Goal: Task Accomplishment & Management: Use online tool/utility

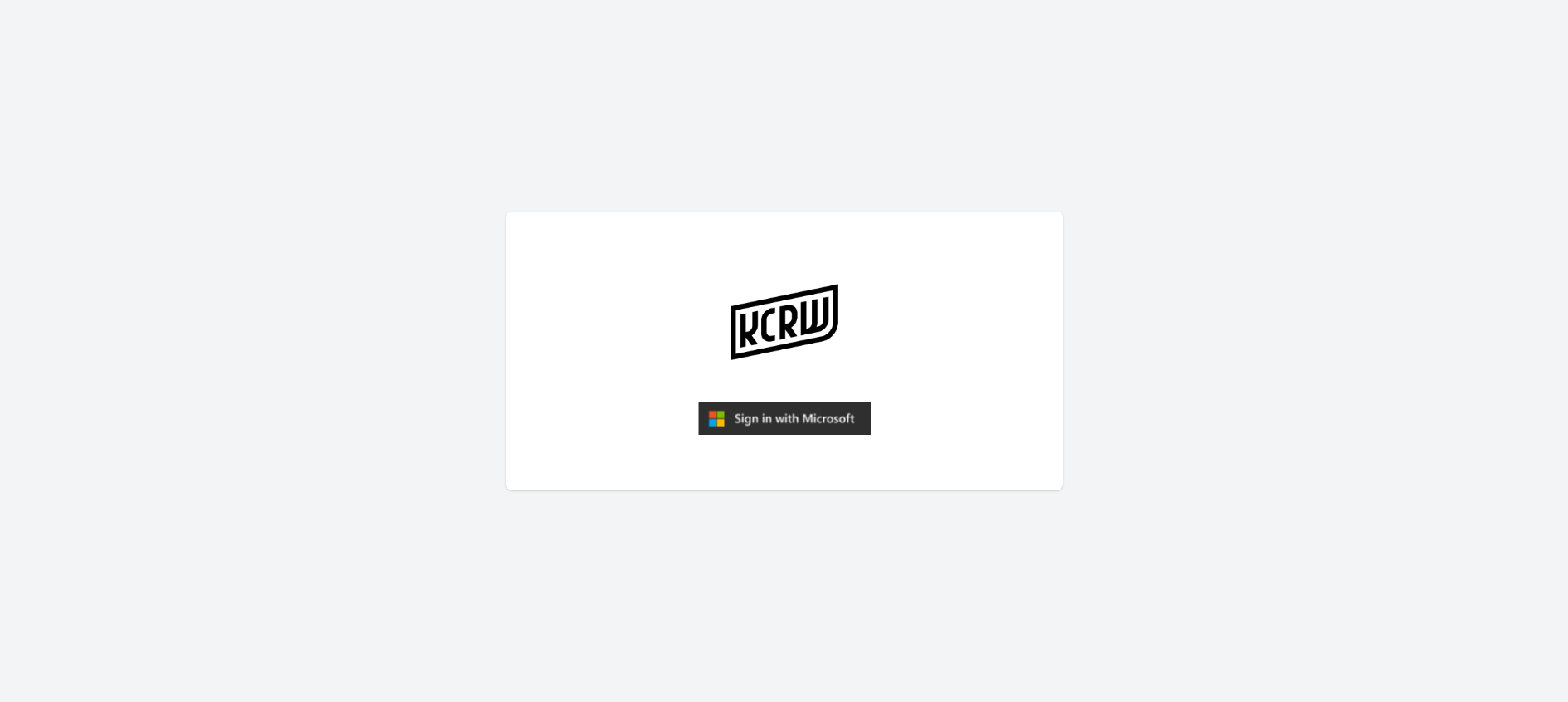
click at [784, 414] on img "submit" at bounding box center [784, 418] width 173 height 33
click at [793, 424] on img "submit" at bounding box center [784, 418] width 173 height 33
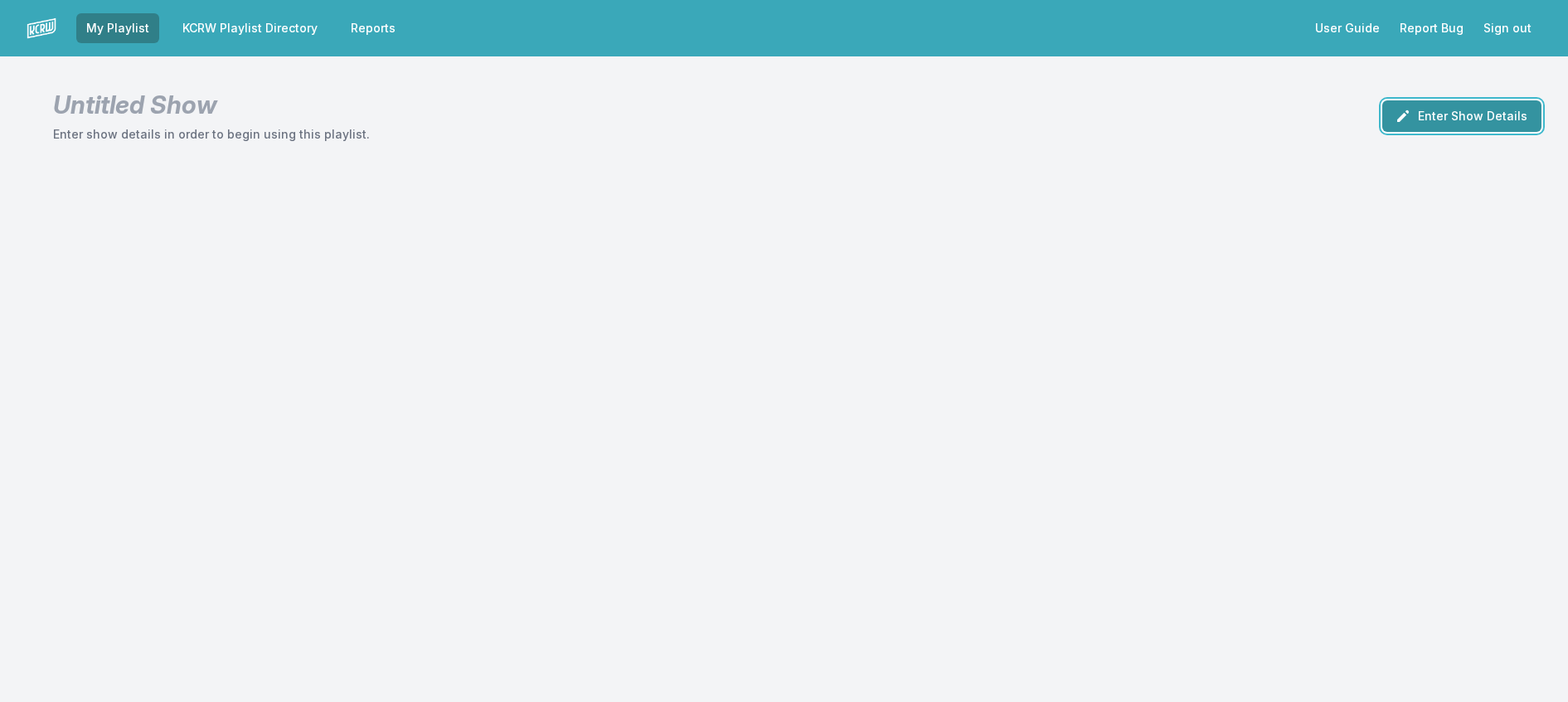
click at [1450, 126] on button "Enter Show Details" at bounding box center [1462, 116] width 159 height 31
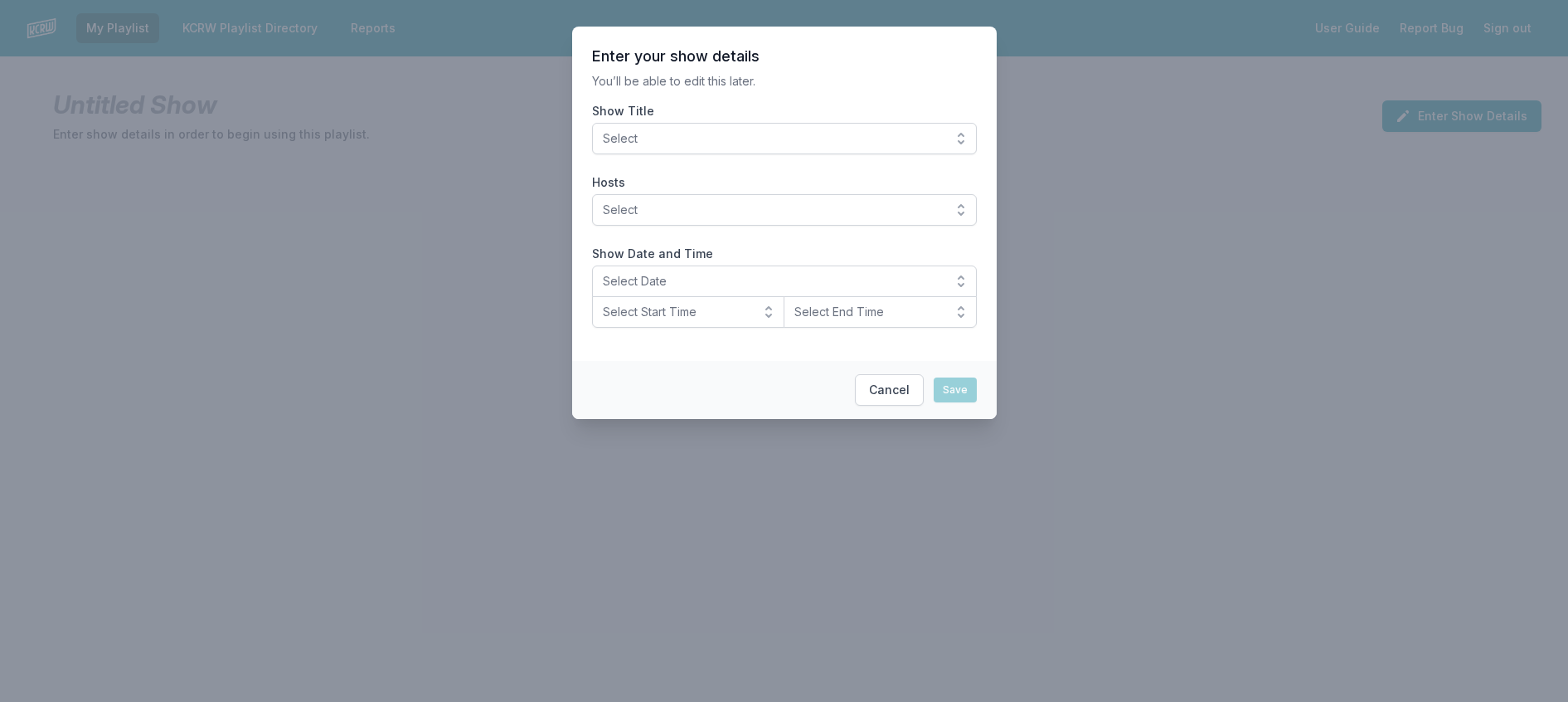
click at [771, 154] on button "Select" at bounding box center [784, 138] width 385 height 31
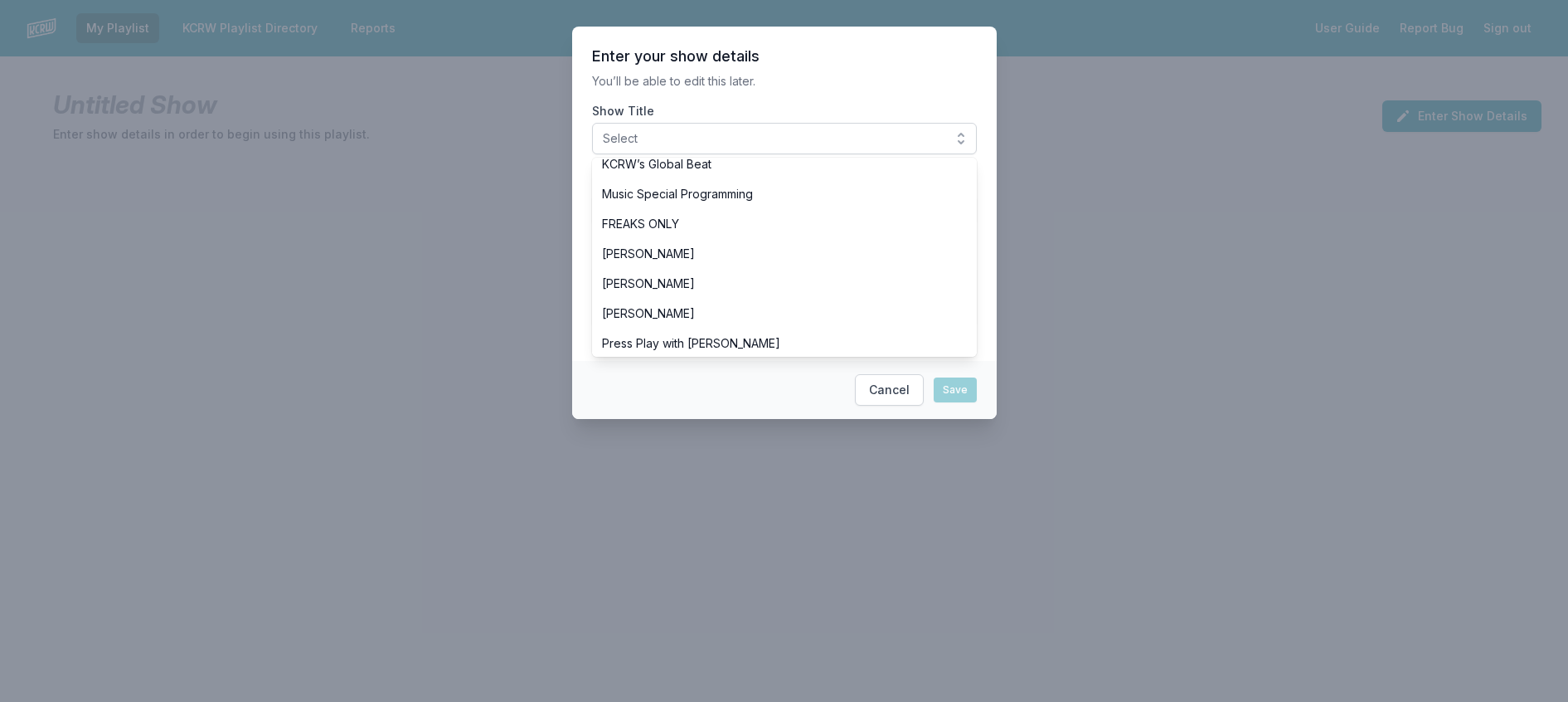
scroll to position [498, 0]
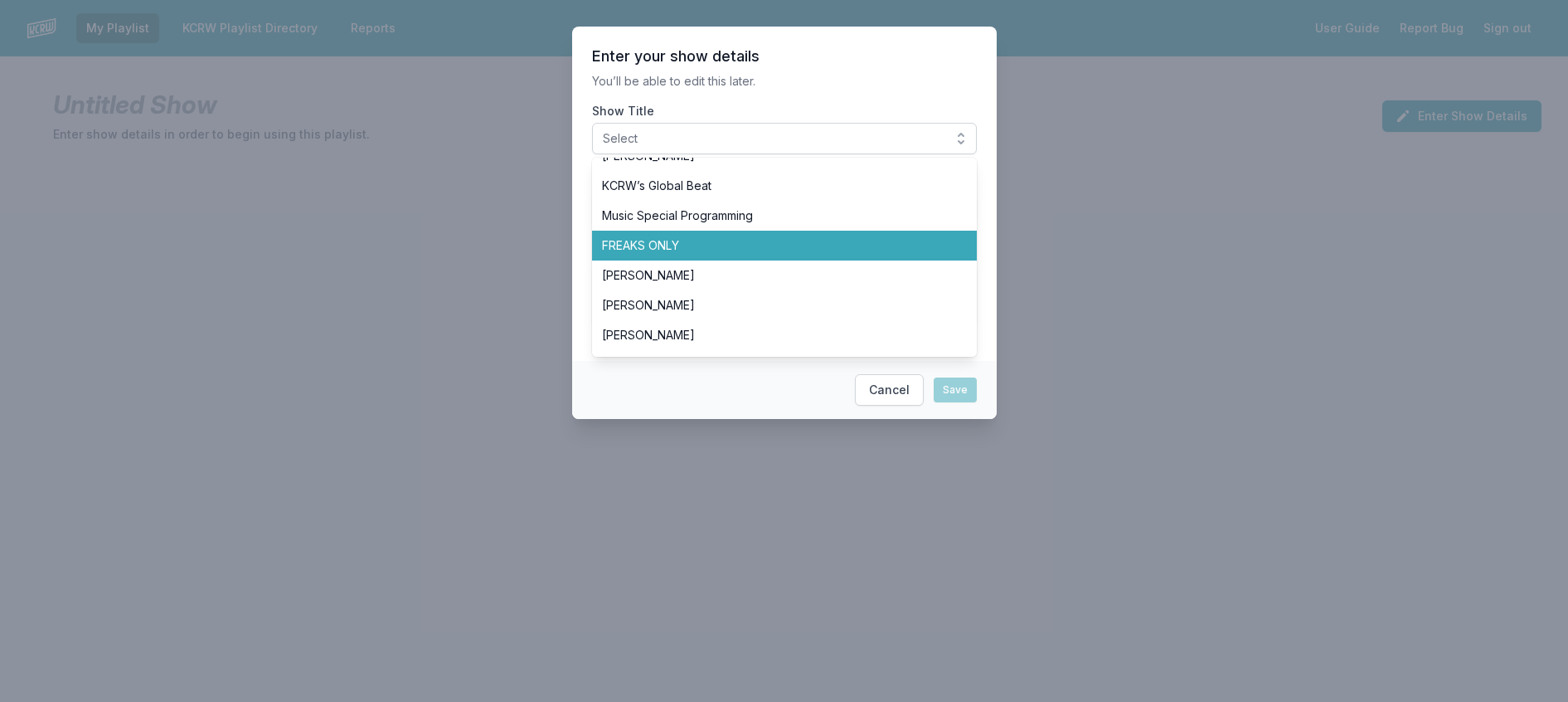
click at [672, 253] on span "FREAKS ONLY" at bounding box center [774, 245] width 345 height 17
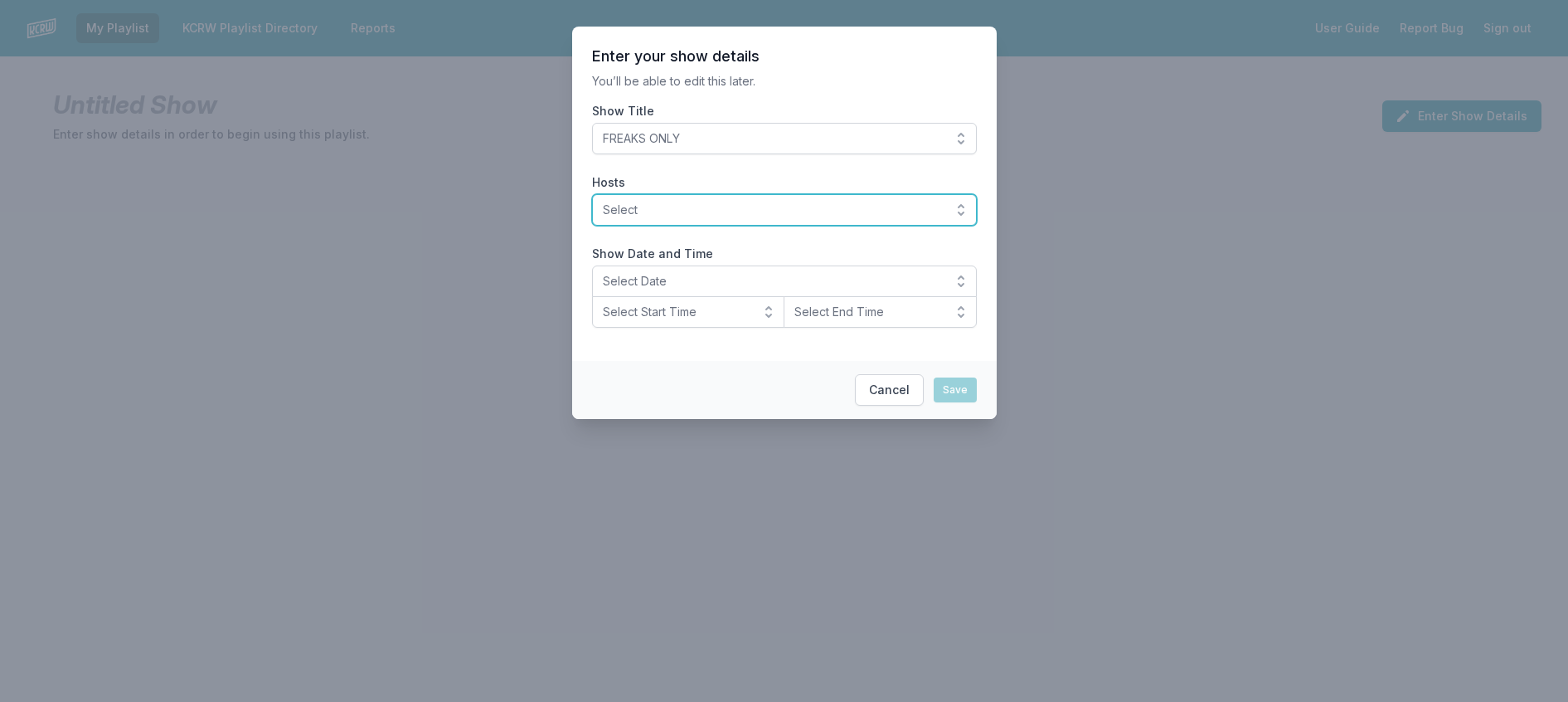
click at [736, 218] on span "Select" at bounding box center [773, 209] width 340 height 17
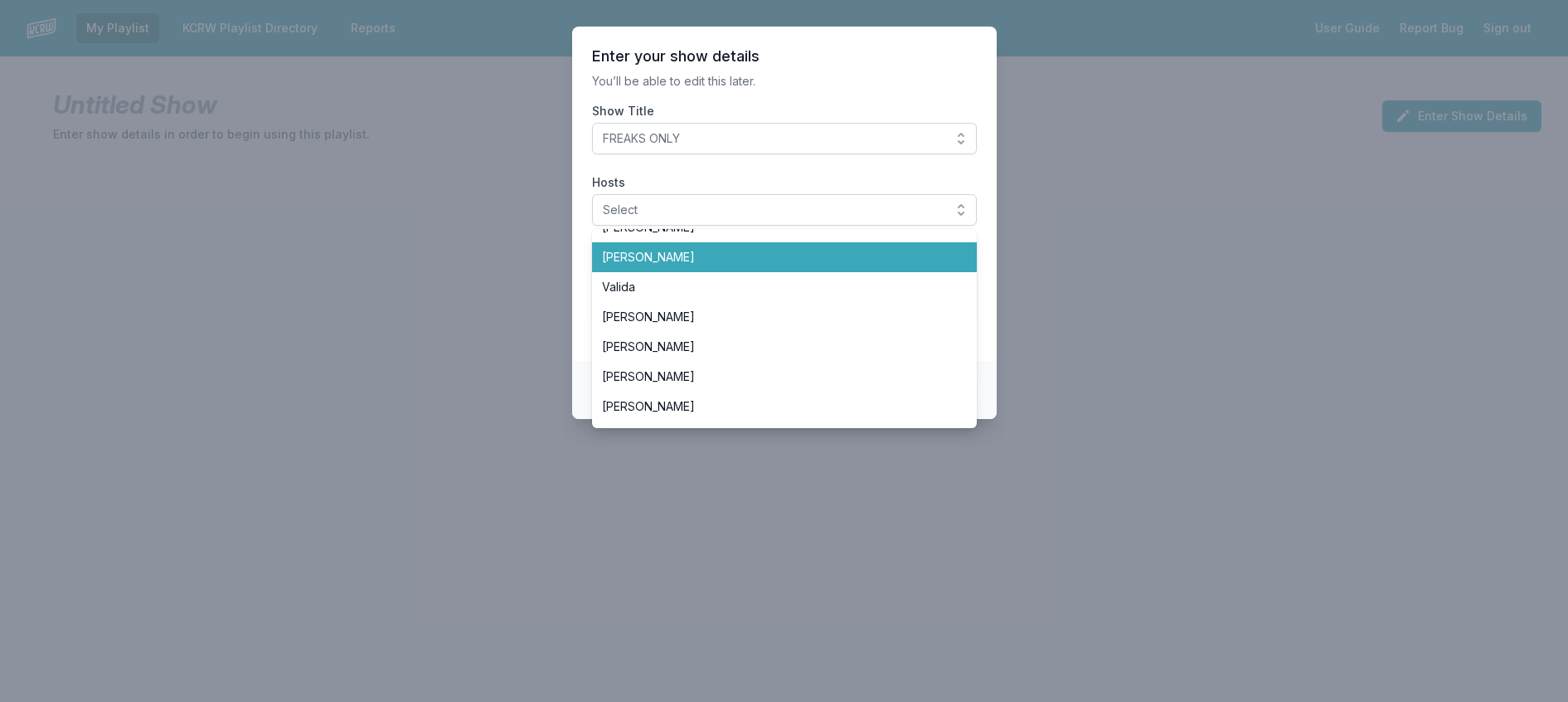
click at [724, 265] on span "Travis Holcombe" at bounding box center [774, 256] width 345 height 17
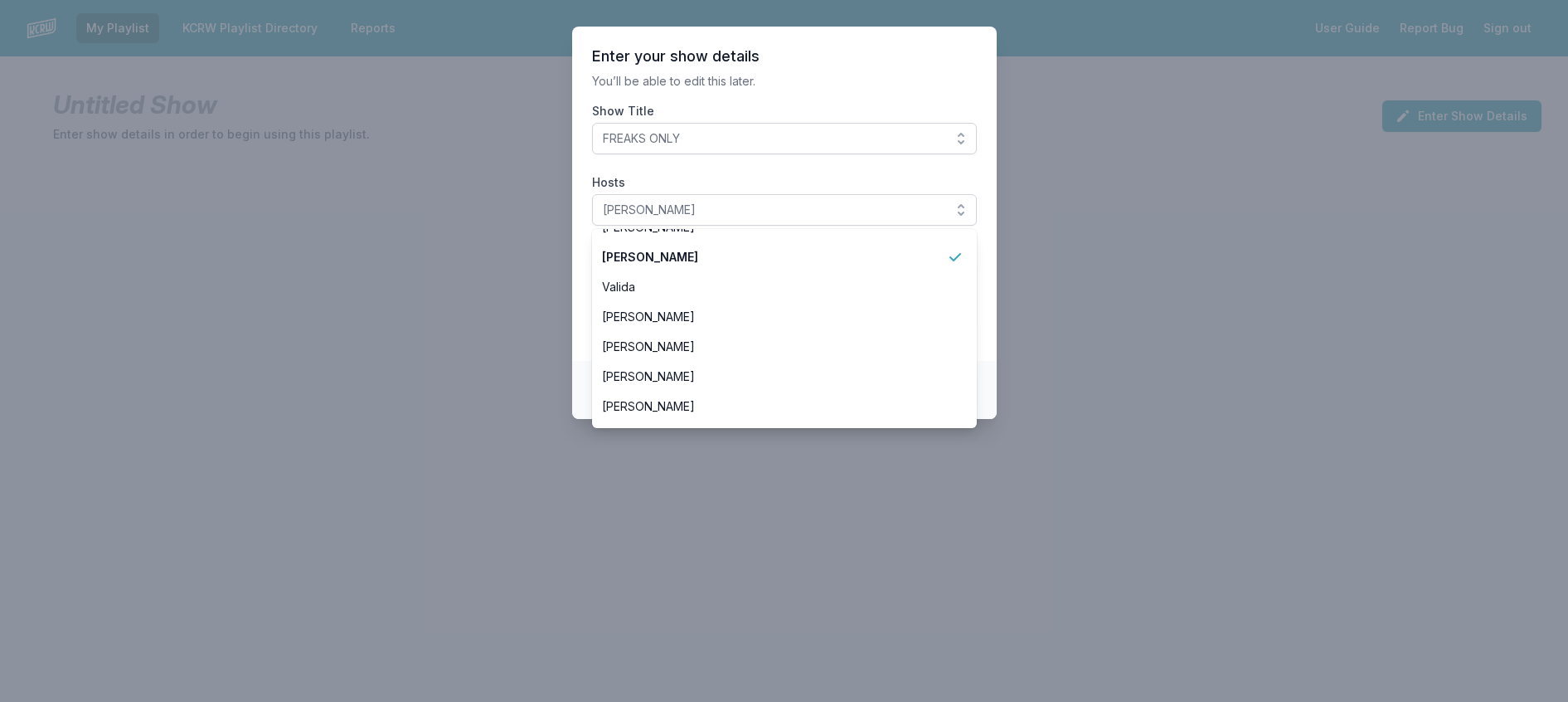
click at [845, 76] on section "Enter your show details You’ll be able to edit this later. Show Title FREAKS ON…" at bounding box center [784, 193] width 424 height 334
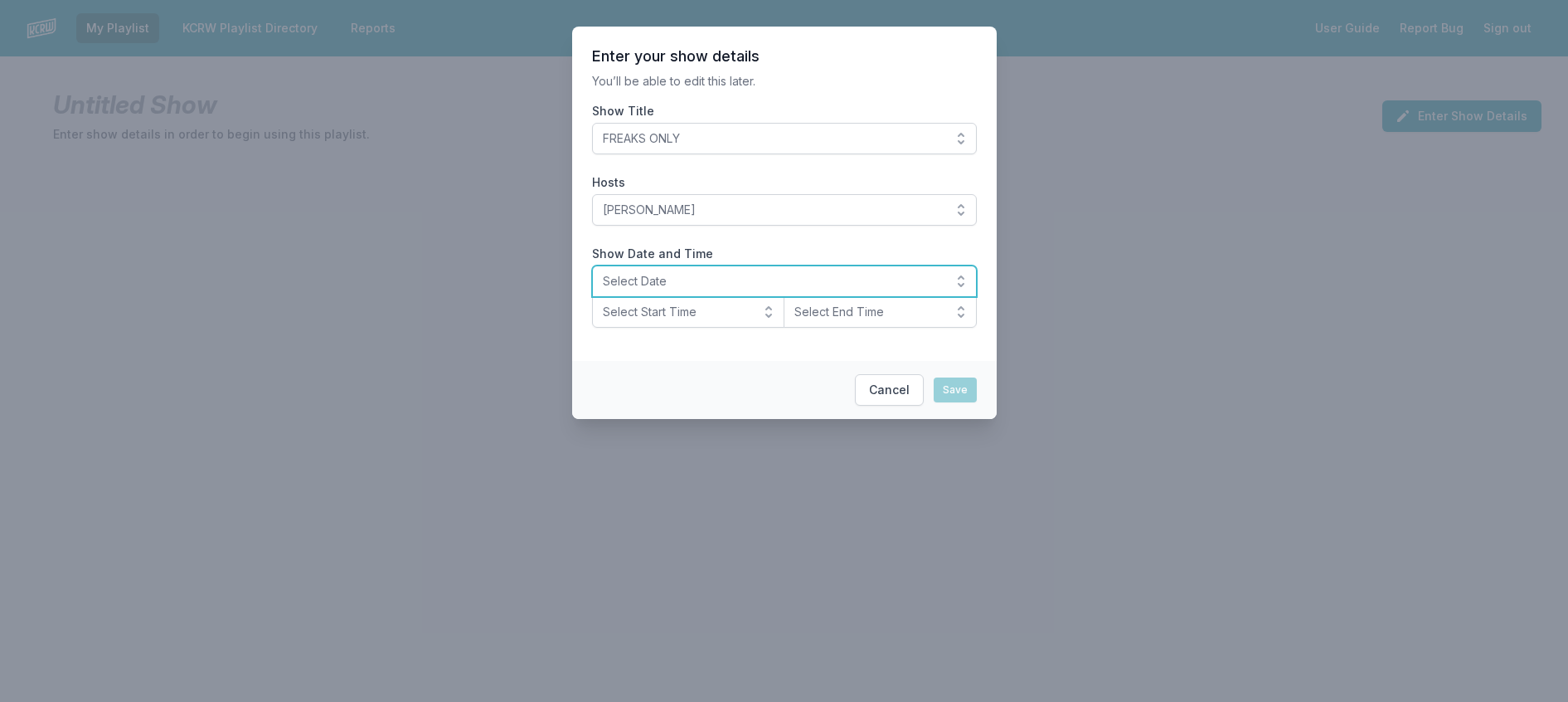
click at [714, 290] on span "Select Date" at bounding box center [773, 281] width 340 height 17
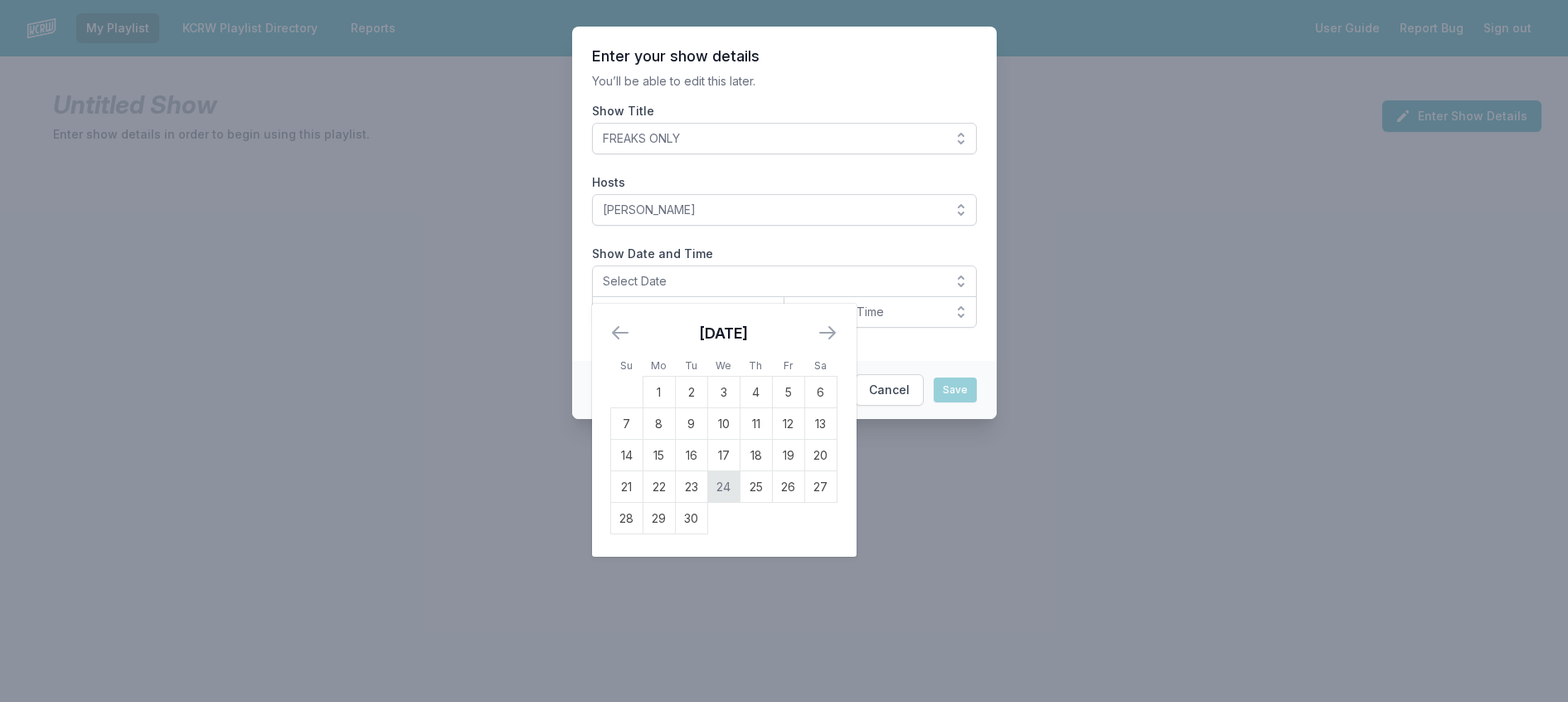
click at [708, 503] on td "24" at bounding box center [724, 487] width 32 height 31
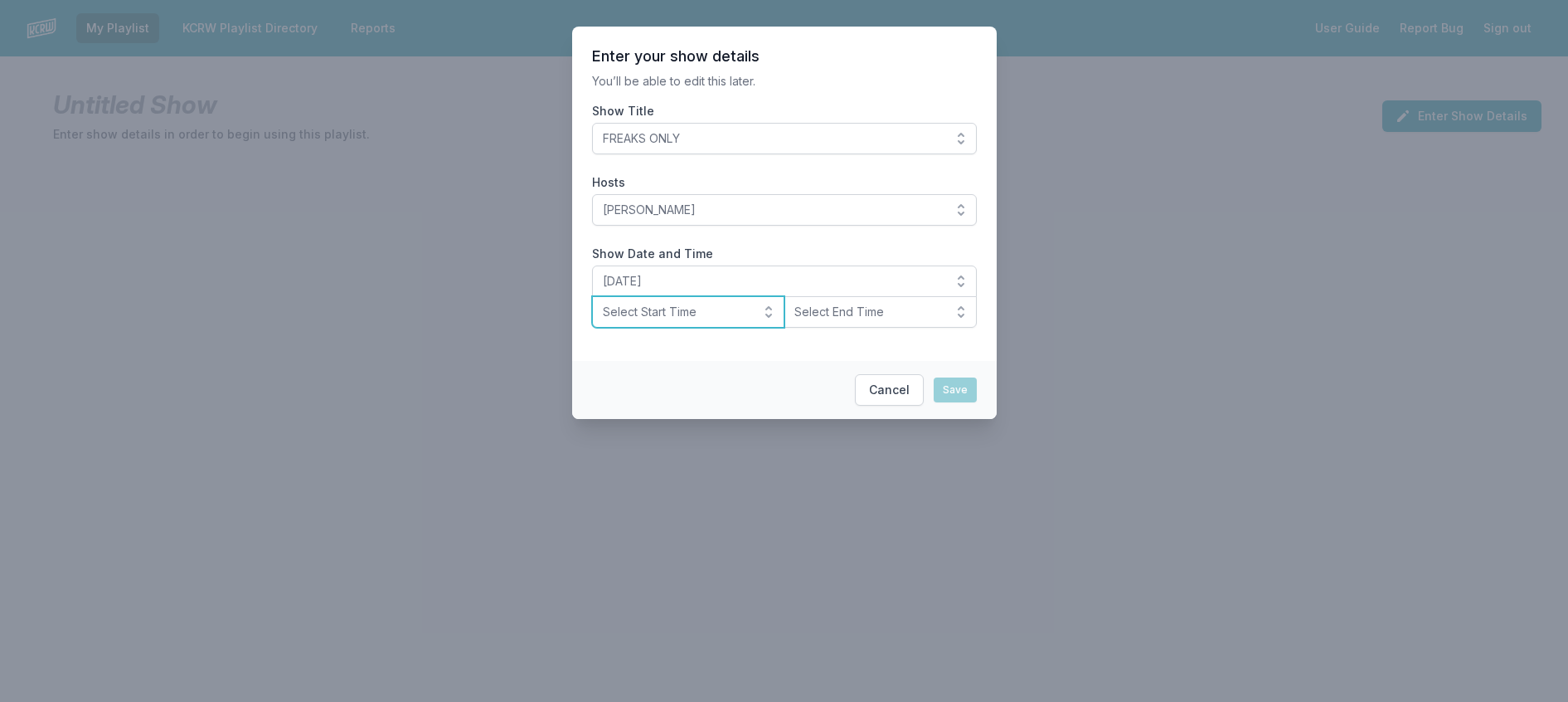
click at [678, 320] on span "Select Start Time" at bounding box center [676, 311] width 148 height 17
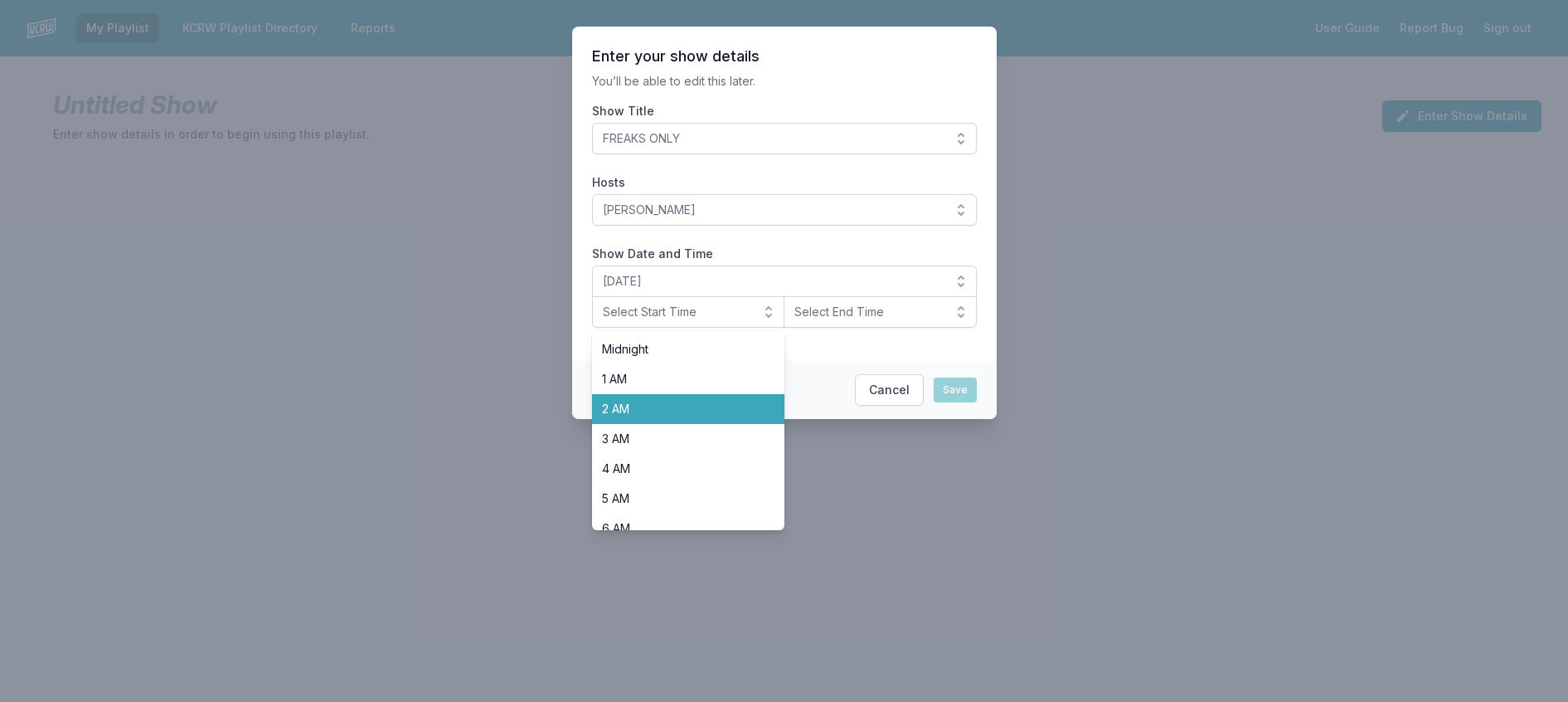
scroll to position [580, 0]
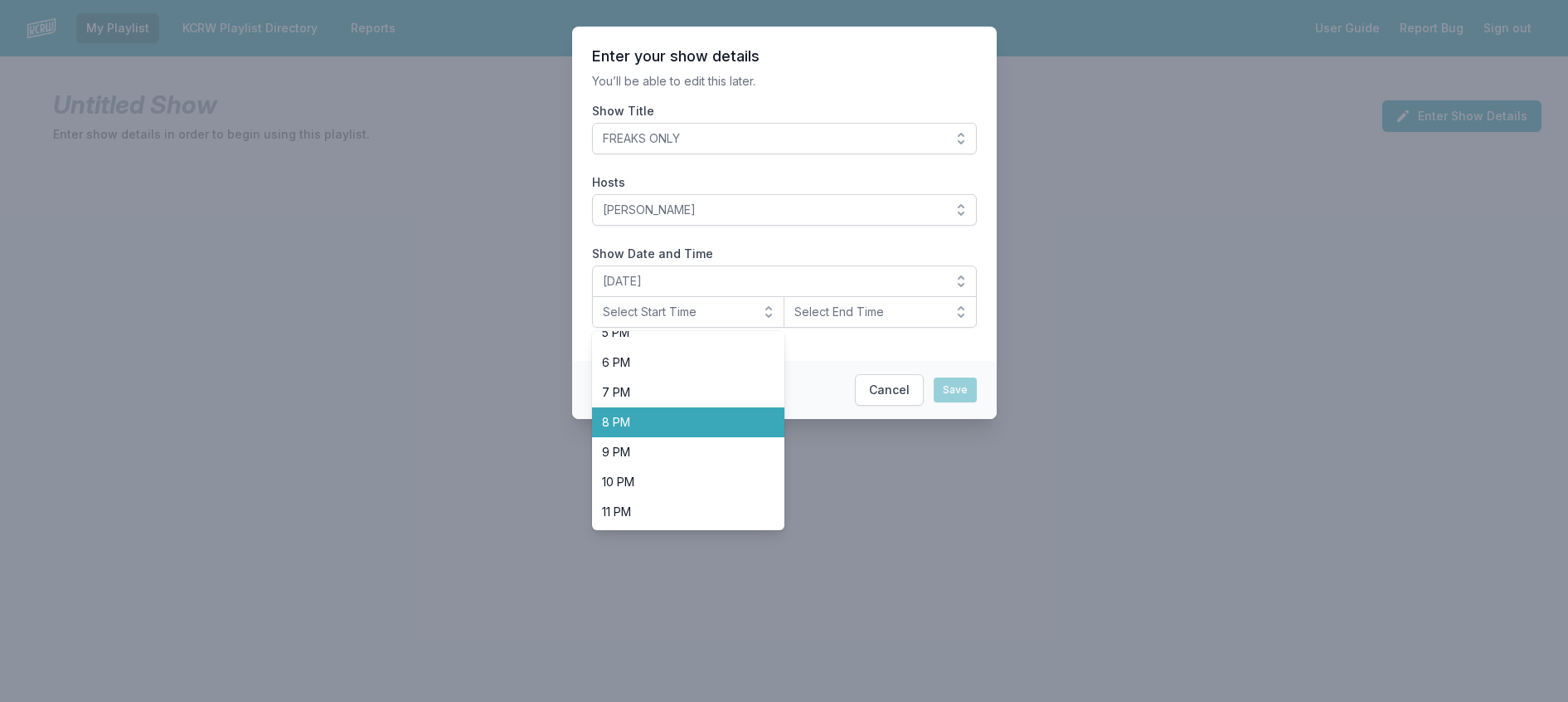
click at [674, 430] on span "8 PM" at bounding box center [678, 421] width 153 height 17
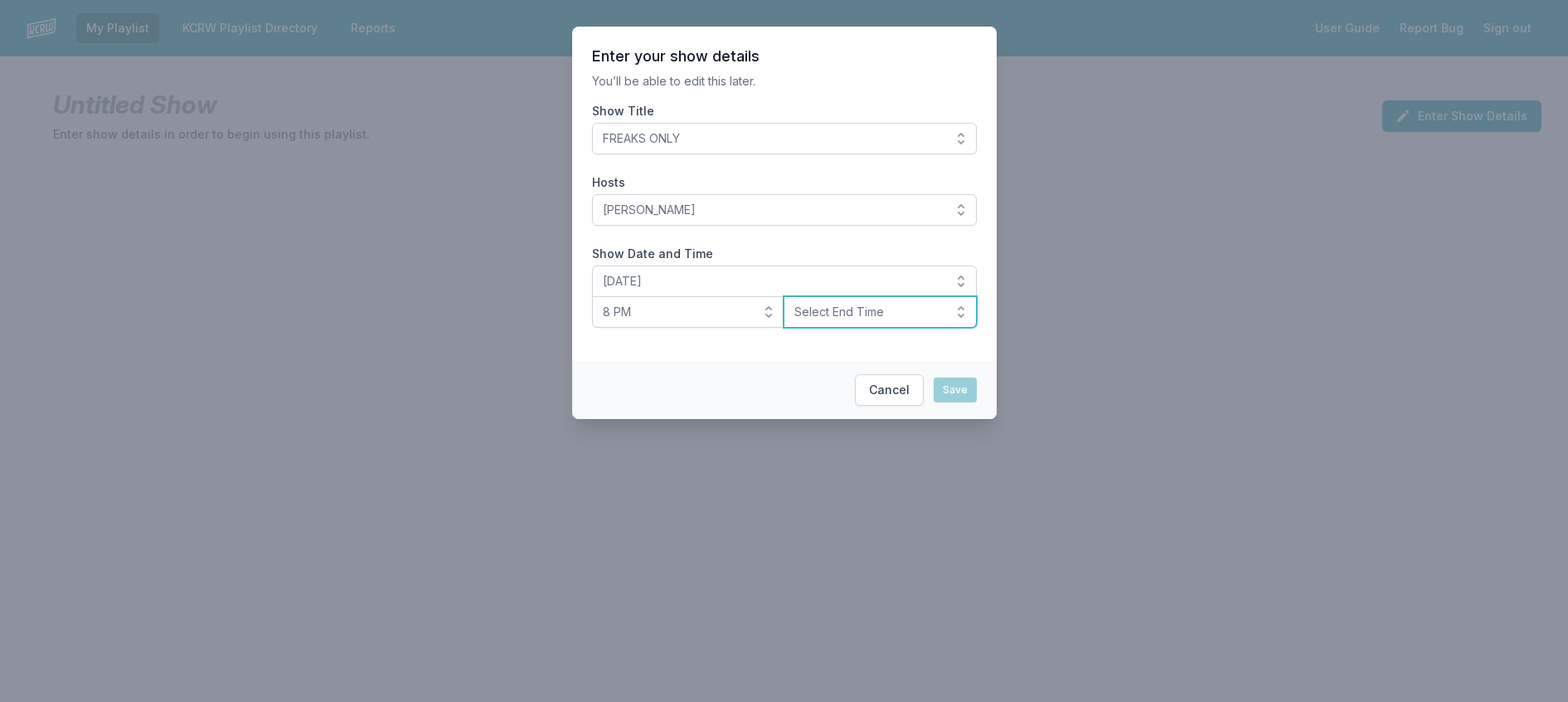
click at [816, 320] on span "Select End Time" at bounding box center [868, 311] width 148 height 17
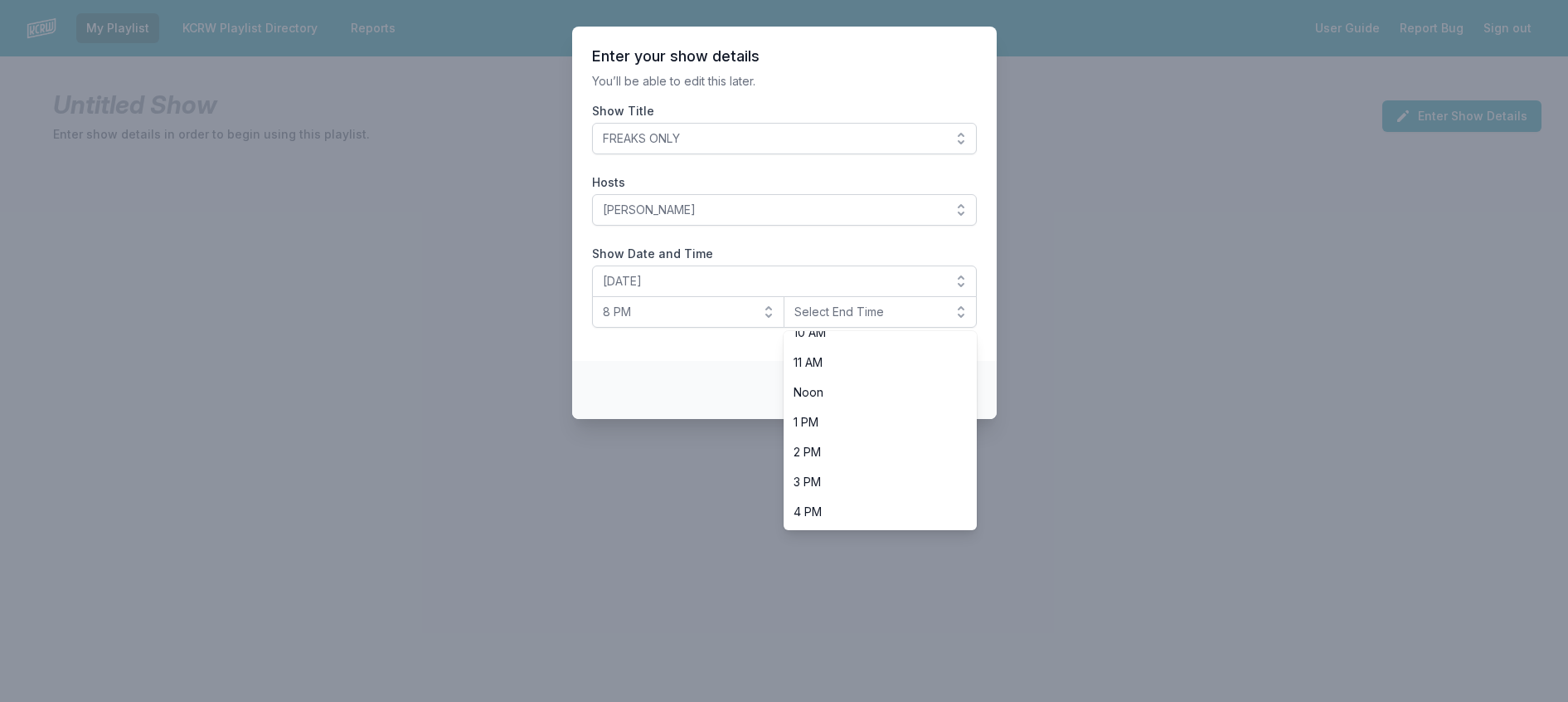
scroll to position [590, 0]
click at [846, 490] on span "10 PM" at bounding box center [870, 481] width 153 height 17
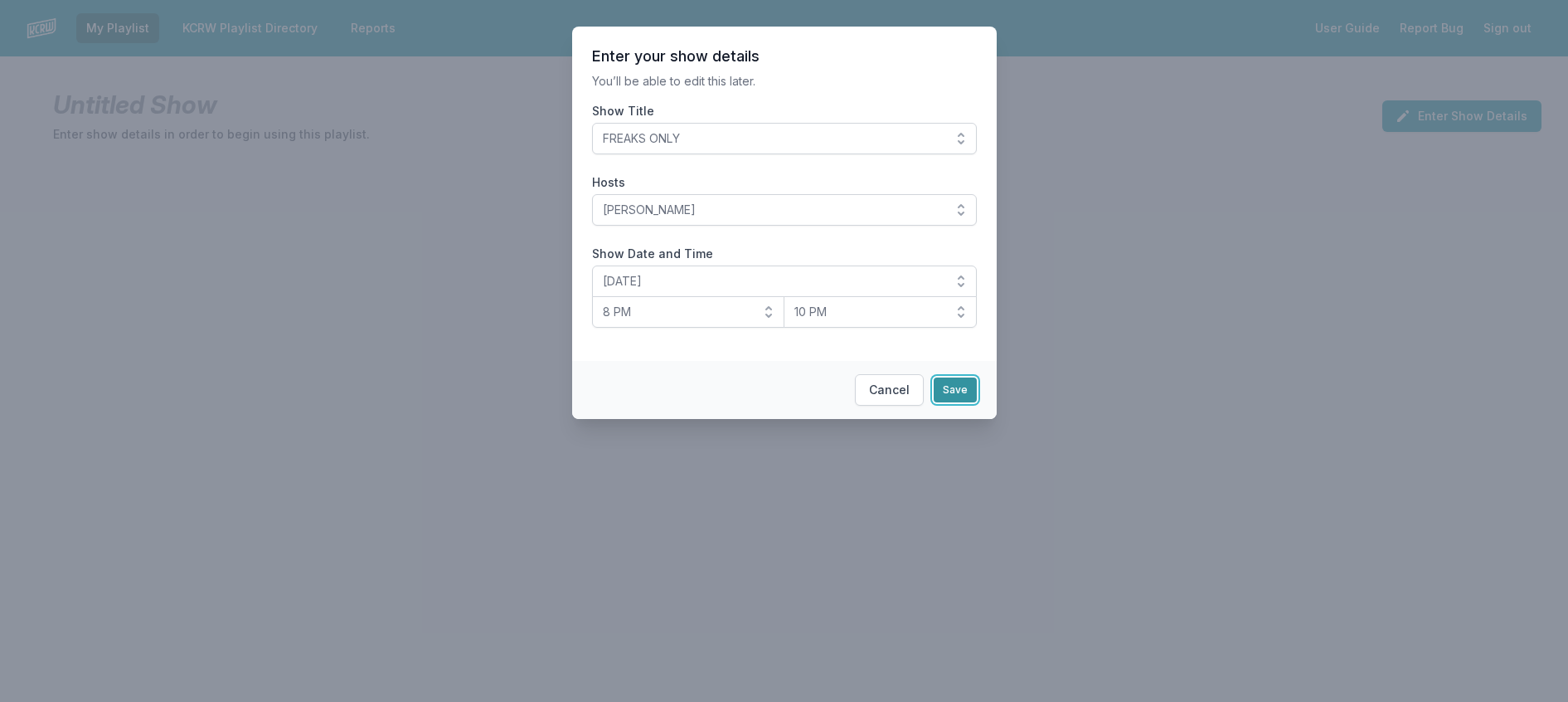
click at [977, 403] on button "Save" at bounding box center [955, 389] width 43 height 25
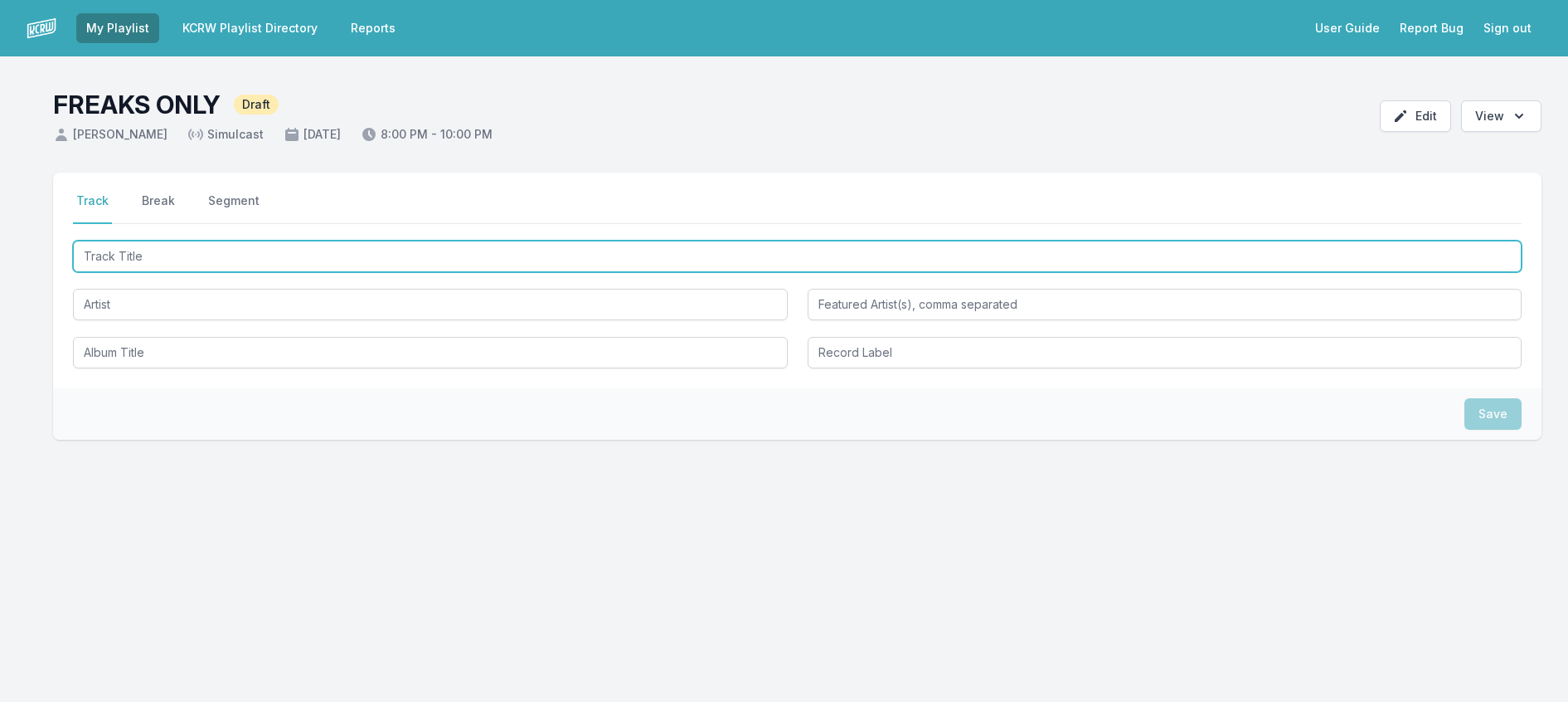
click at [246, 272] on input "Track Title" at bounding box center [797, 256] width 1449 height 31
type input "In Another Life"
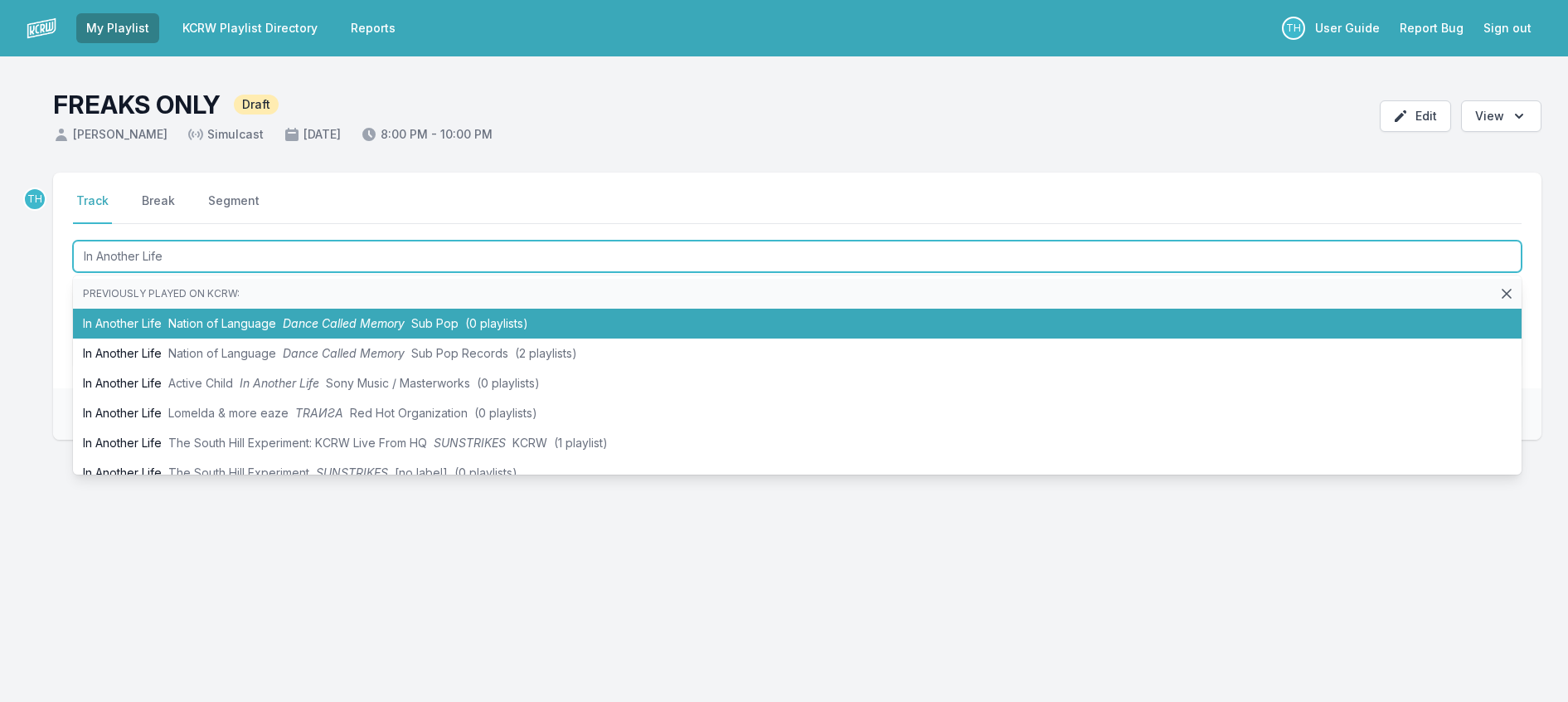
click at [264, 339] on li "In Another Life Nation of Language Dance Called Memory Sub Pop (0 playlists)" at bounding box center [797, 323] width 1449 height 29
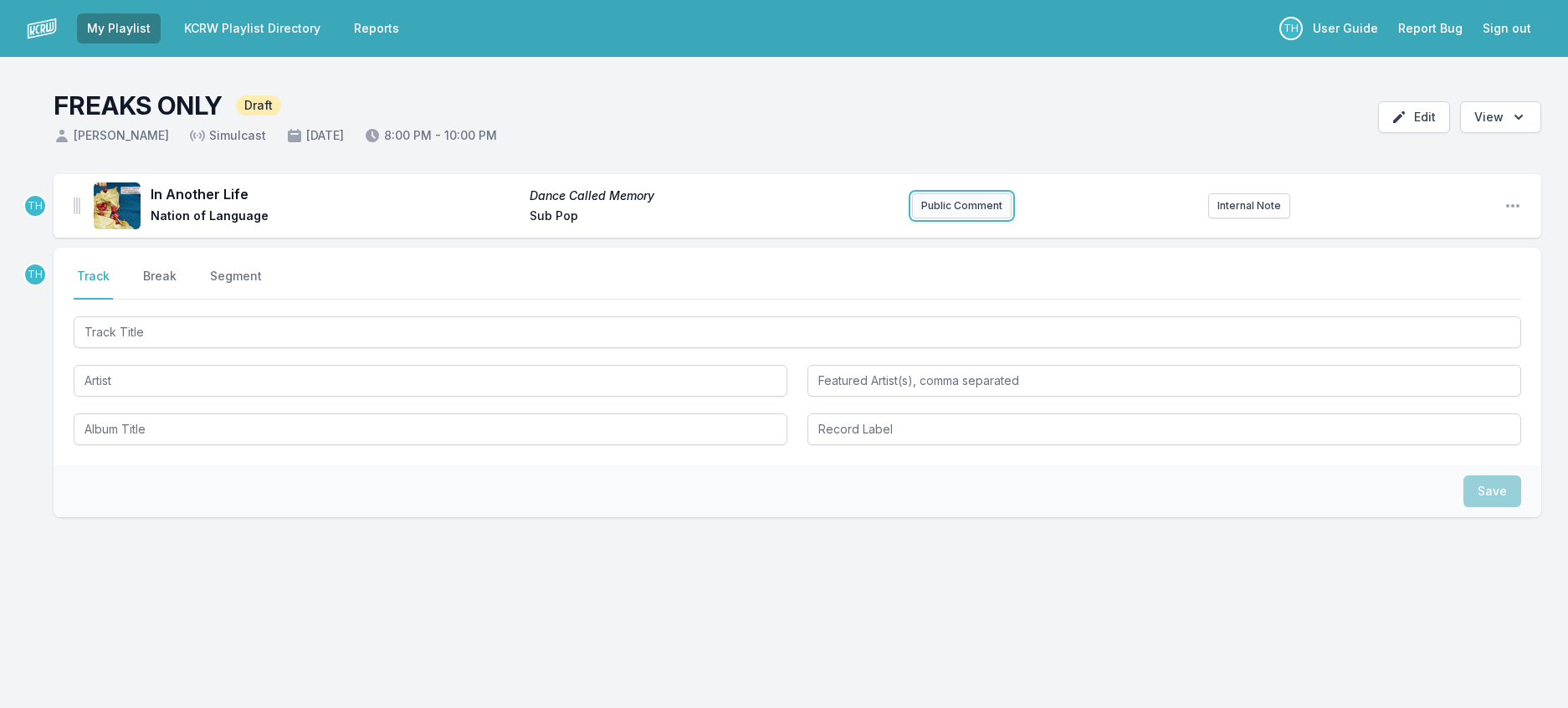
click at [963, 218] on button "Public Comment" at bounding box center [962, 205] width 100 height 25
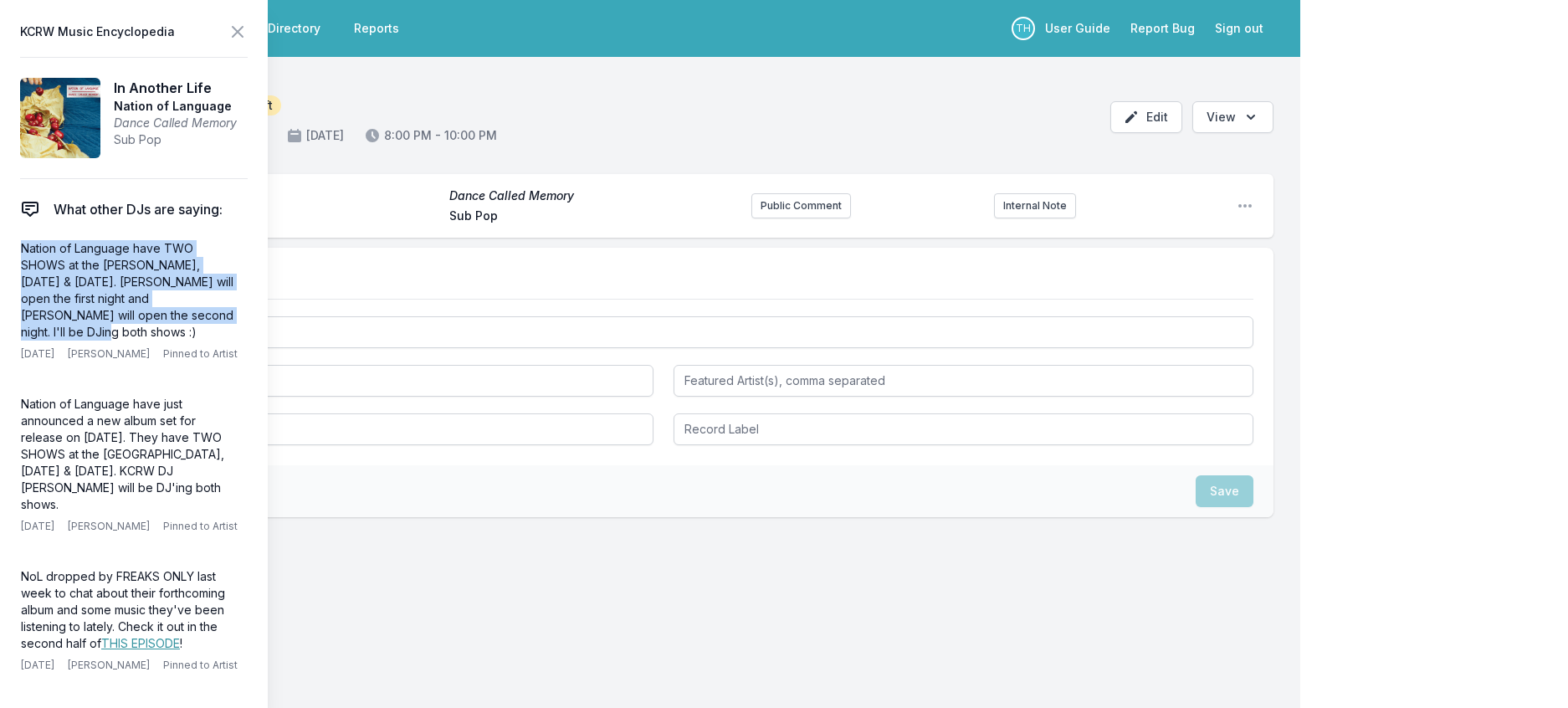
drag, startPoint x: 163, startPoint y: 348, endPoint x: 9, endPoint y: 279, distance: 168.8
click at [9, 279] on aside "KCRW Music Encyclopedia In Another Life Nation of Language Dance Called Memory …" at bounding box center [134, 354] width 267 height 708
copy p "Nation of Language have TWO SHOWS at the [PERSON_NAME], [DATE] & [DATE]. [PERSO…"
click at [777, 218] on button "Public Comment" at bounding box center [801, 205] width 100 height 25
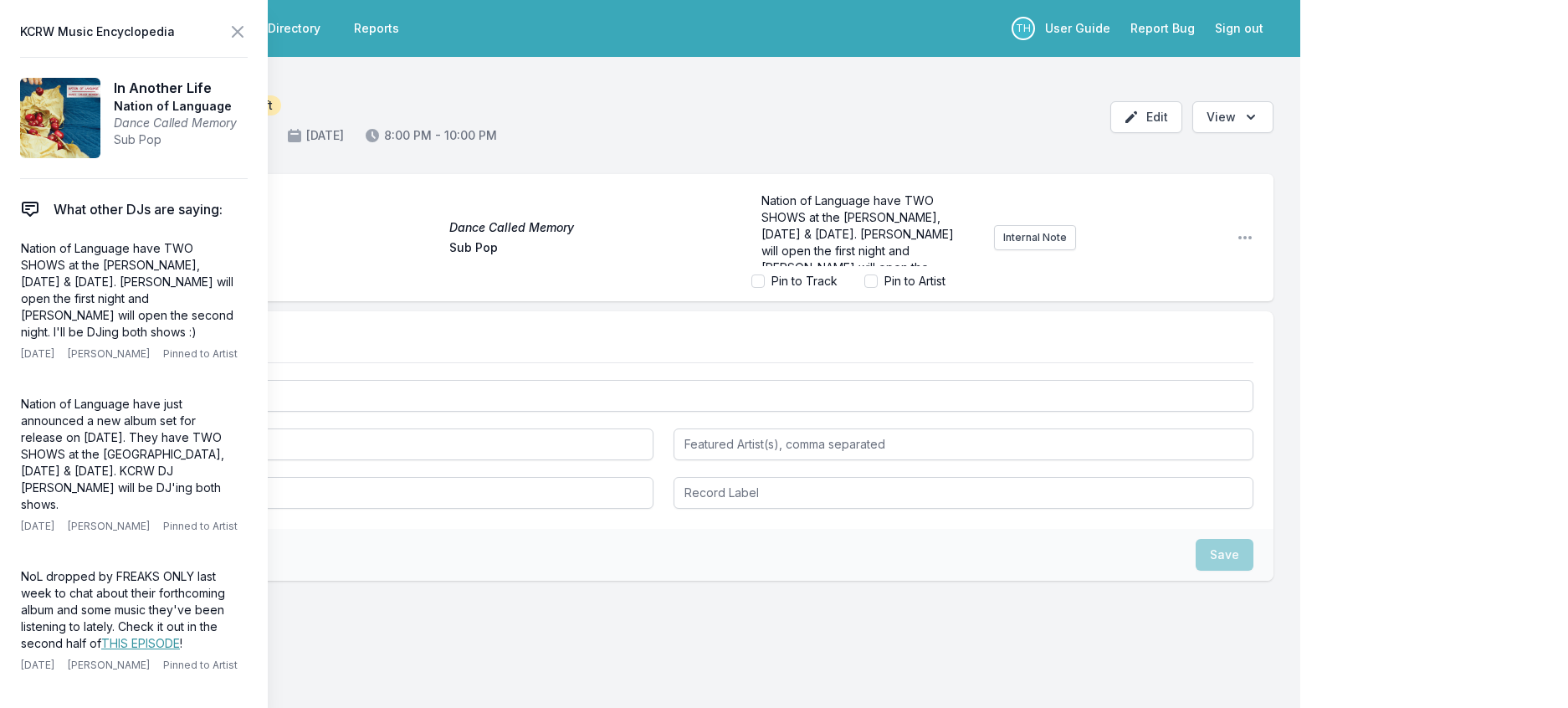
scroll to position [56, 0]
click at [248, 42] on icon at bounding box center [238, 32] width 20 height 20
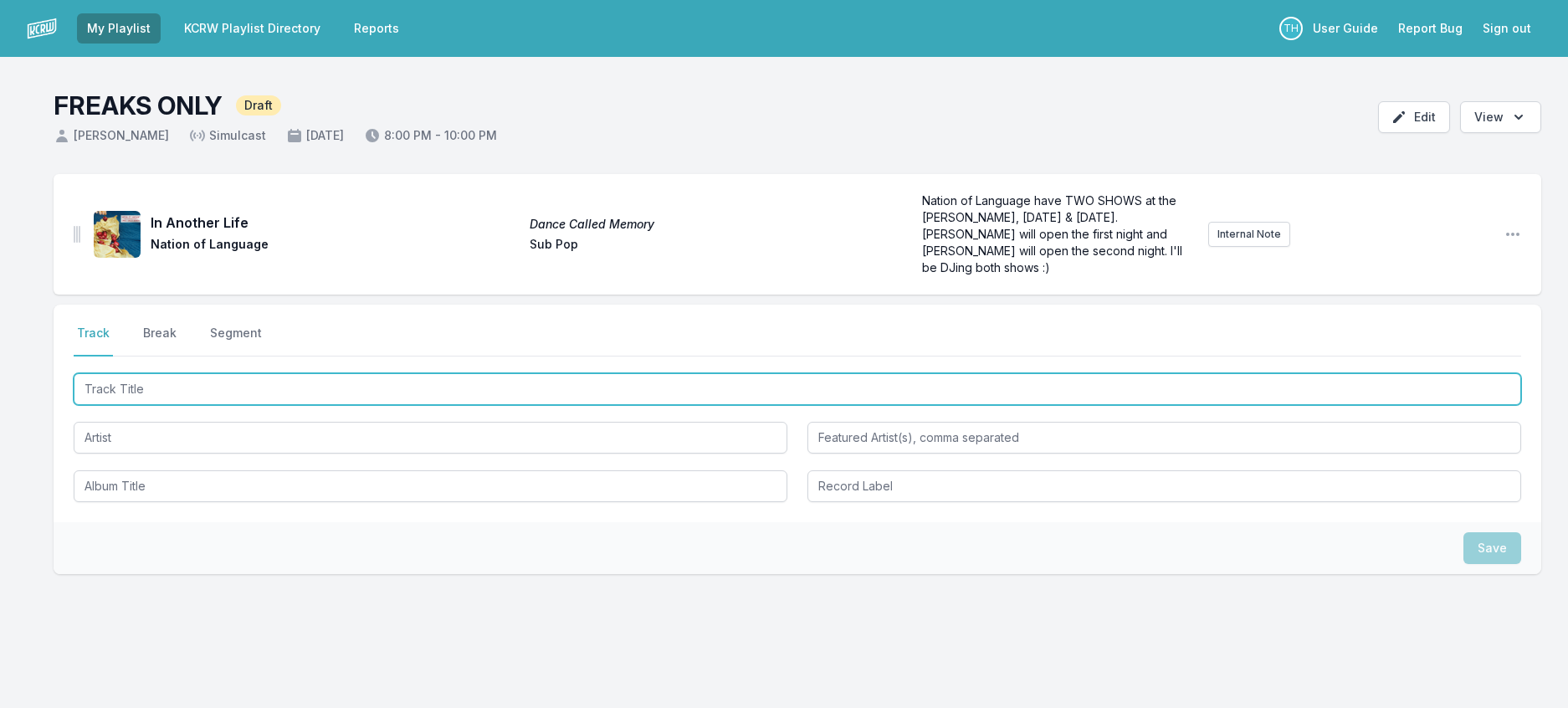
click at [143, 405] on input "Track Title" at bounding box center [796, 389] width 1447 height 32
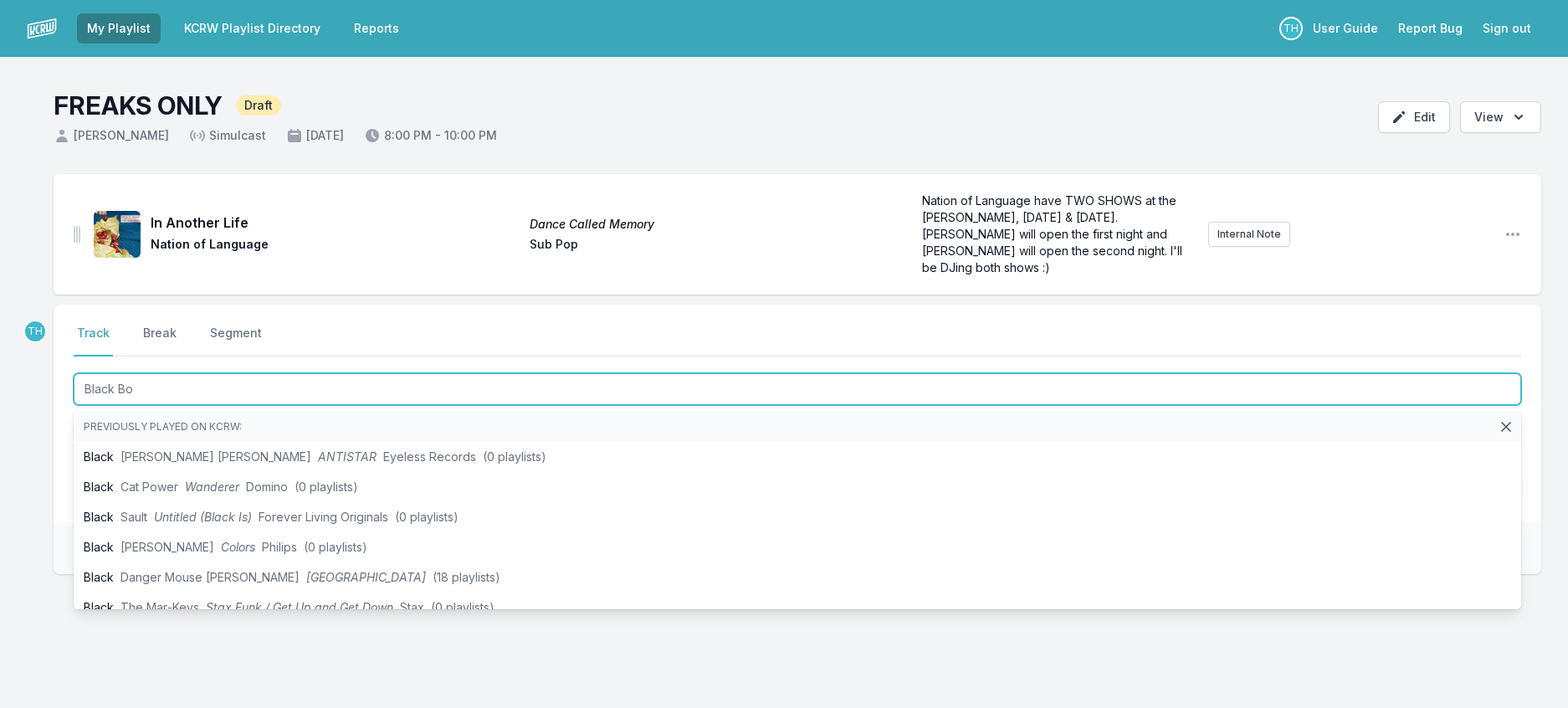
type input "Black Box"
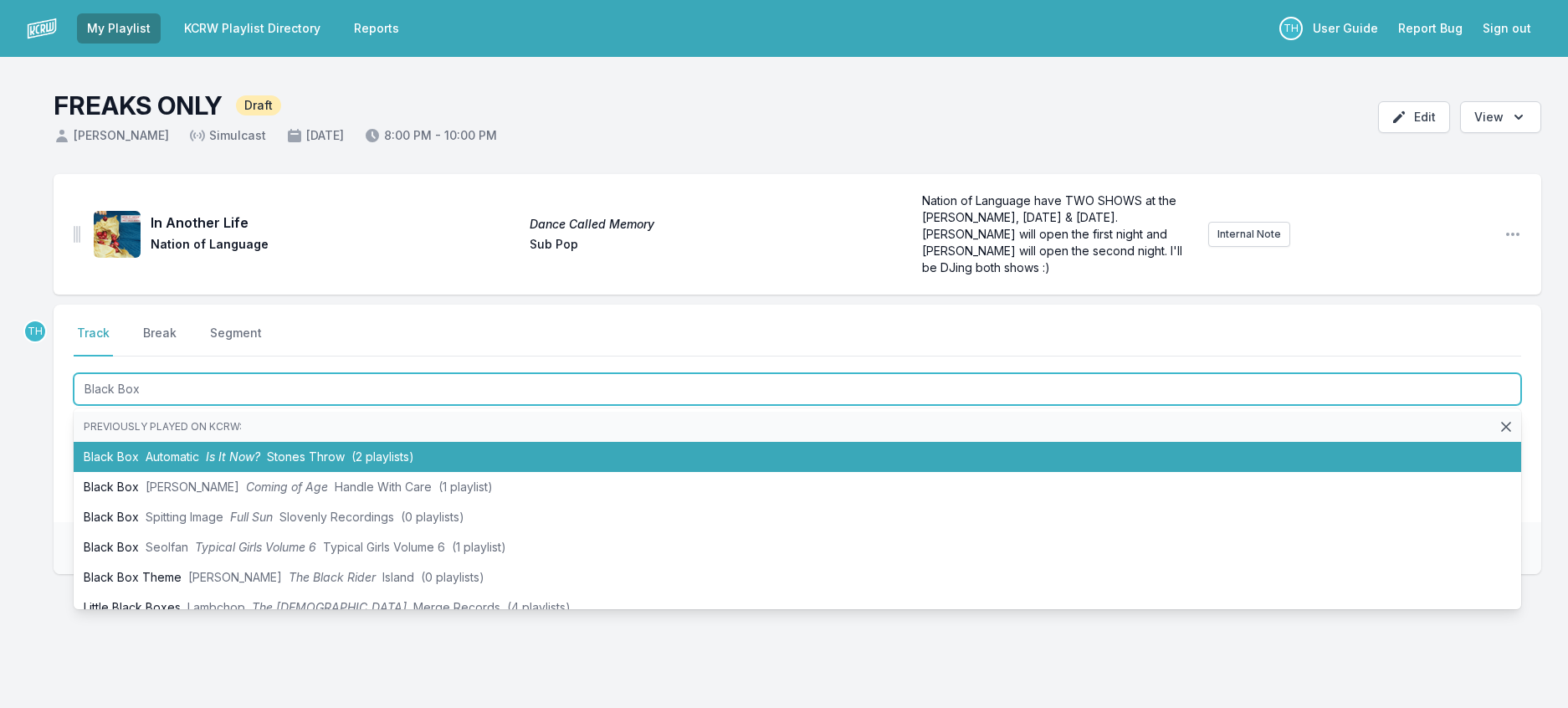
click at [240, 463] on span "Is It Now?" at bounding box center [233, 456] width 54 height 14
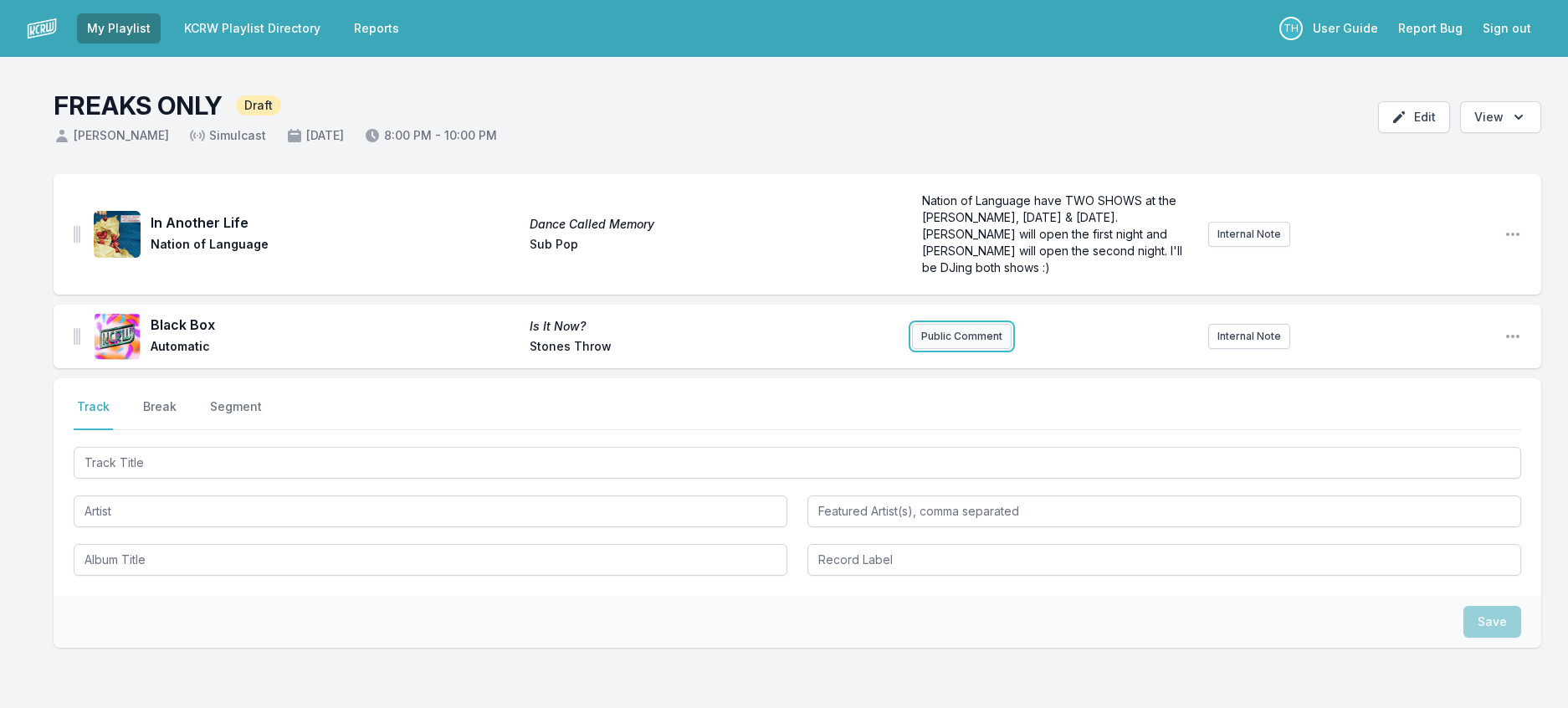
click at [920, 349] on button "Public Comment" at bounding box center [962, 336] width 100 height 25
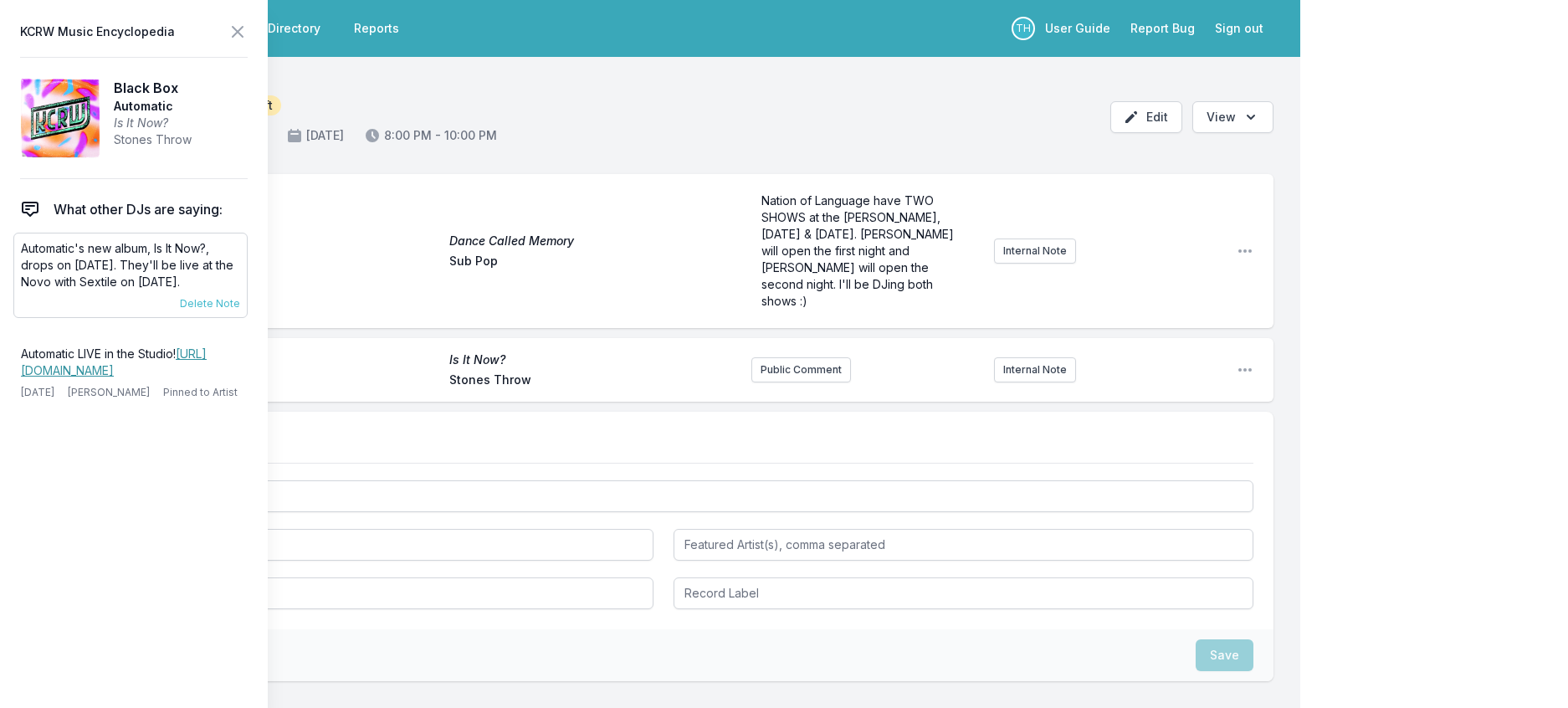
drag, startPoint x: 242, startPoint y: 313, endPoint x: 26, endPoint y: 279, distance: 218.7
click at [26, 279] on p "Automatic's new album, Is It Now?, drops on [DATE]. They'll be live at the Novo…" at bounding box center [130, 264] width 219 height 51
copy p "Automatic's new album, Is It Now?, drops on [DATE]. They'll be live at the Novo…"
click at [768, 382] on button "Public Comment" at bounding box center [801, 369] width 100 height 25
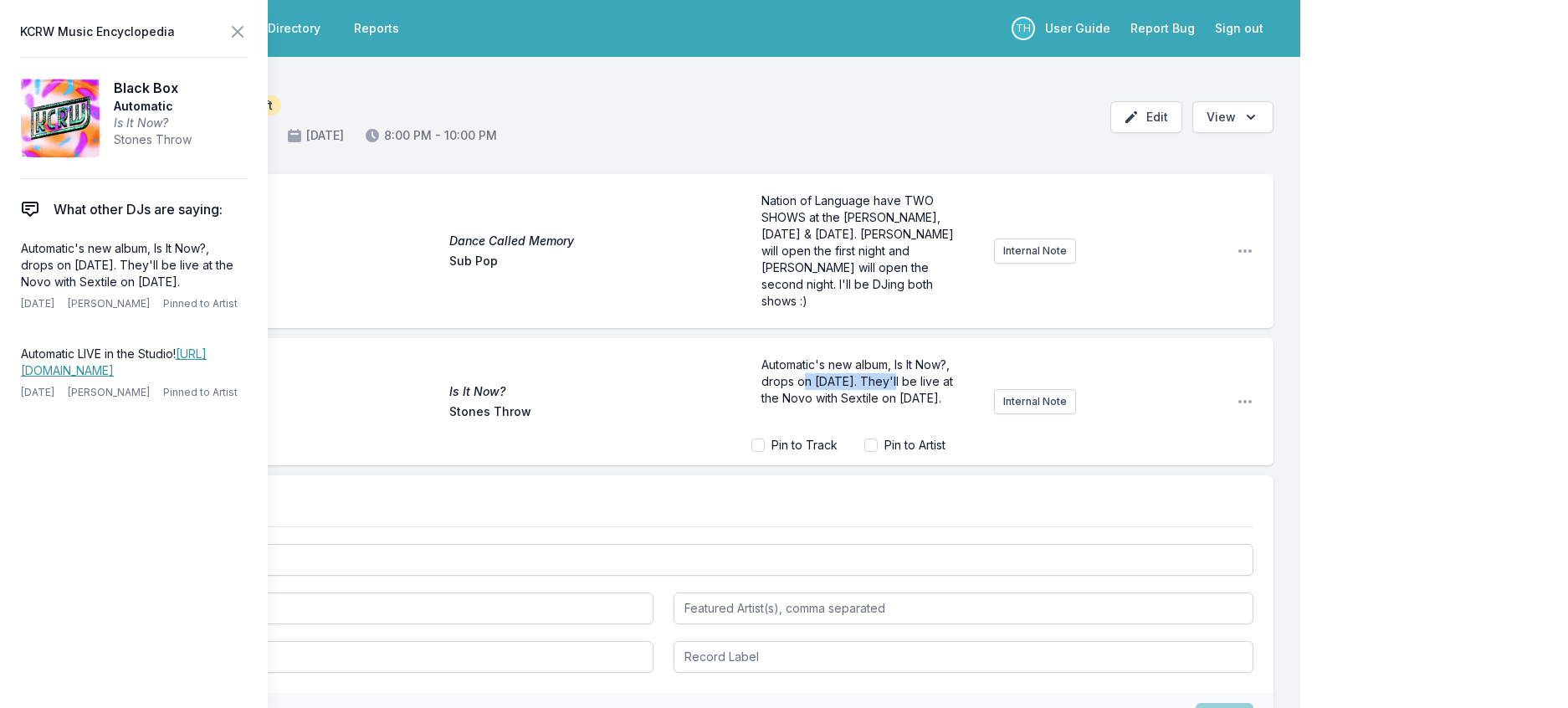
drag, startPoint x: 928, startPoint y: 408, endPoint x: 823, endPoint y: 417, distance: 105.4
click at [823, 405] on span "Automatic's new album, Is It Now?, drops on [DATE]. They'll be live at the Novo…" at bounding box center [859, 381] width 195 height 48
click at [248, 29] on icon at bounding box center [238, 32] width 20 height 20
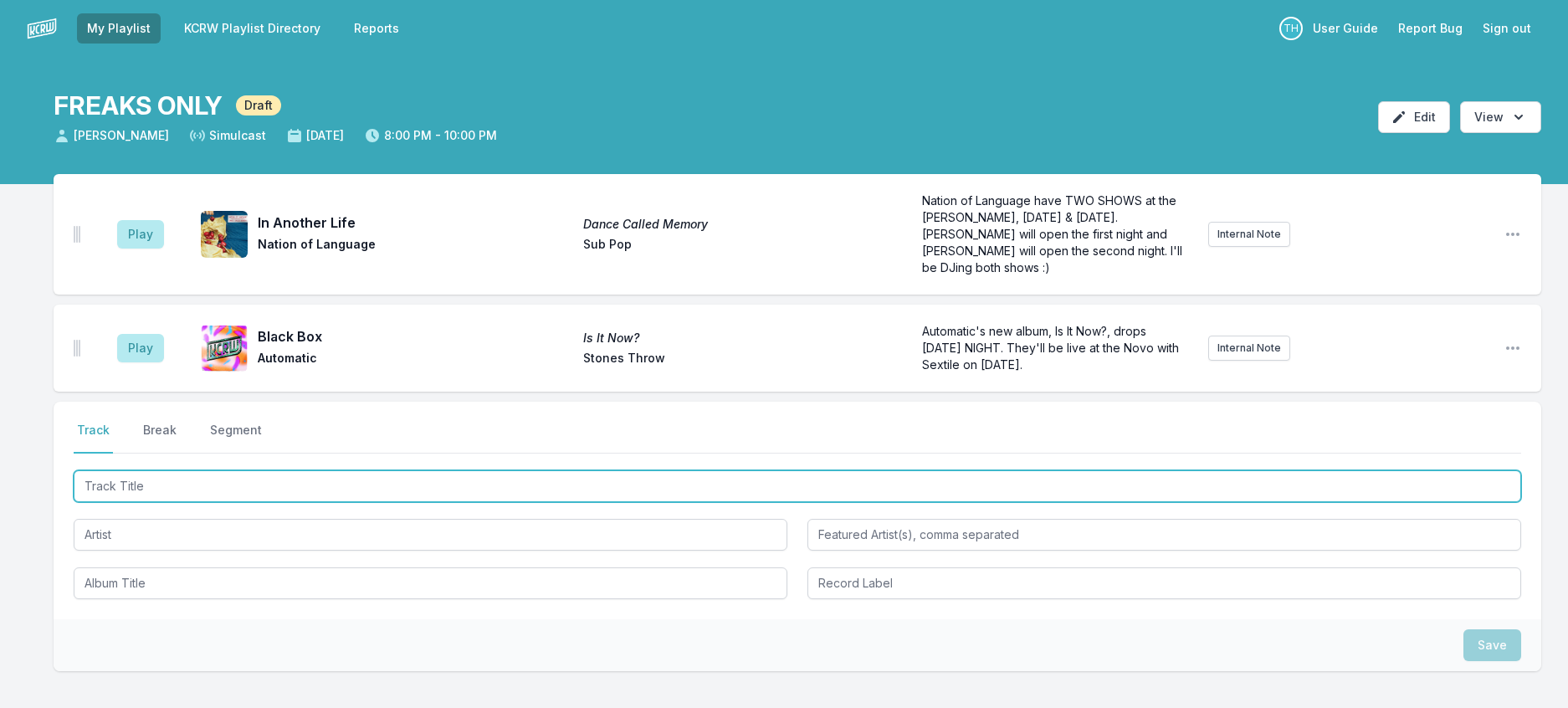
click at [310, 502] on input "Track Title" at bounding box center [796, 486] width 1447 height 32
type input "Don't Gotta Think About U"
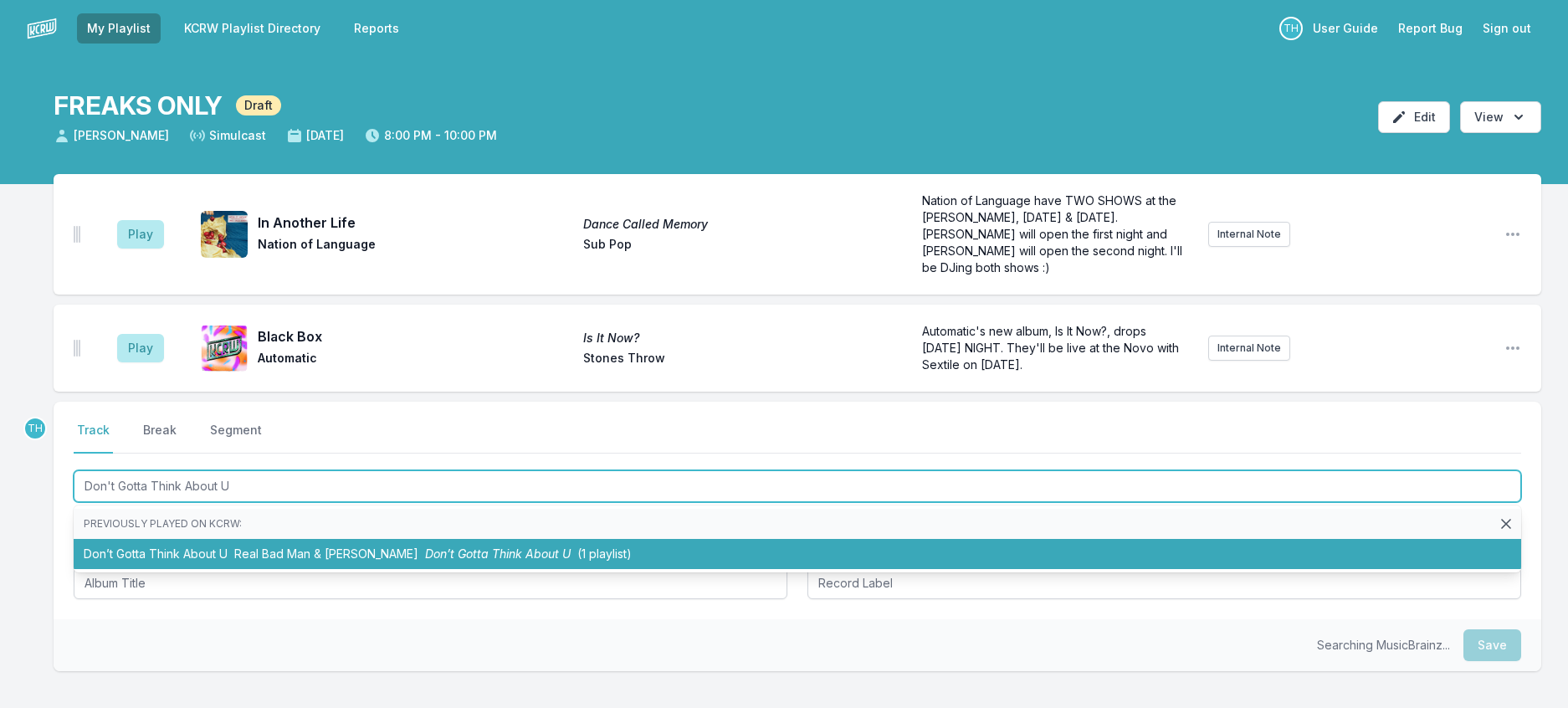
click at [315, 560] on span "Real Bad Man & [PERSON_NAME]" at bounding box center [327, 554] width 184 height 14
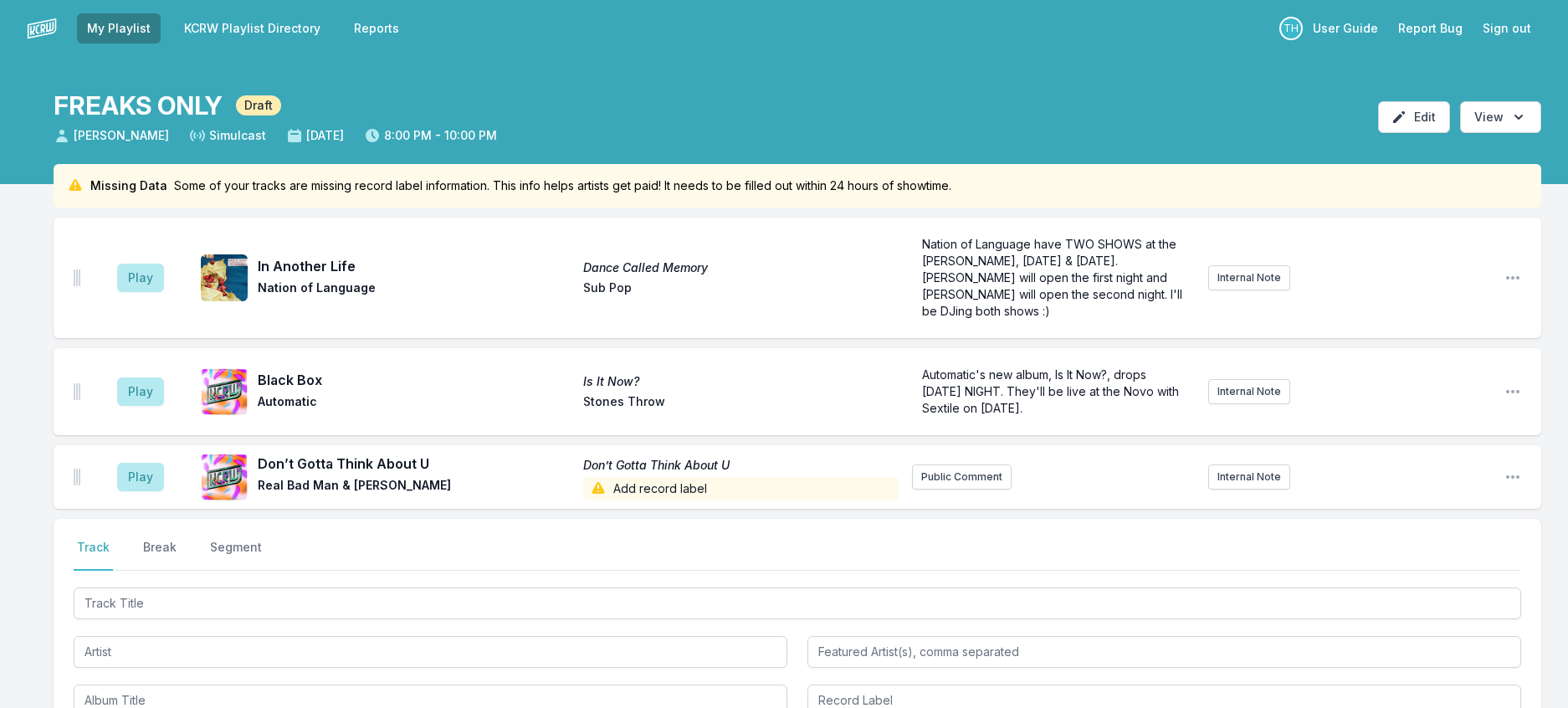
click at [772, 500] on span "Add record label" at bounding box center [741, 488] width 315 height 24
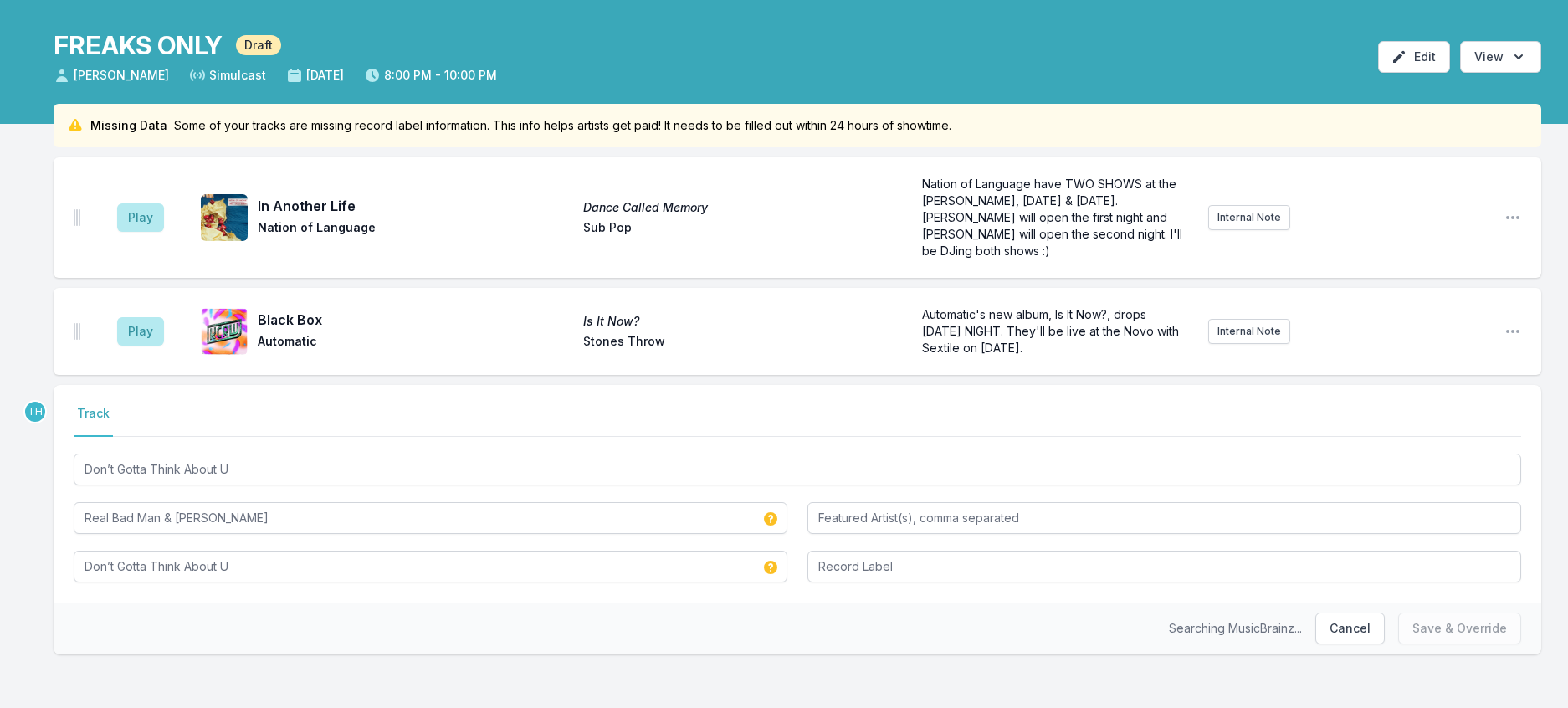
scroll to position [155, 0]
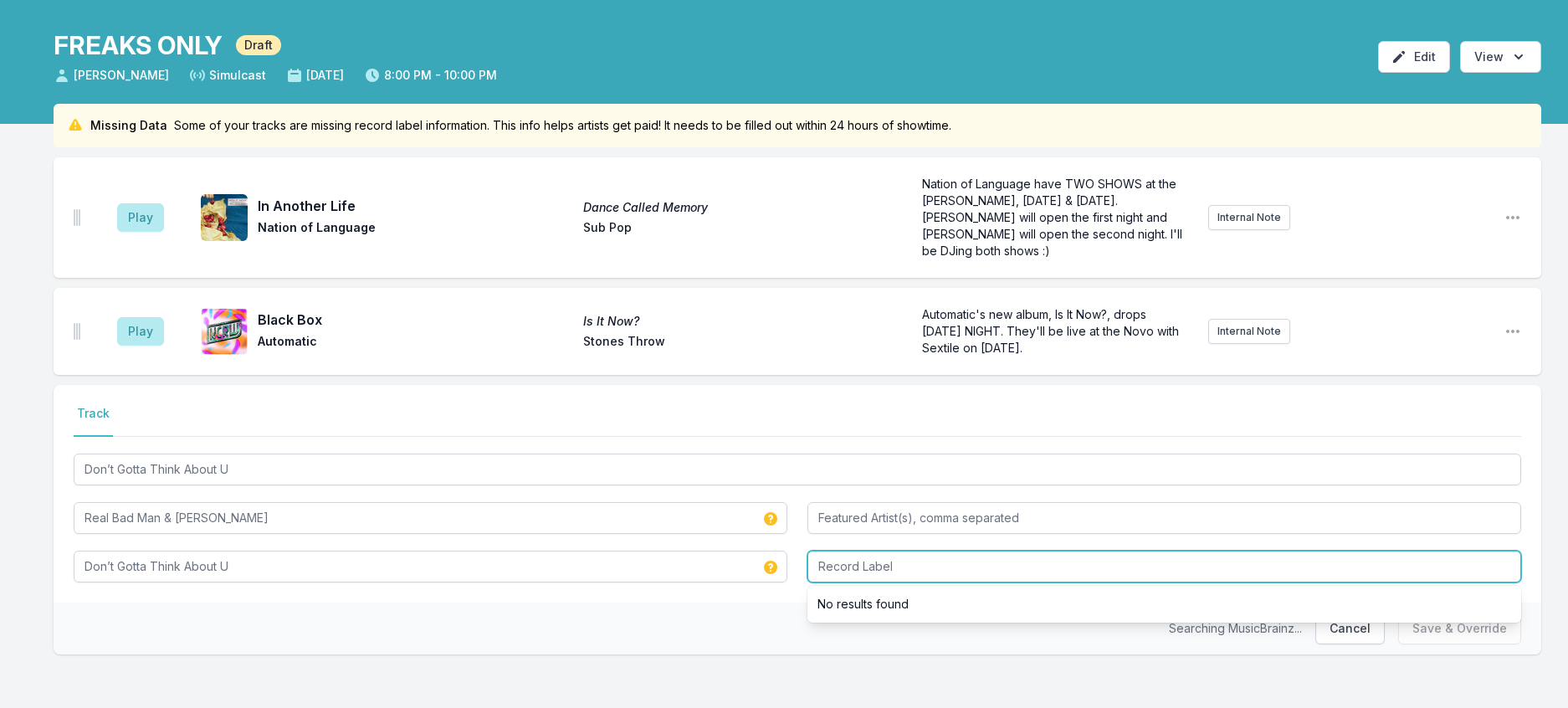
click at [907, 551] on input "Record Label" at bounding box center [1164, 566] width 714 height 32
type input "Real Bad Man"
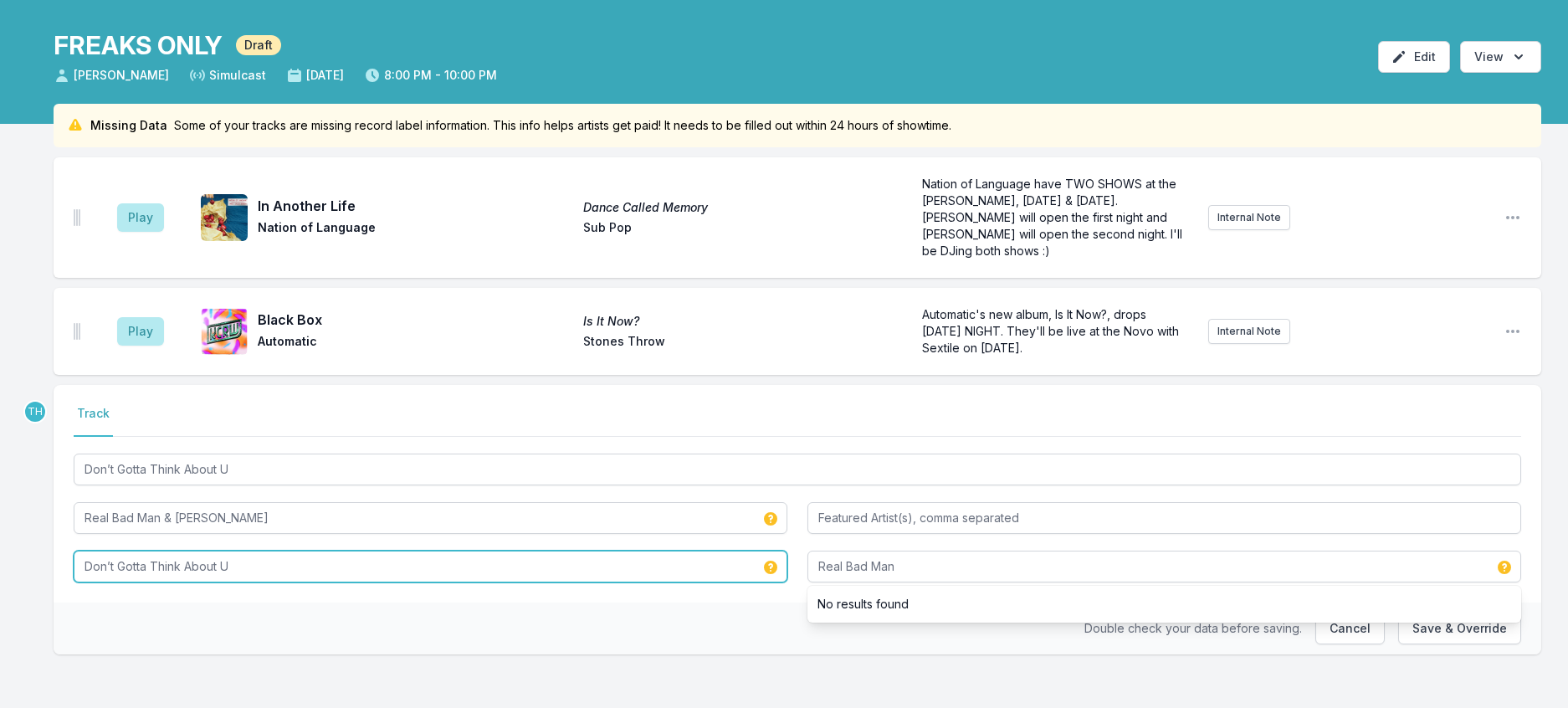
click at [470, 552] on input "Don’t Gotta Think About U" at bounding box center [430, 566] width 714 height 32
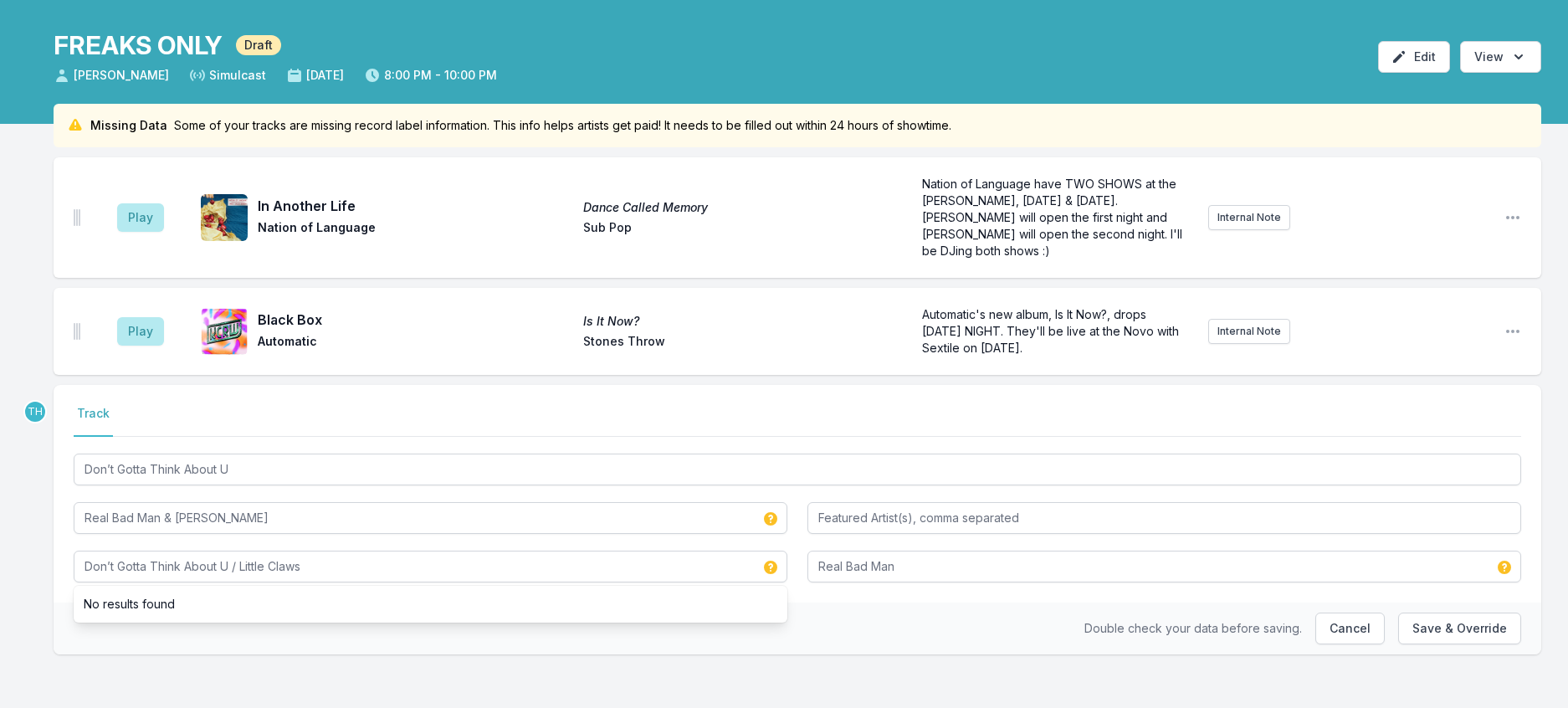
click at [1002, 585] on div "Select a tab Track Track Don’t Gotta Think About U Real Bad Man & [PERSON_NAME]…" at bounding box center [797, 494] width 1488 height 218
click at [1426, 614] on button "Save & Override" at bounding box center [1459, 628] width 123 height 32
type input "Don’t Gotta Think About U"
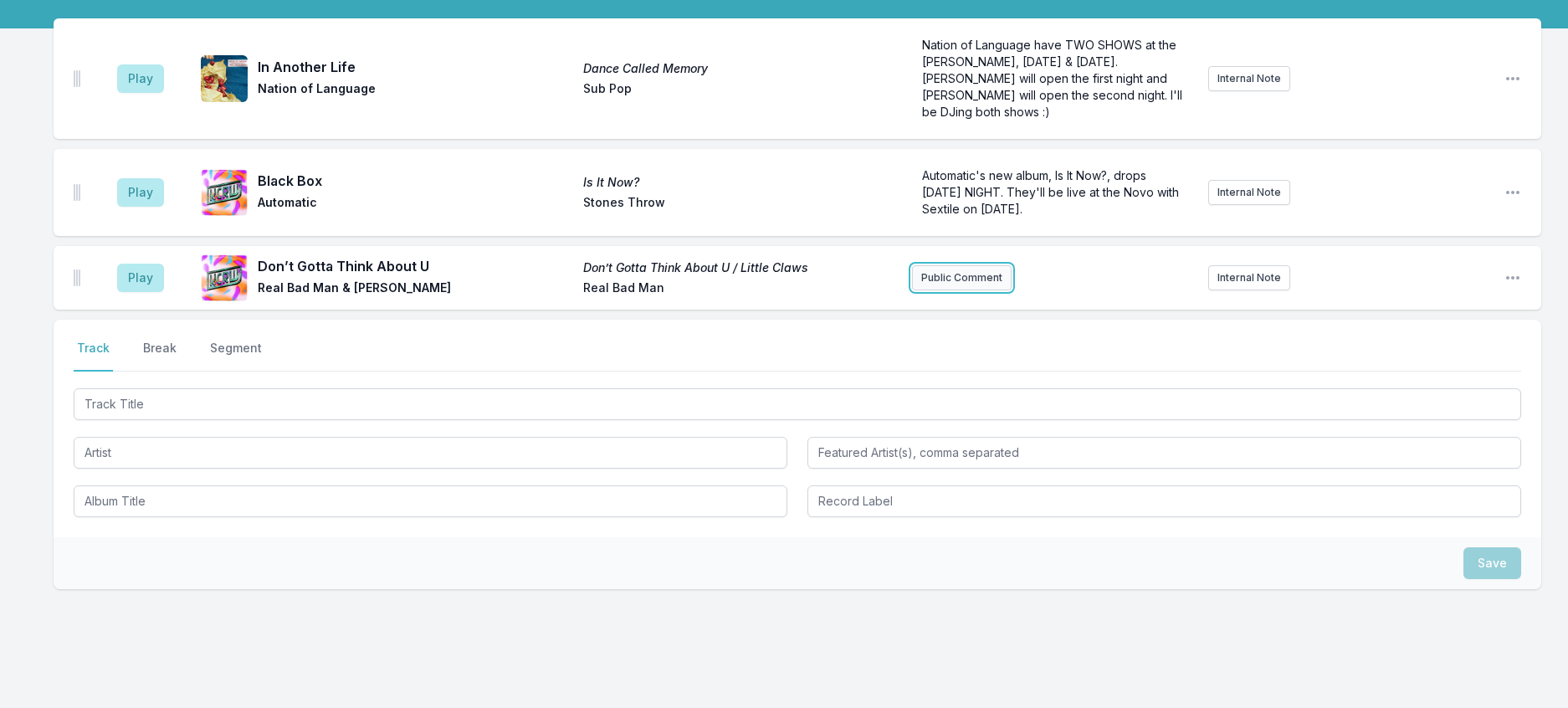
click at [995, 290] on button "Public Comment" at bounding box center [962, 277] width 100 height 25
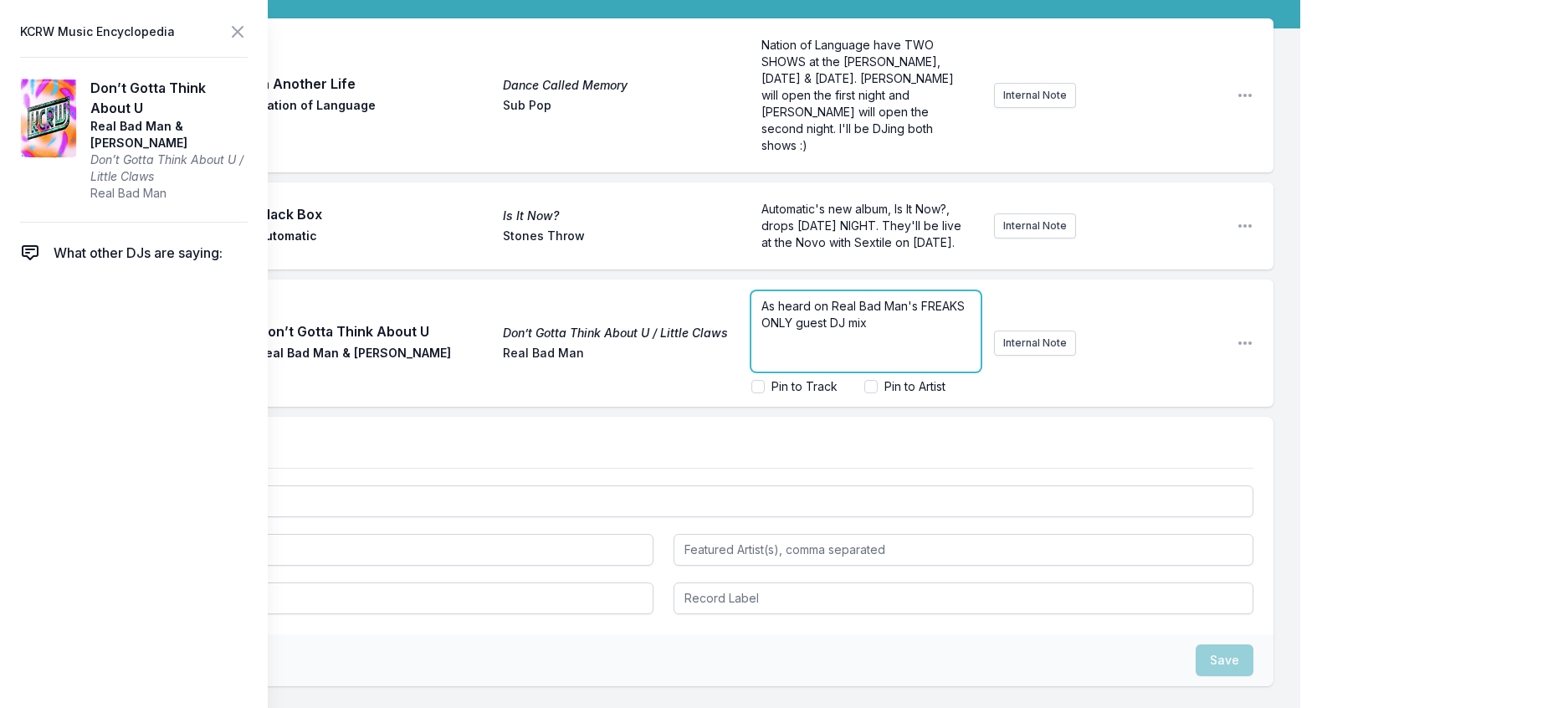
drag, startPoint x: 908, startPoint y: 400, endPoint x: 814, endPoint y: 374, distance: 97.5
click at [814, 331] on p "As heard on Real Bad Man's FREAKS ONLY guest DJ mix" at bounding box center [866, 315] width 209 height 34
click at [248, 42] on icon at bounding box center [238, 32] width 20 height 20
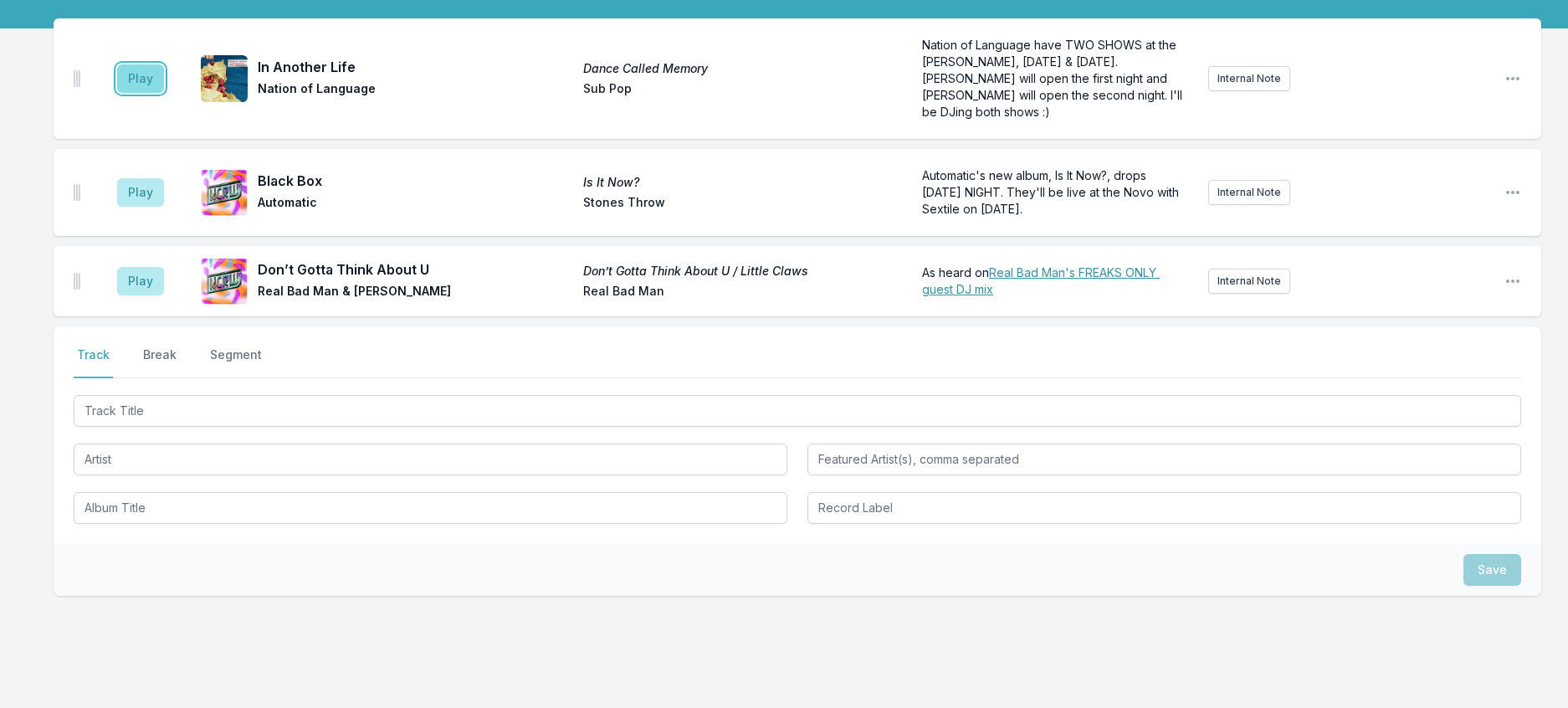
click at [164, 93] on button "Play" at bounding box center [140, 78] width 47 height 29
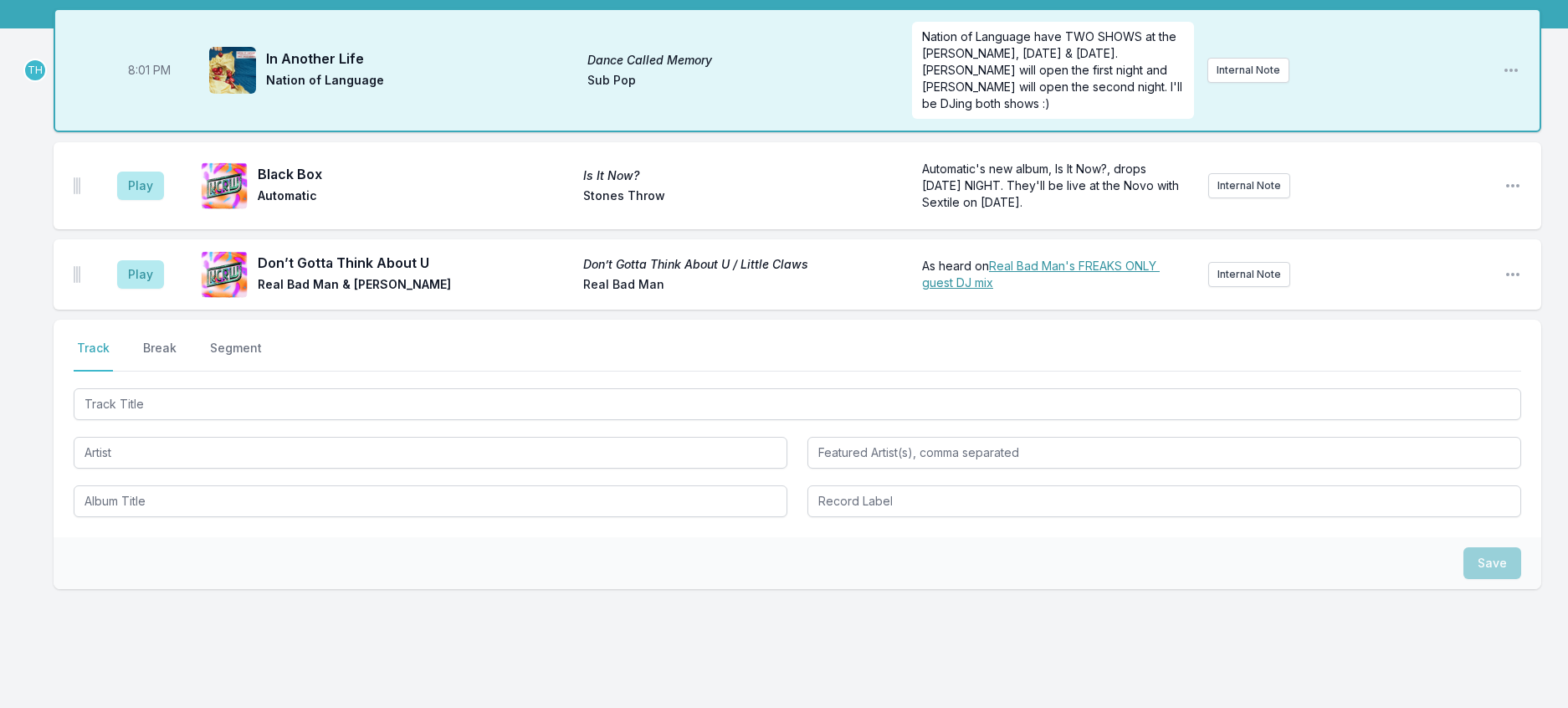
click at [163, 78] on span "8:01 PM" at bounding box center [149, 70] width 43 height 17
click at [162, 86] on input "20:01" at bounding box center [149, 70] width 94 height 32
click at [151, 86] on input "20:01" at bounding box center [149, 70] width 94 height 32
type input "20:01"
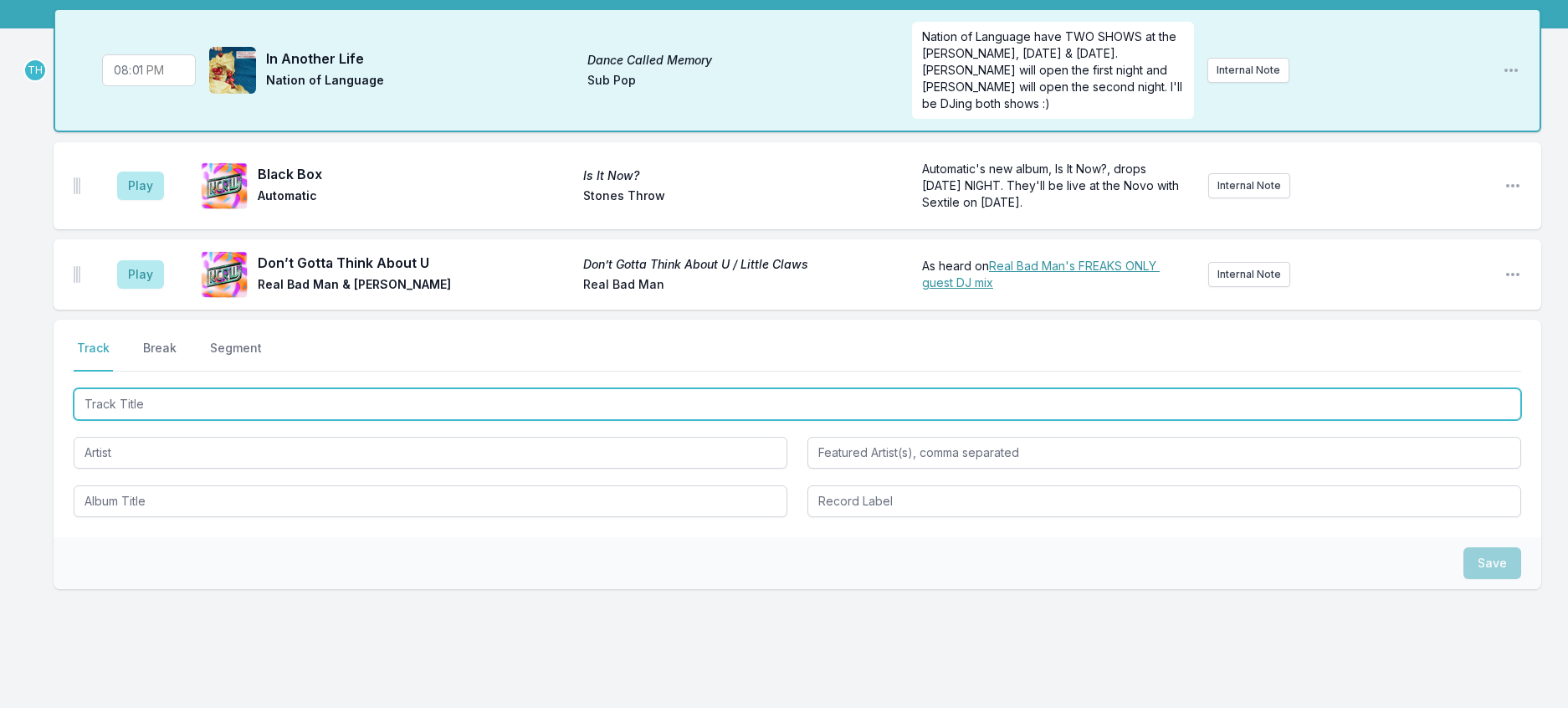
click at [183, 420] on input "Track Title" at bounding box center [796, 404] width 1447 height 32
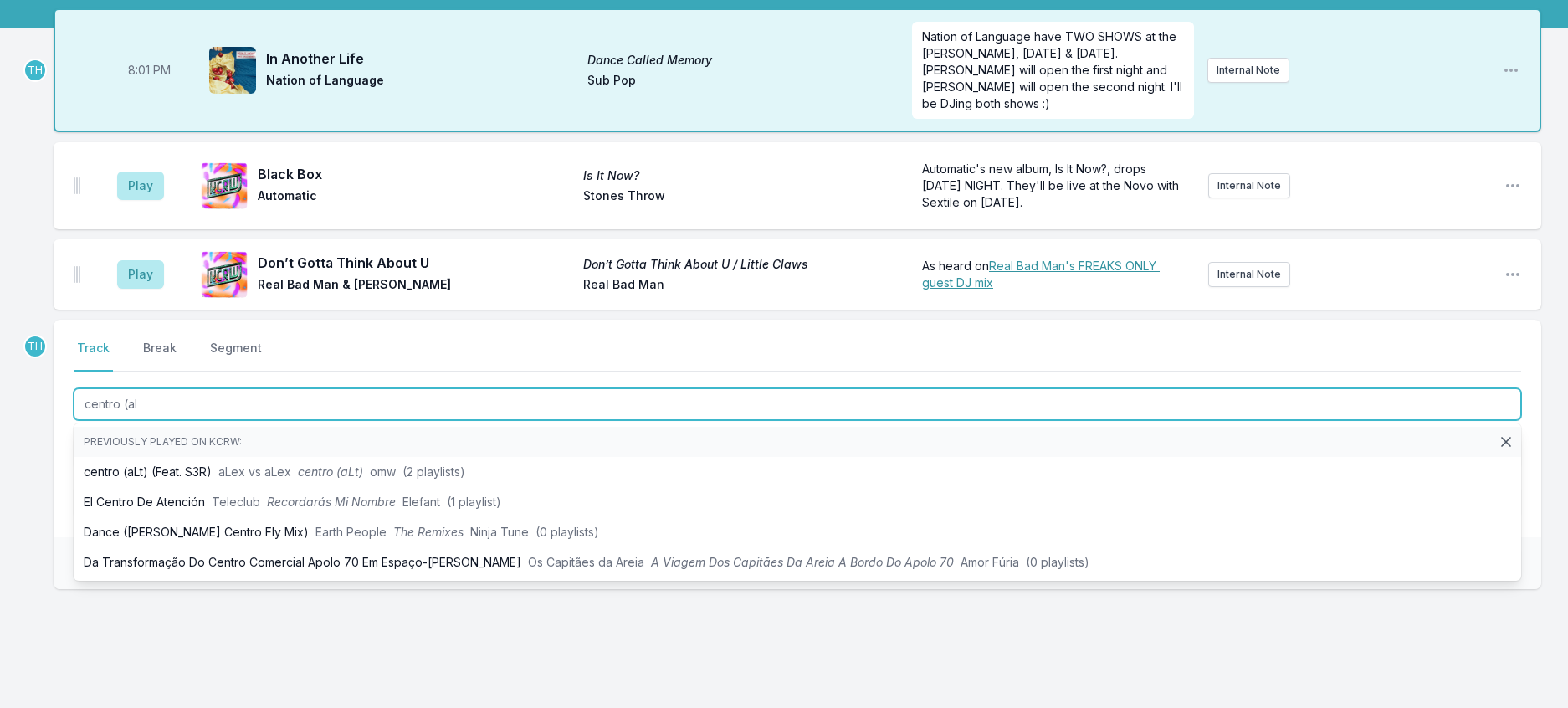
type input "centro (alt"
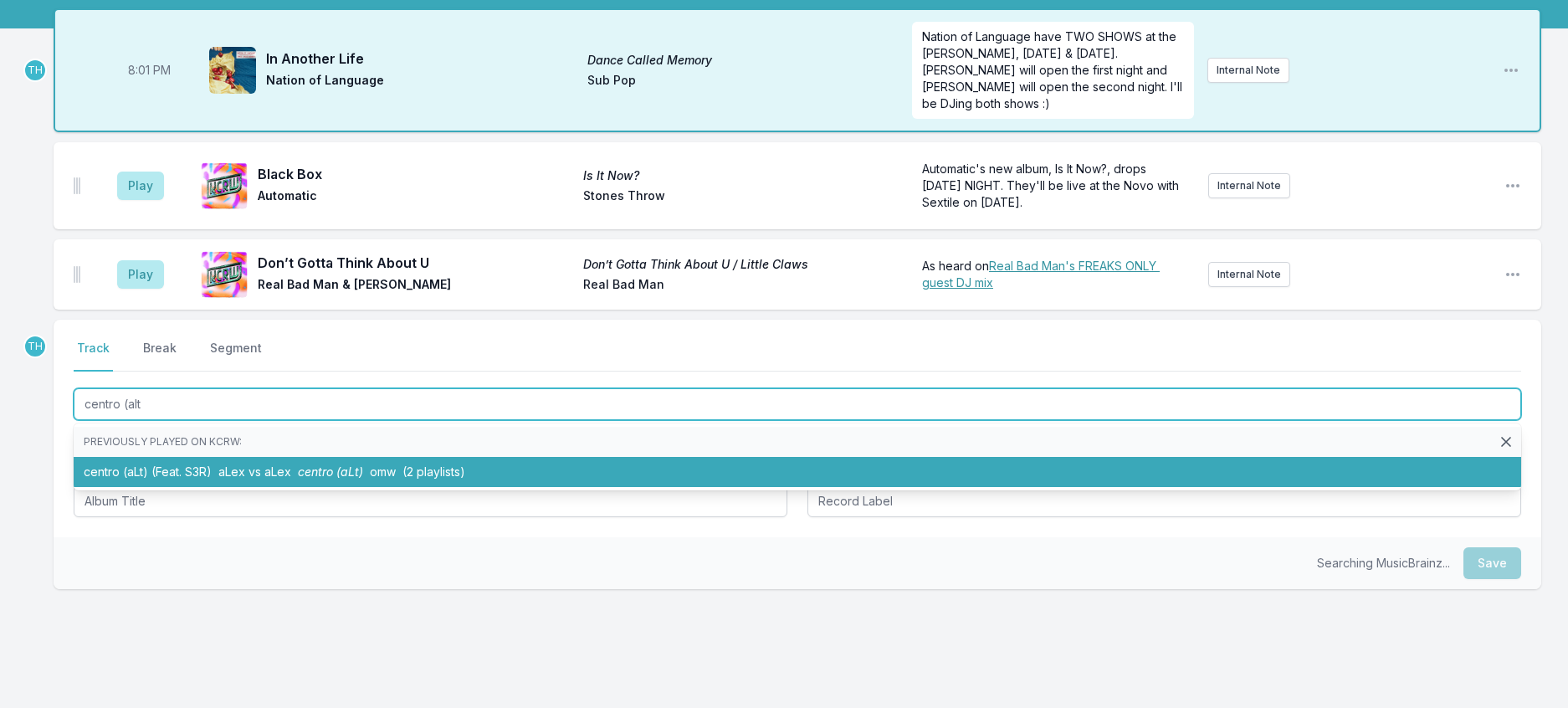
click at [301, 487] on li "centro (aLt) (Feat. S3R) aLex vs aLex centro (aLt) omw (2 playlists)" at bounding box center [796, 471] width 1447 height 30
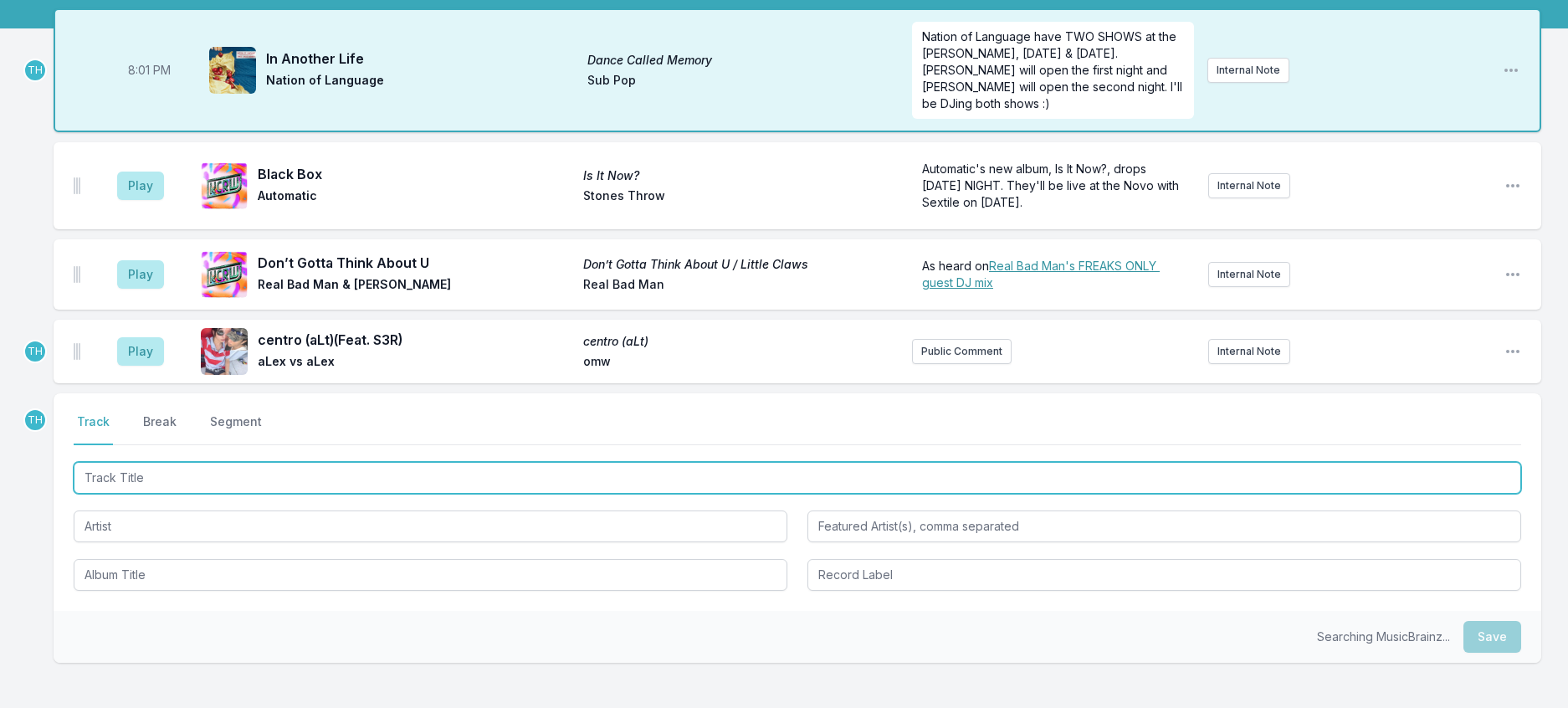
click at [293, 493] on input "Track Title" at bounding box center [796, 477] width 1447 height 32
type input "Sonido Amazonic"
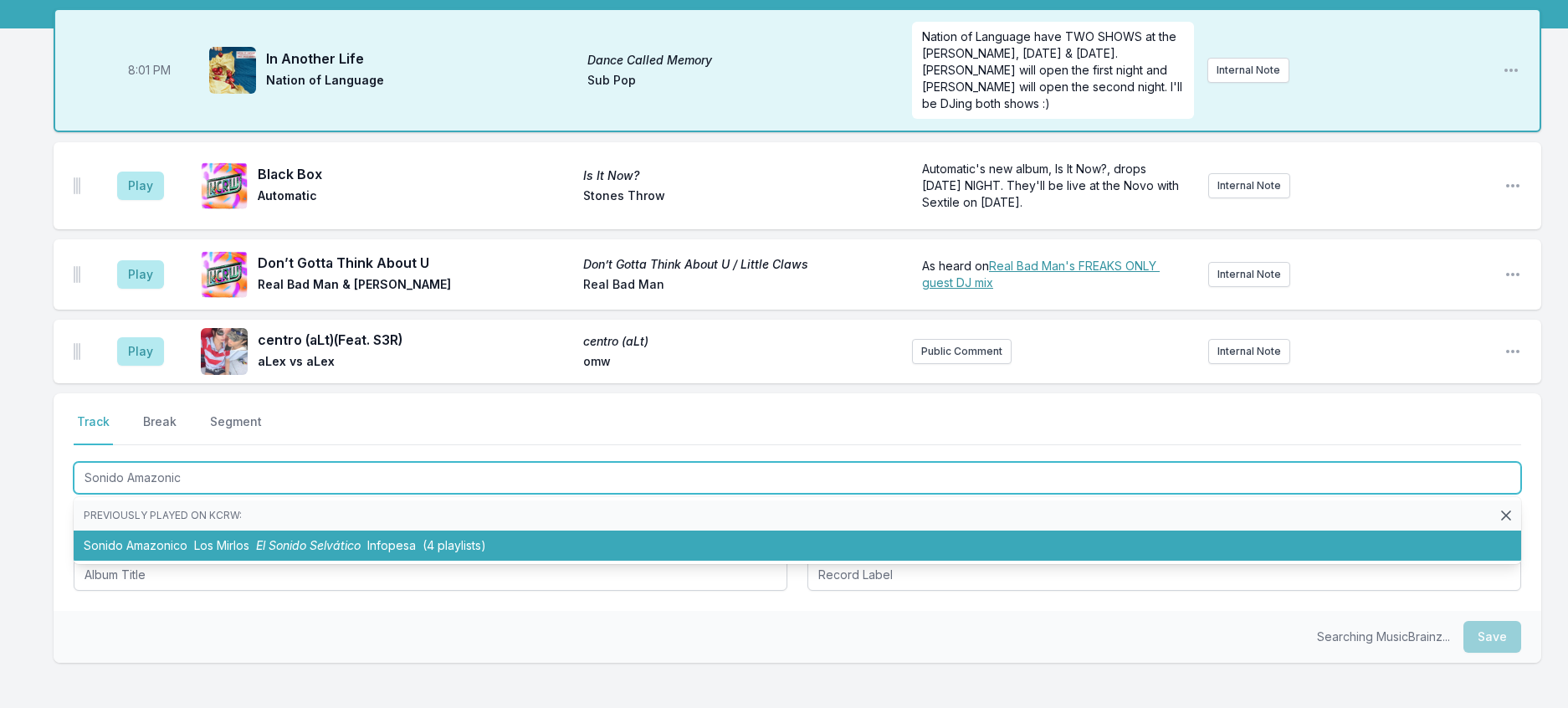
click at [361, 552] on span "El Sonido Selvático" at bounding box center [308, 545] width 105 height 14
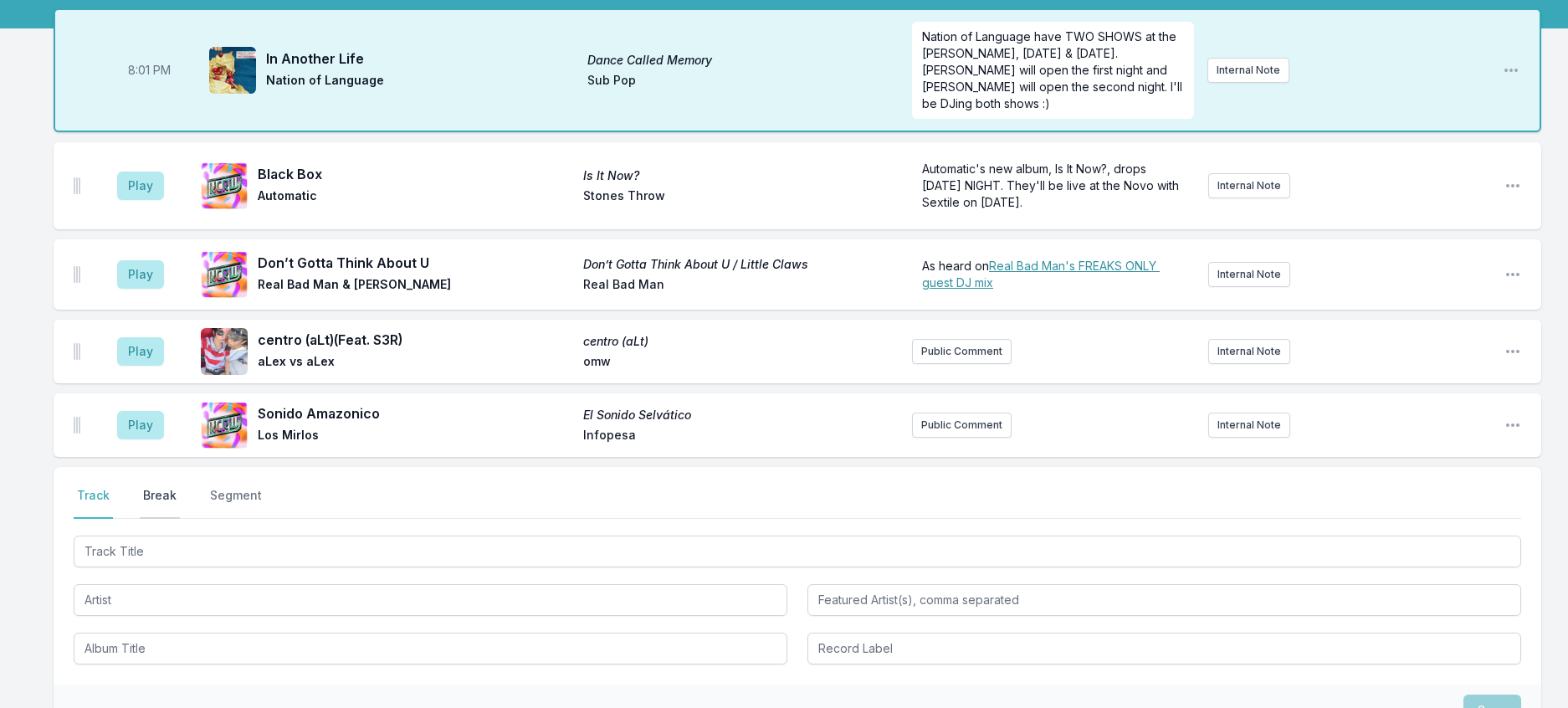
click at [180, 519] on button "Break" at bounding box center [159, 503] width 41 height 32
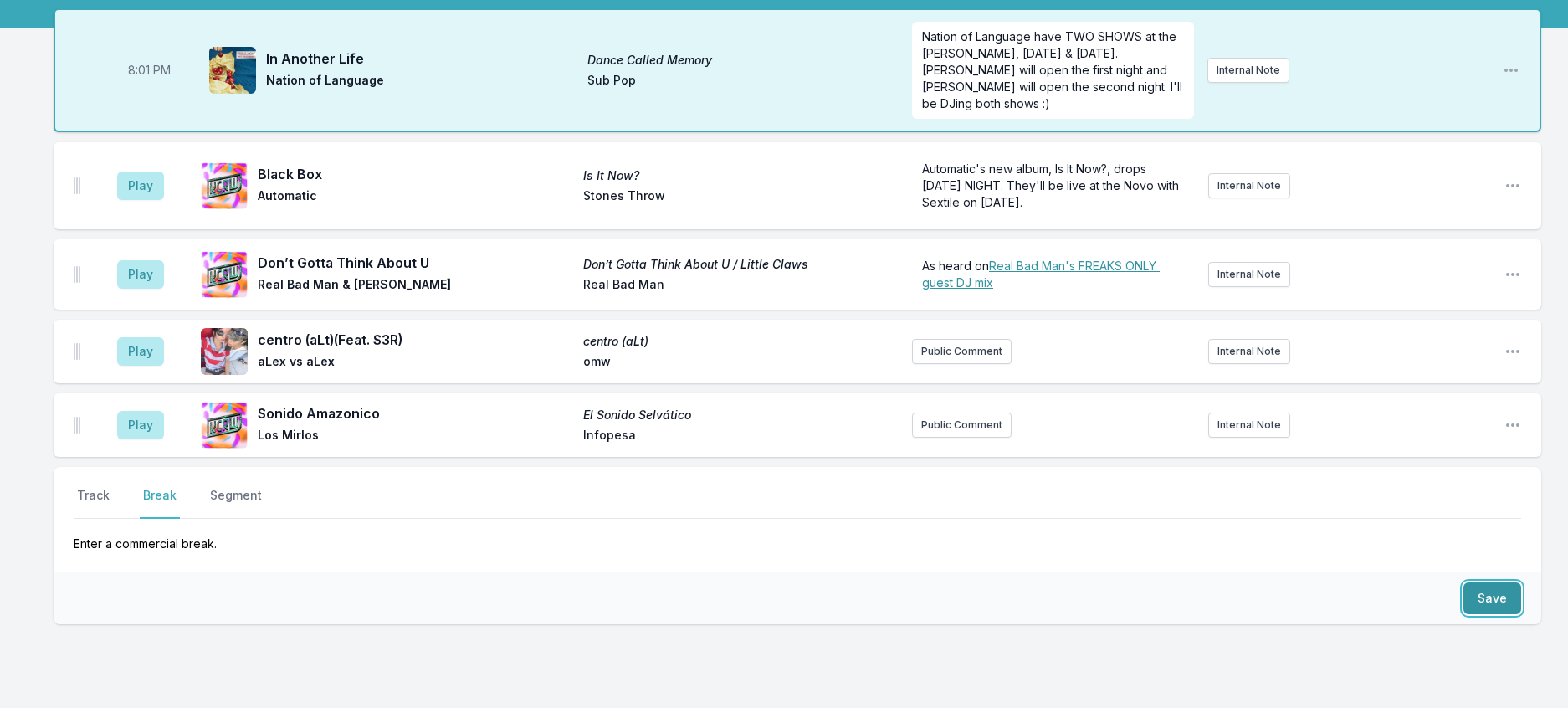
click at [1489, 614] on button "Save" at bounding box center [1492, 598] width 57 height 32
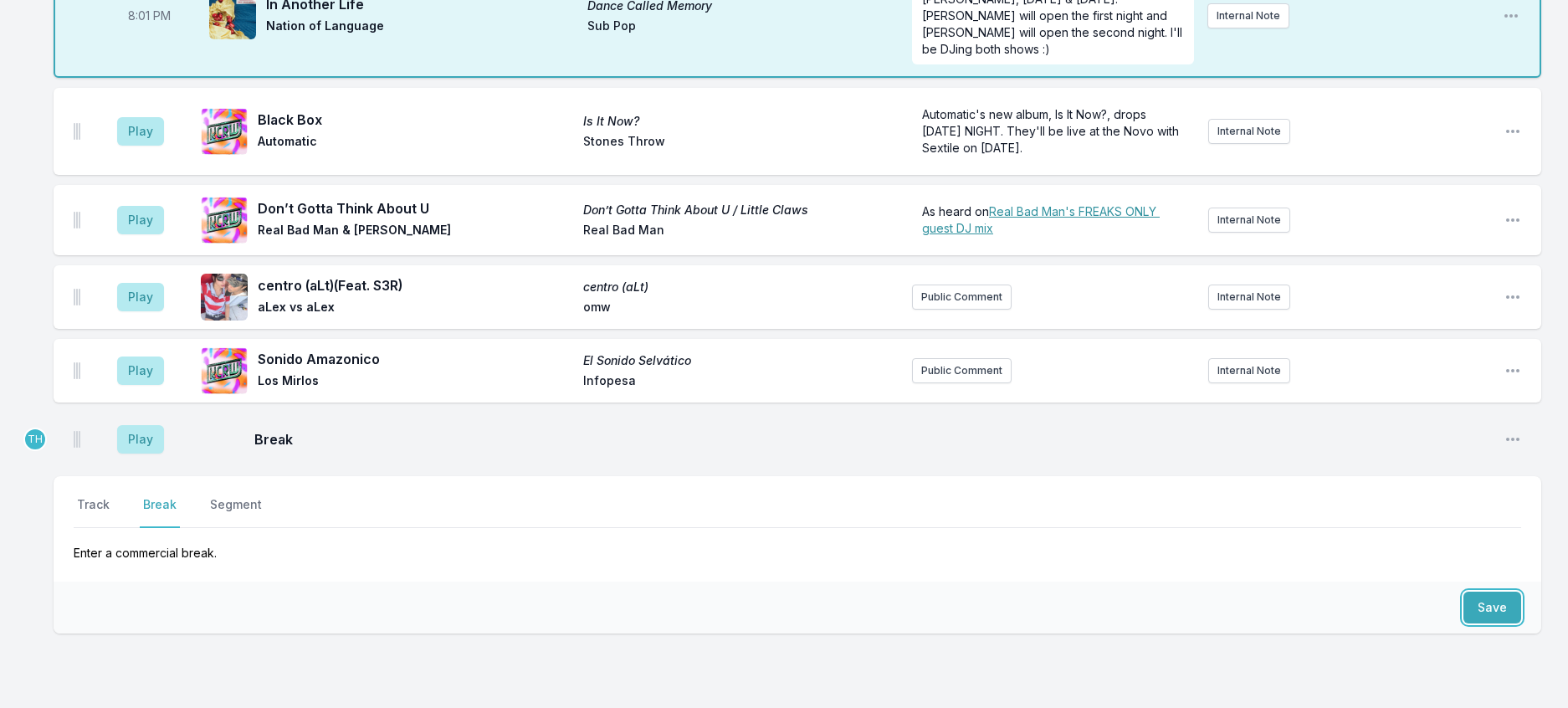
scroll to position [240, 0]
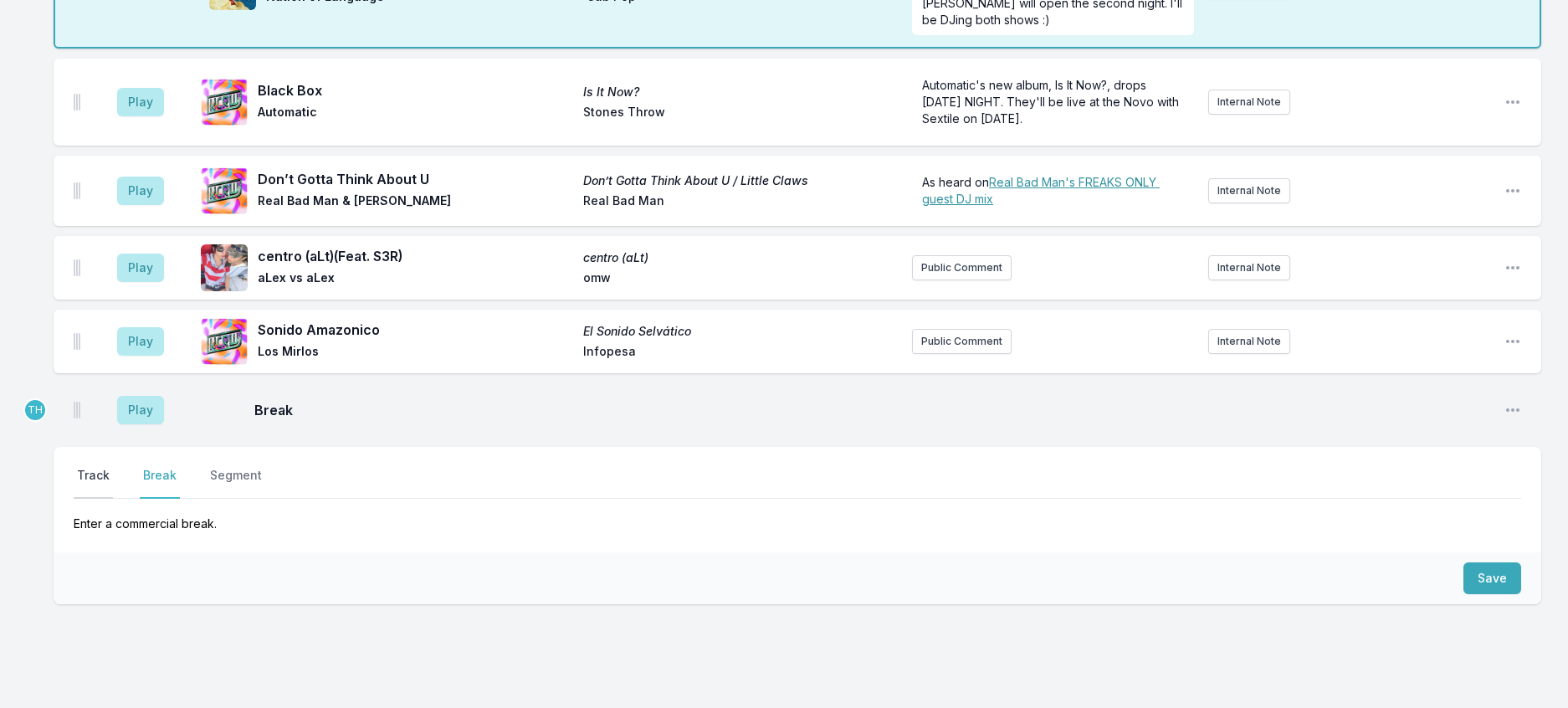
click at [89, 498] on button "Track" at bounding box center [93, 482] width 40 height 32
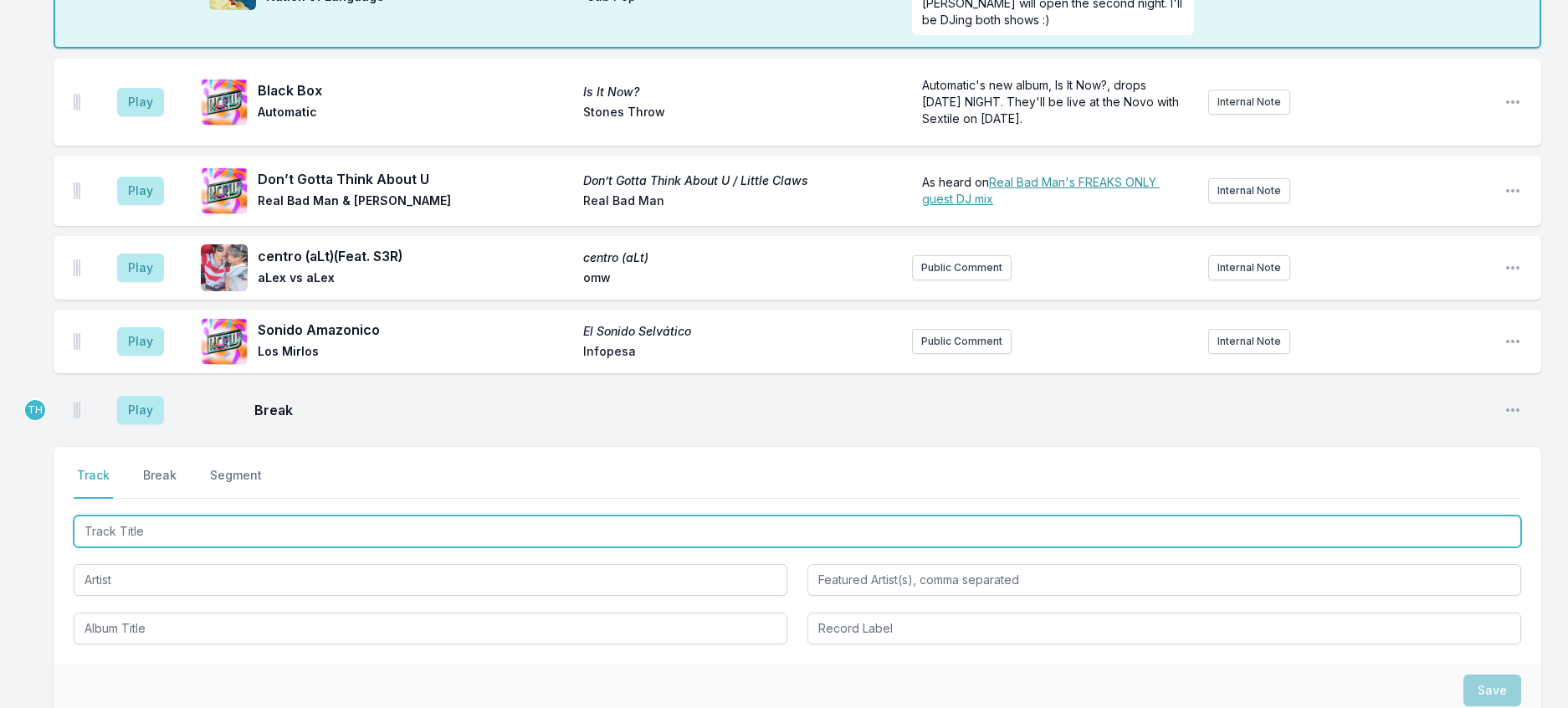
click at [132, 547] on input "Track Title" at bounding box center [796, 531] width 1447 height 32
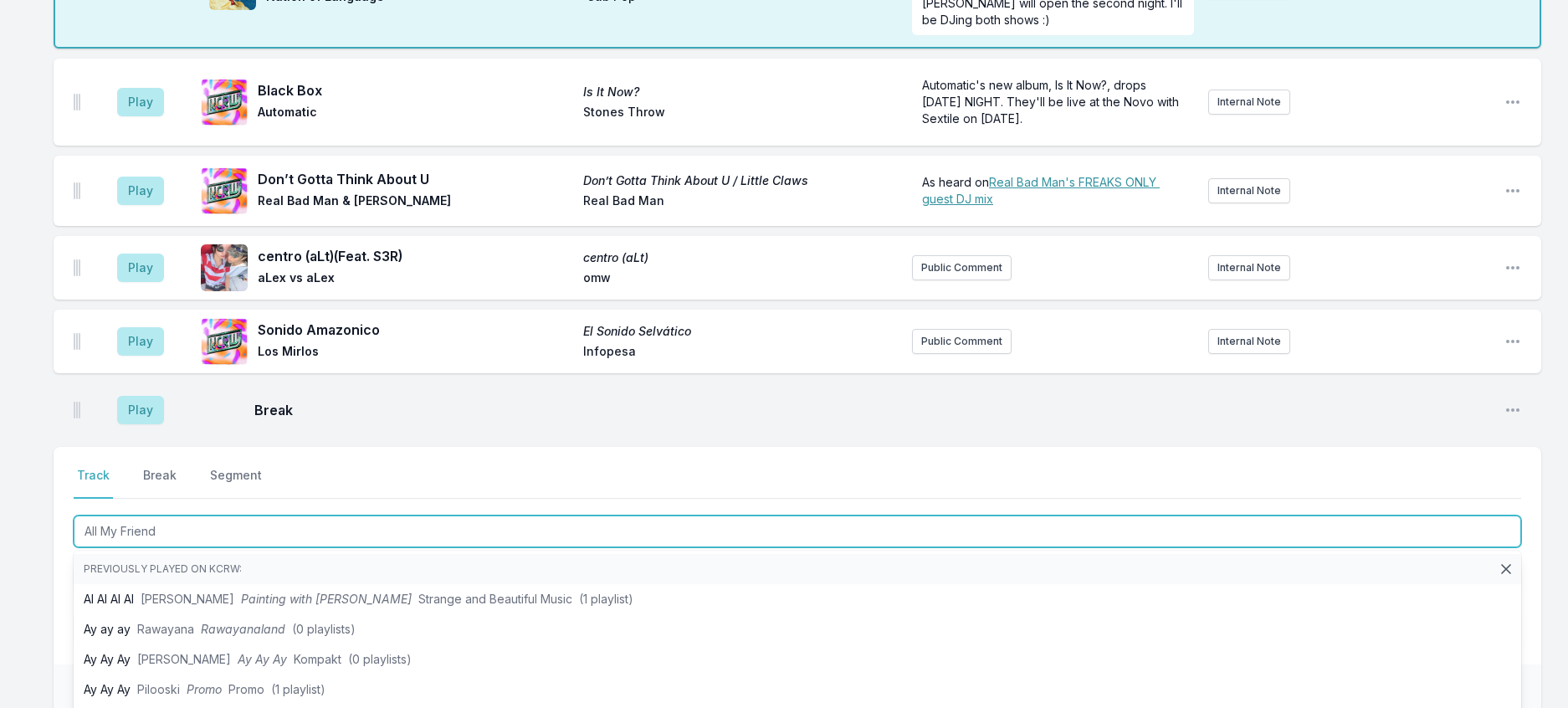
type input "All My Friends"
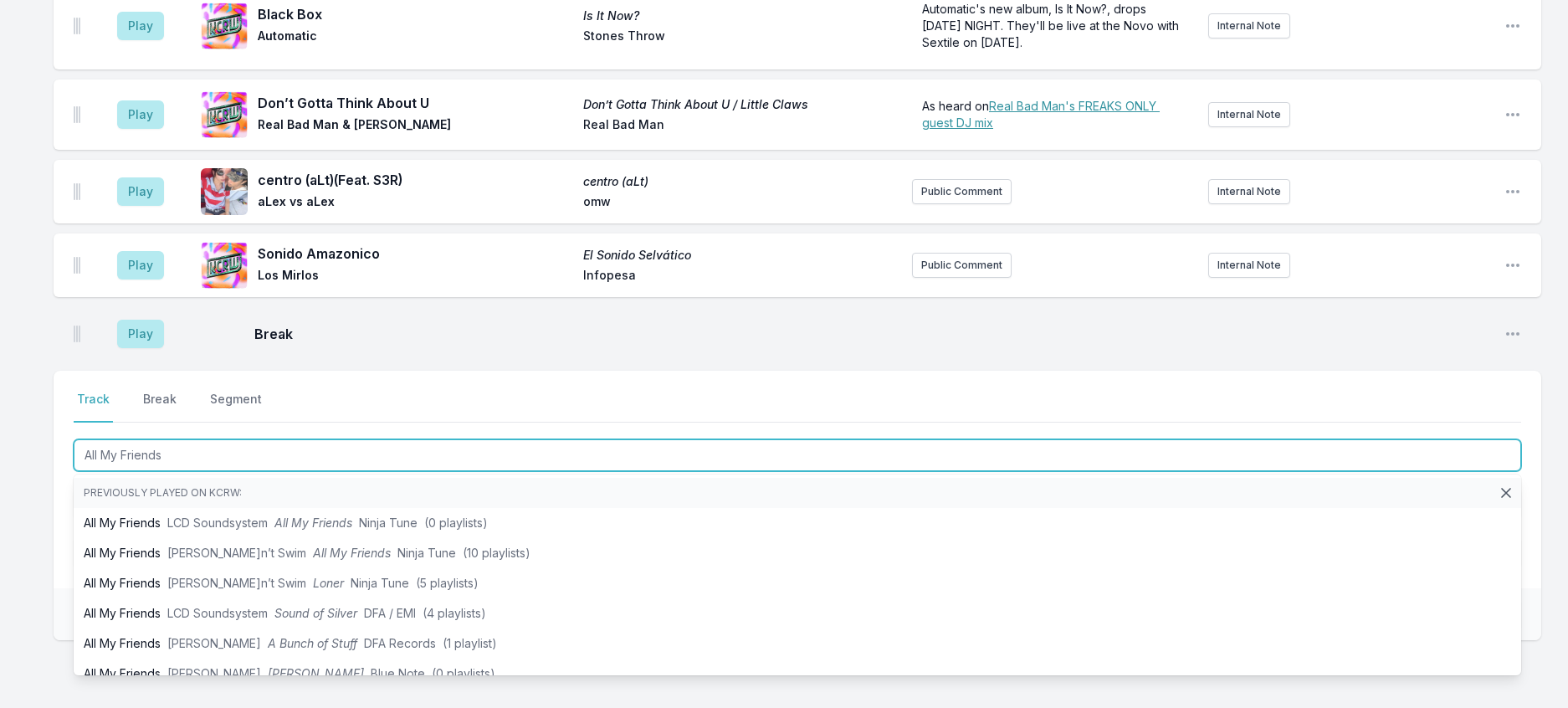
scroll to position [490, 0]
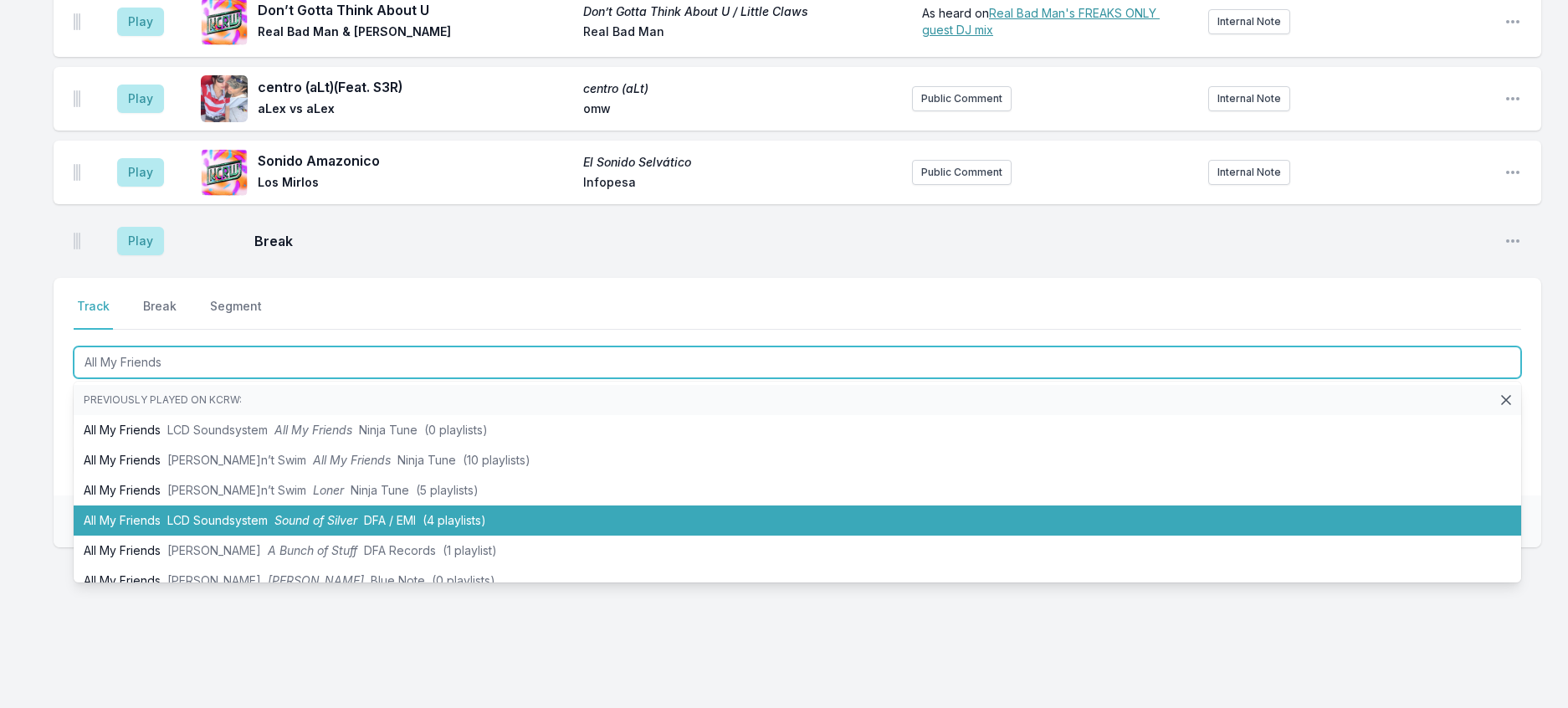
click at [412, 527] on span "DFA / EMI" at bounding box center [389, 520] width 52 height 14
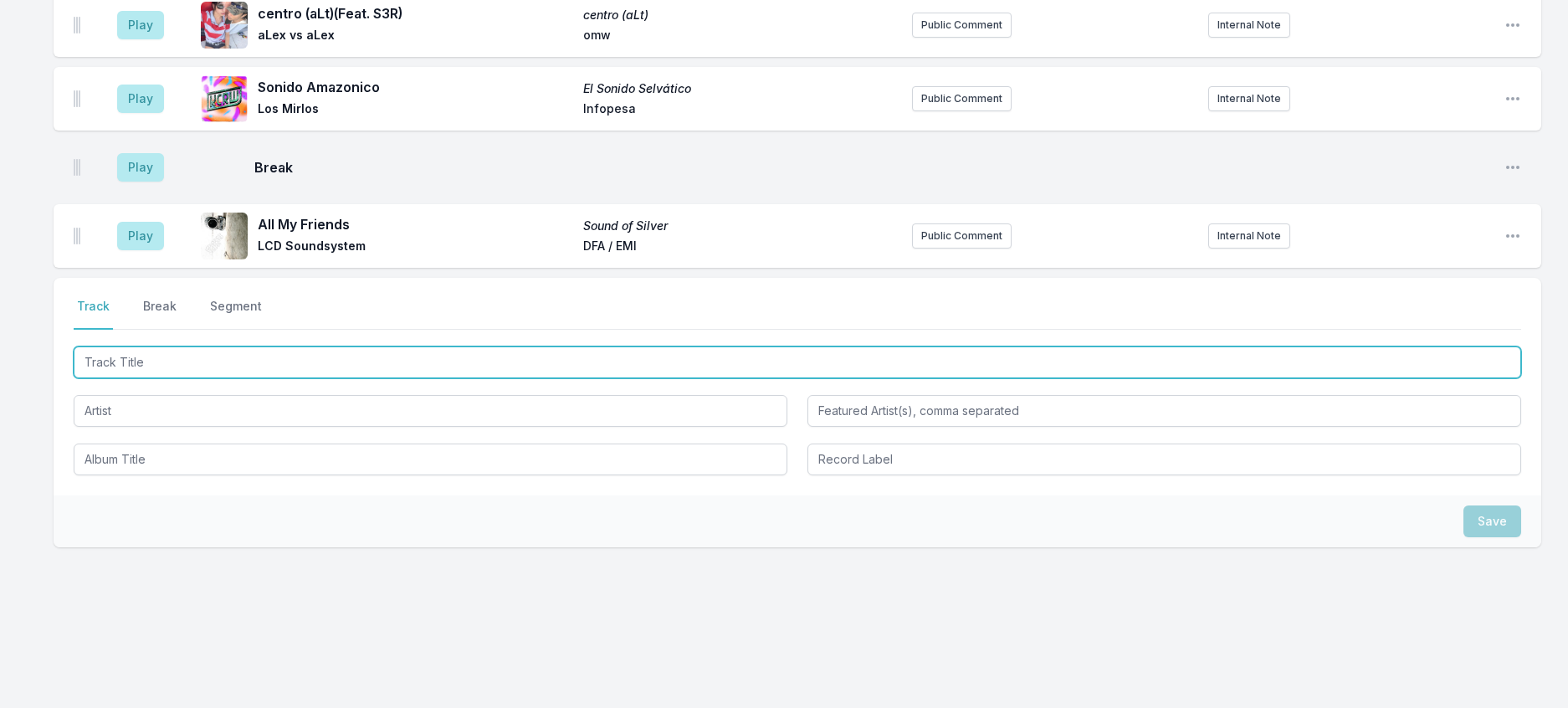
scroll to position [573, 0]
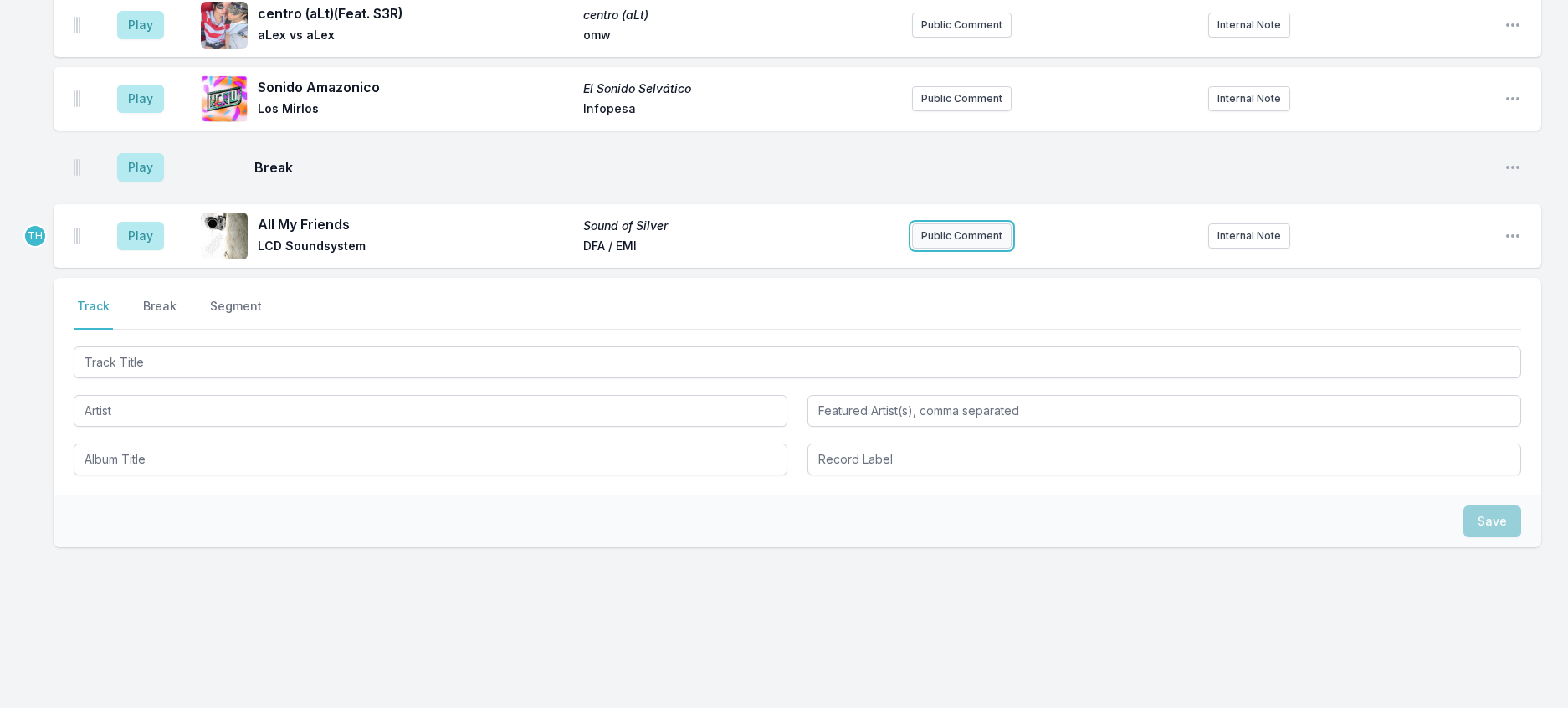
click at [952, 228] on button "Public Comment" at bounding box center [962, 236] width 100 height 25
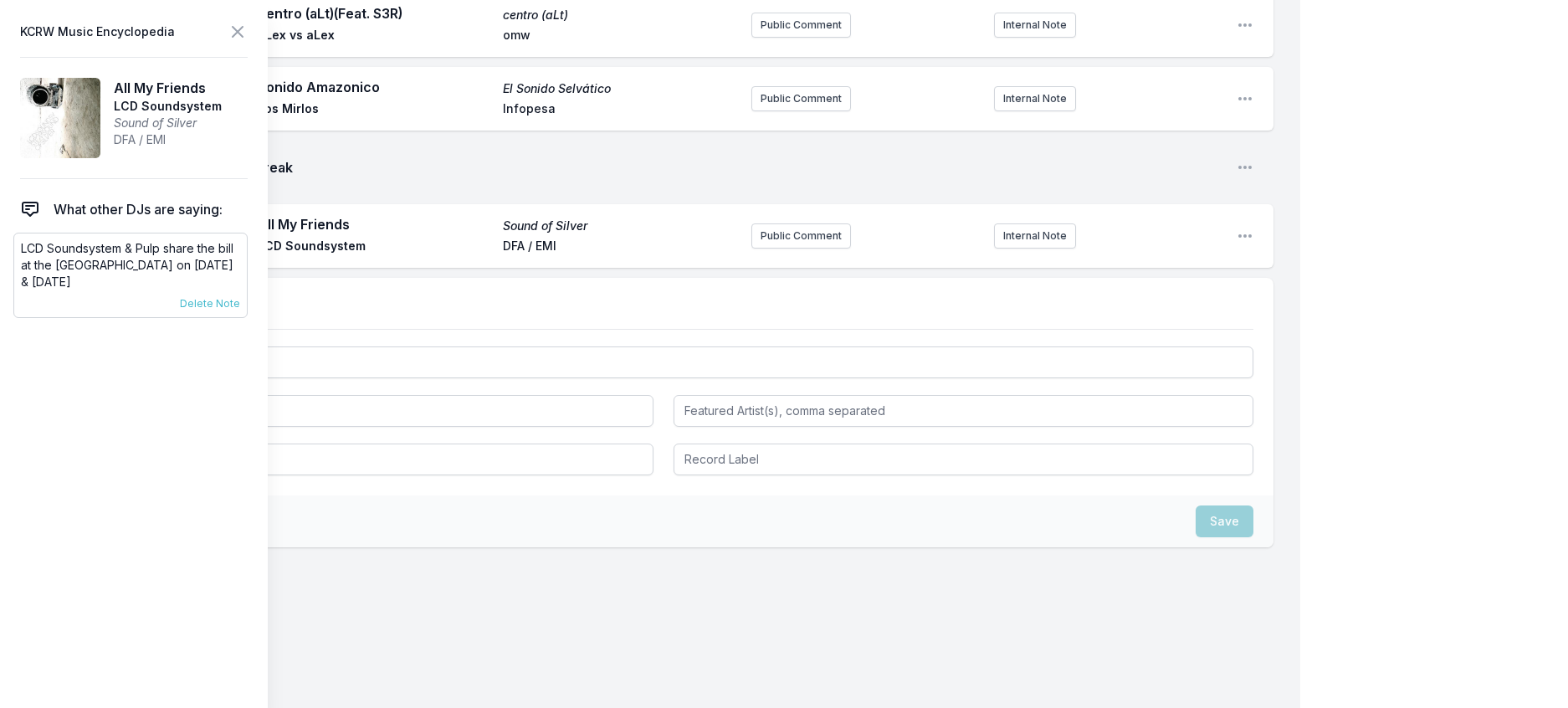
drag, startPoint x: 62, startPoint y: 318, endPoint x: 22, endPoint y: 276, distance: 58.0
click at [22, 276] on div "LCD Soundsystem & Pulp share the bill at the [GEOGRAPHIC_DATA] on [DATE] & [DAT…" at bounding box center [131, 275] width 235 height 85
copy p "LCD Soundsystem & Pulp share the bill at the [GEOGRAPHIC_DATA] on [DATE] & [DAT…"
click at [752, 249] on button "Public Comment" at bounding box center [801, 236] width 100 height 25
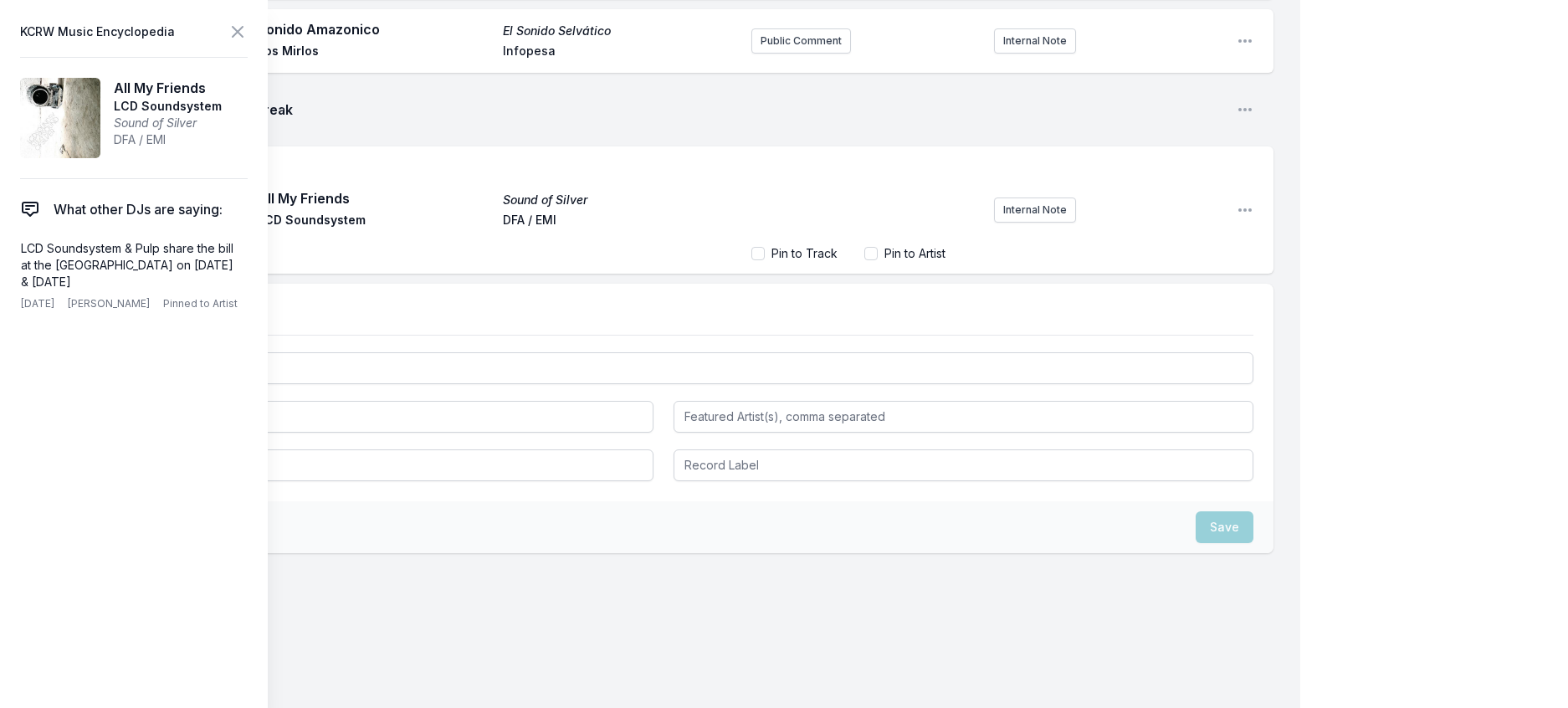
scroll to position [645, 0]
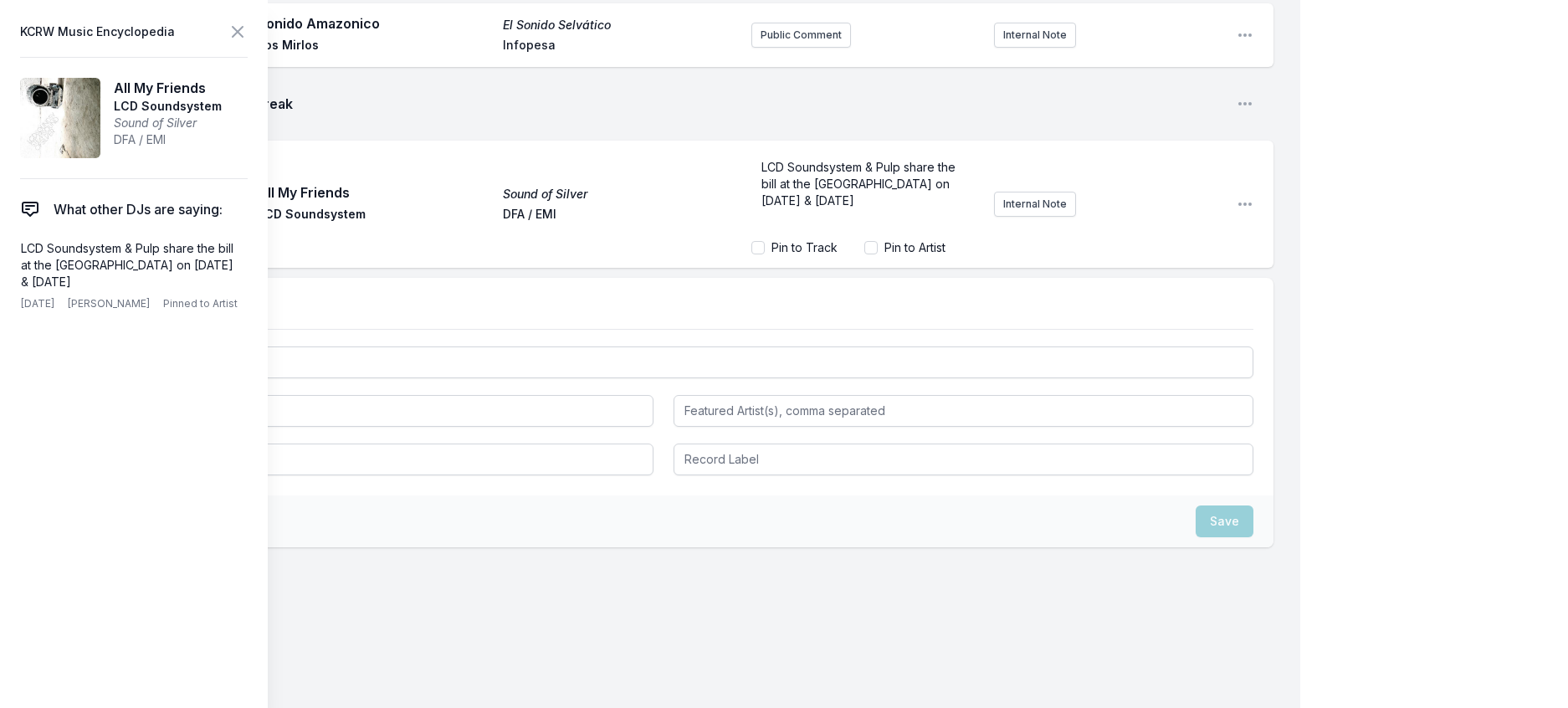
drag, startPoint x: 915, startPoint y: 249, endPoint x: 951, endPoint y: 277, distance: 45.6
click at [951, 262] on div "LCD Soundsystem & Pulp share the bill at the [GEOGRAPHIC_DATA] on [DATE] & [DAT…" at bounding box center [988, 204] width 471 height 117
click at [243, 37] on icon at bounding box center [238, 32] width 10 height 10
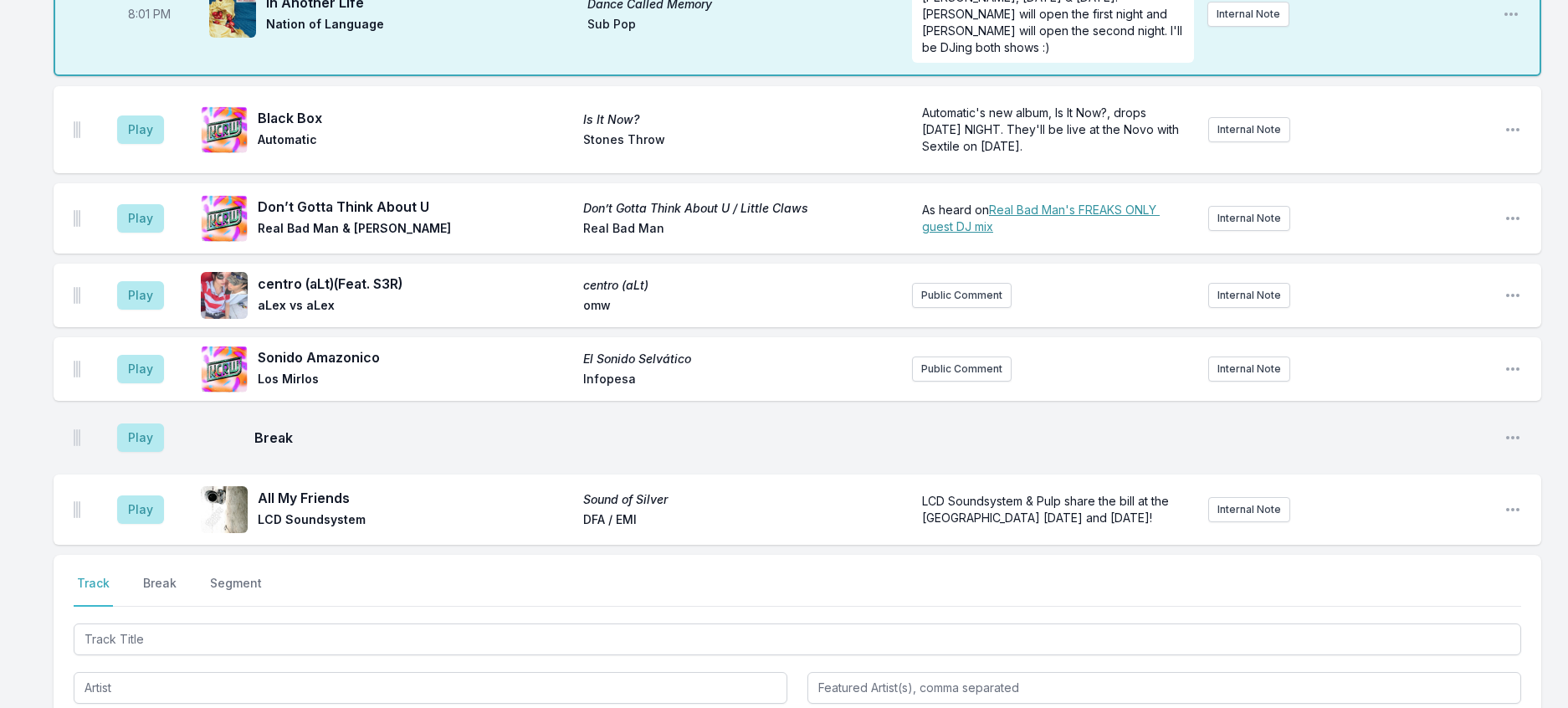
scroll to position [181, 0]
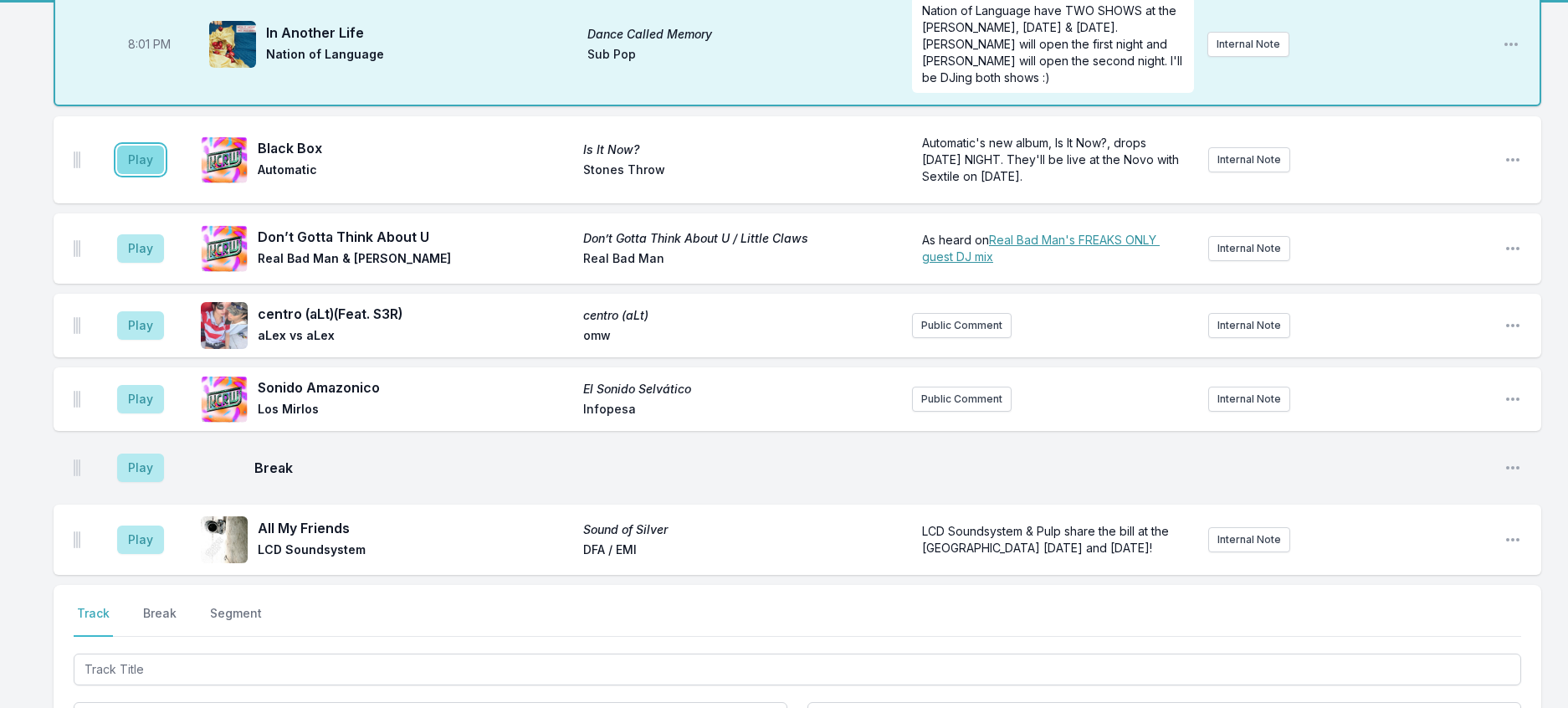
click at [160, 174] on button "Play" at bounding box center [140, 159] width 47 height 29
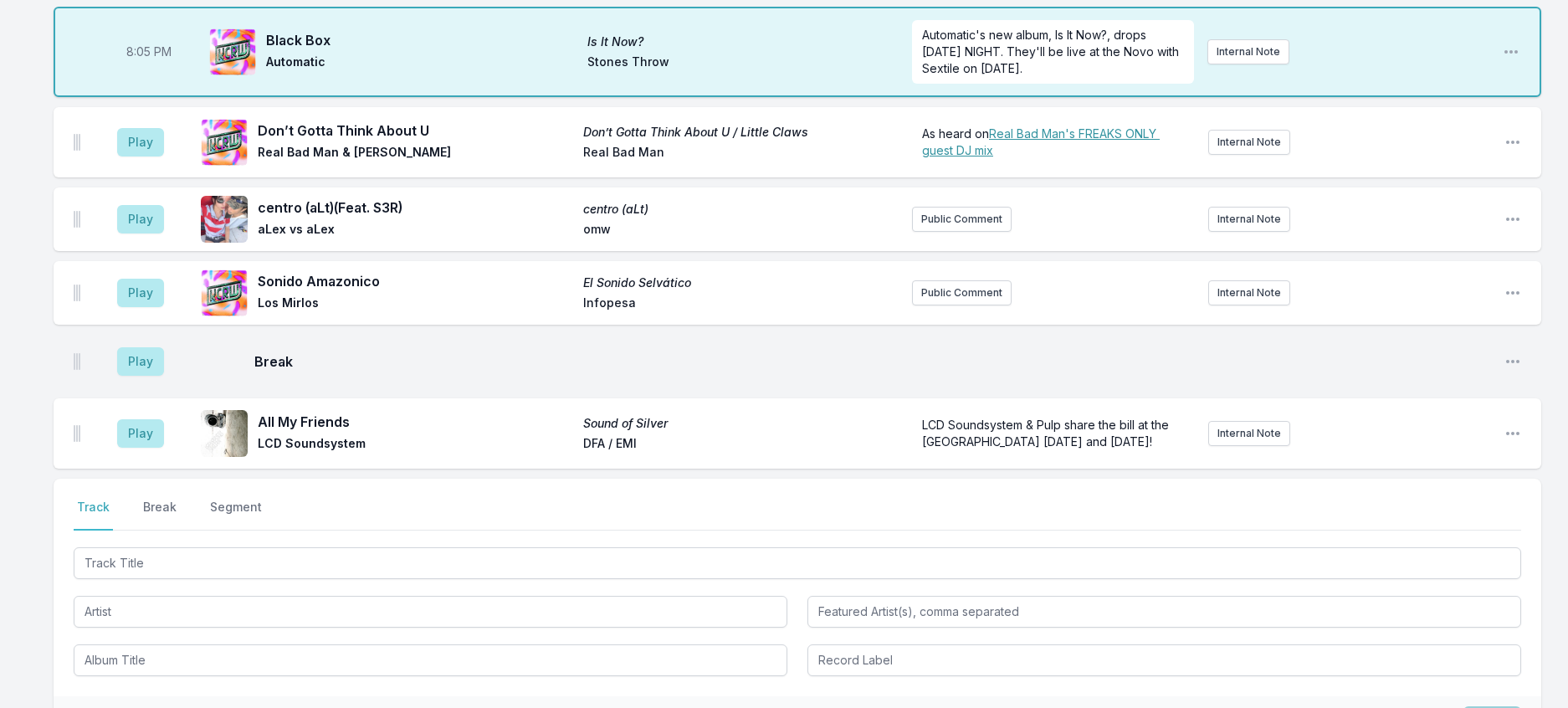
scroll to position [600, 0]
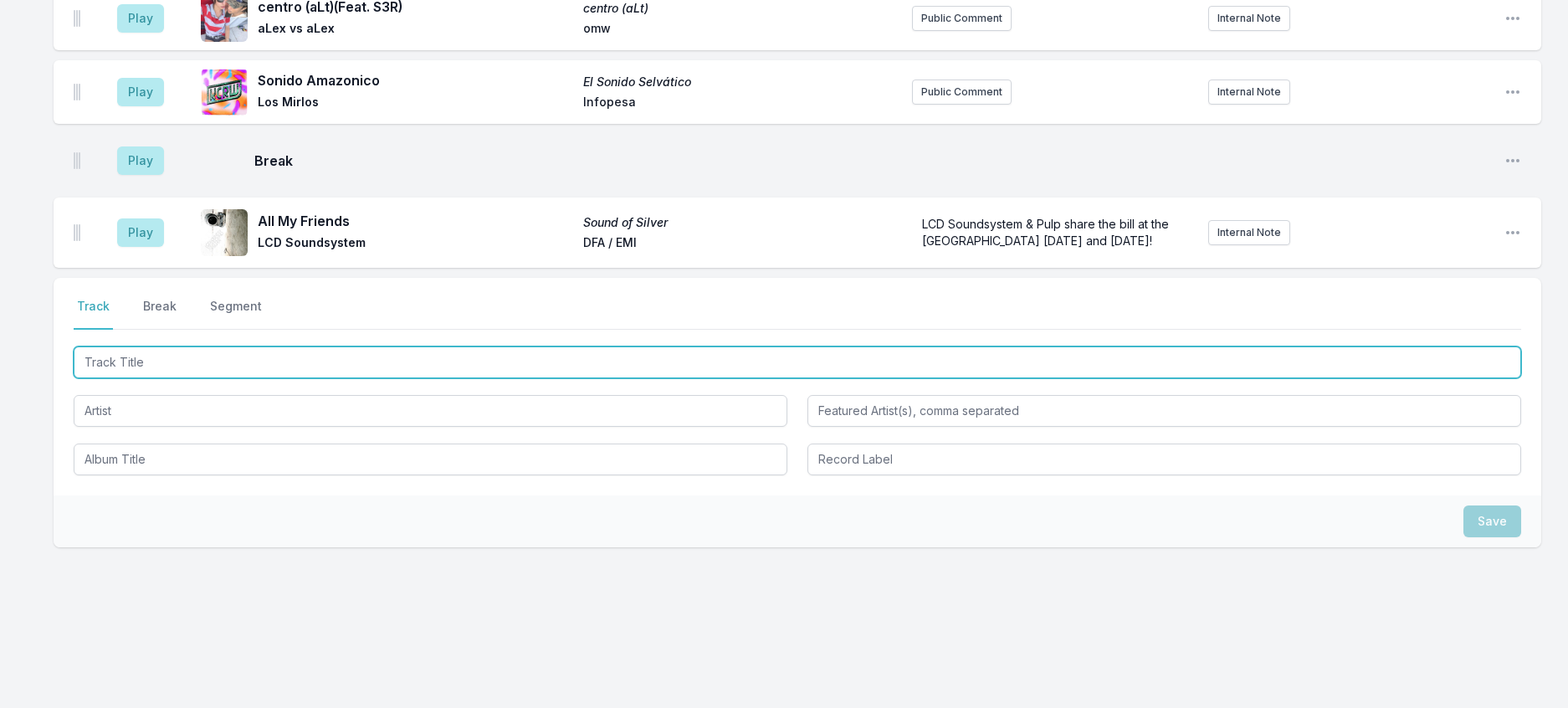
click at [289, 359] on input "Track Title" at bounding box center [796, 362] width 1447 height 32
type input "Common People"
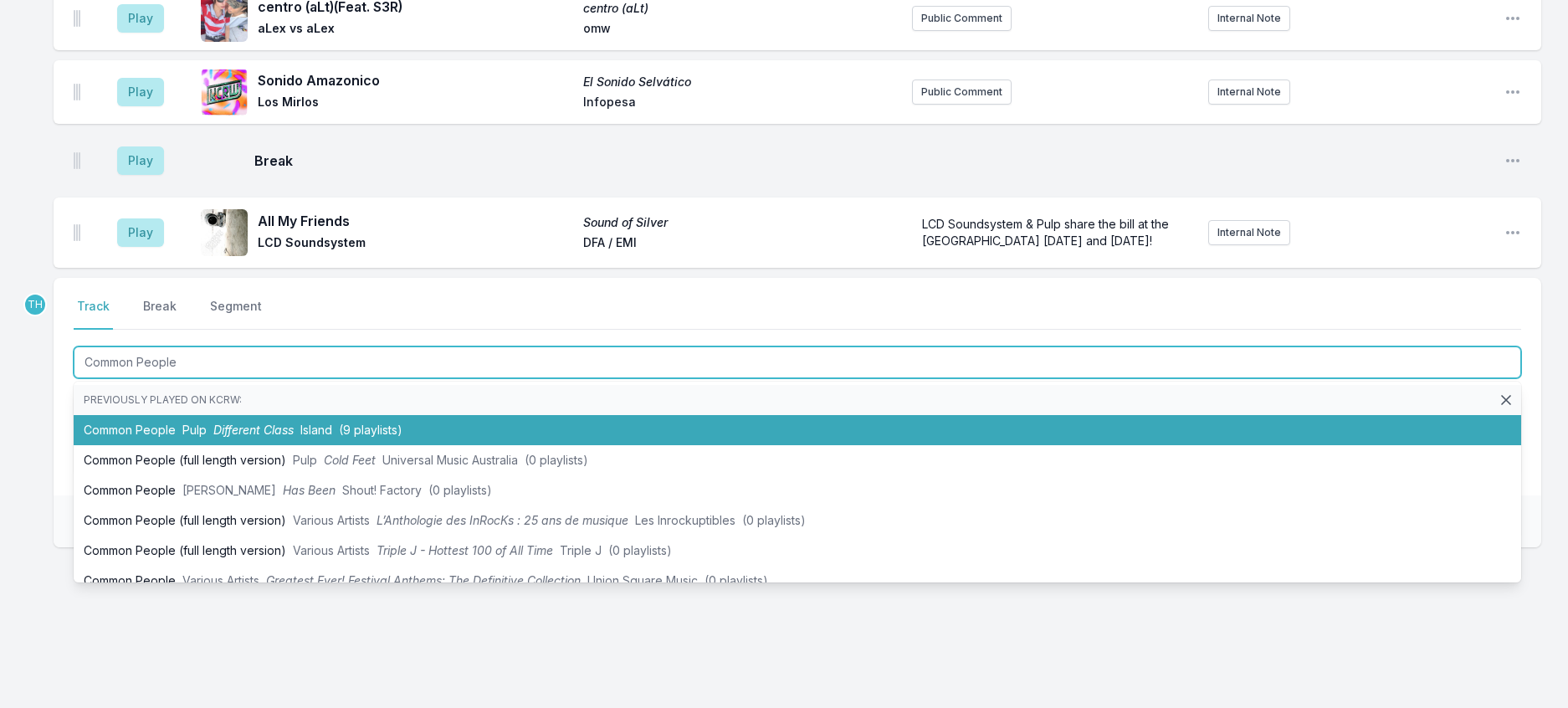
click at [329, 425] on li "Common People Pulp Different Class Island (9 playlists)" at bounding box center [796, 430] width 1447 height 30
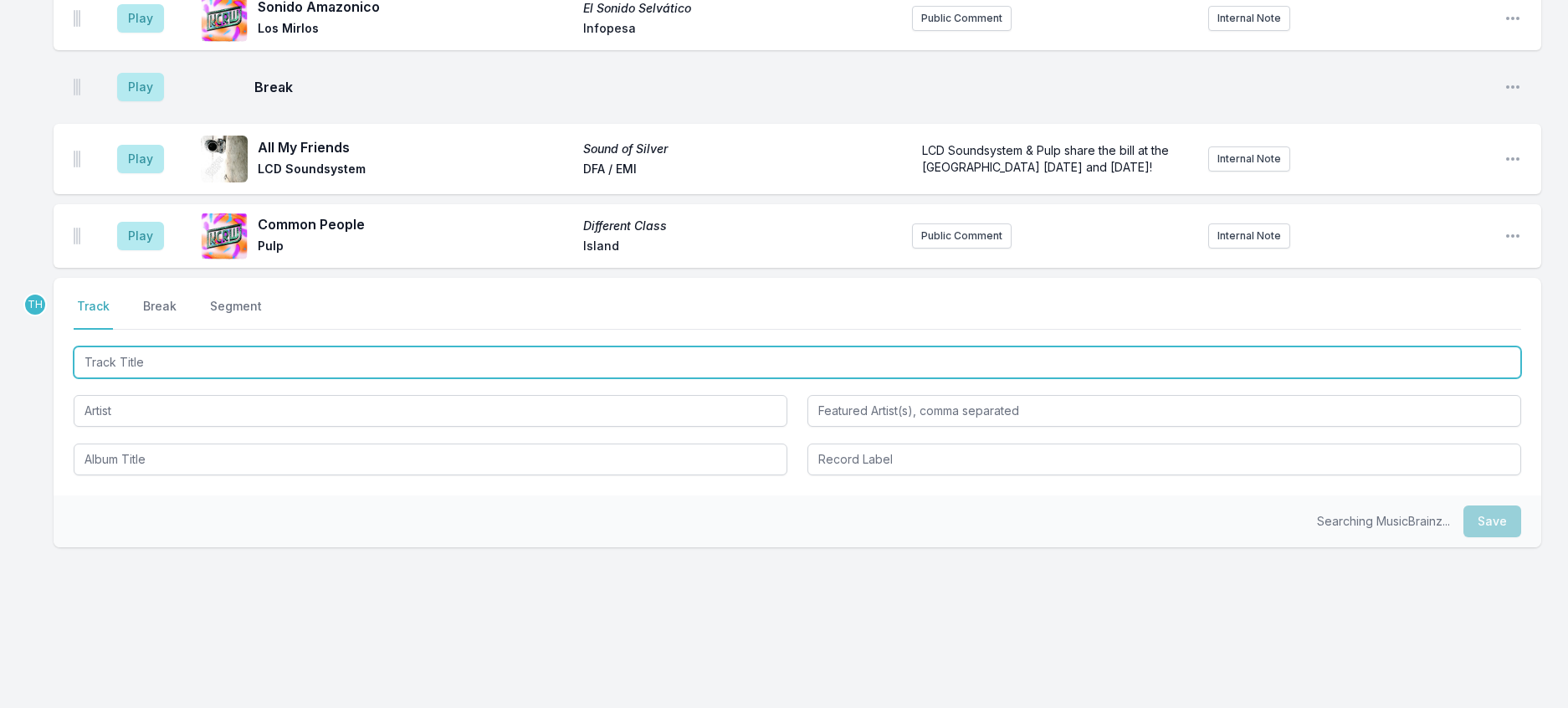
scroll to position [682, 0]
click at [592, 363] on input "Track Title" at bounding box center [796, 362] width 1447 height 32
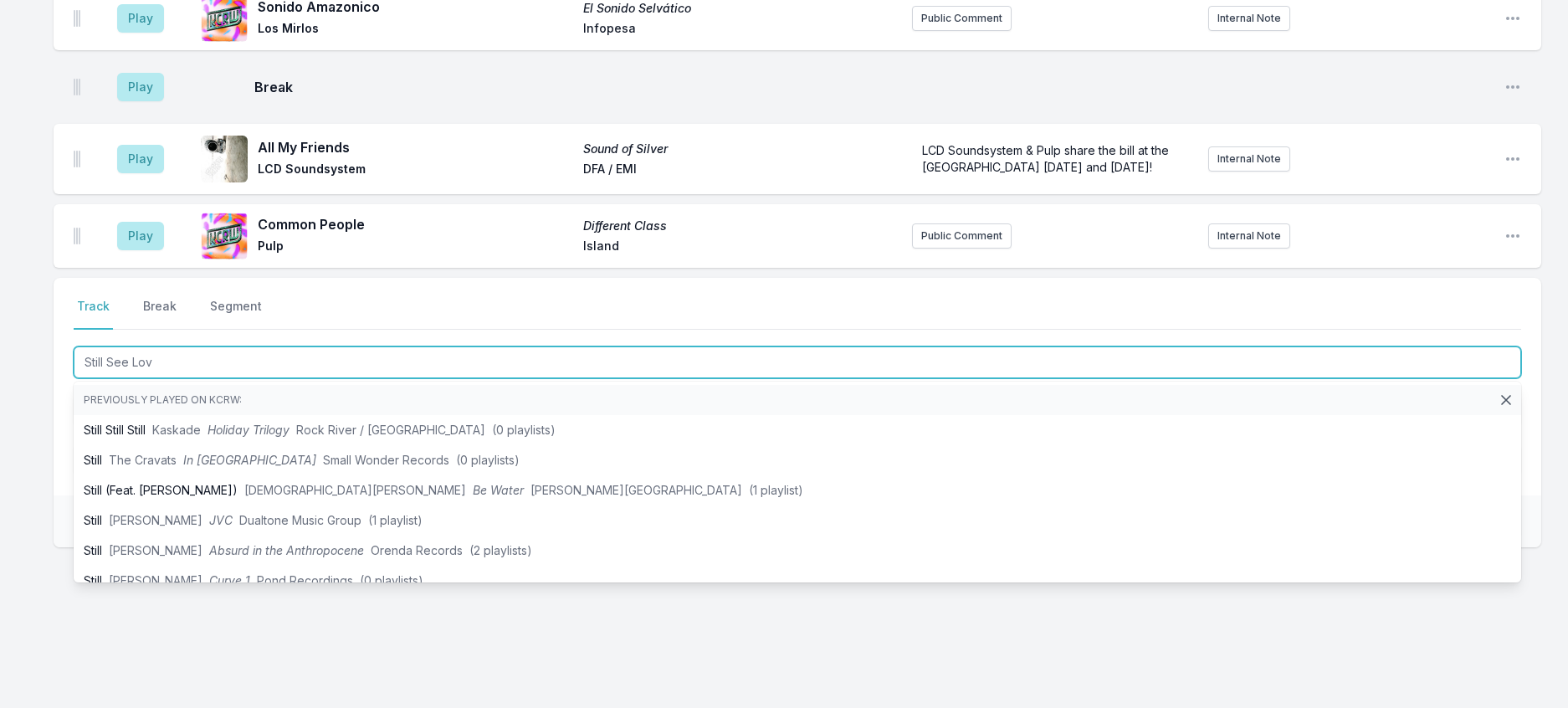
type input "Still See Love"
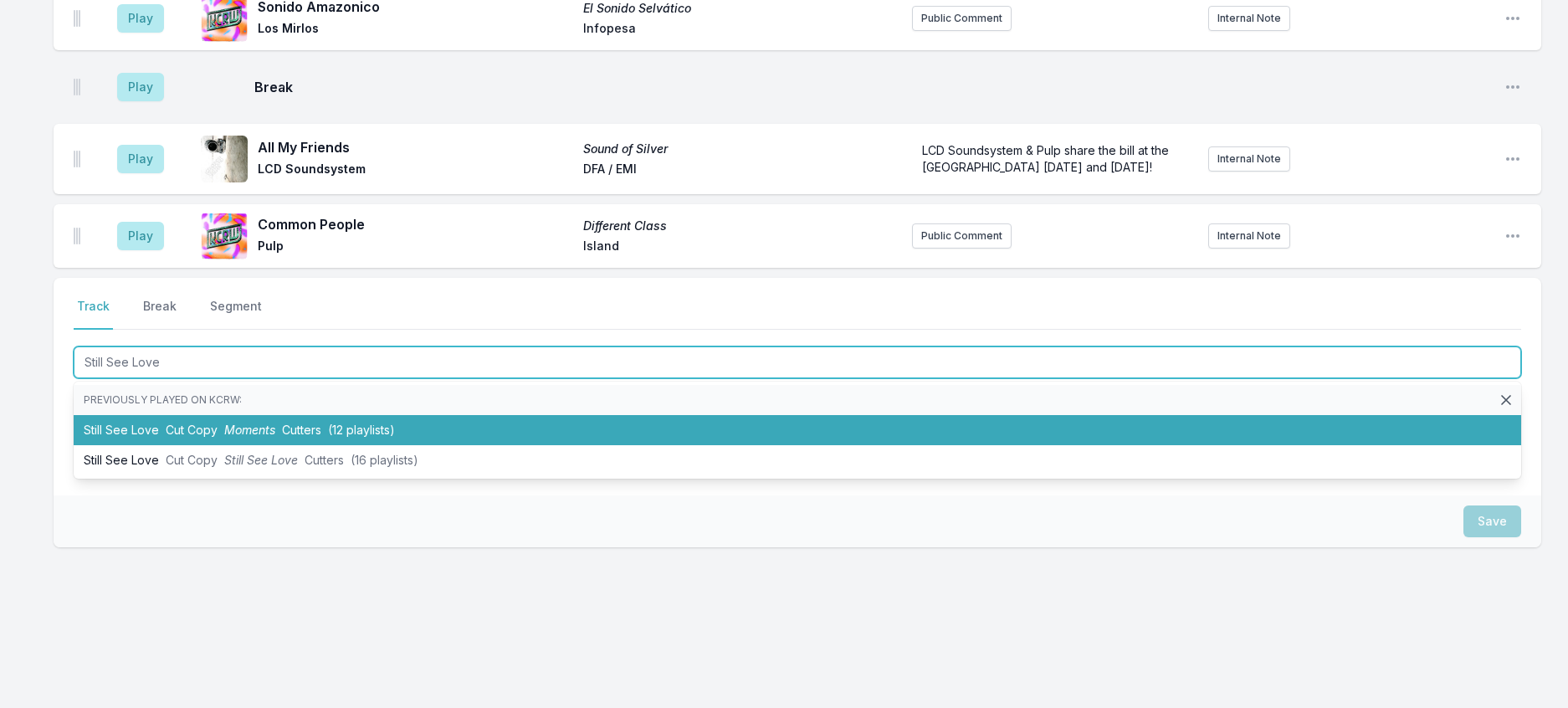
click at [455, 433] on li "Still See Love Cut Copy Moments Cutters (12 playlists)" at bounding box center [796, 430] width 1447 height 30
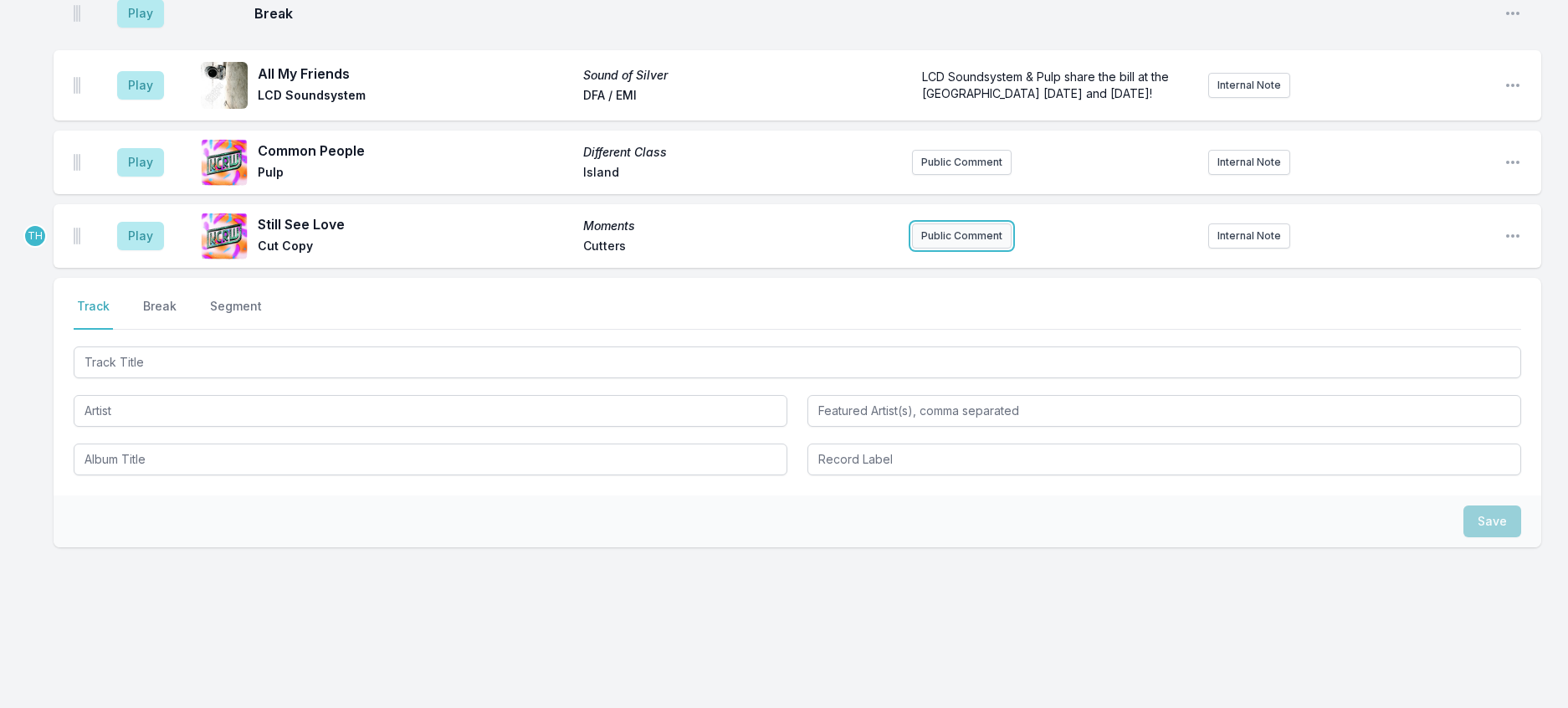
click at [951, 224] on button "Public Comment" at bounding box center [962, 236] width 100 height 25
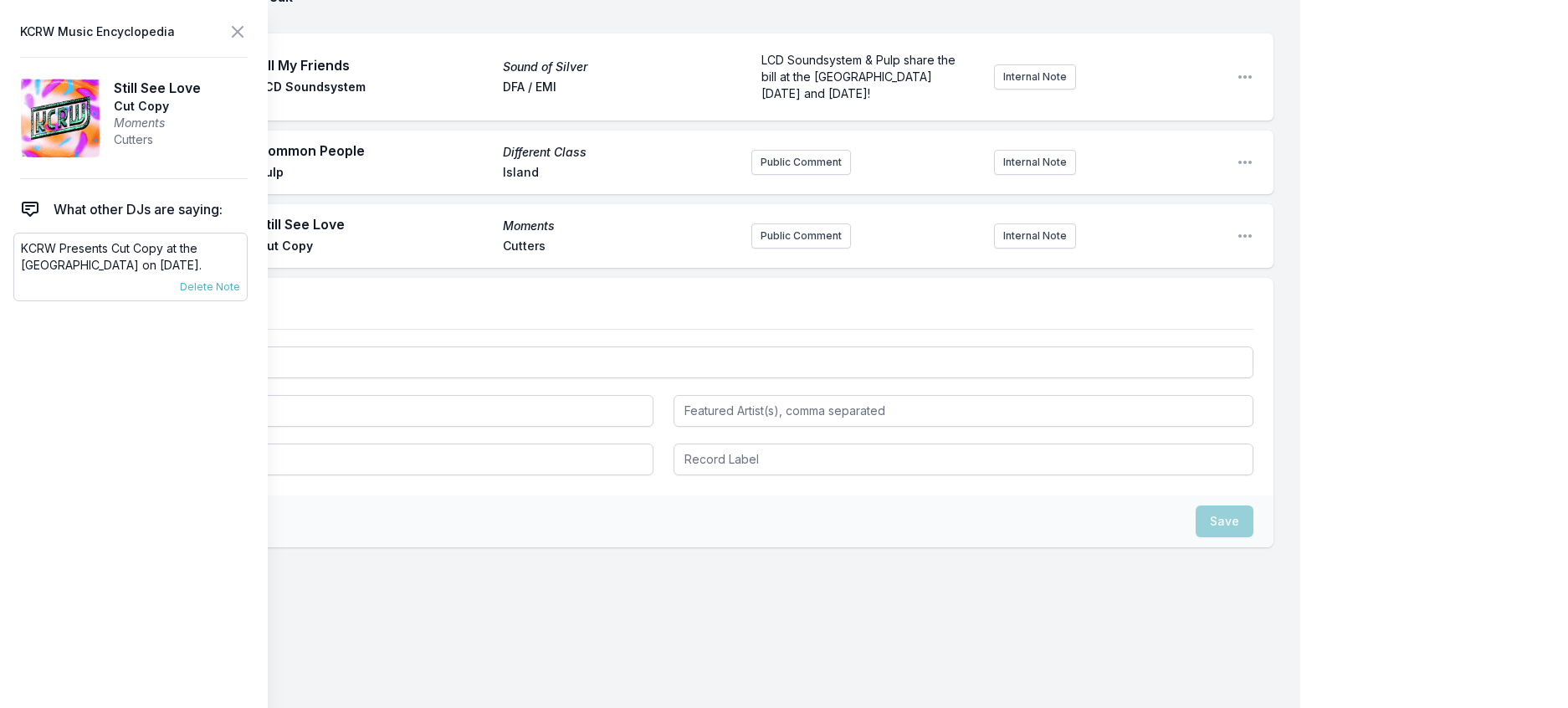
scroll to position [766, 0]
drag, startPoint x: 210, startPoint y: 295, endPoint x: 22, endPoint y: 280, distance: 188.6
click at [23, 280] on div "KCRW Presents Cut Copy at the [GEOGRAPHIC_DATA] on [DATE]. [DATE] [PERSON_NAME]…" at bounding box center [131, 266] width 235 height 68
copy p "KCRW Presents Cut Copy at the [GEOGRAPHIC_DATA] on [DATE]."
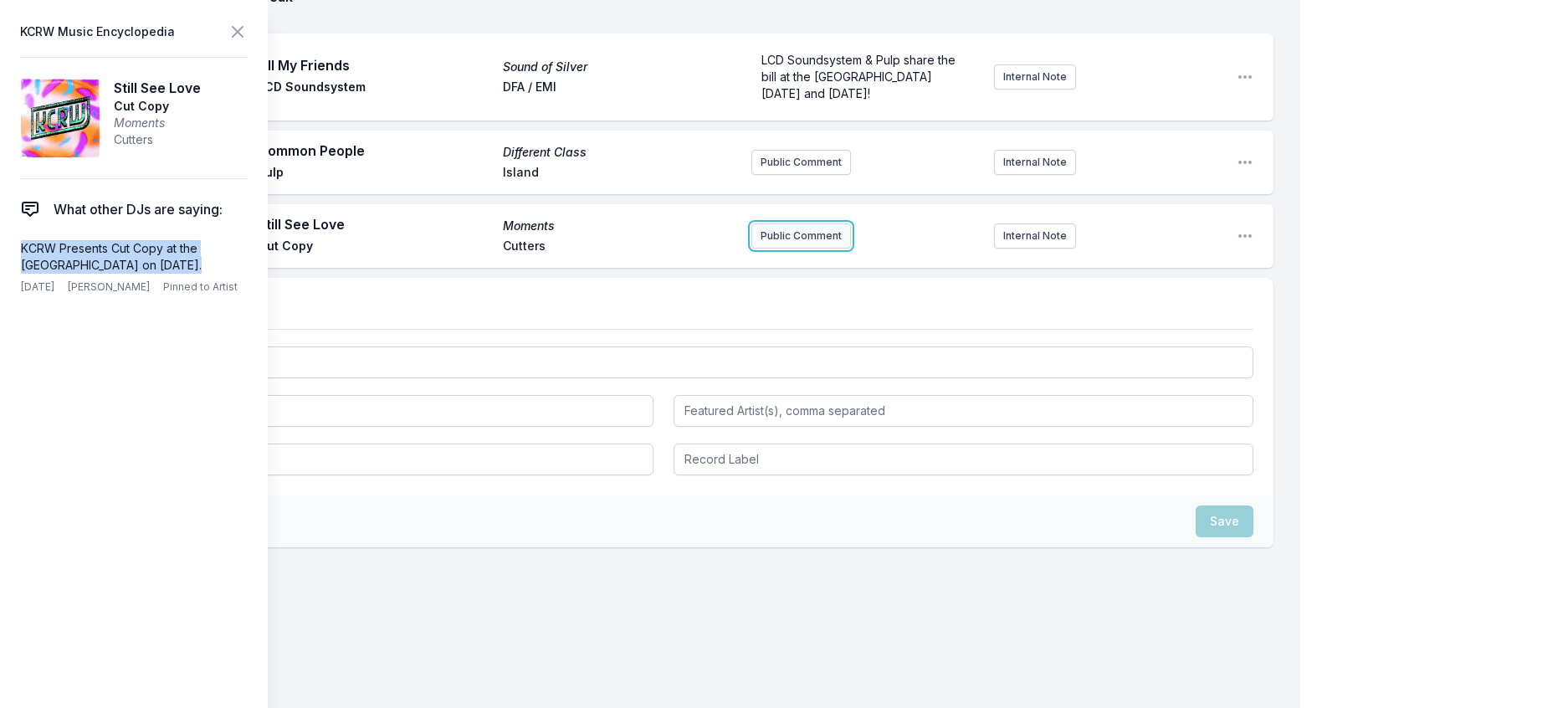
click at [758, 249] on button "Public Comment" at bounding box center [801, 236] width 100 height 25
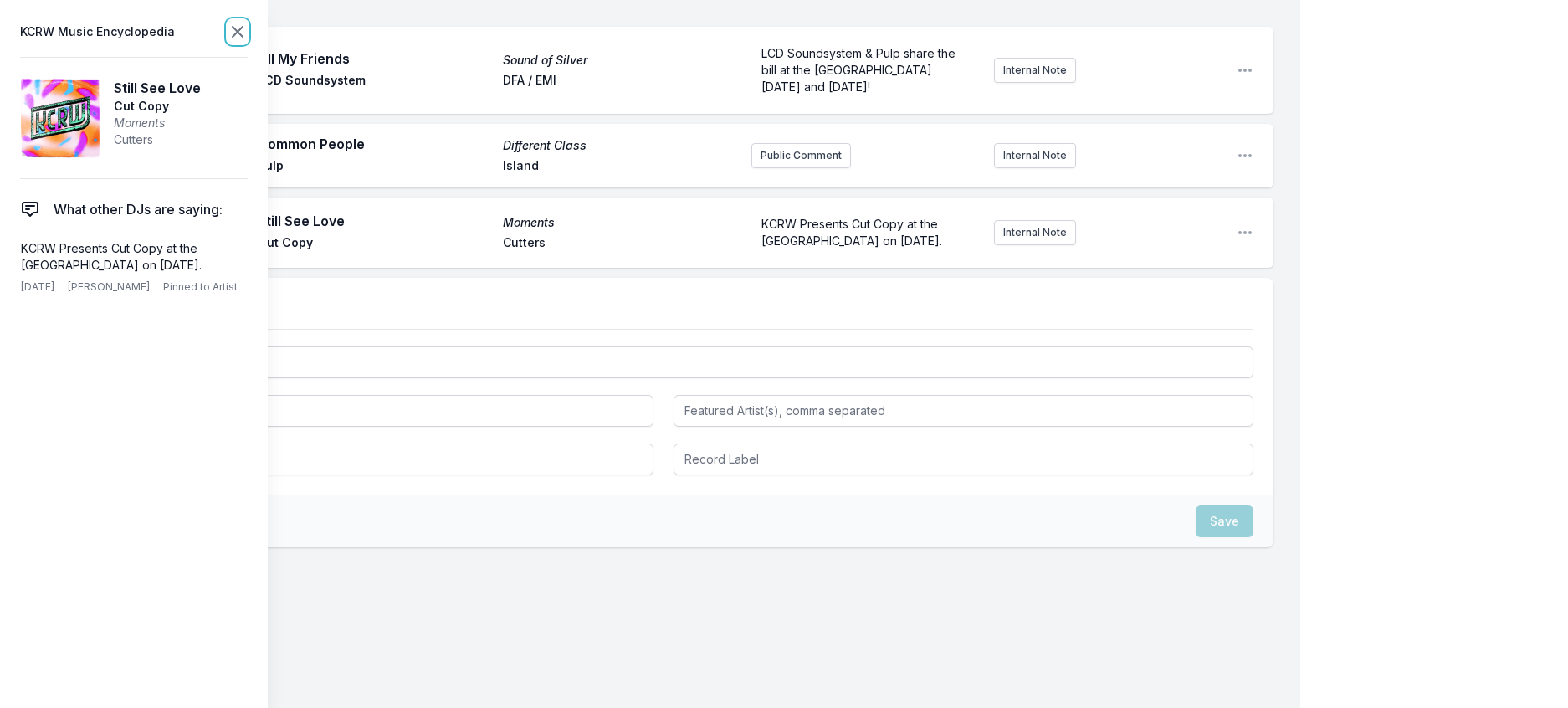
click at [248, 41] on icon at bounding box center [238, 32] width 20 height 20
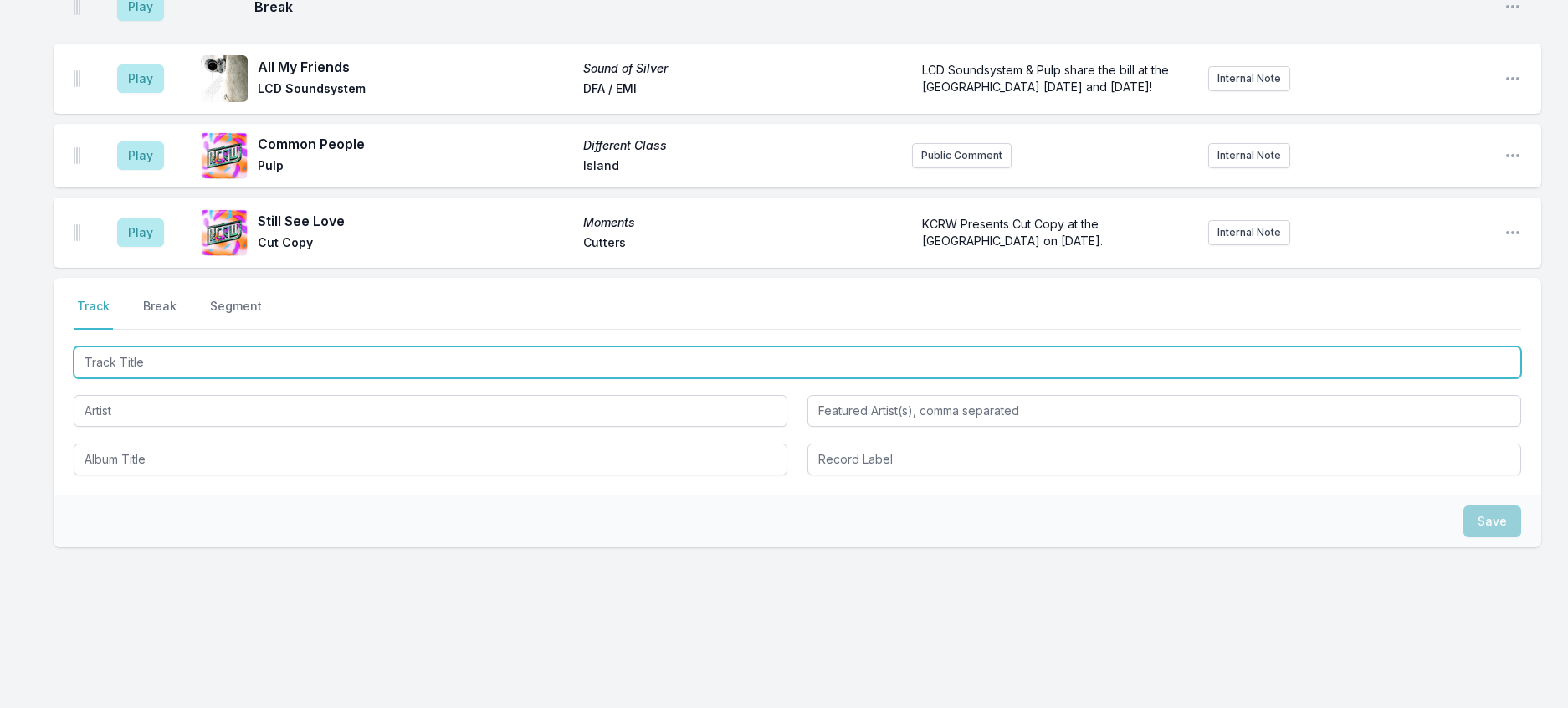
click at [264, 358] on input "Track Title" at bounding box center [796, 362] width 1447 height 32
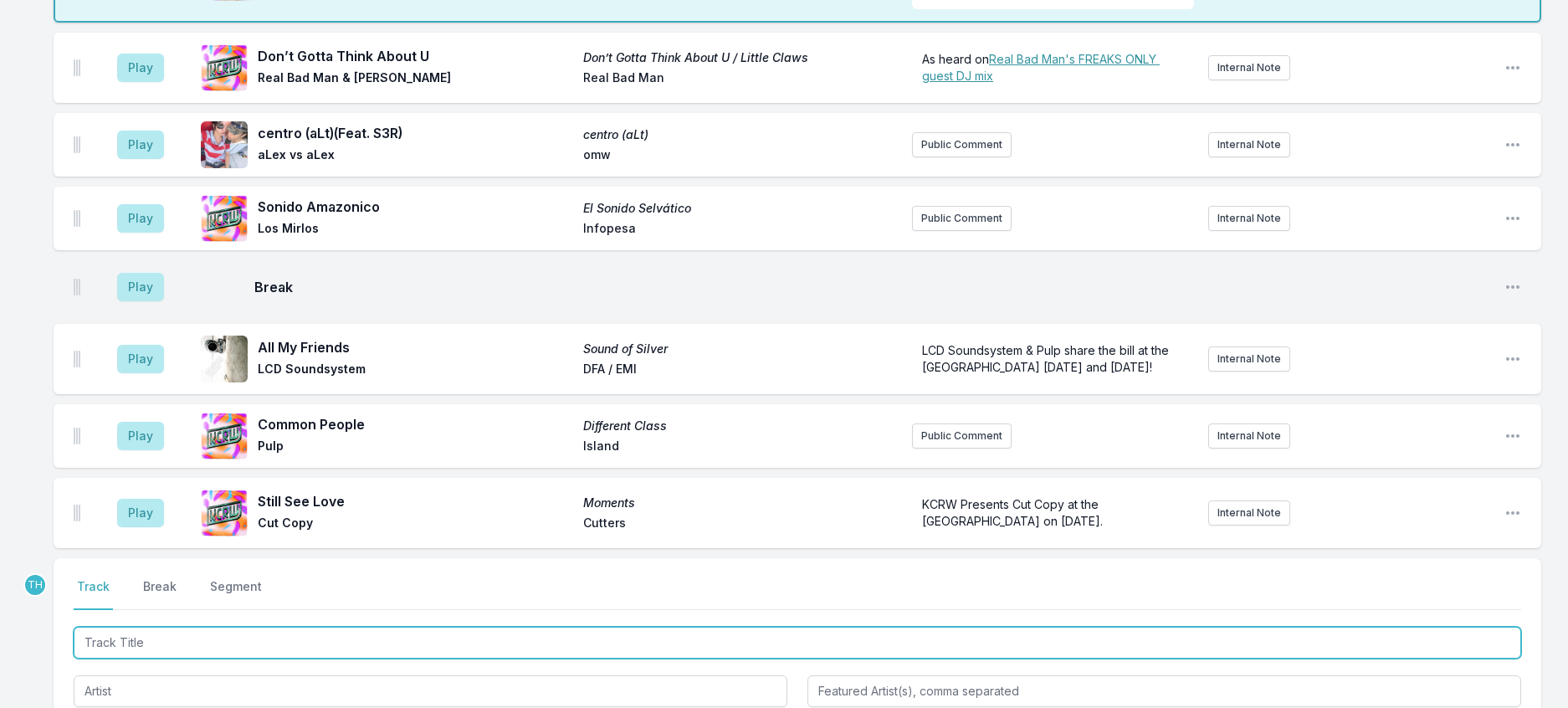
scroll to position [272, 0]
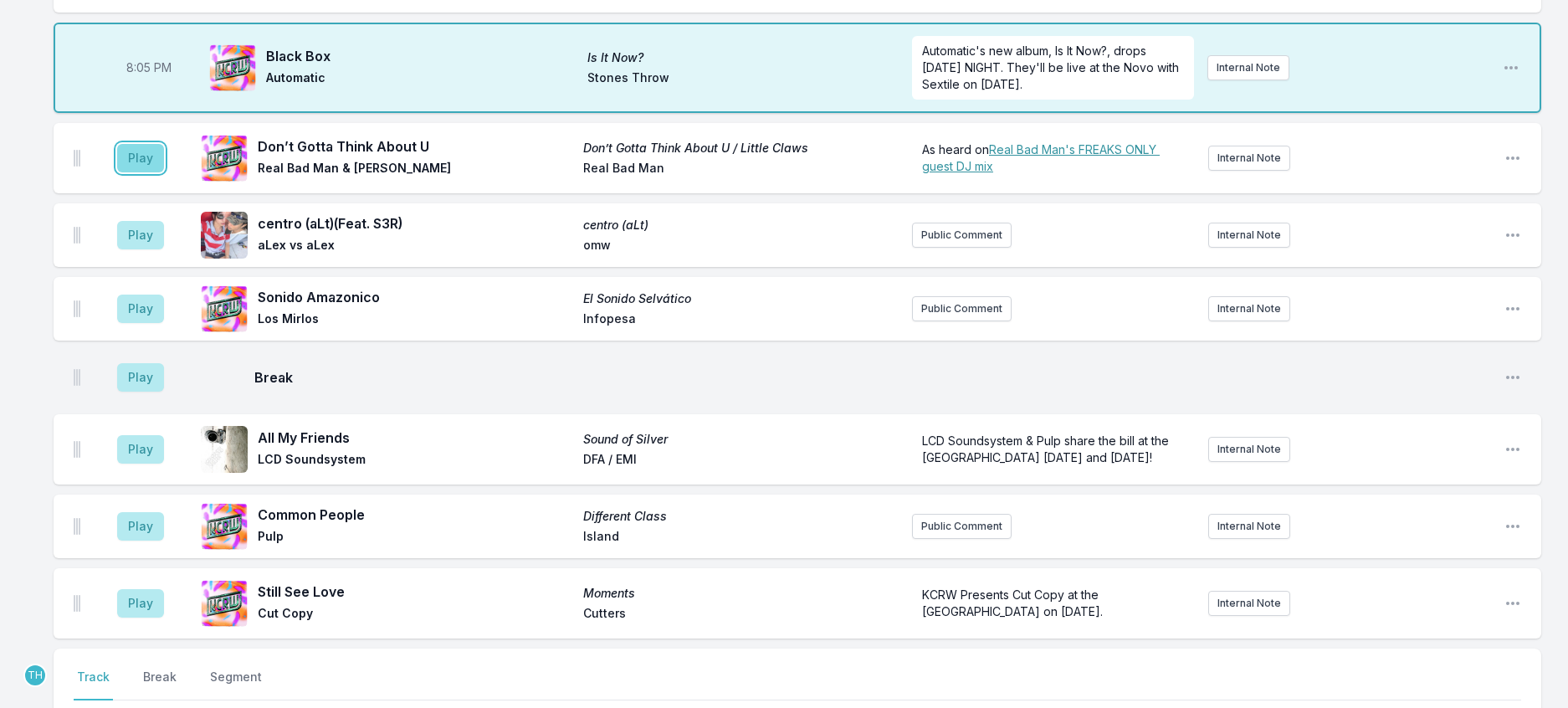
drag, startPoint x: 149, startPoint y: 200, endPoint x: 162, endPoint y: 200, distance: 13.0
click at [153, 172] on button "Play" at bounding box center [140, 157] width 47 height 29
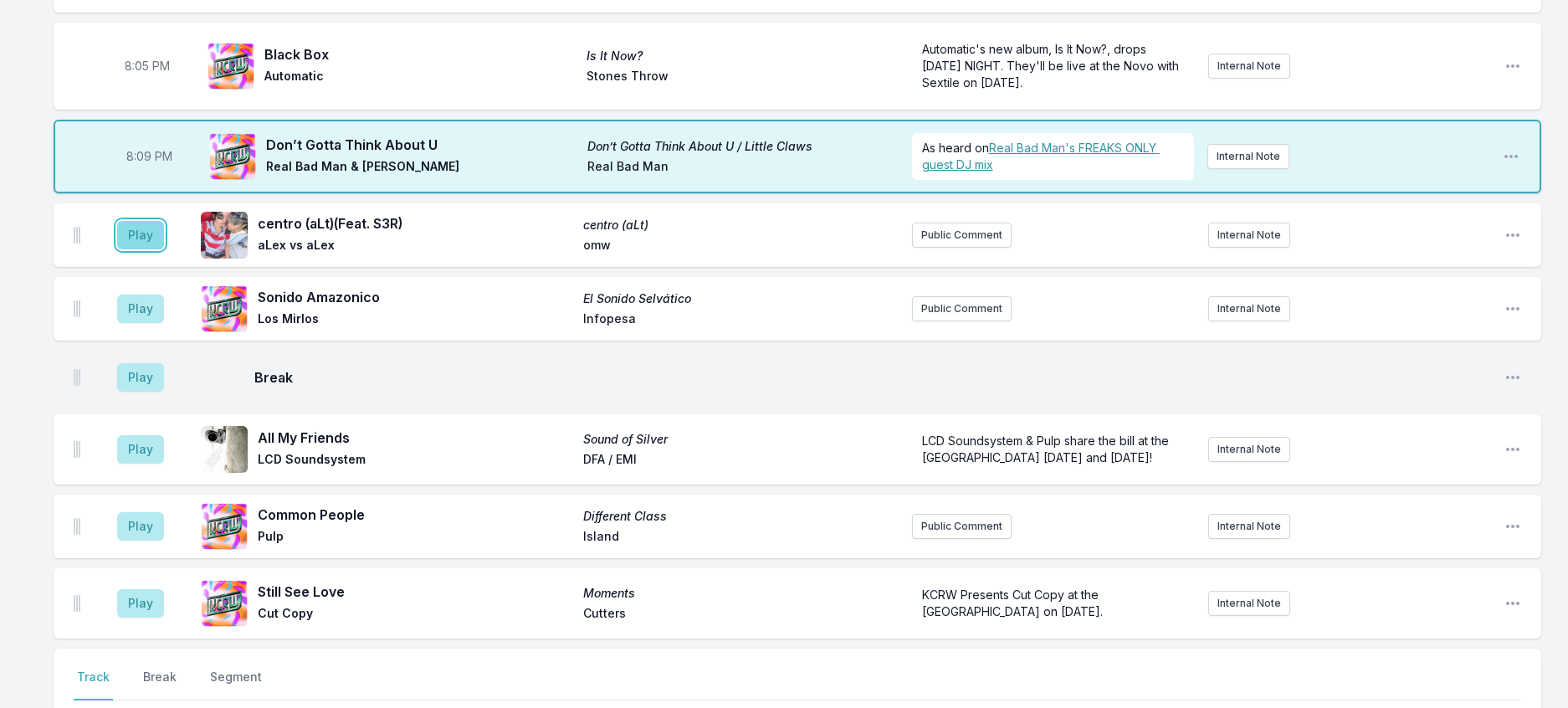
click at [164, 250] on button "Play" at bounding box center [140, 235] width 47 height 29
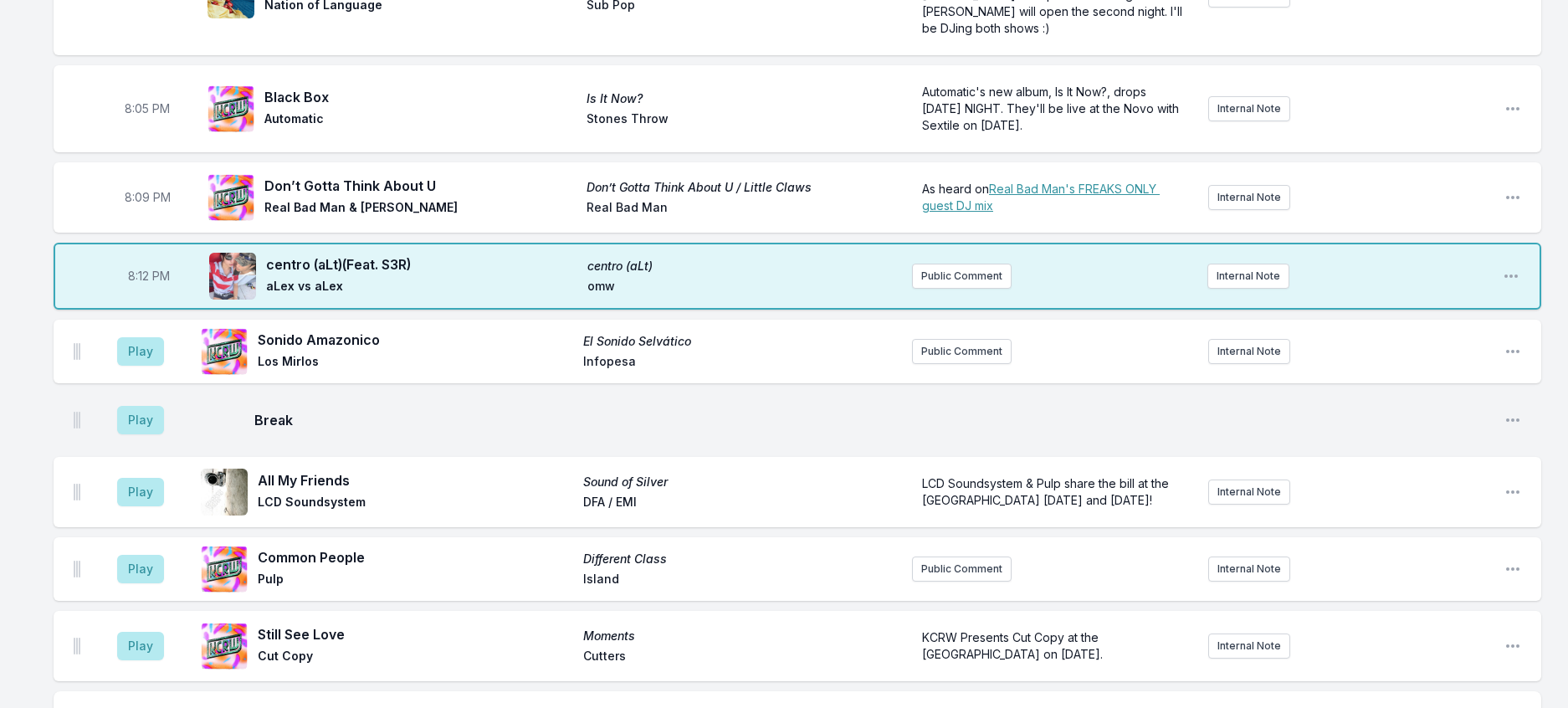
scroll to position [188, 0]
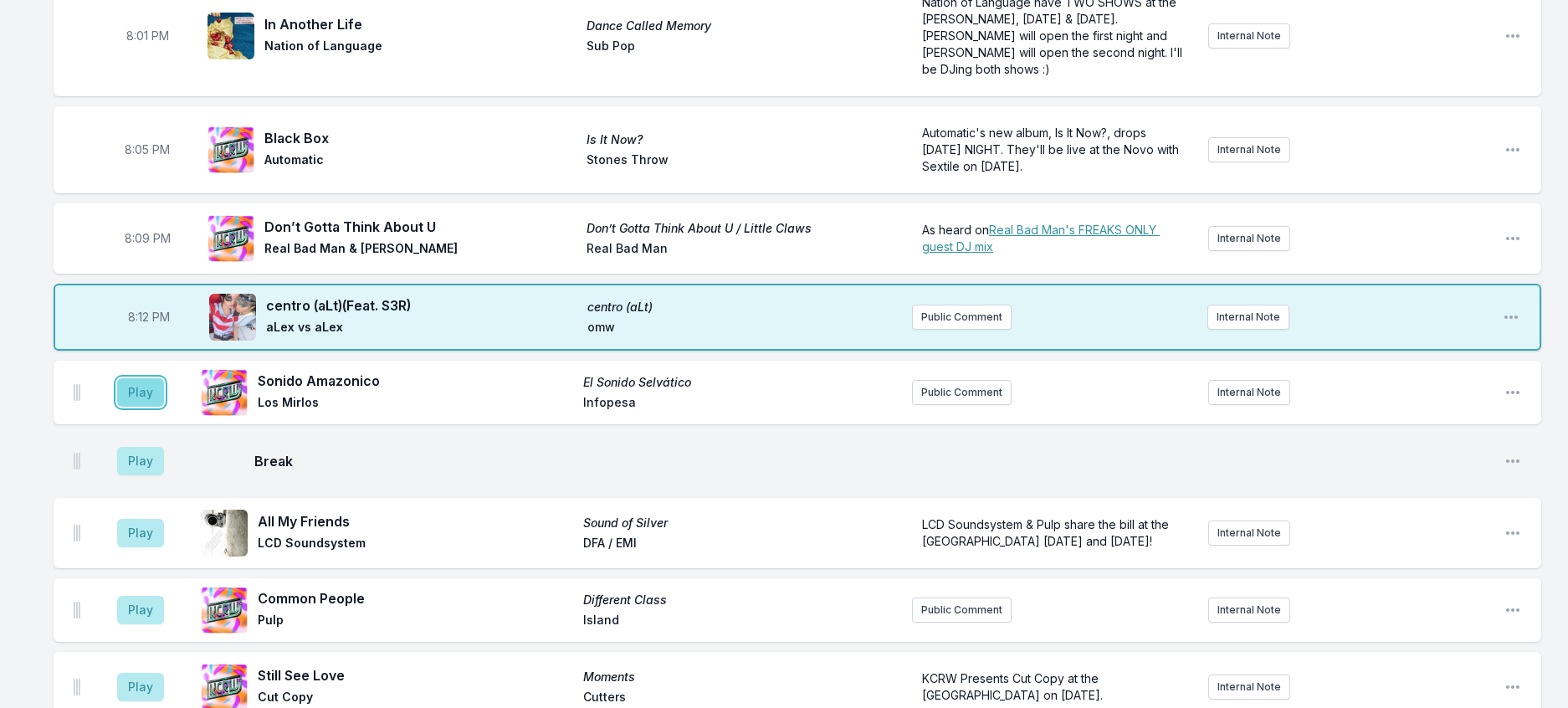
click at [154, 407] on button "Play" at bounding box center [140, 392] width 47 height 29
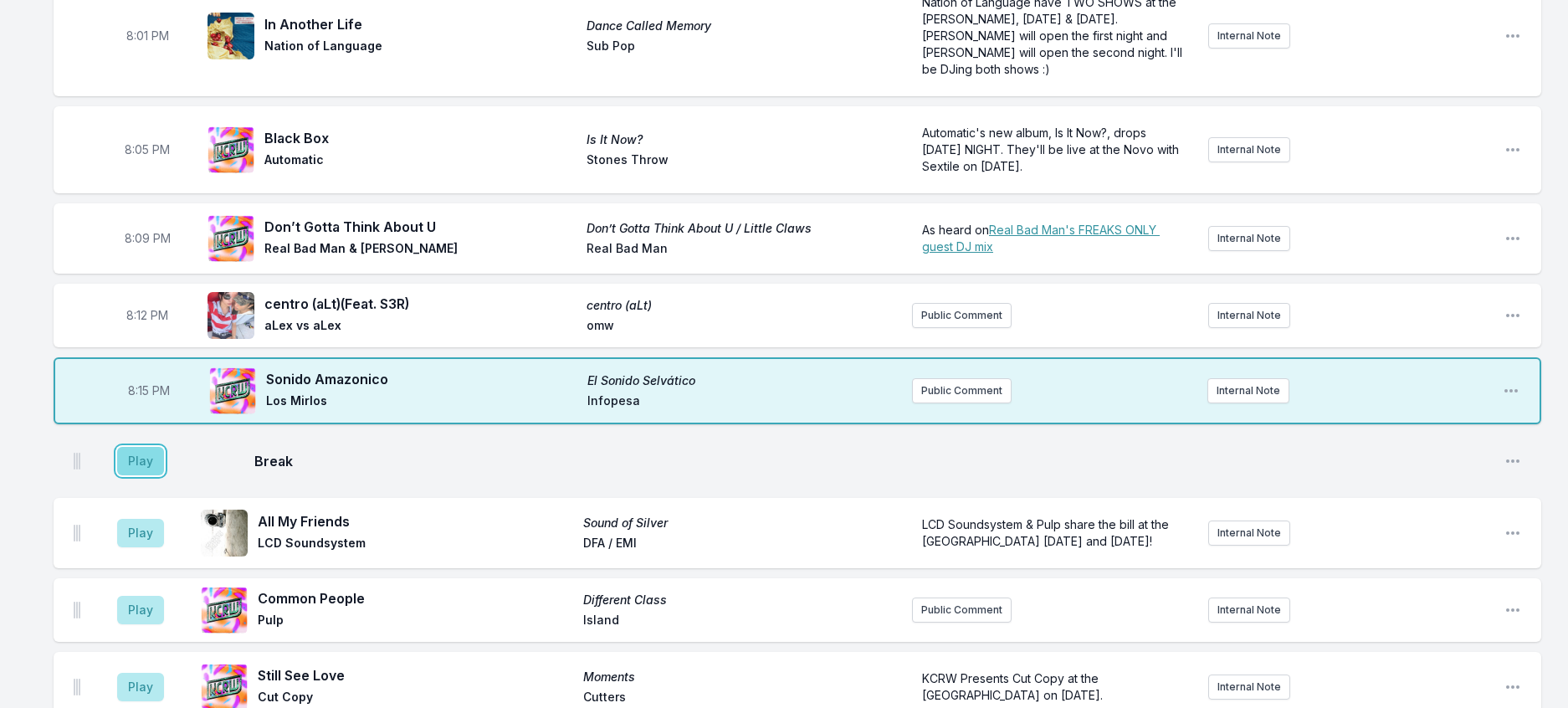
click at [158, 475] on button "Play" at bounding box center [140, 460] width 47 height 29
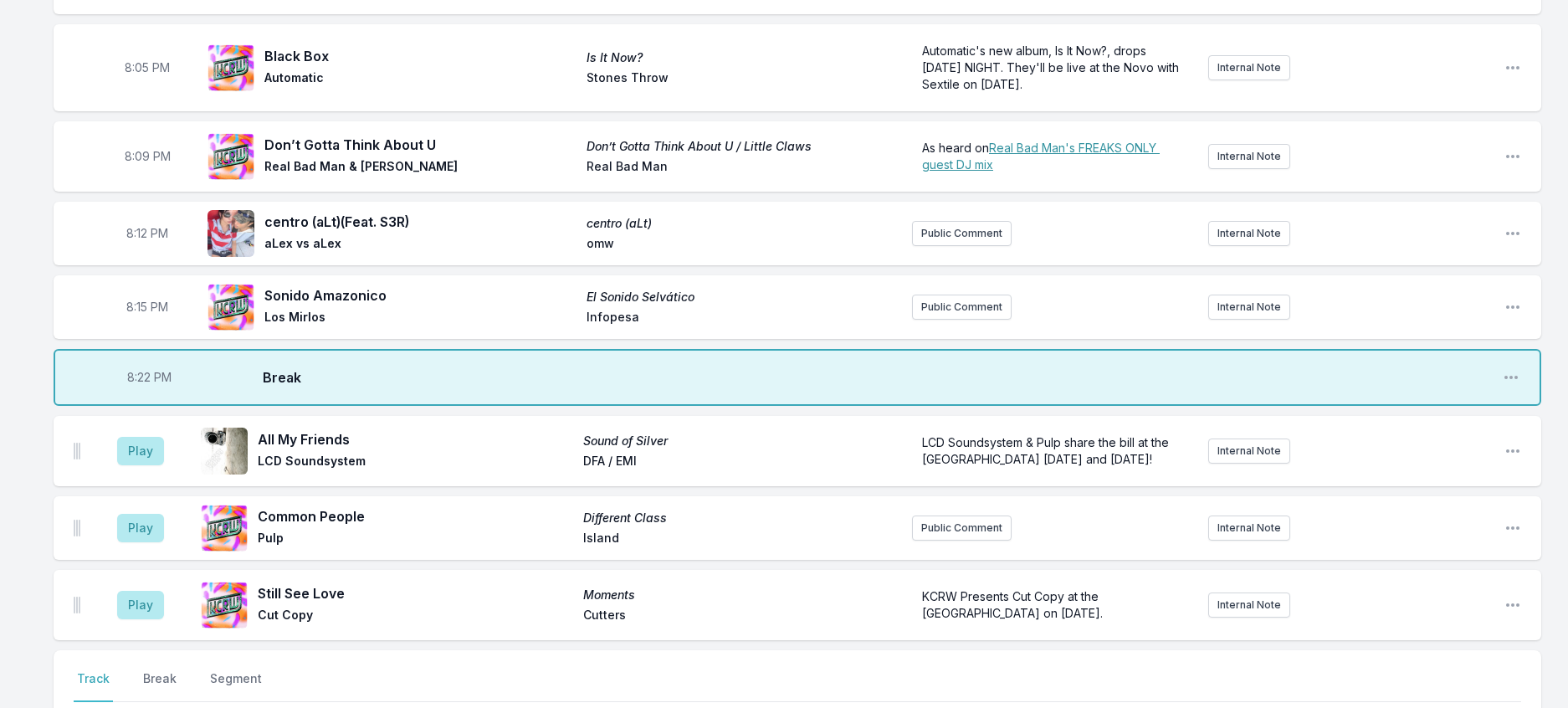
scroll to position [355, 0]
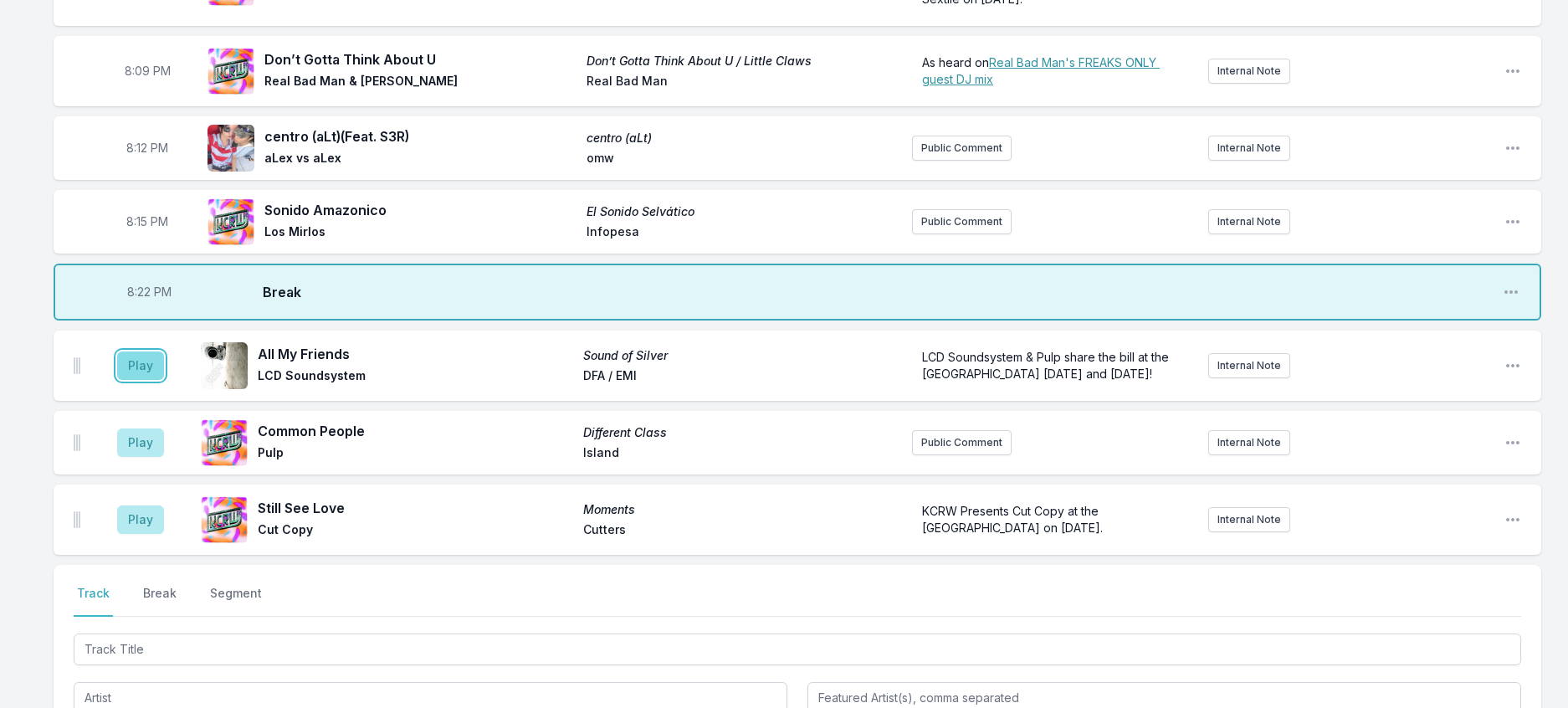
click at [149, 379] on button "Play" at bounding box center [140, 365] width 47 height 29
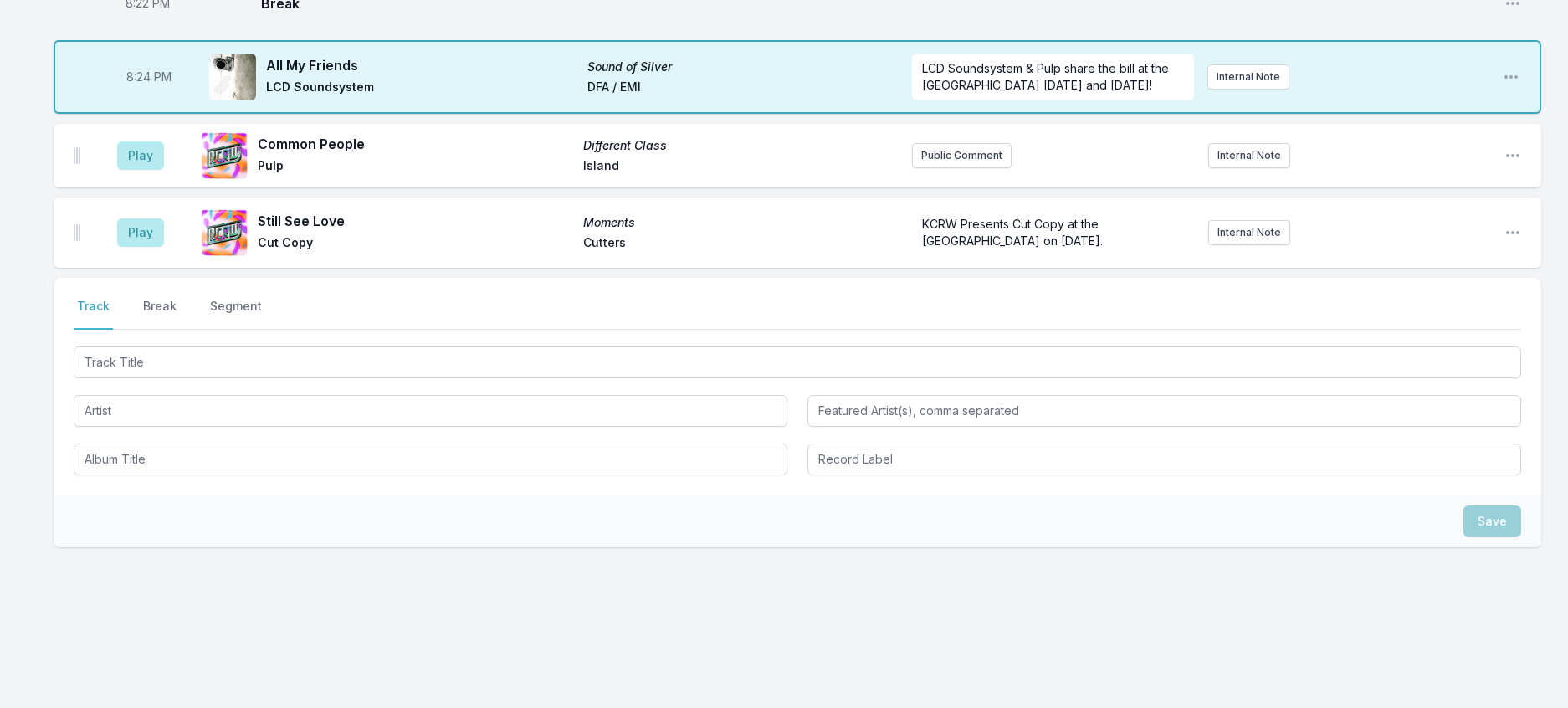
scroll to position [810, 0]
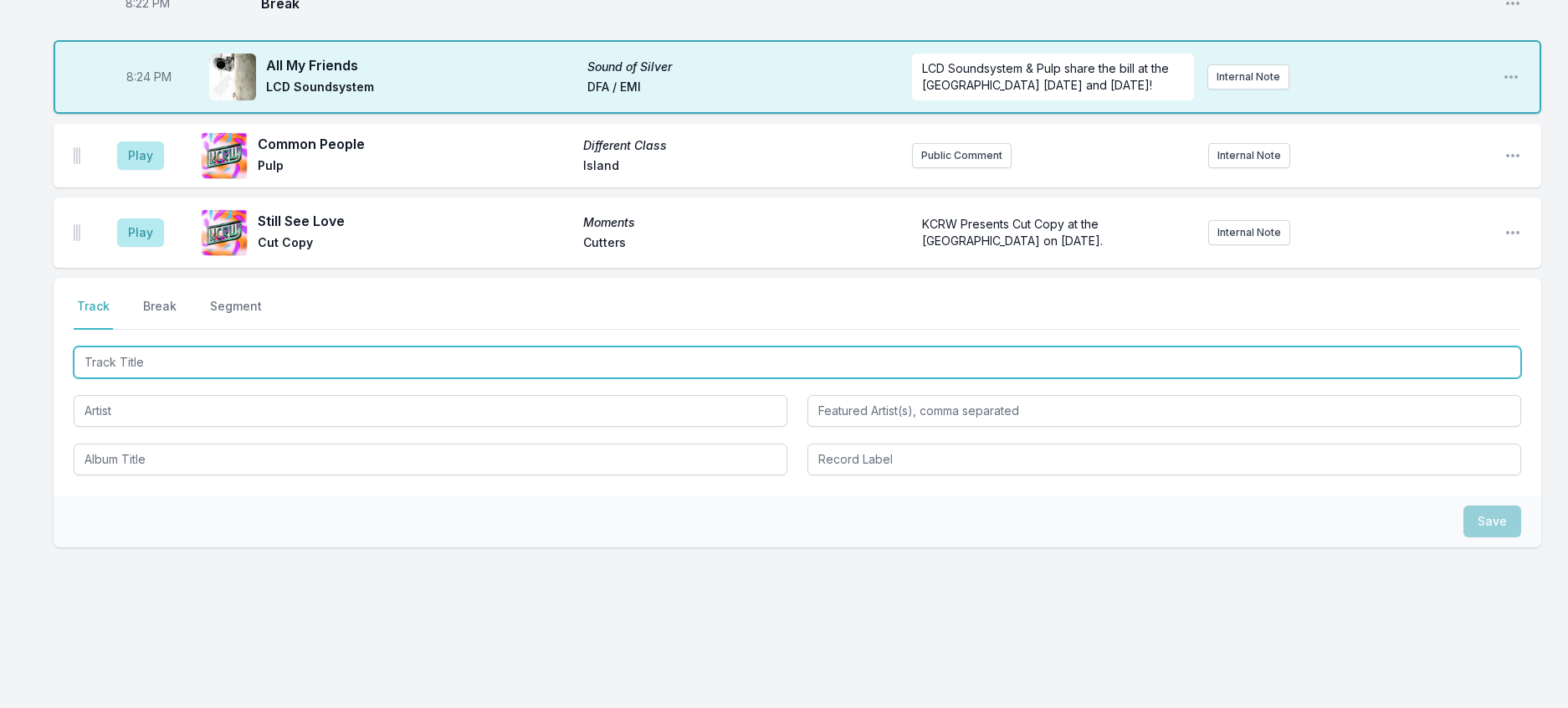
click at [270, 347] on input "Track Title" at bounding box center [796, 362] width 1447 height 32
type input "Un Grande"
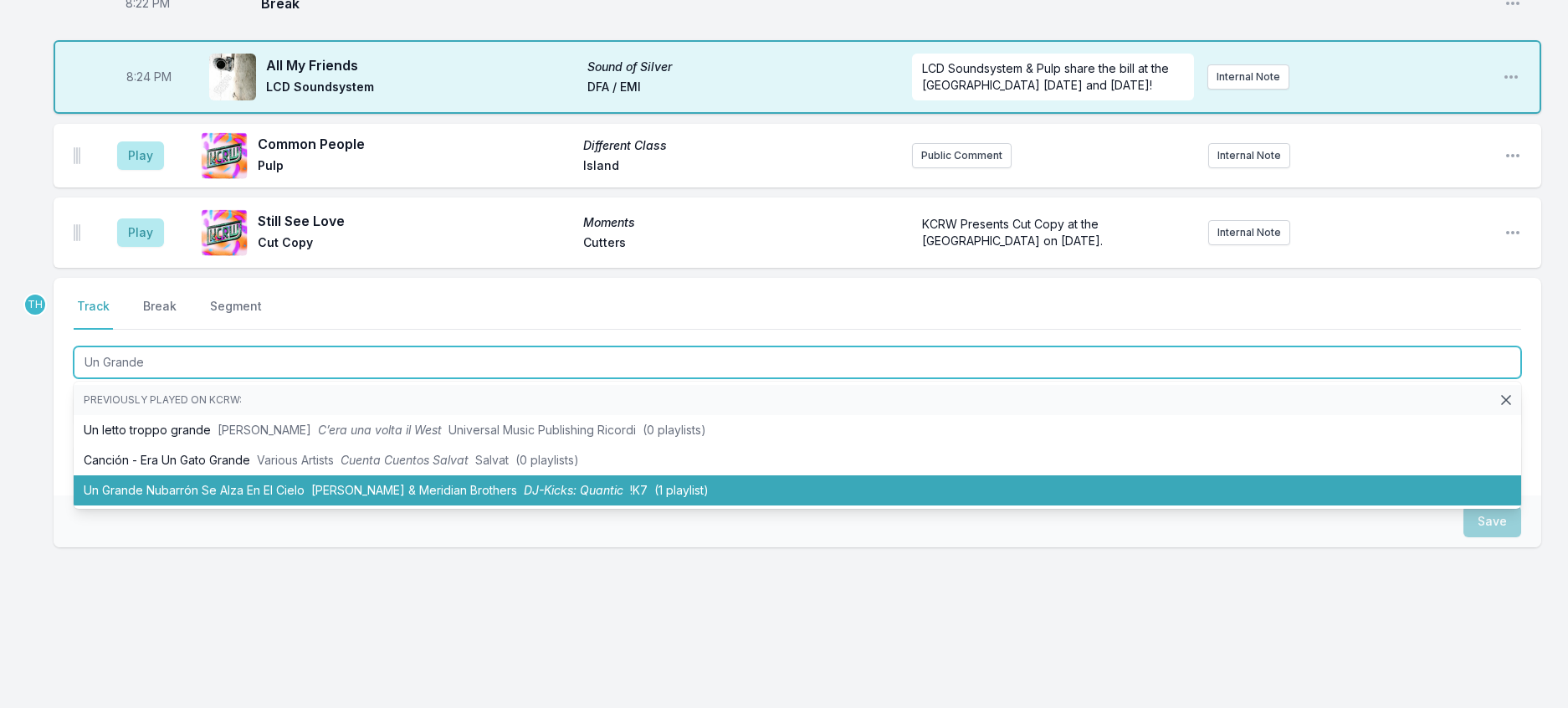
click at [322, 475] on li "Un Grande Nubarrón Se Alza En El Cielo [PERSON_NAME] & Meridian Brothers DJ-Kic…" at bounding box center [796, 490] width 1447 height 30
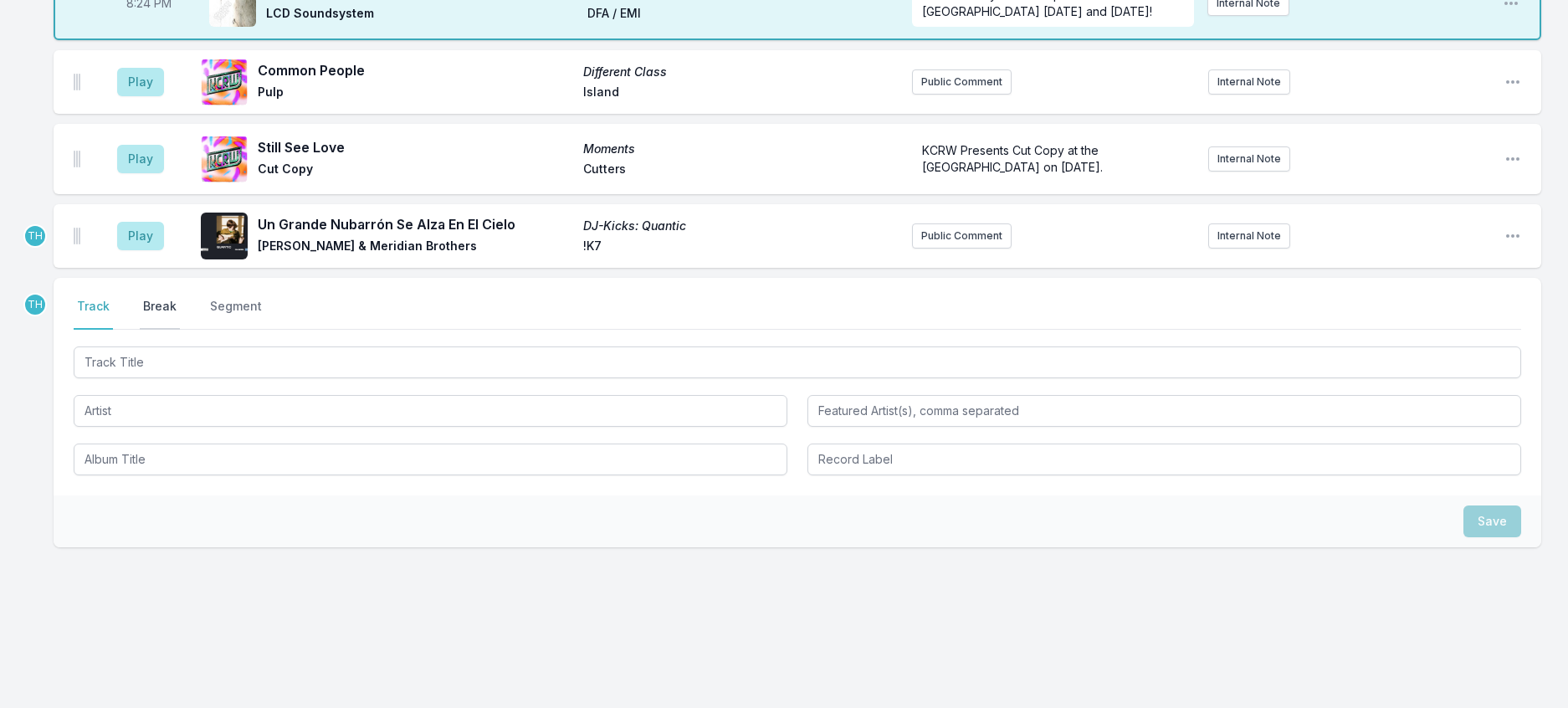
click at [163, 330] on button "Break" at bounding box center [159, 314] width 41 height 32
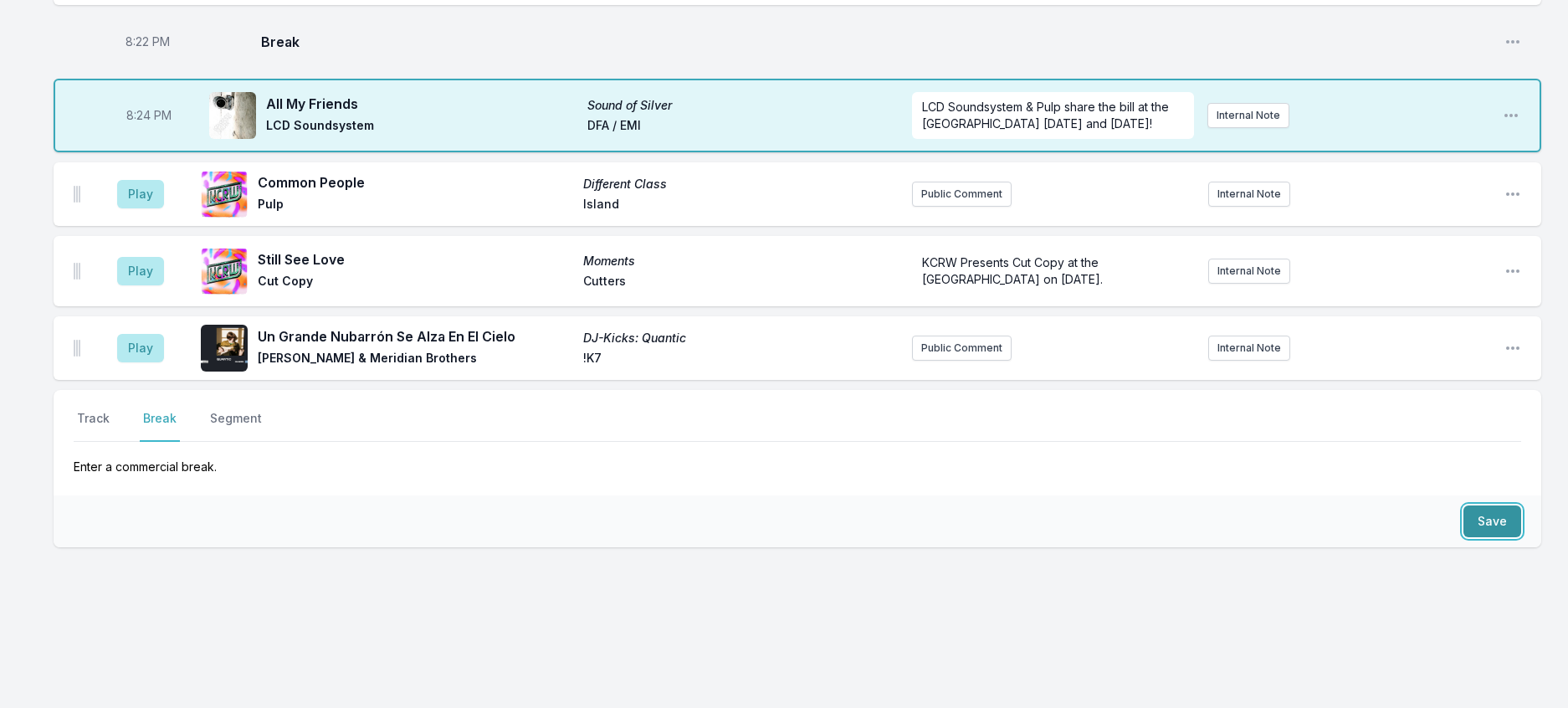
click at [1490, 505] on button "Save" at bounding box center [1492, 521] width 57 height 32
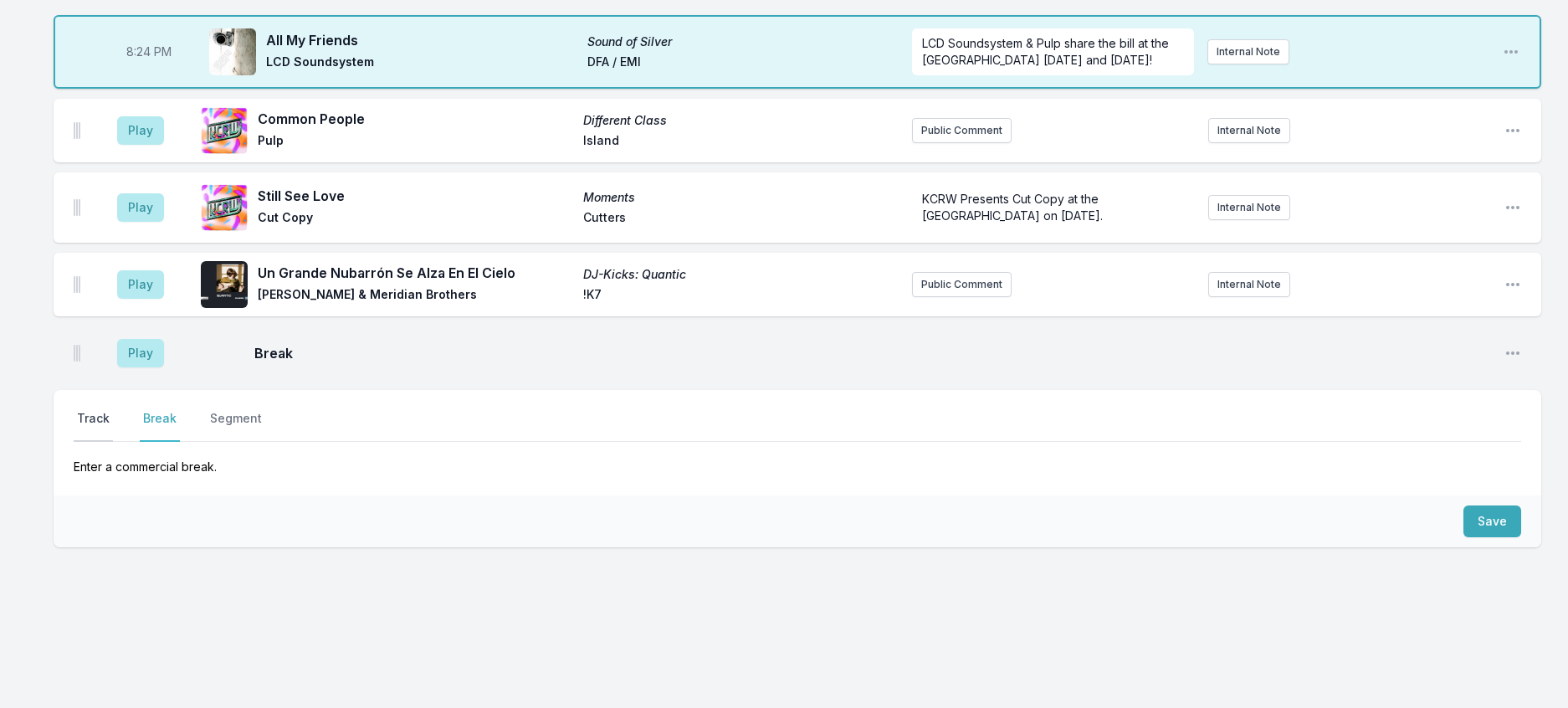
click at [113, 442] on button "Track" at bounding box center [93, 426] width 40 height 32
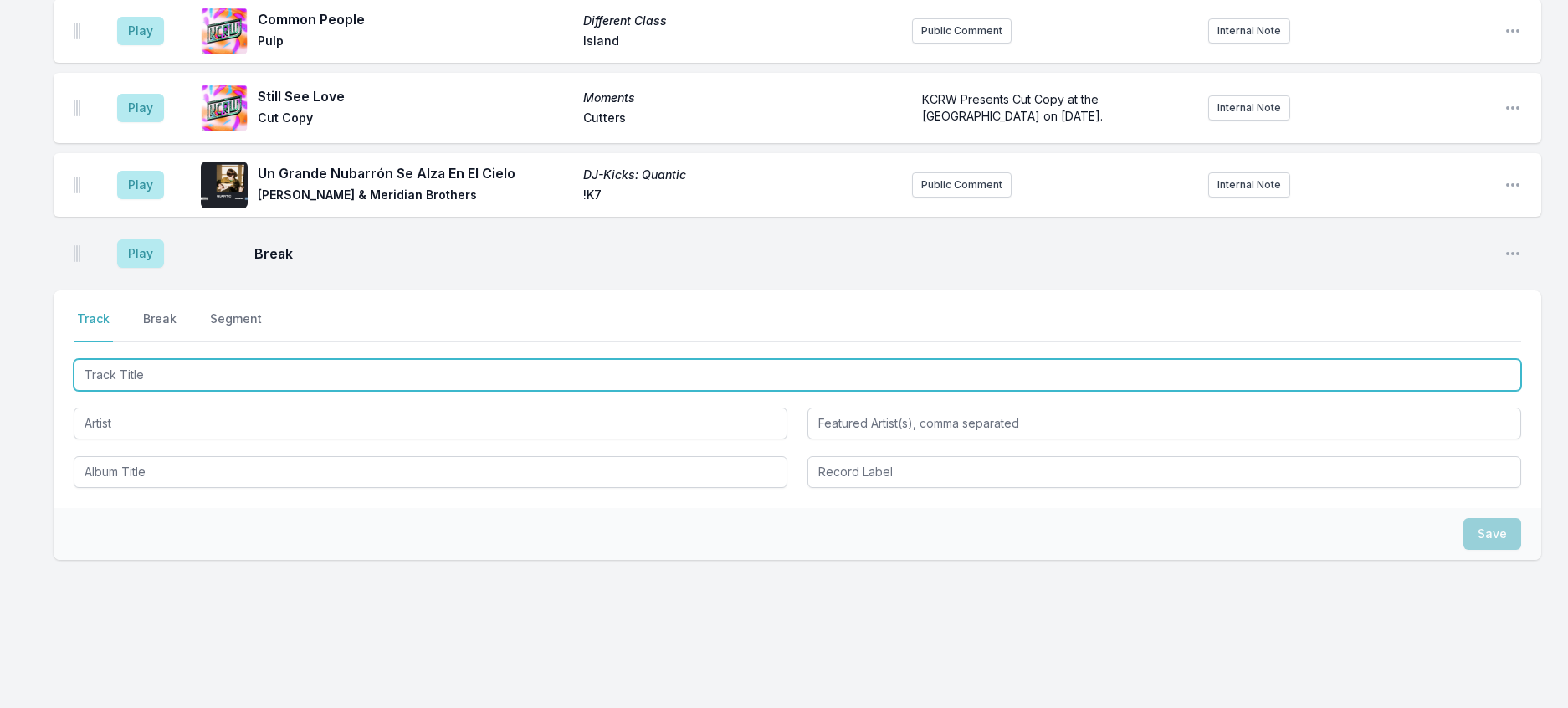
click at [195, 390] on input "Track Title" at bounding box center [796, 374] width 1447 height 32
type input "UFO"
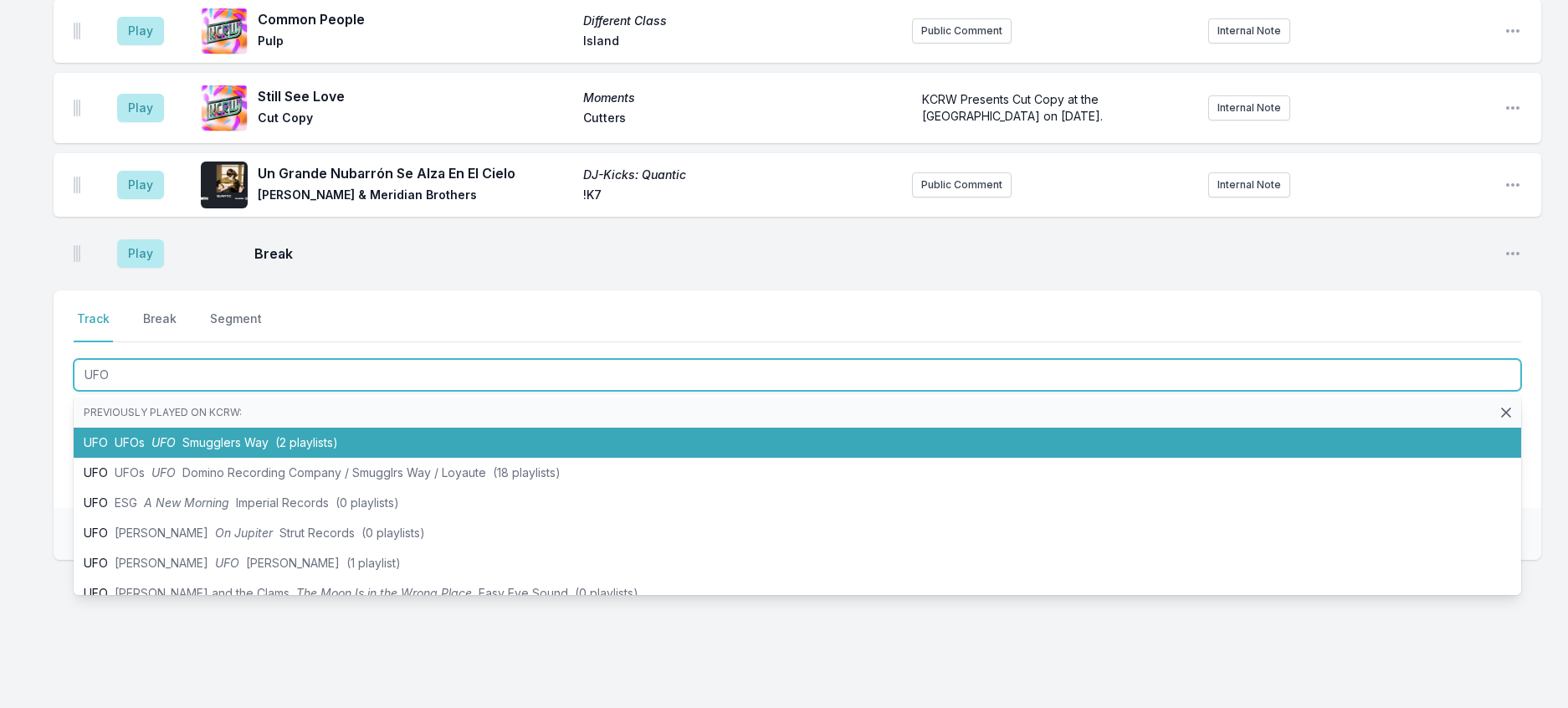
click at [262, 457] on li "UFO UFOs UFO Smugglers Way (2 playlists)" at bounding box center [796, 443] width 1447 height 30
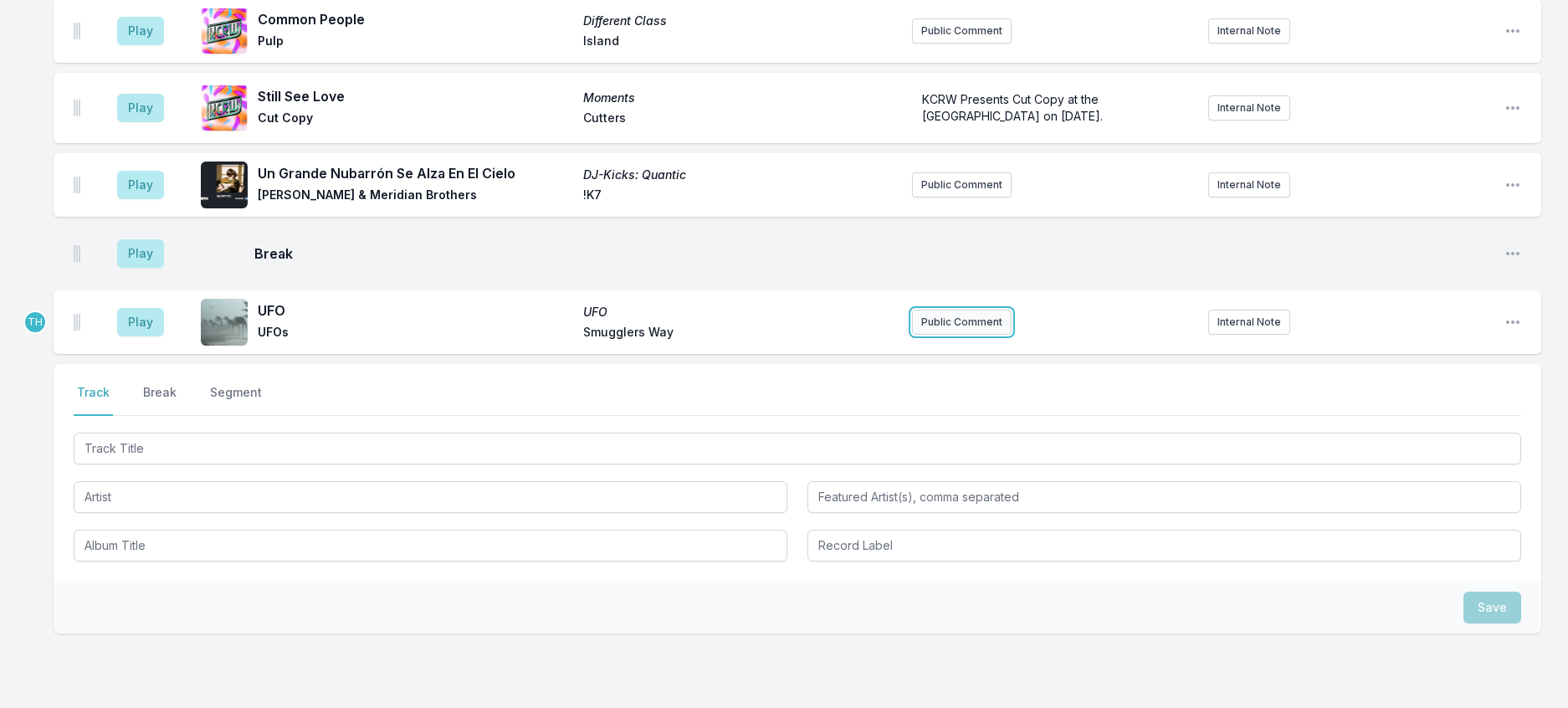
click at [950, 335] on button "Public Comment" at bounding box center [962, 322] width 100 height 25
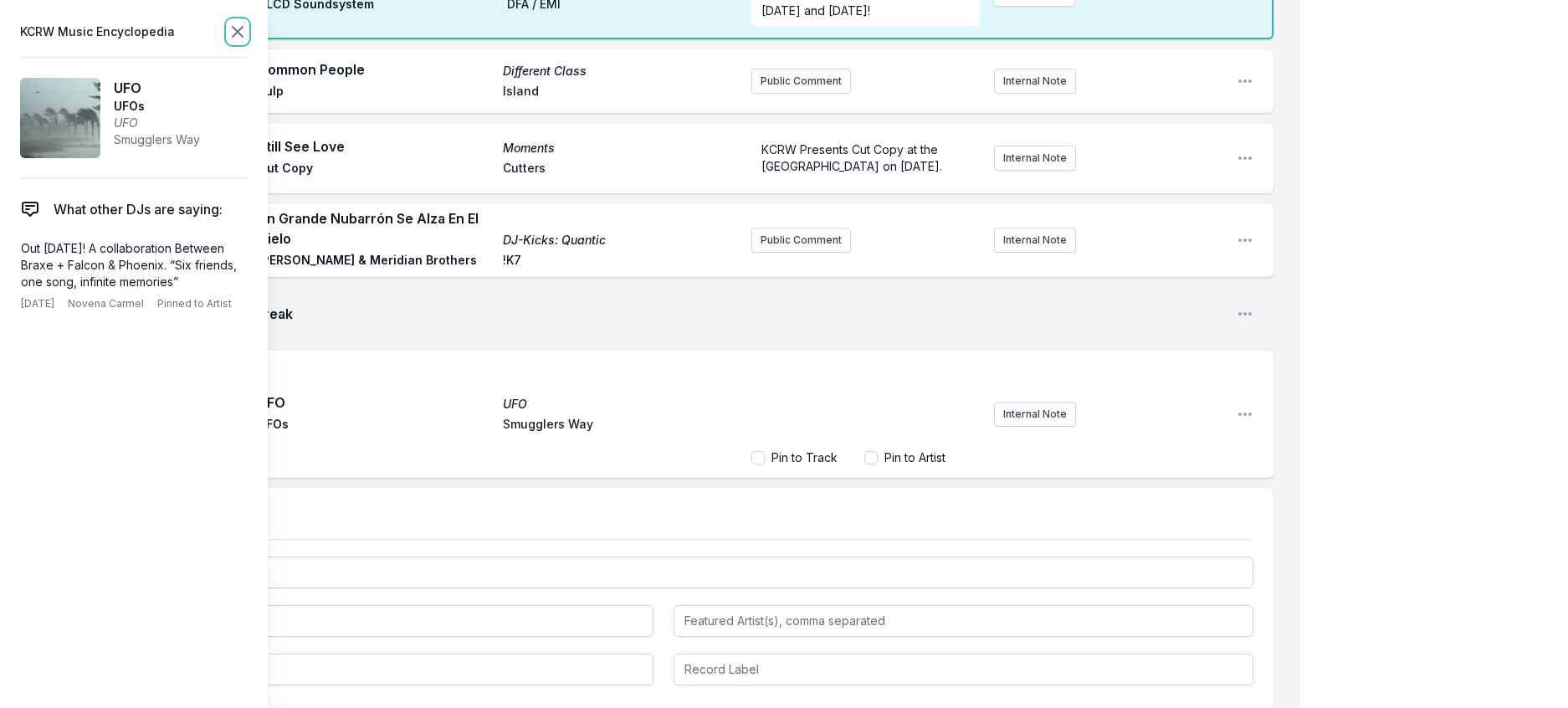
click at [248, 35] on icon at bounding box center [238, 32] width 20 height 20
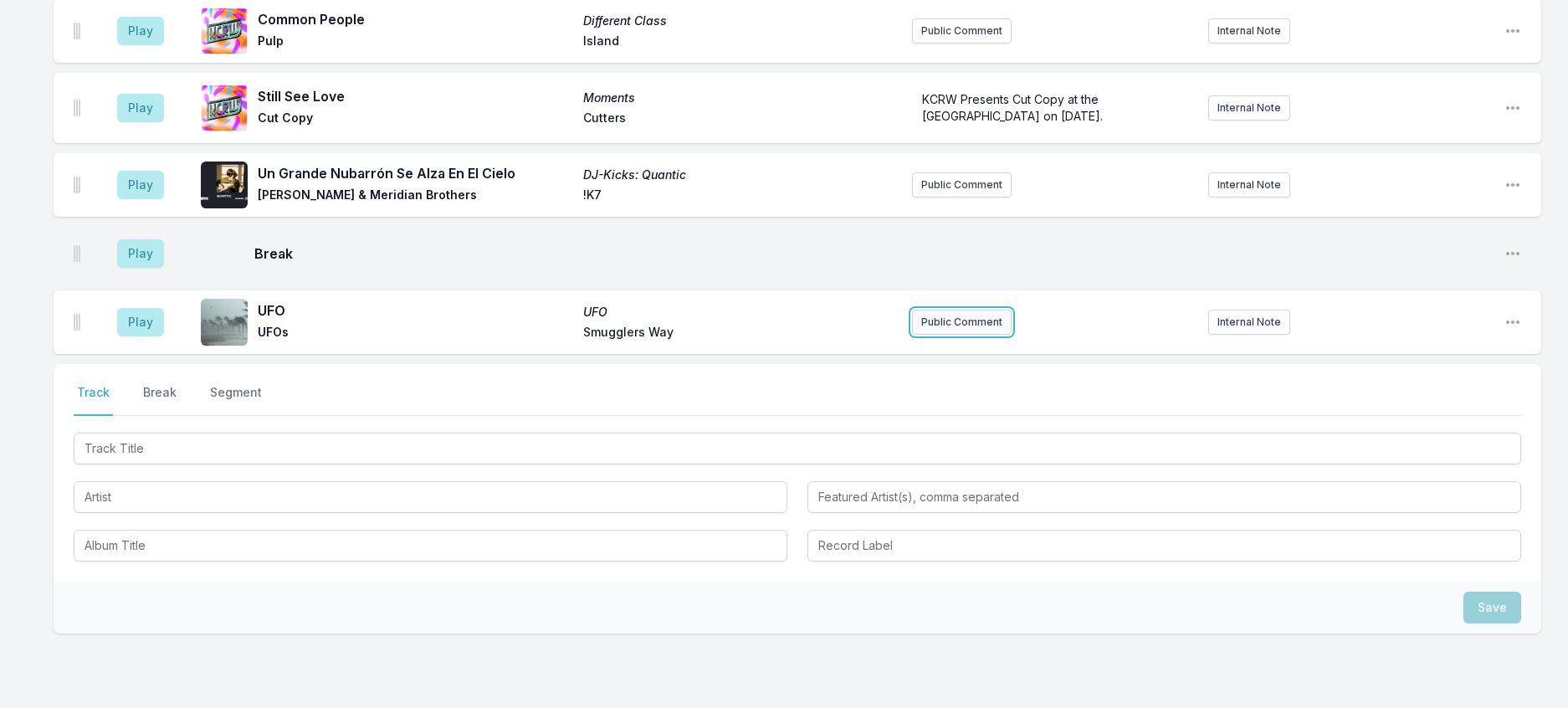
click at [941, 335] on button "Public Comment" at bounding box center [962, 322] width 100 height 25
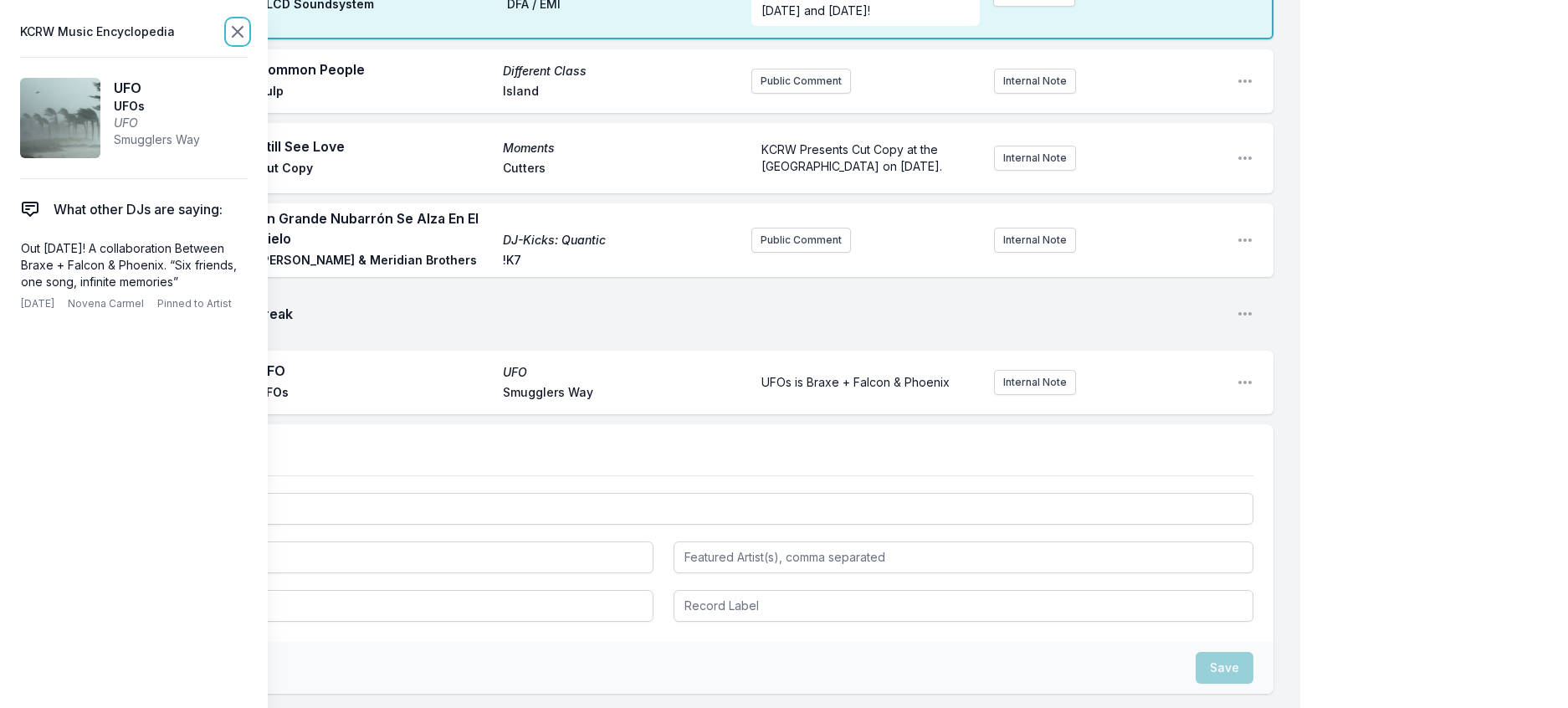
click at [248, 33] on icon at bounding box center [238, 32] width 20 height 20
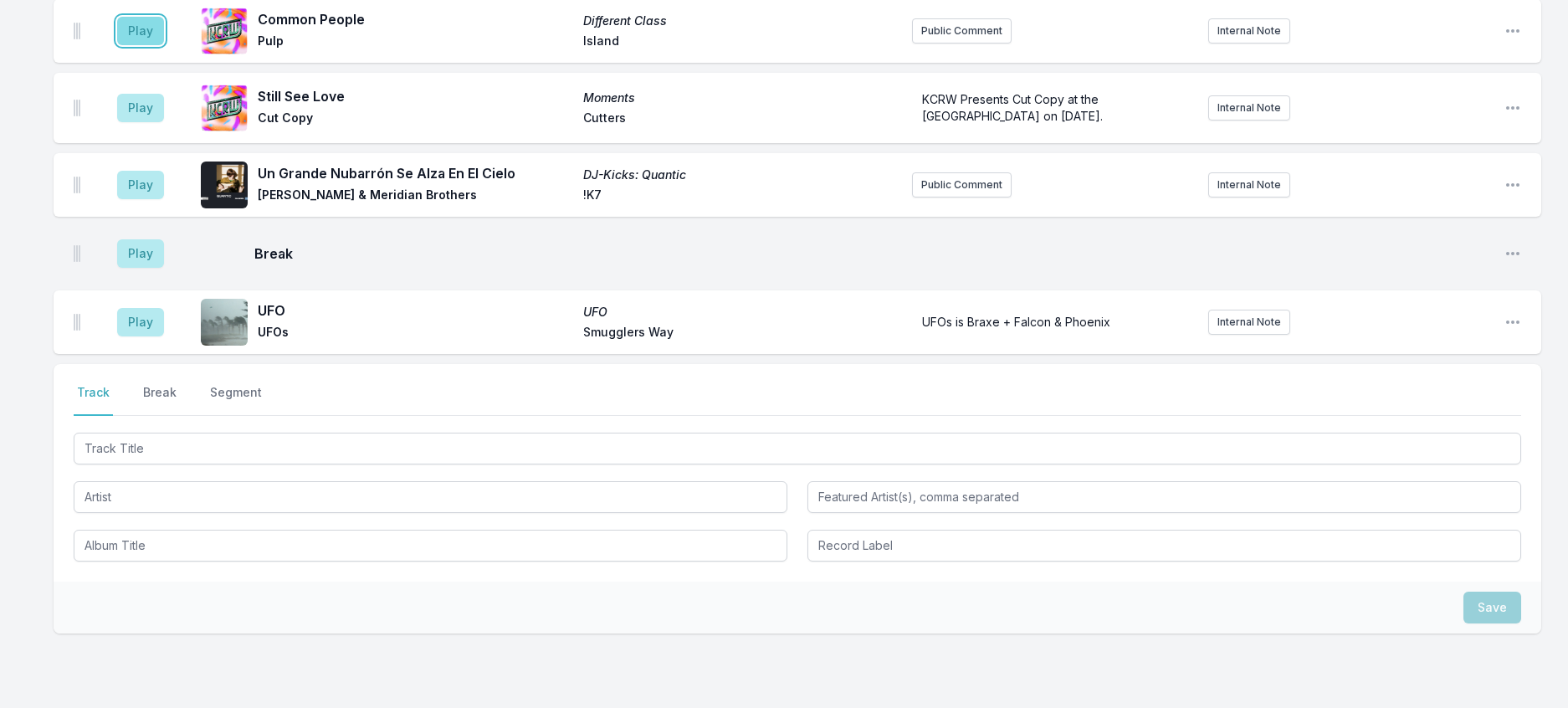
click at [164, 46] on button "Play" at bounding box center [140, 31] width 47 height 29
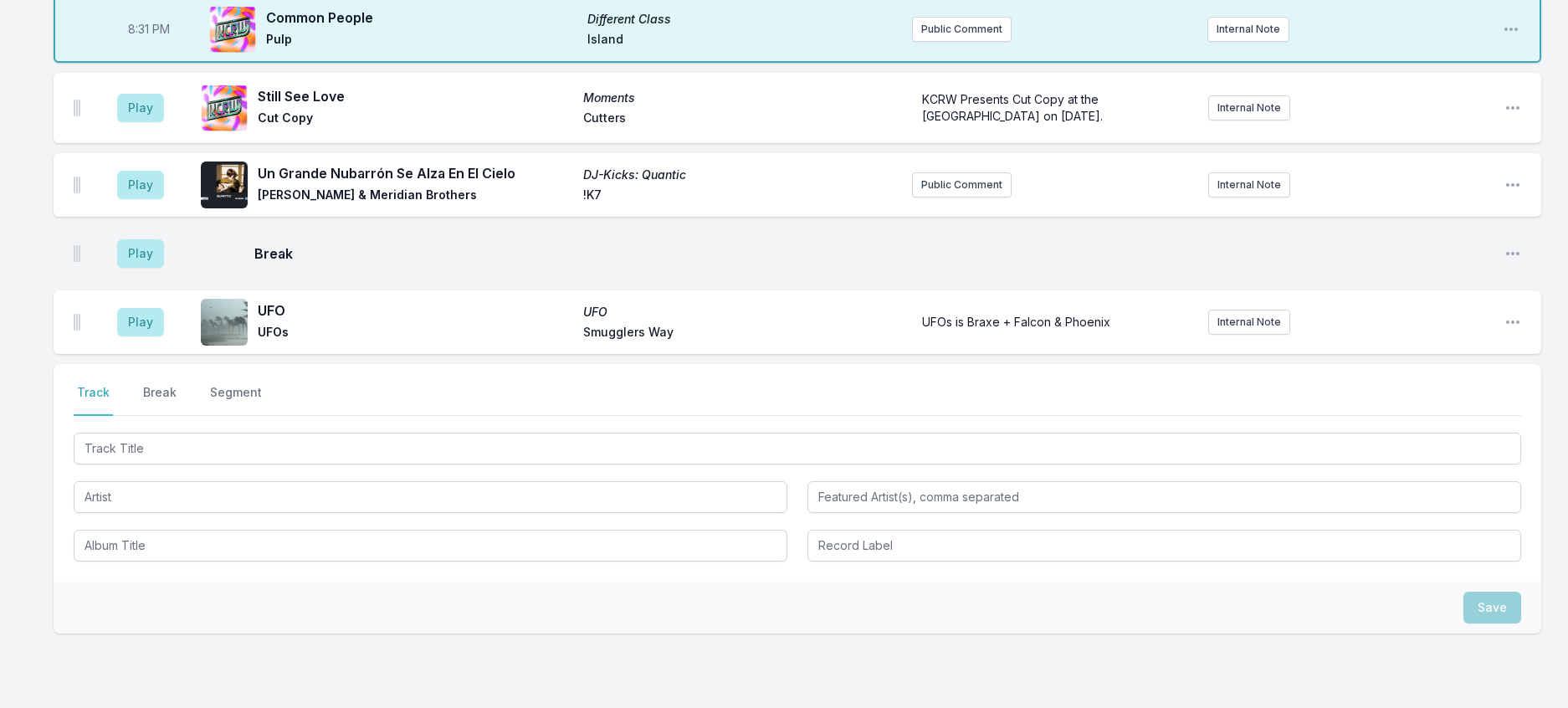
scroll to position [934, 0]
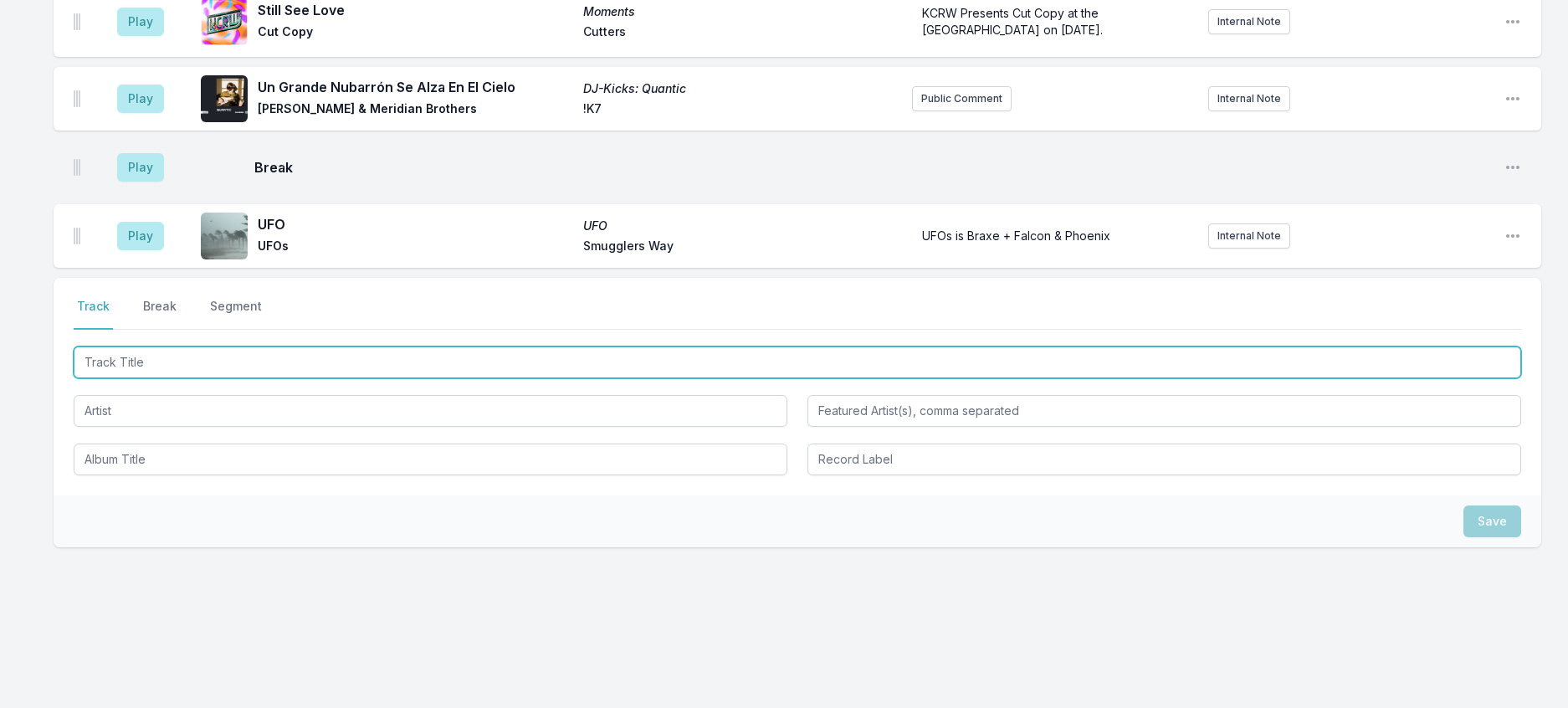
click at [128, 378] on input "Track Title" at bounding box center [796, 362] width 1447 height 32
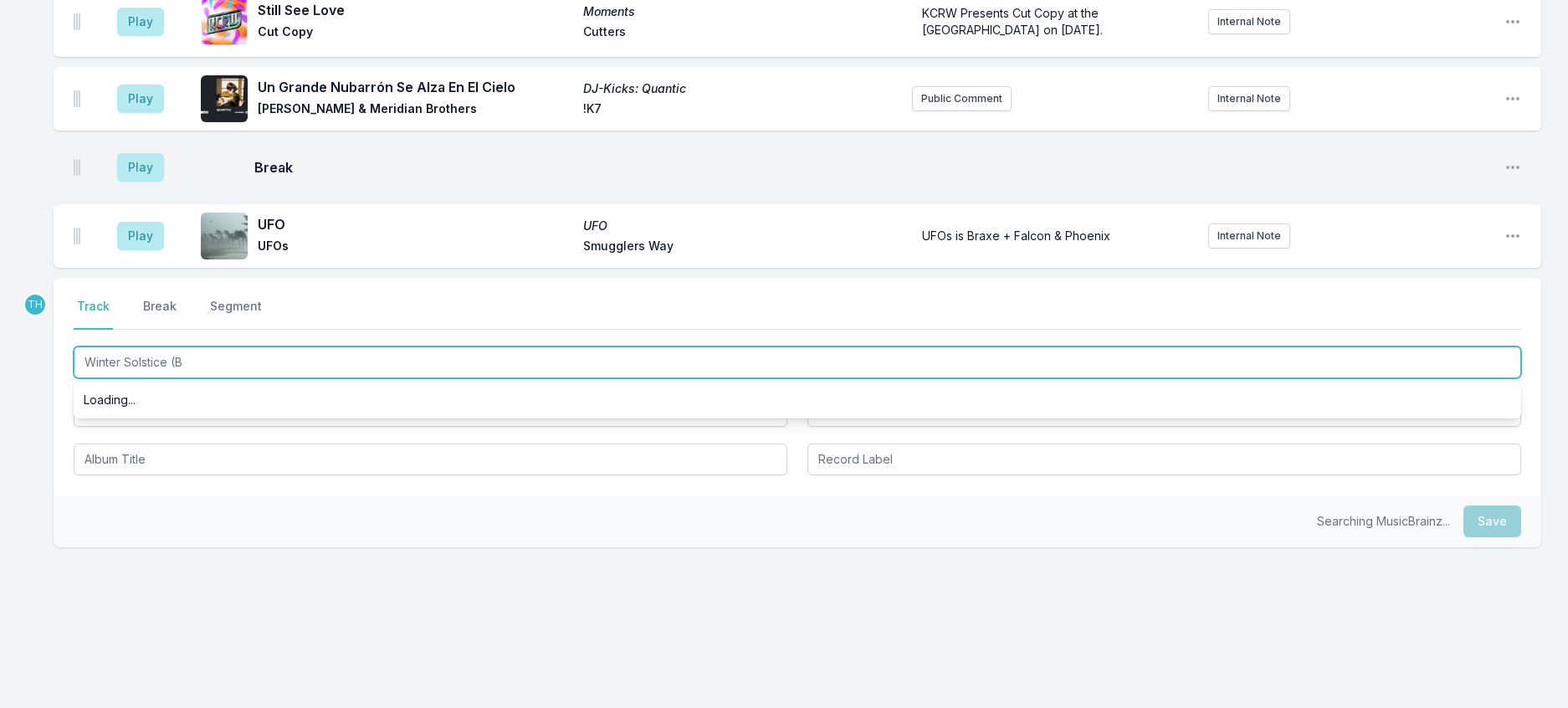
type input "Winter Solstice (Br"
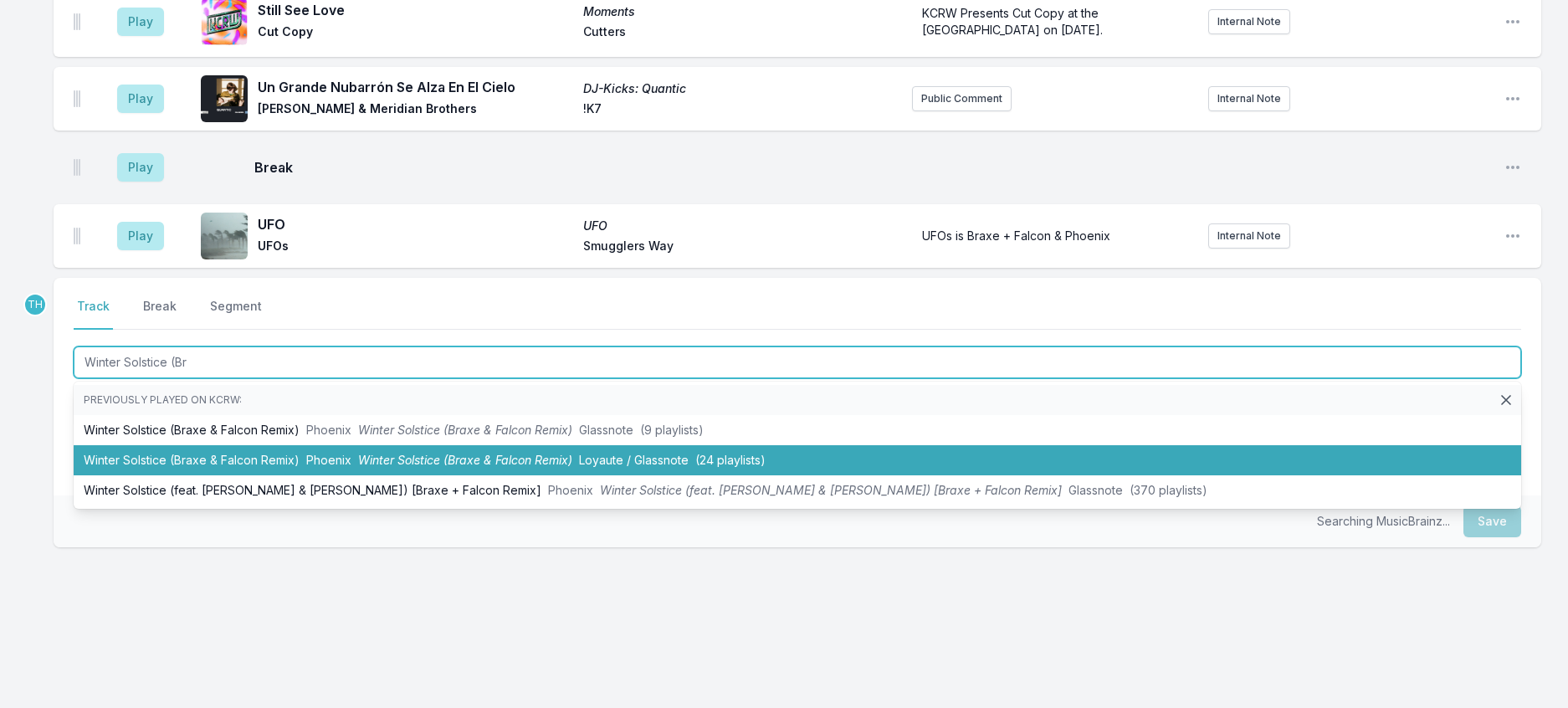
click at [265, 475] on li "Winter Solstice (Braxe & Falcon Remix) Phoenix Winter Solstice ([PERSON_NAME] &…" at bounding box center [796, 459] width 1447 height 30
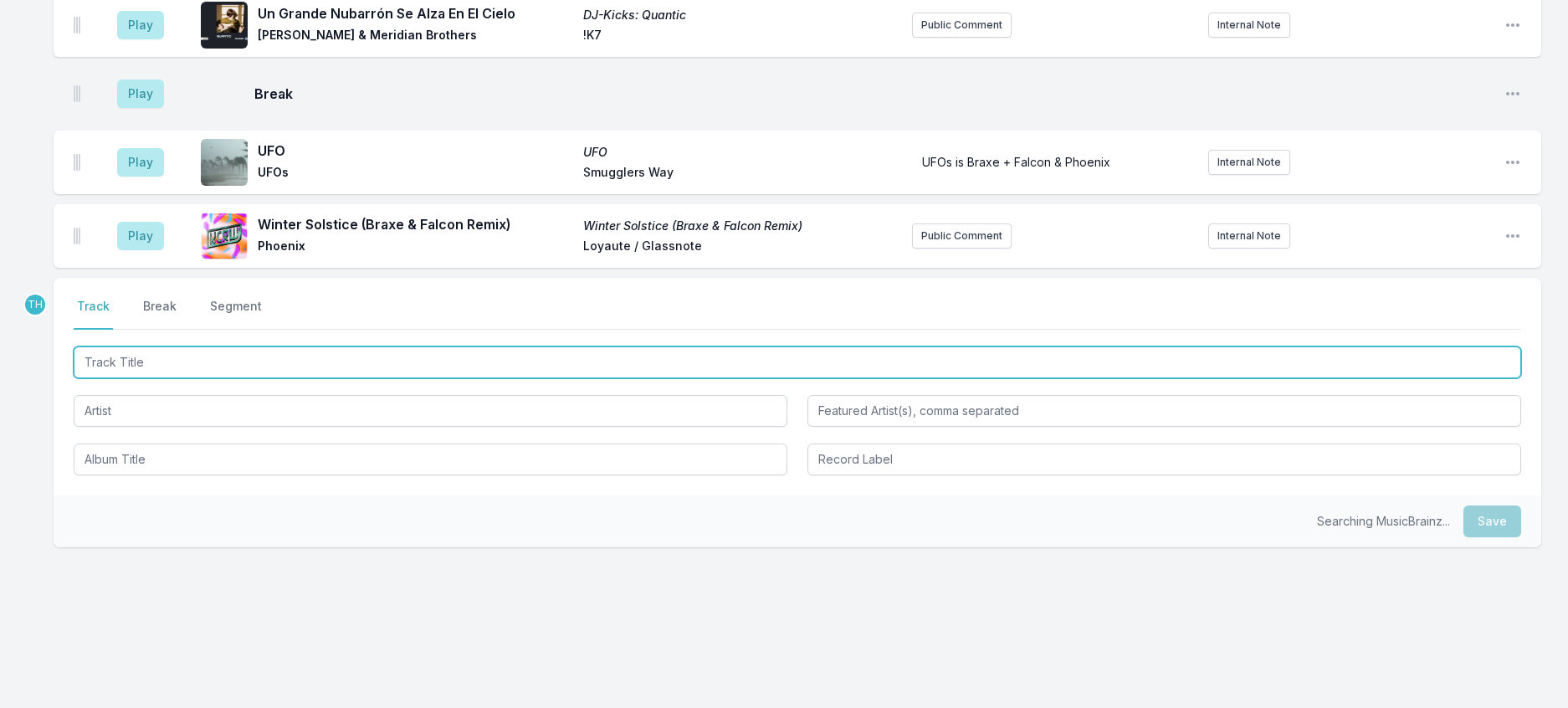
scroll to position [1017, 0]
click at [372, 378] on input "Track Title" at bounding box center [796, 362] width 1447 height 32
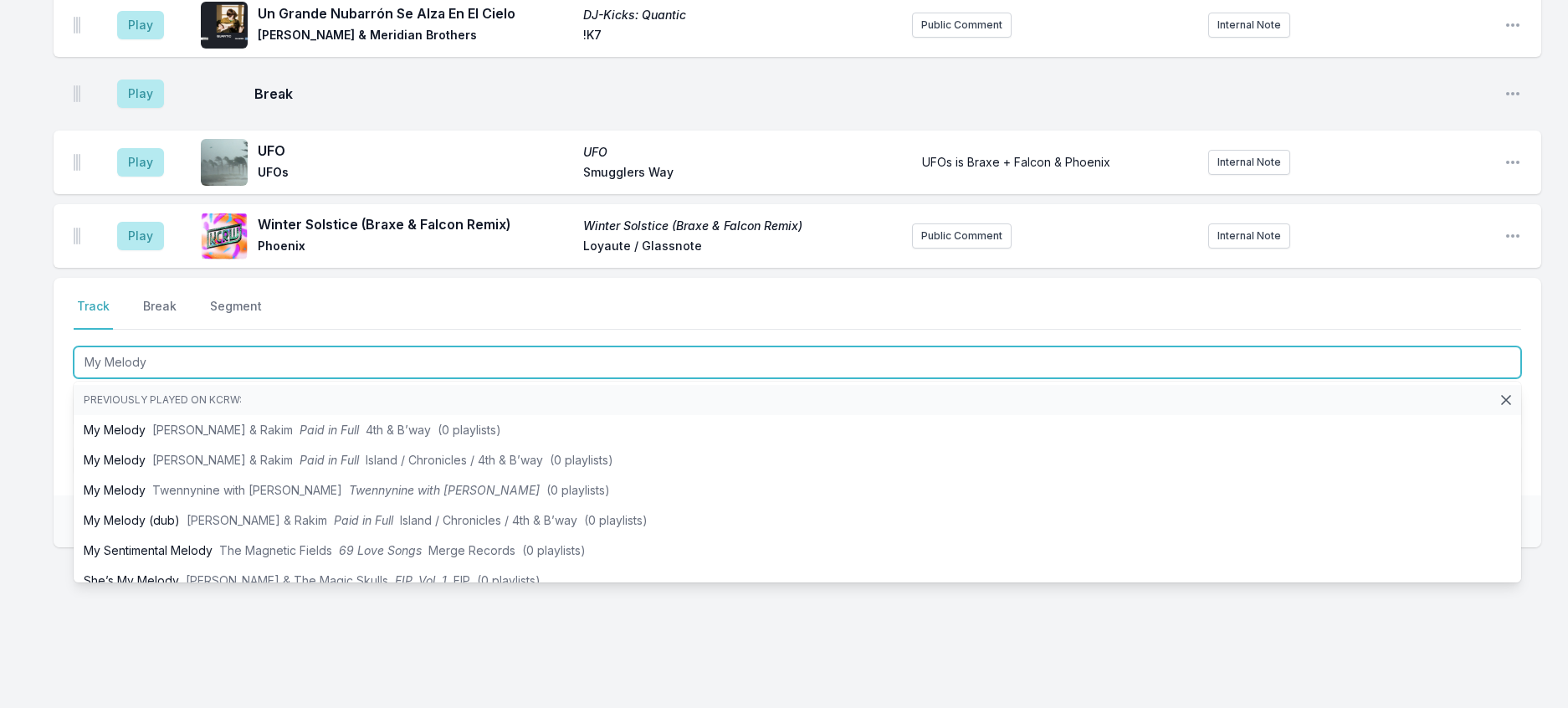
type input "My Melody"
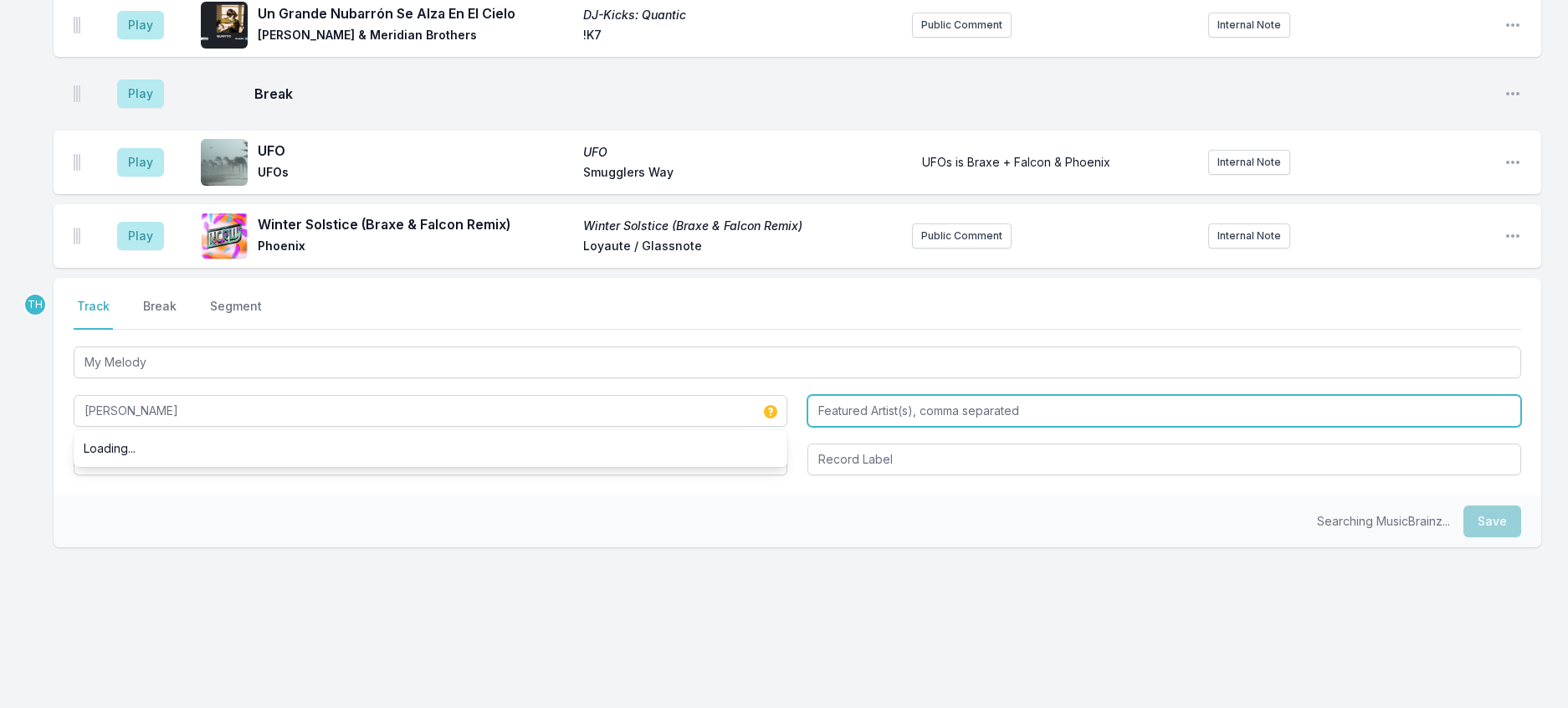
type input "[PERSON_NAME]"
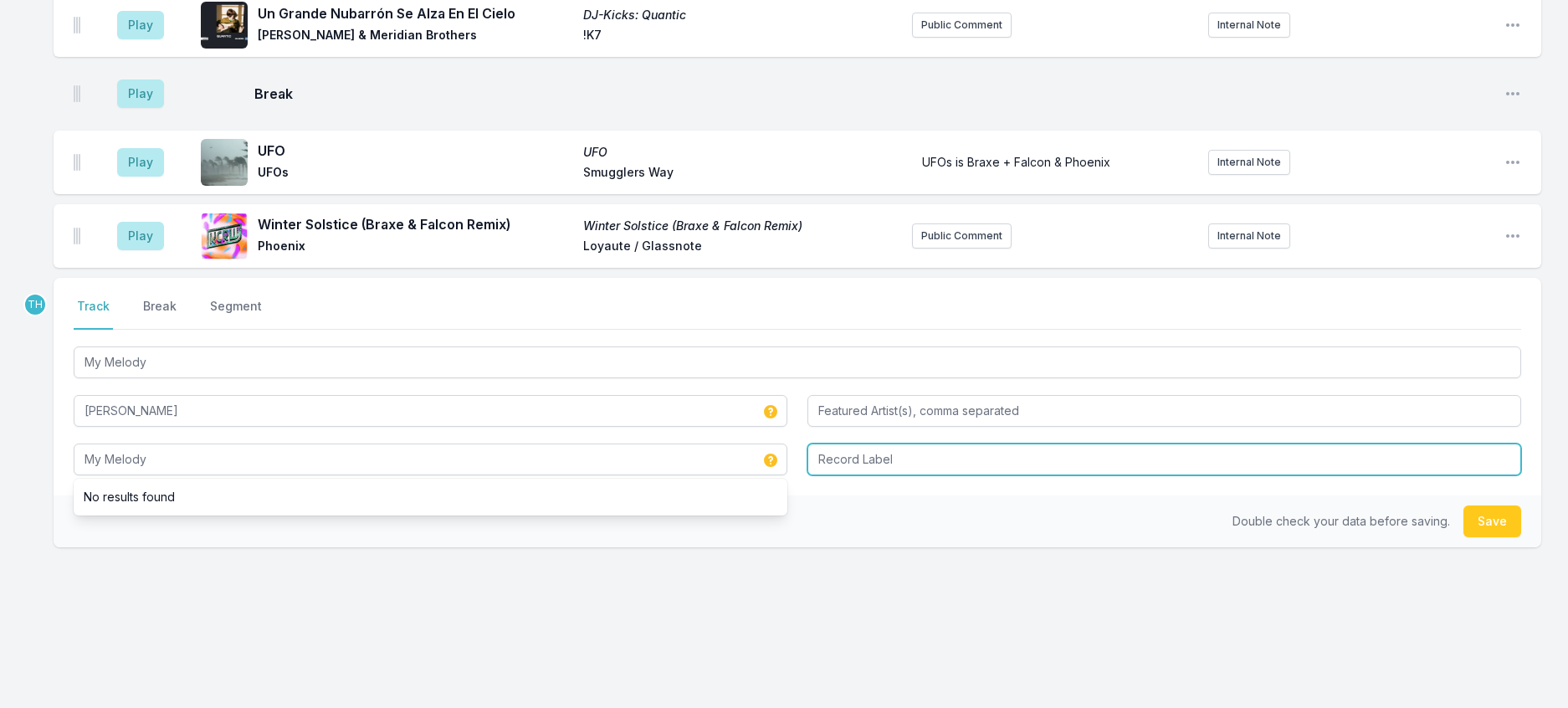
type input "My Melody"
type input "Nice Age"
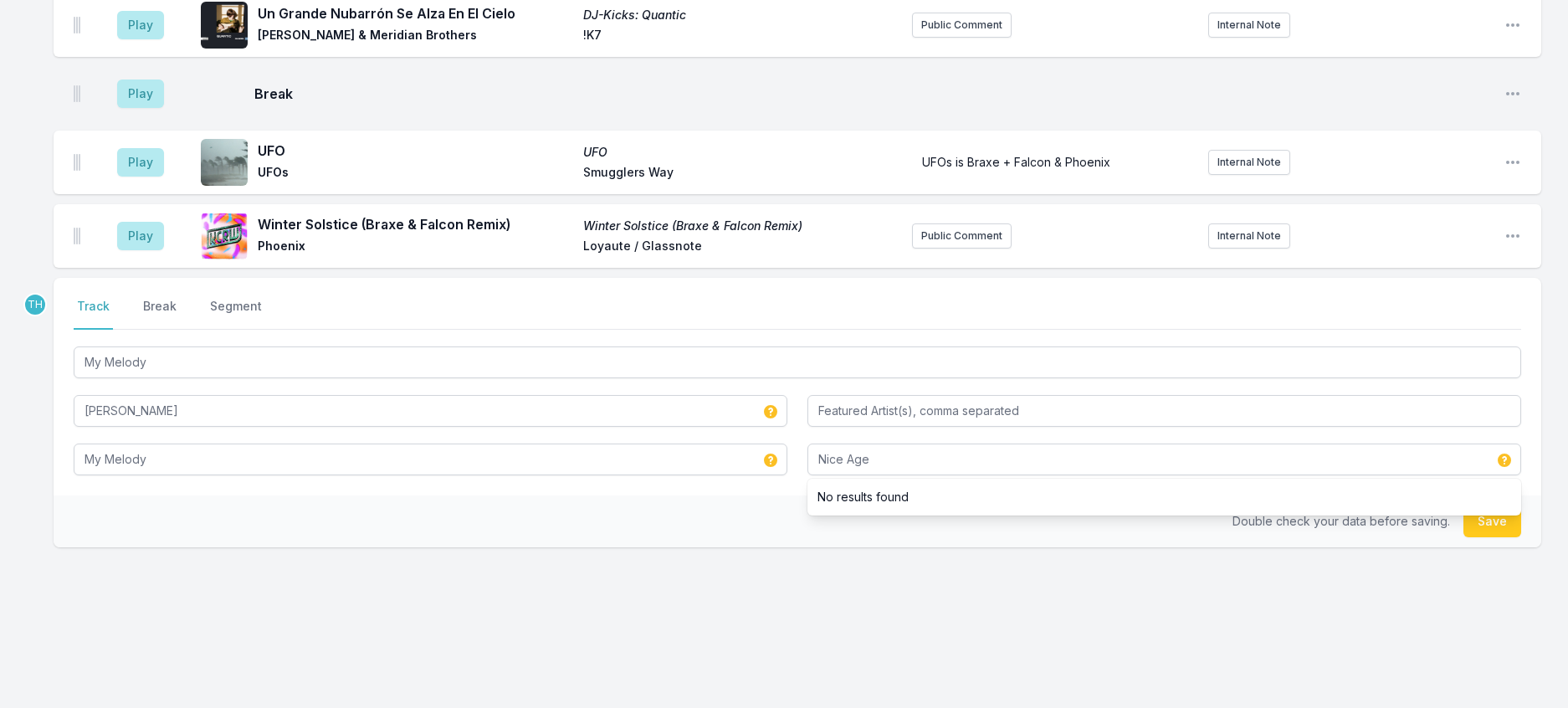
click at [784, 547] on div "Double check your data before saving. Save" at bounding box center [797, 521] width 1488 height 51
click at [1469, 537] on button "Save" at bounding box center [1492, 521] width 57 height 32
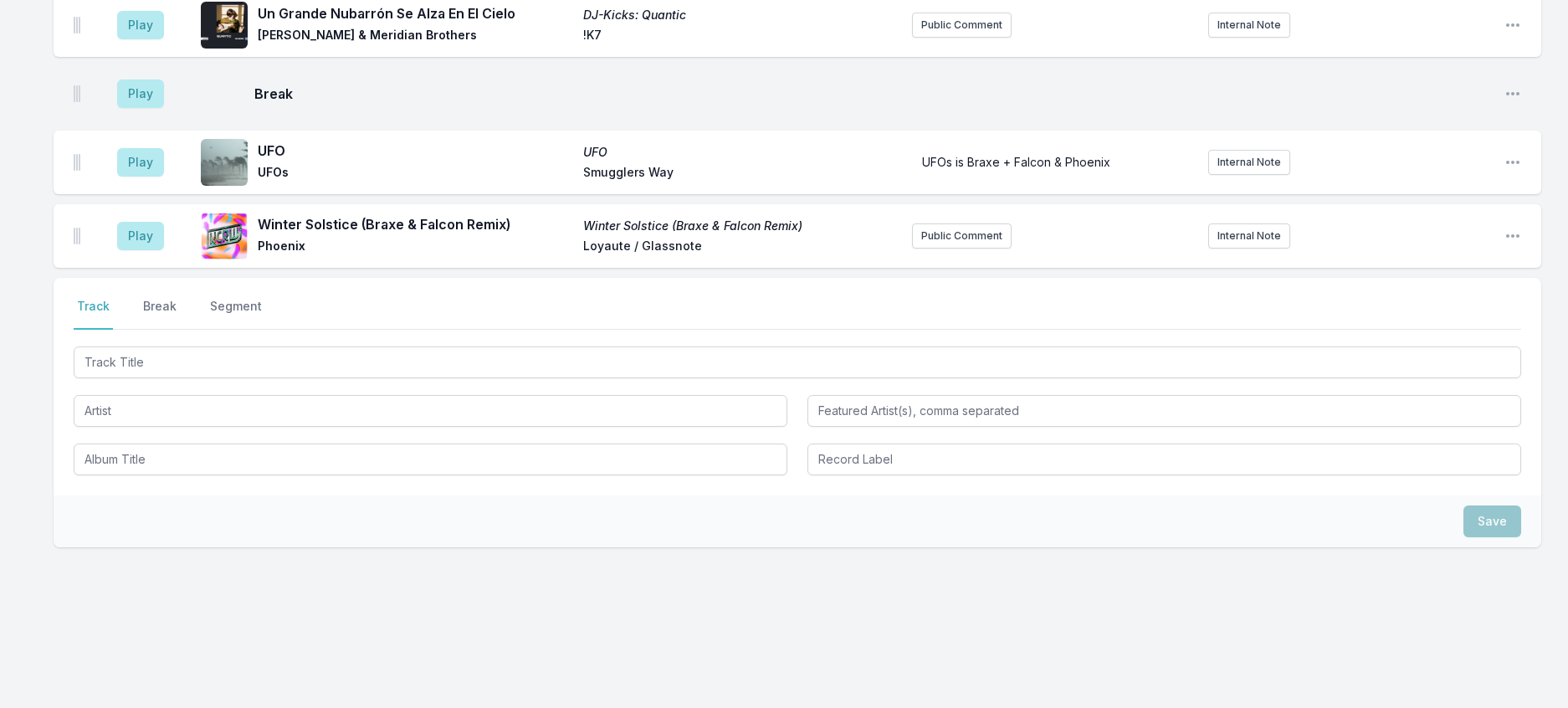
scroll to position [1100, 0]
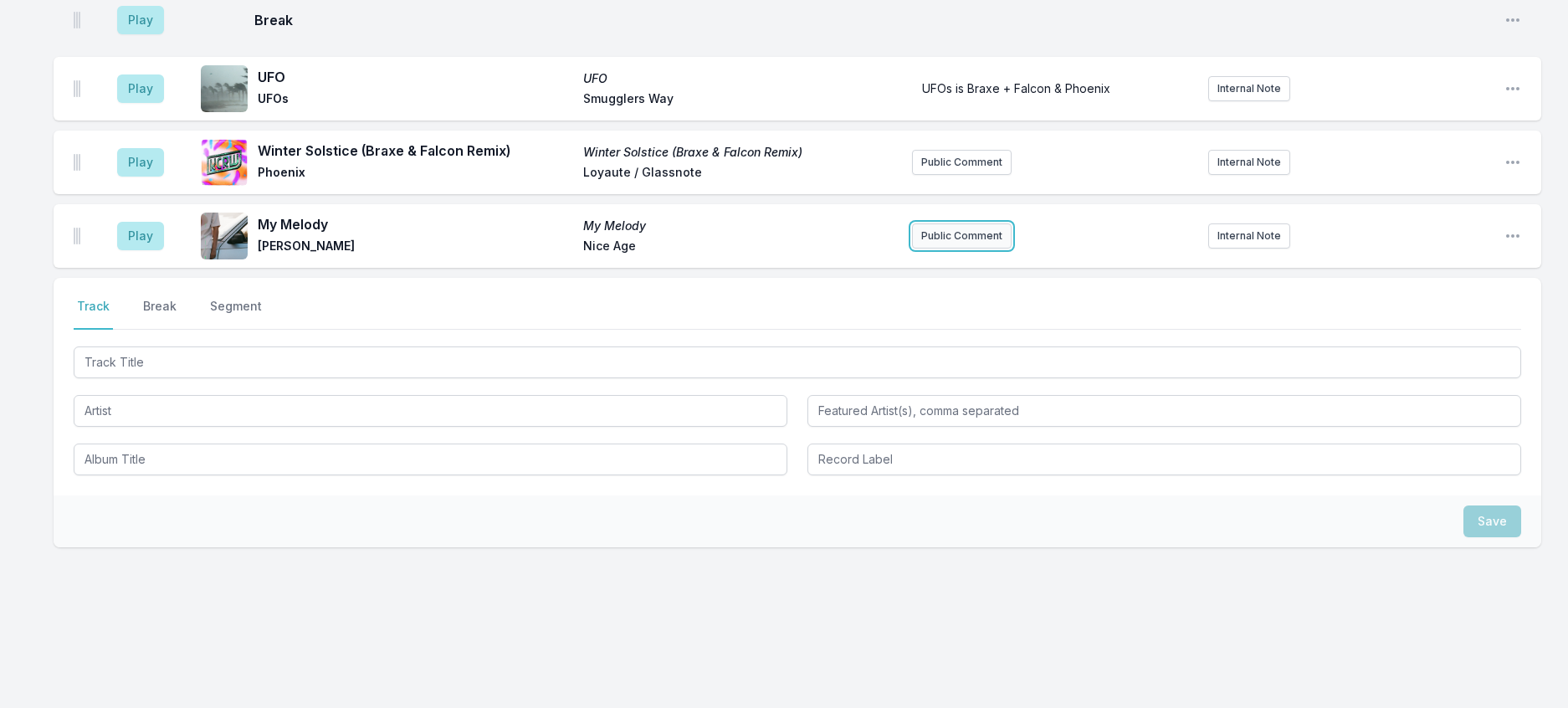
click at [965, 249] on button "Public Comment" at bounding box center [962, 236] width 100 height 25
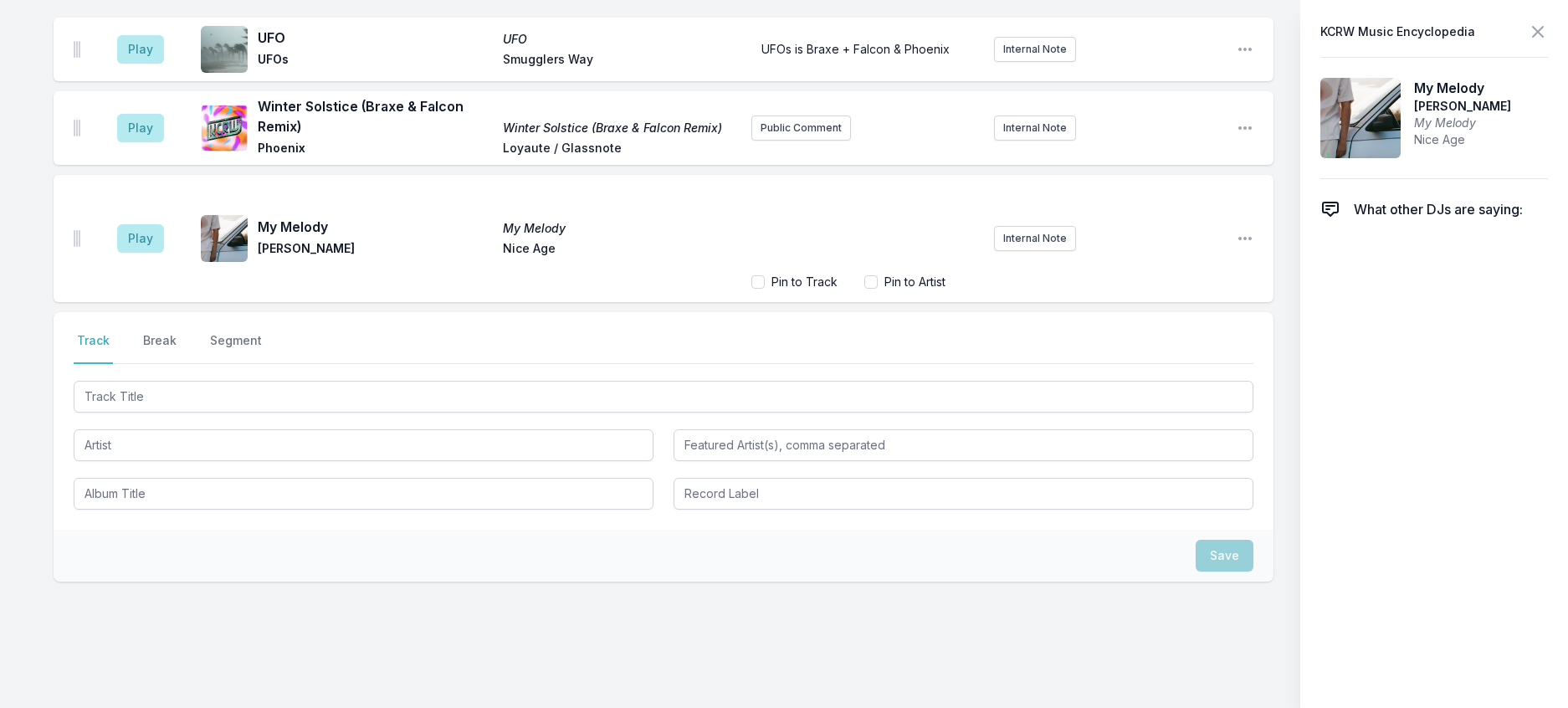
scroll to position [1171, 0]
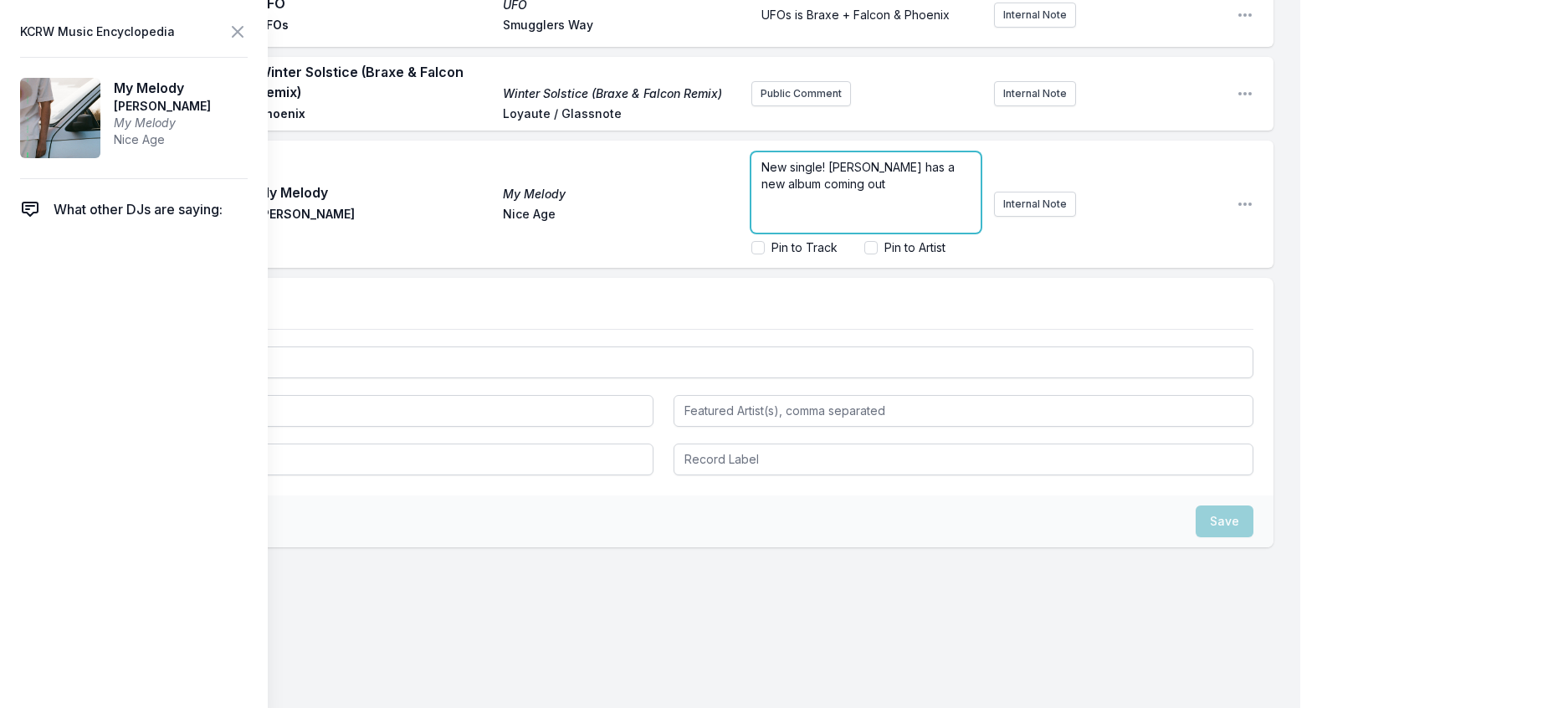
click at [886, 192] on p "New single! [PERSON_NAME] has a new album coming out" at bounding box center [866, 175] width 209 height 34
click at [816, 209] on p "New single! [PERSON_NAME] has a new album coming out on [DATE] called" at bounding box center [866, 183] width 209 height 51
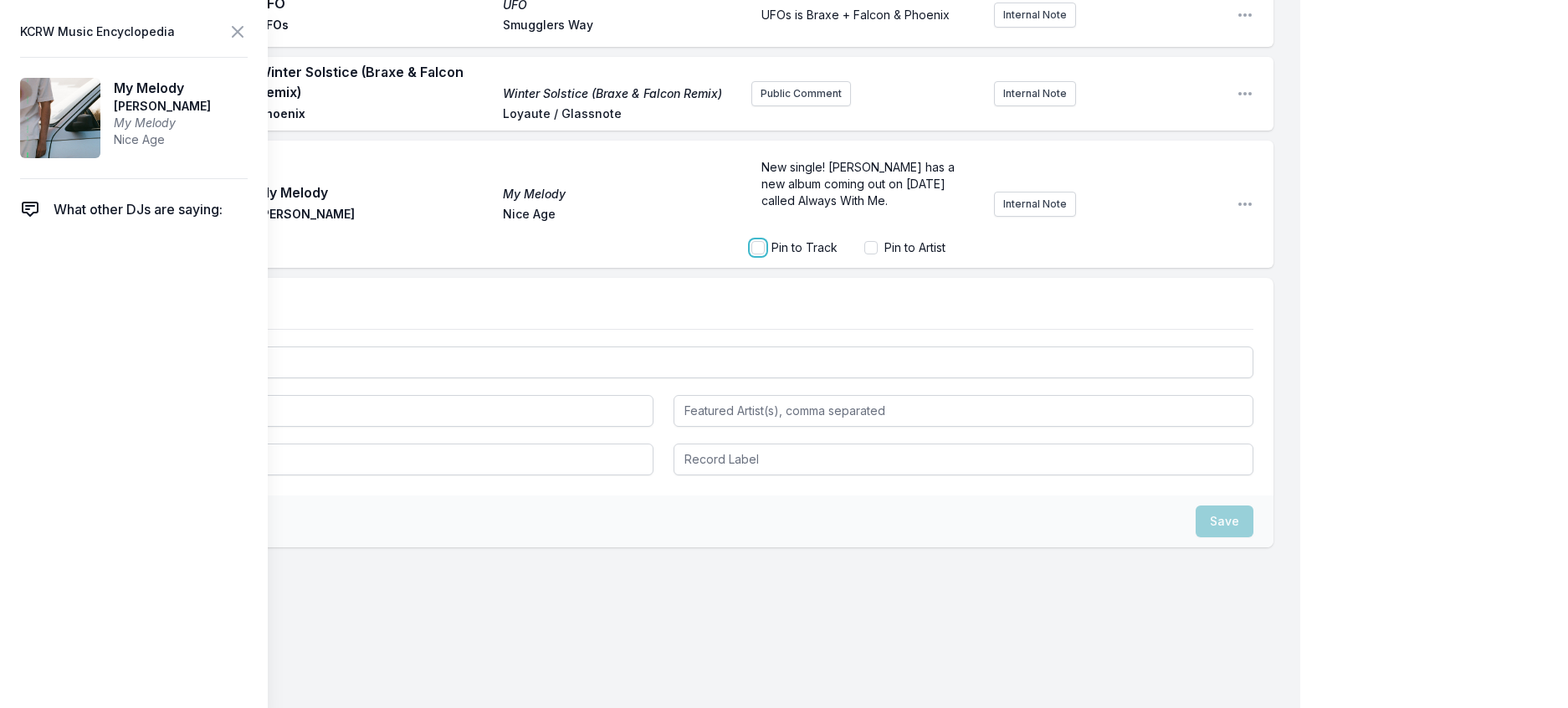
click at [752, 254] on input "Pin to Track" at bounding box center [759, 248] width 14 height 14
checkbox input "true"
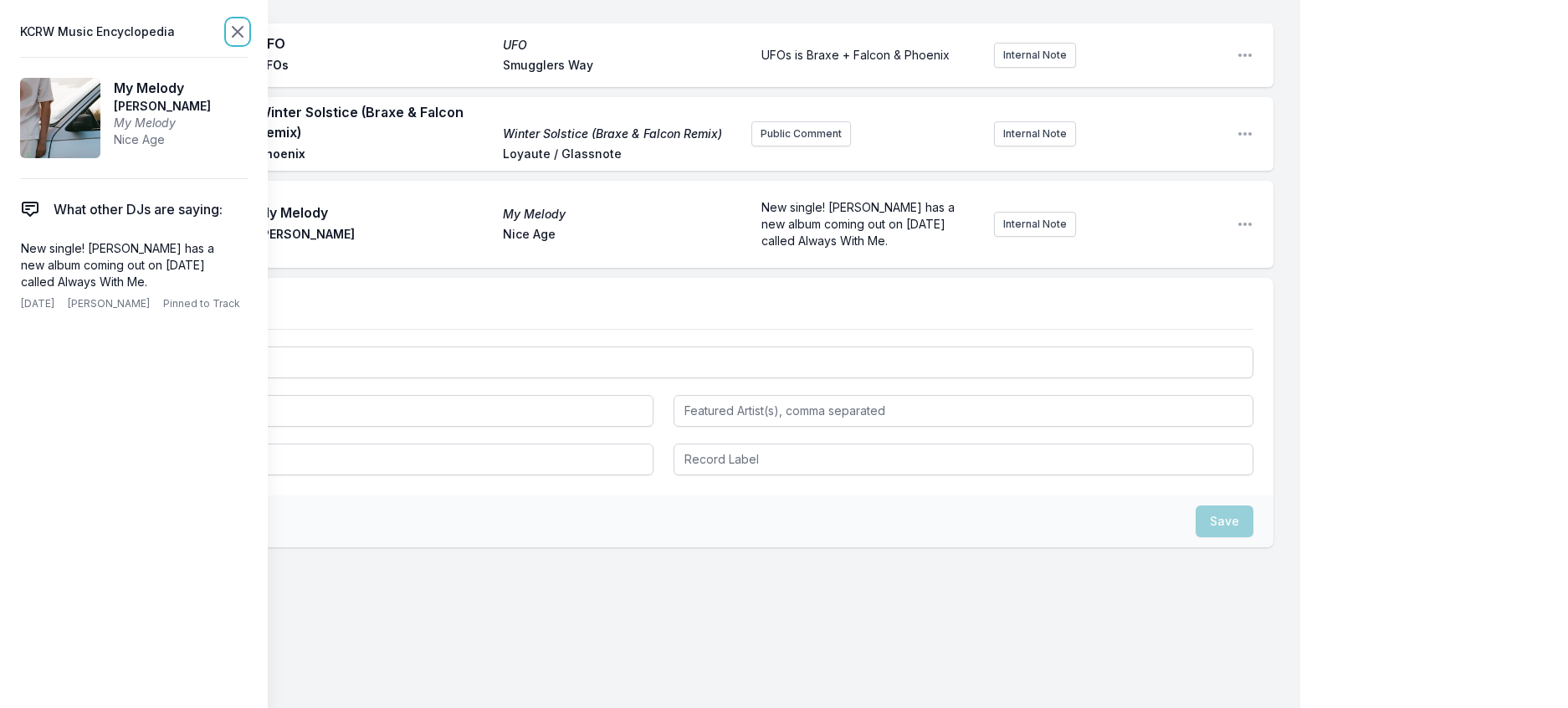
scroll to position [1126, 0]
click at [248, 31] on icon at bounding box center [238, 32] width 20 height 20
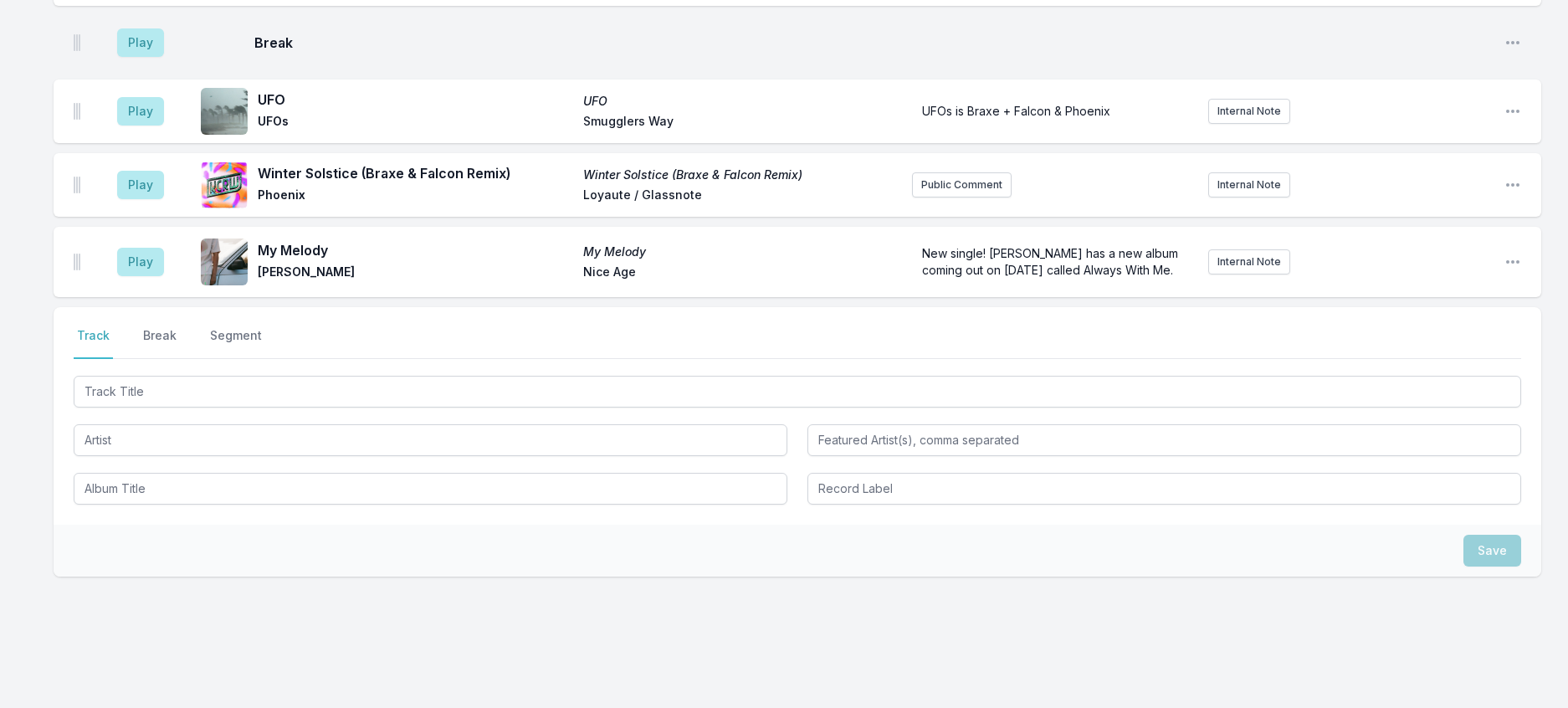
scroll to position [1042, 0]
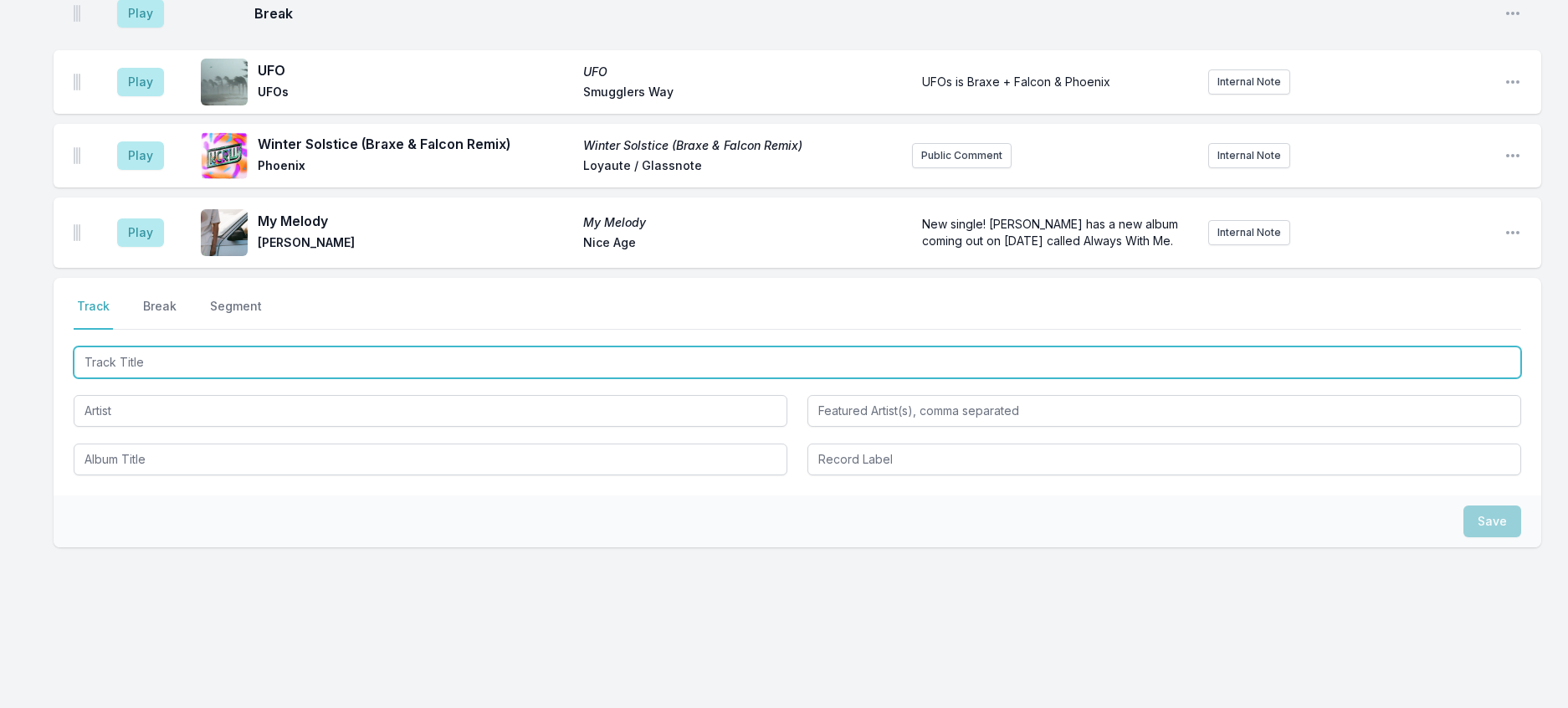
click at [314, 378] on input "Track Title" at bounding box center [796, 362] width 1447 height 32
click at [427, 378] on input "Track Title" at bounding box center [796, 362] width 1447 height 32
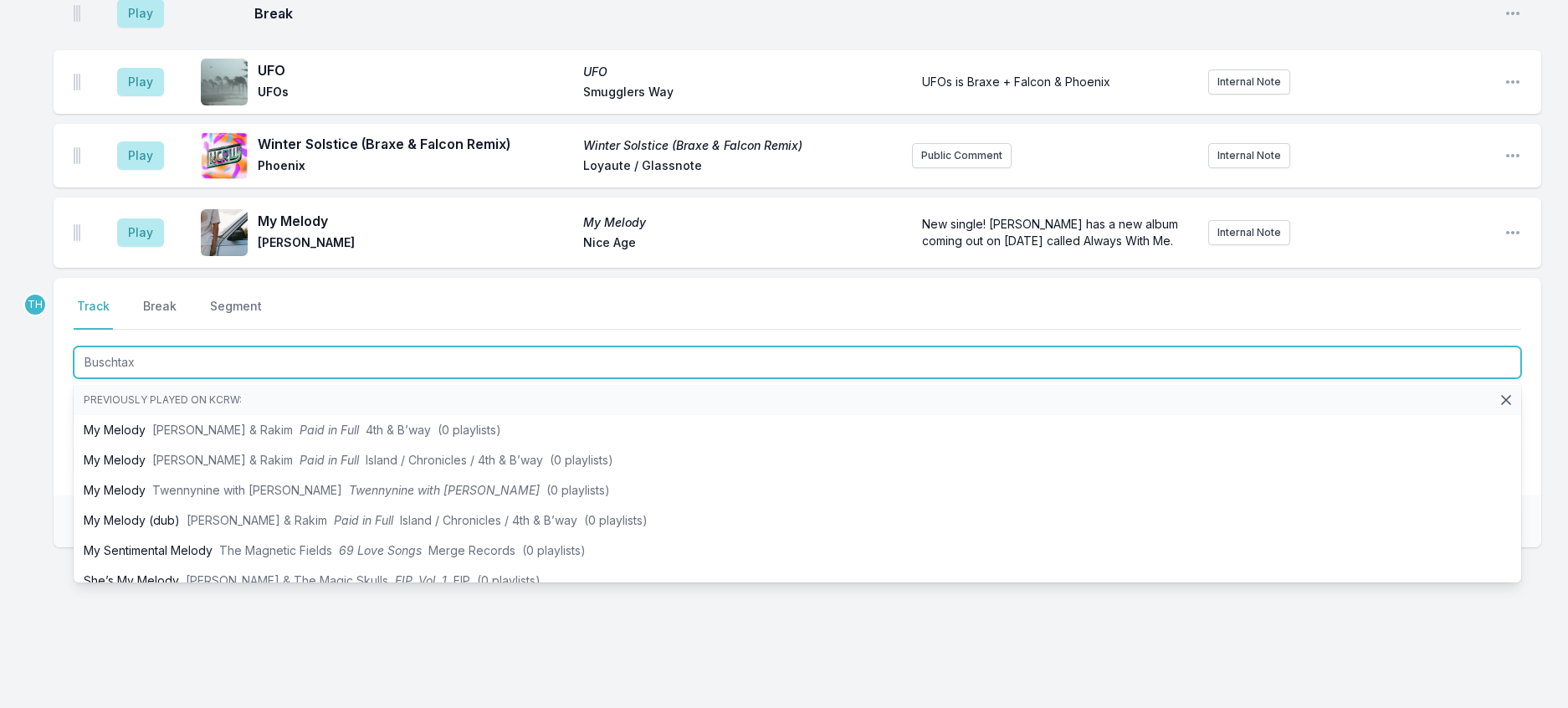
type input "Buschtaxi"
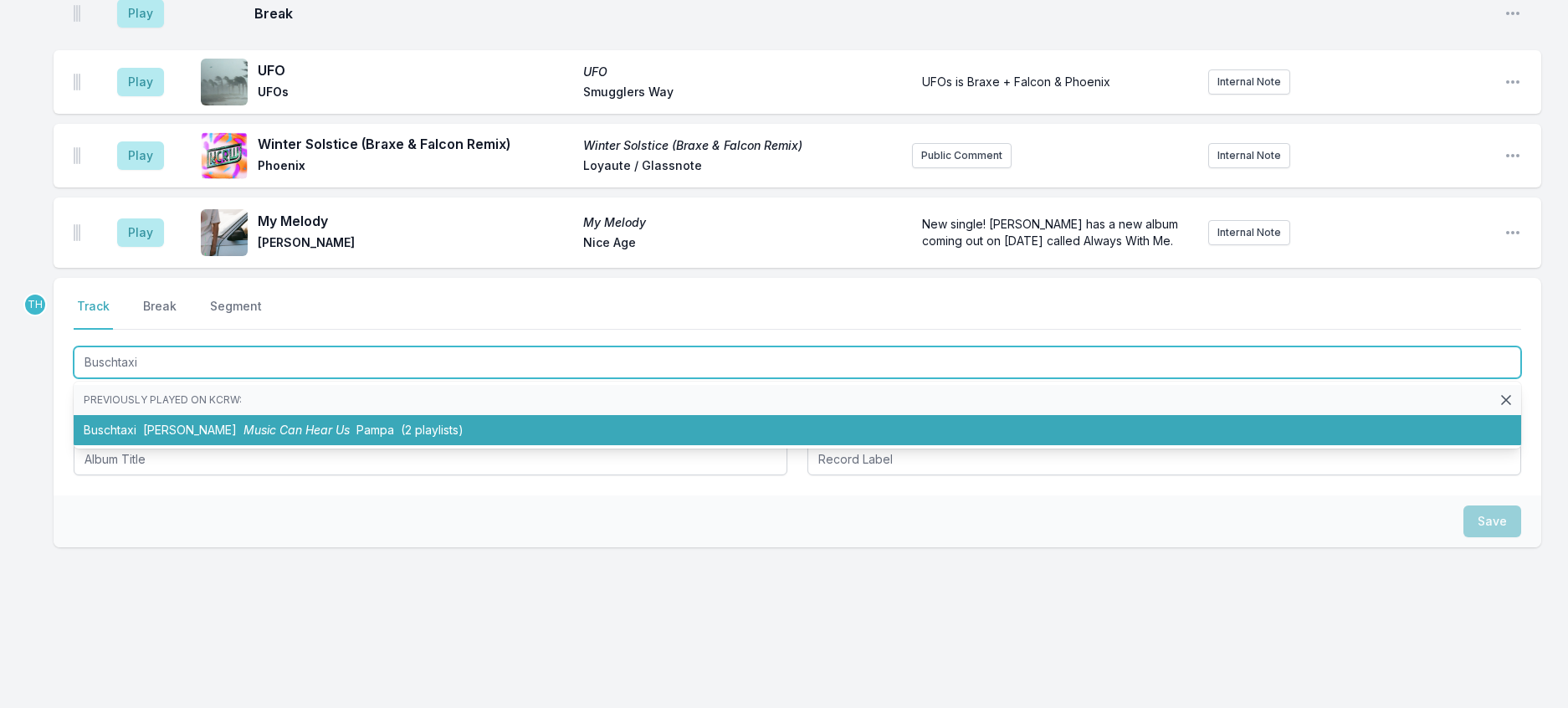
click at [401, 437] on span "(2 playlists)" at bounding box center [432, 430] width 62 height 14
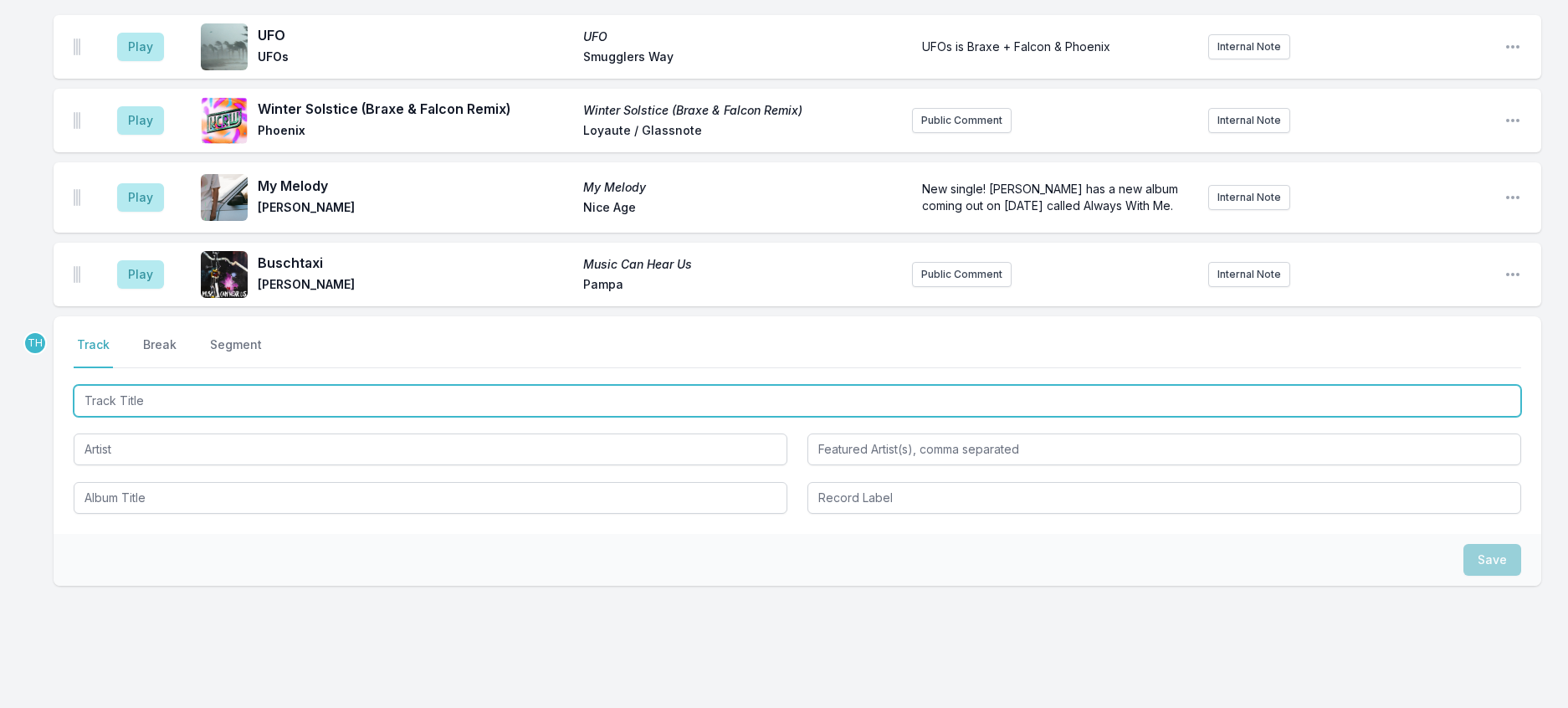
scroll to position [1125, 0]
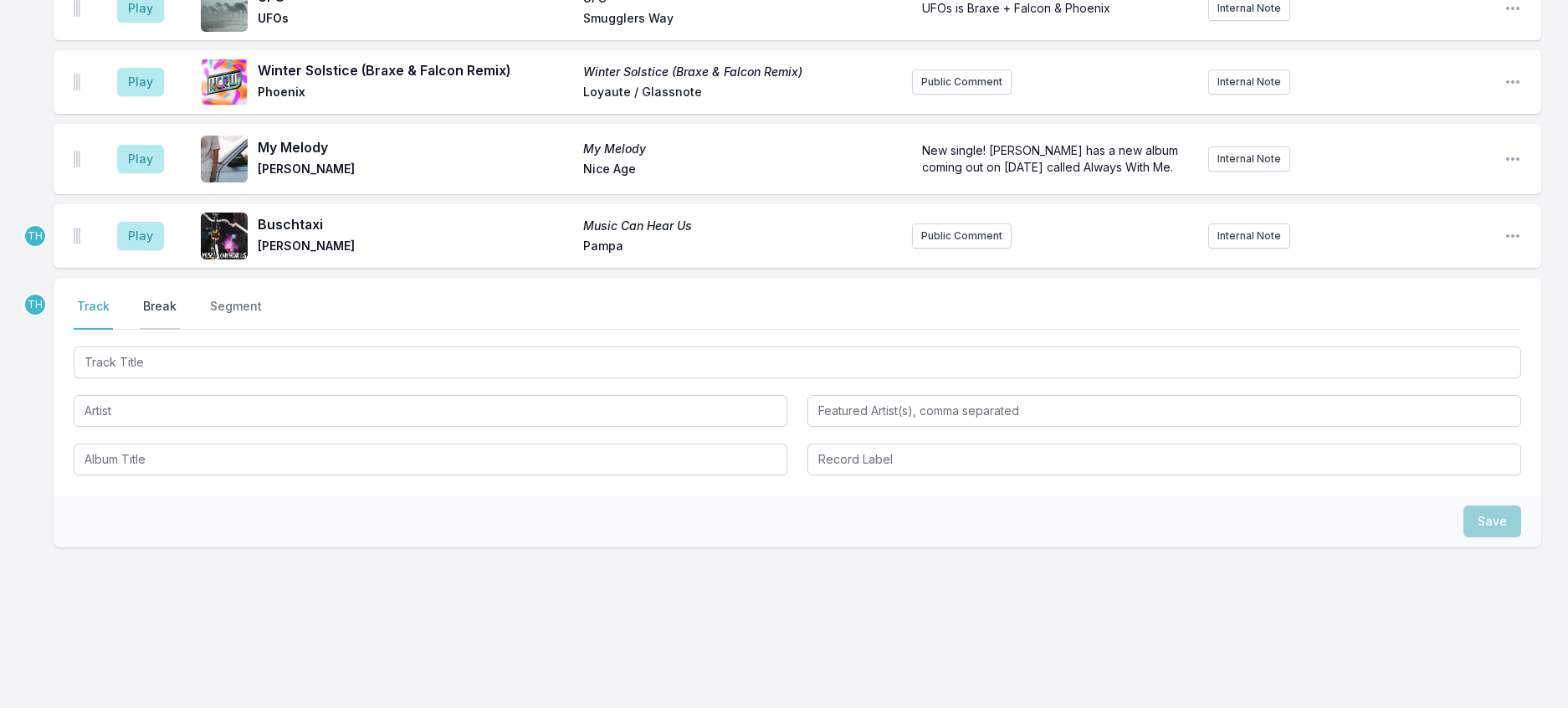
click at [178, 330] on button "Break" at bounding box center [159, 314] width 41 height 32
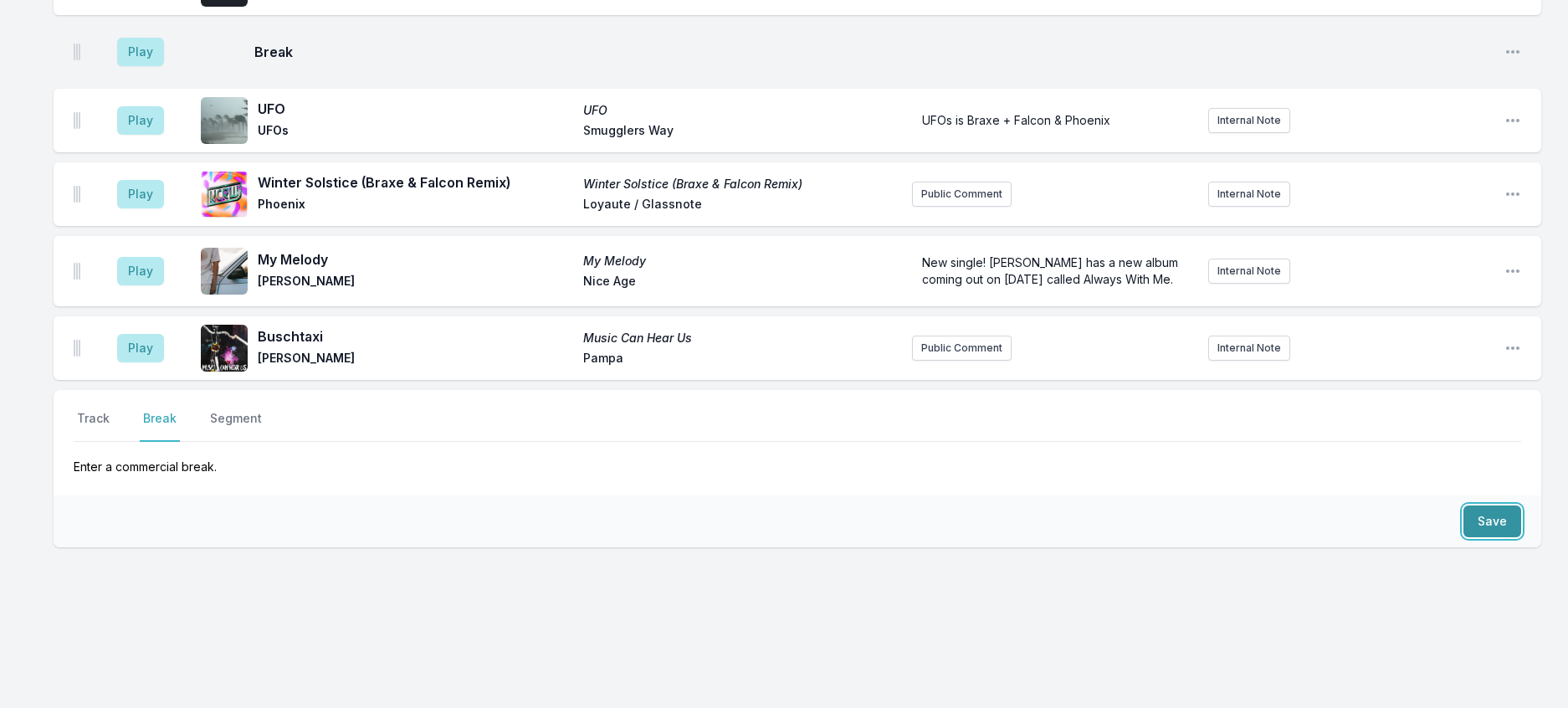
click at [1484, 537] on button "Save" at bounding box center [1492, 521] width 57 height 32
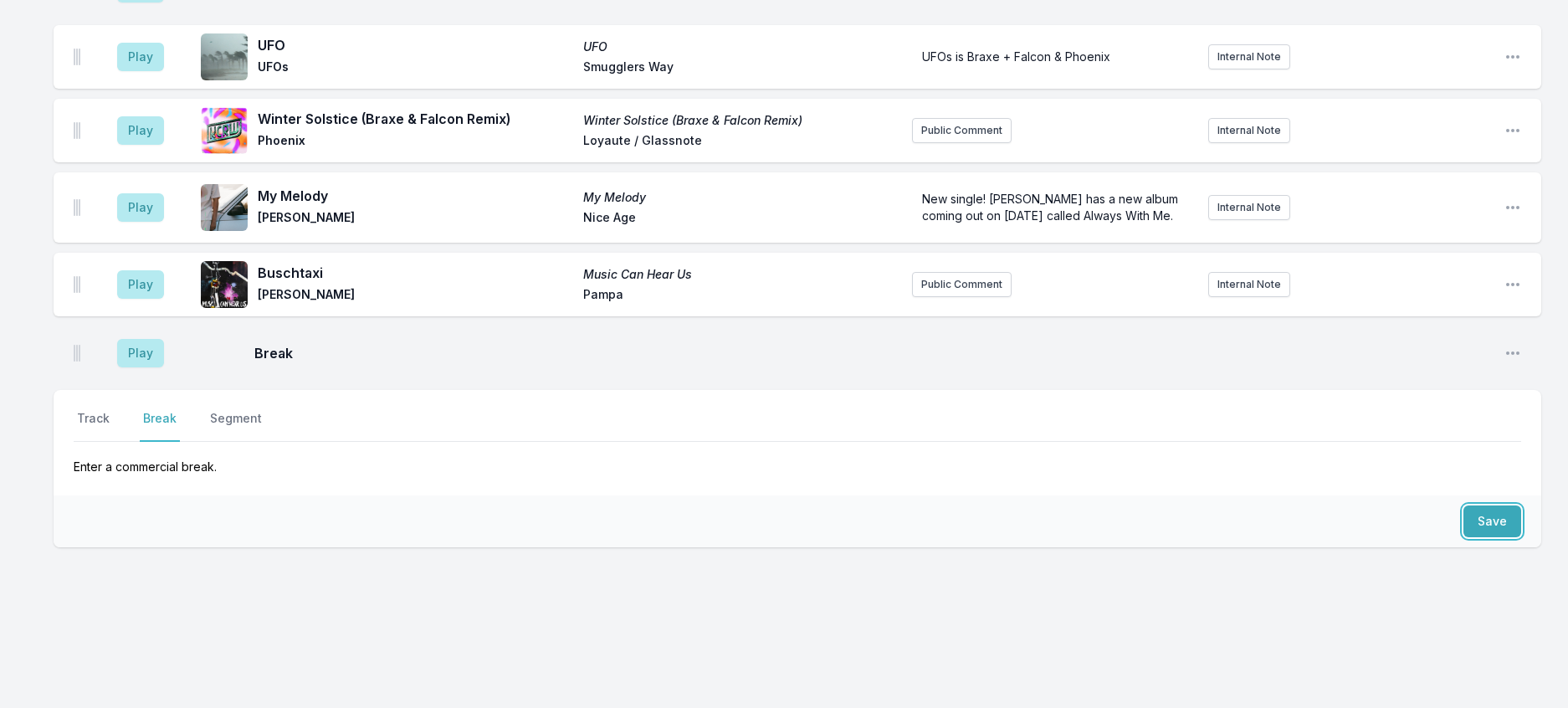
scroll to position [1197, 0]
click at [95, 442] on button "Track" at bounding box center [93, 426] width 40 height 32
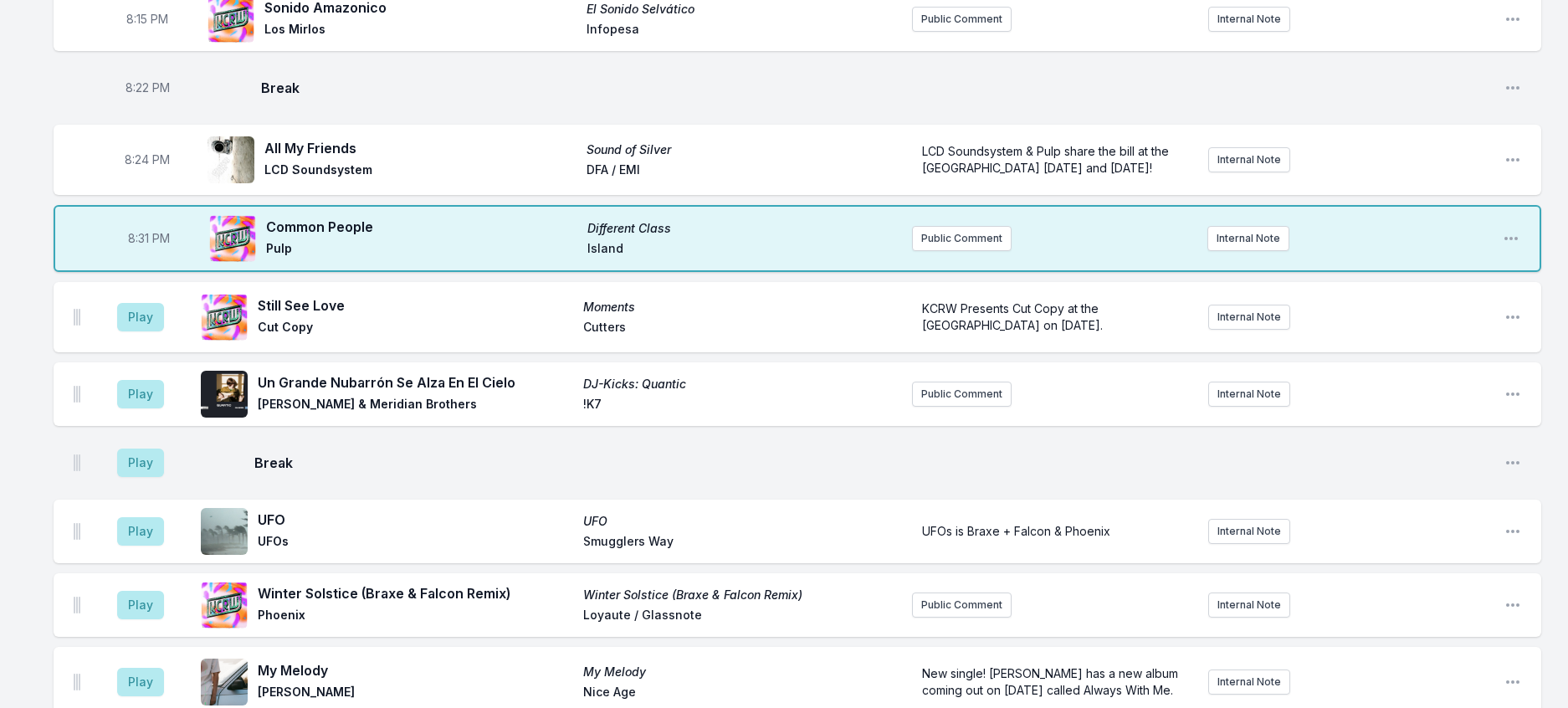
scroll to position [528, 0]
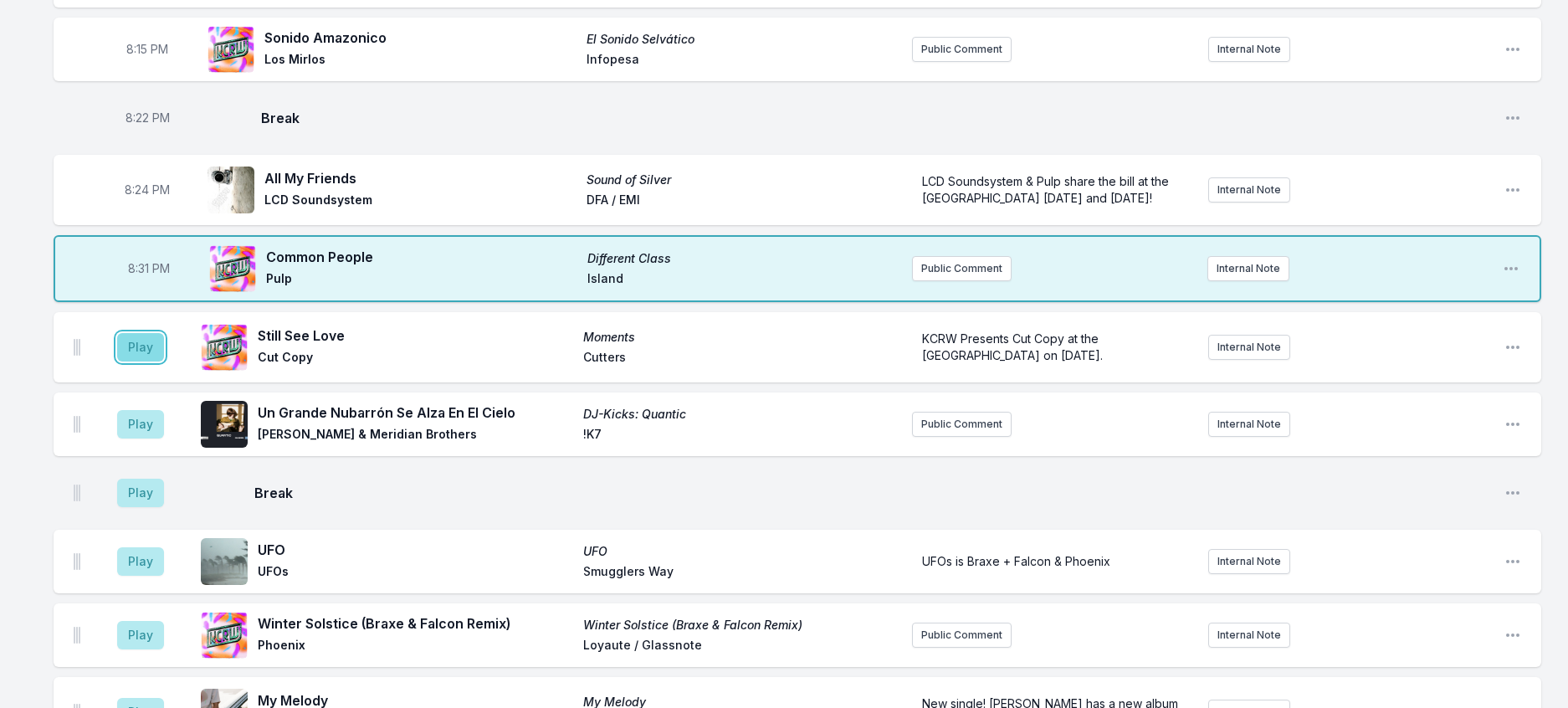
click at [164, 361] on button "Play" at bounding box center [140, 347] width 47 height 29
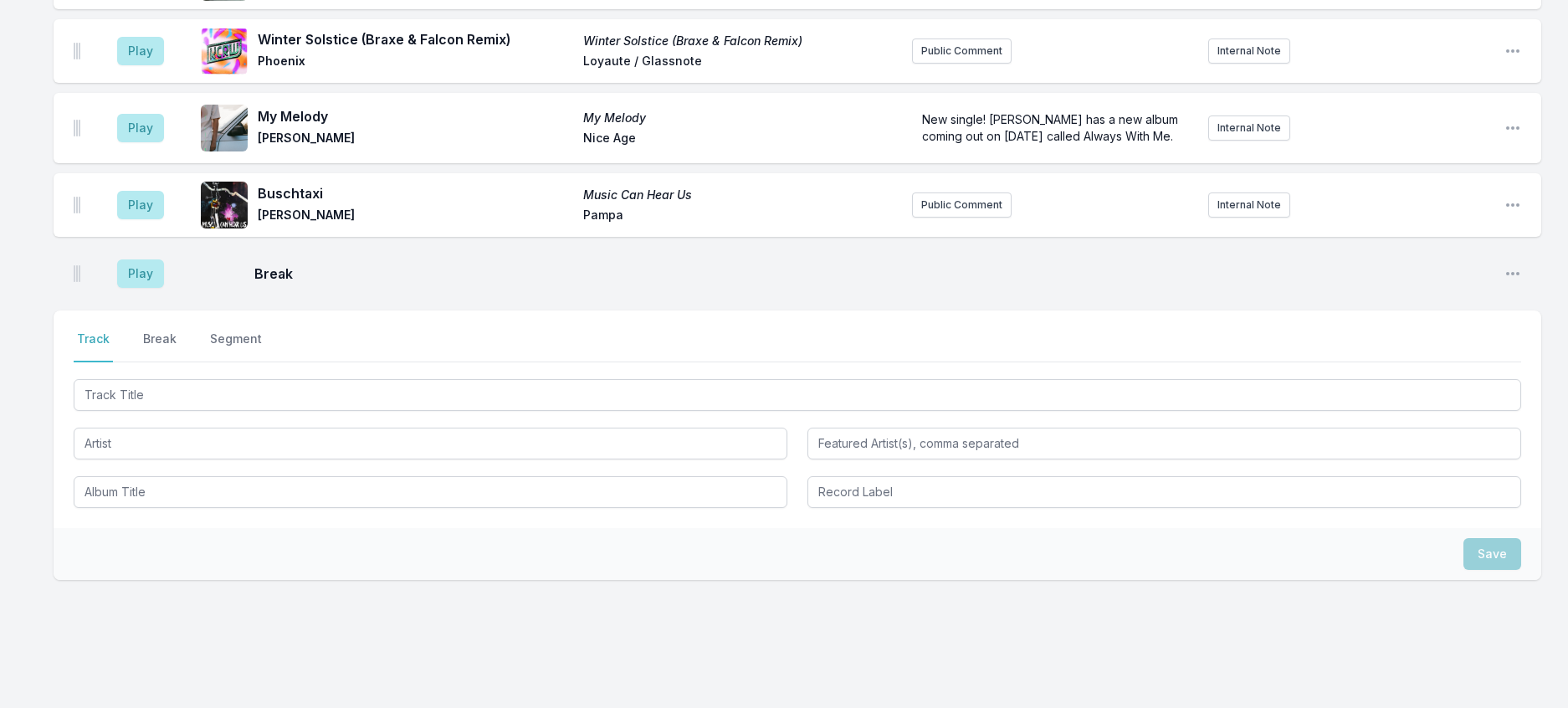
scroll to position [1113, 0]
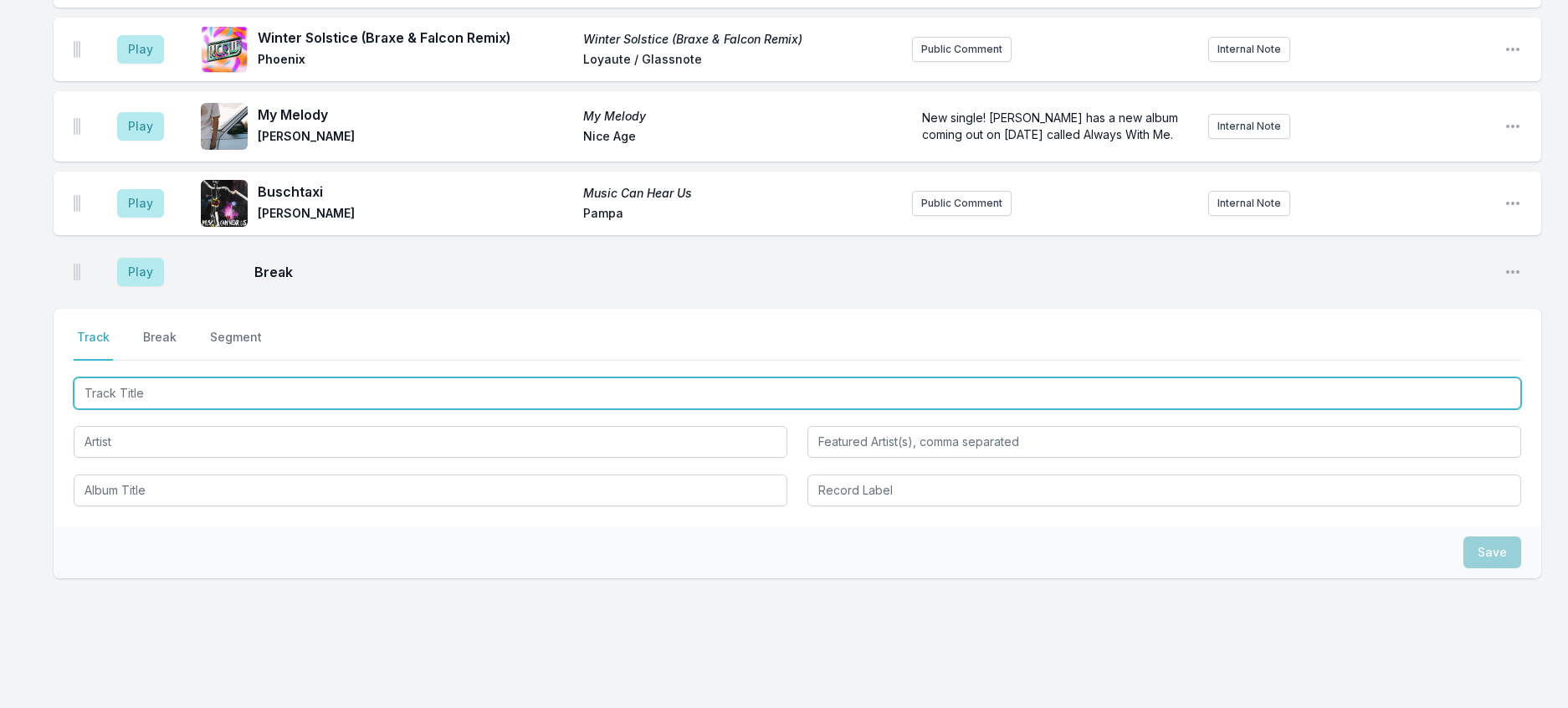
click at [154, 409] on input "Track Title" at bounding box center [796, 393] width 1447 height 32
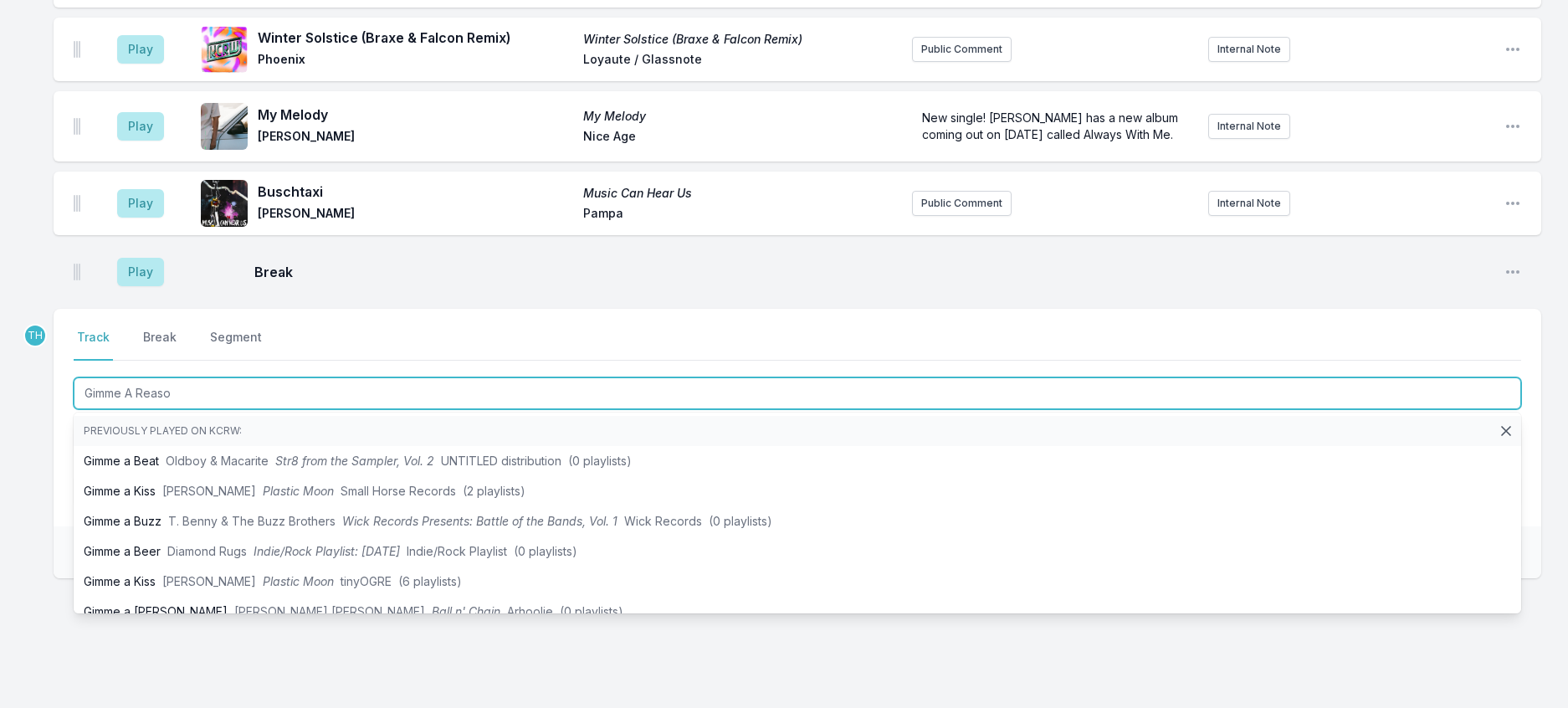
type input "Gimme A Reason"
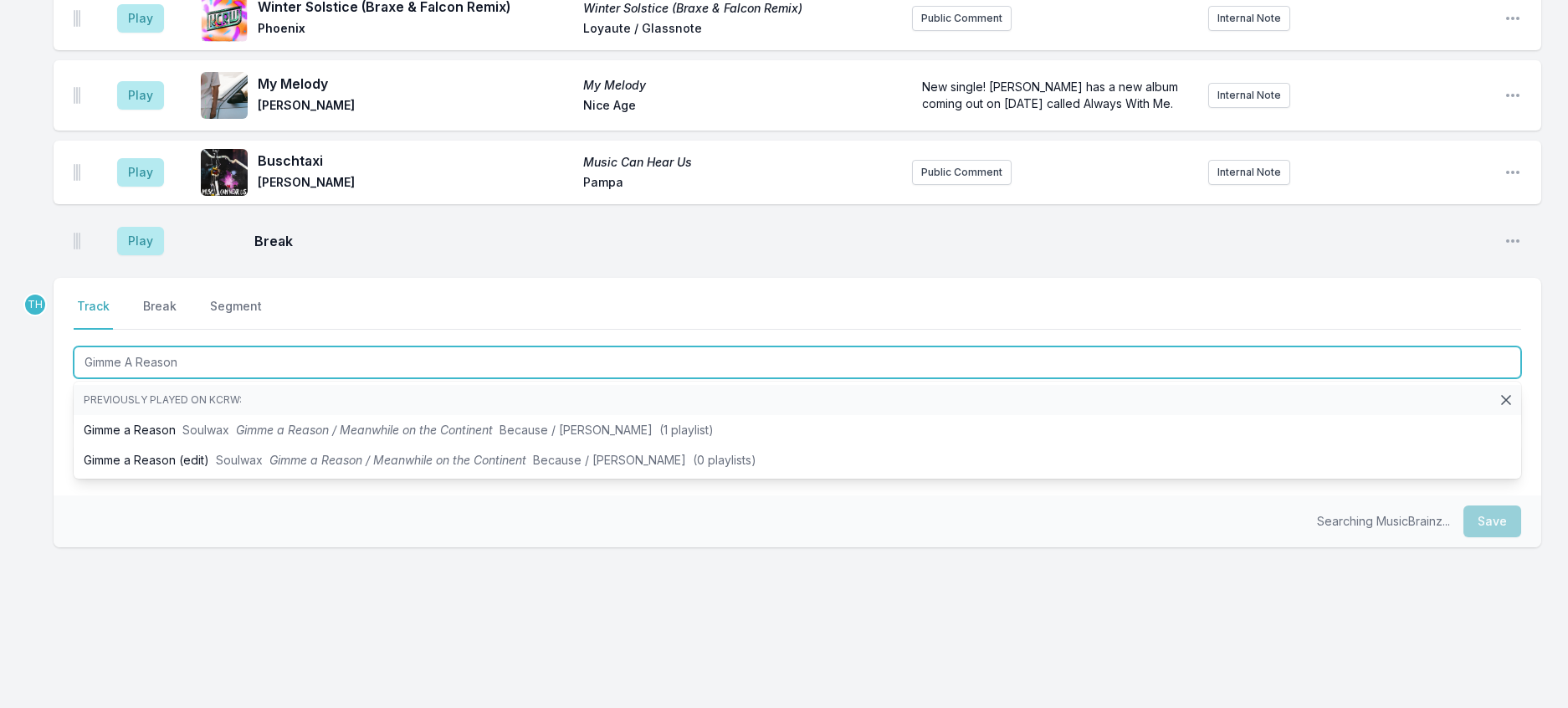
scroll to position [1280, 0]
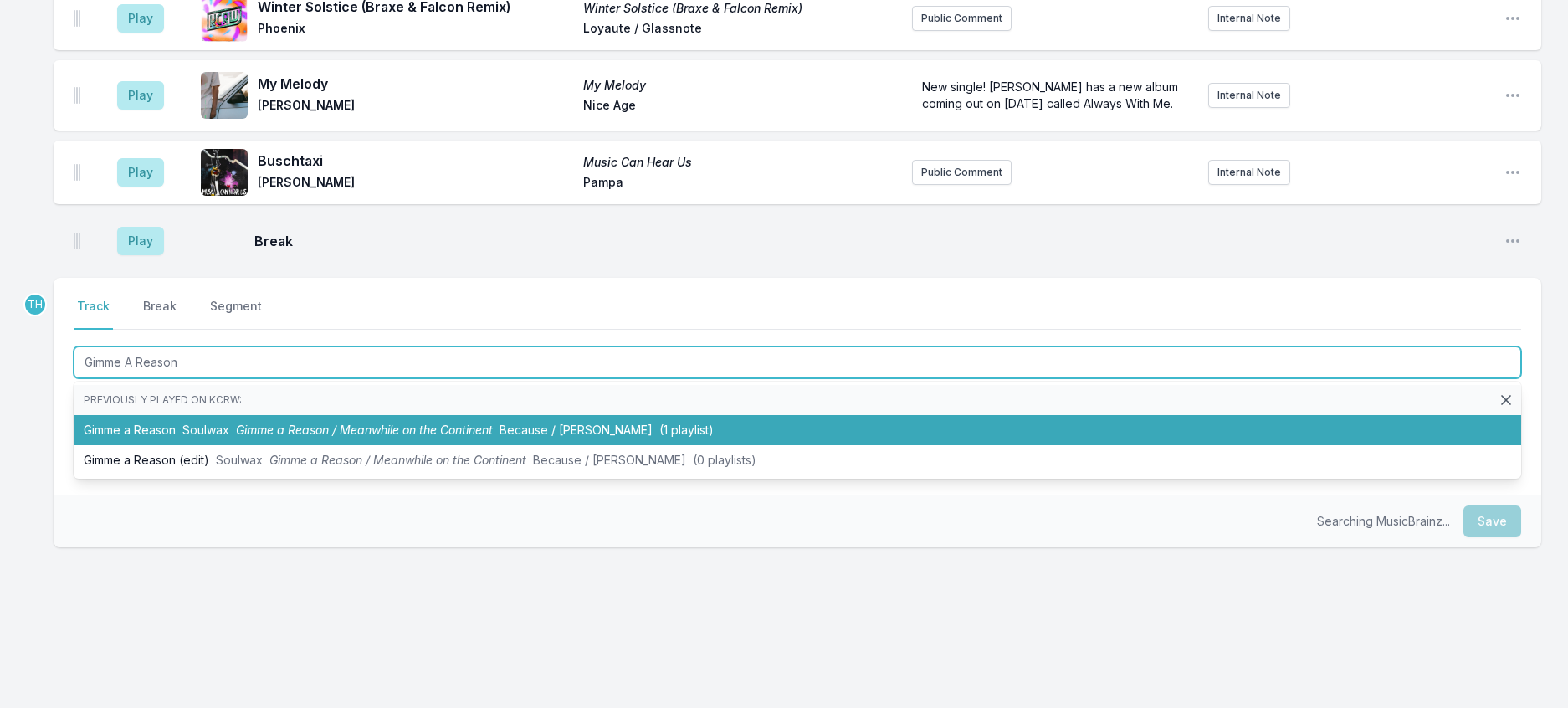
click at [453, 445] on li "Gimme a Reason Soulwax Gimme a Reason / Meanwhile on the Continent Because / De…" at bounding box center [796, 430] width 1447 height 30
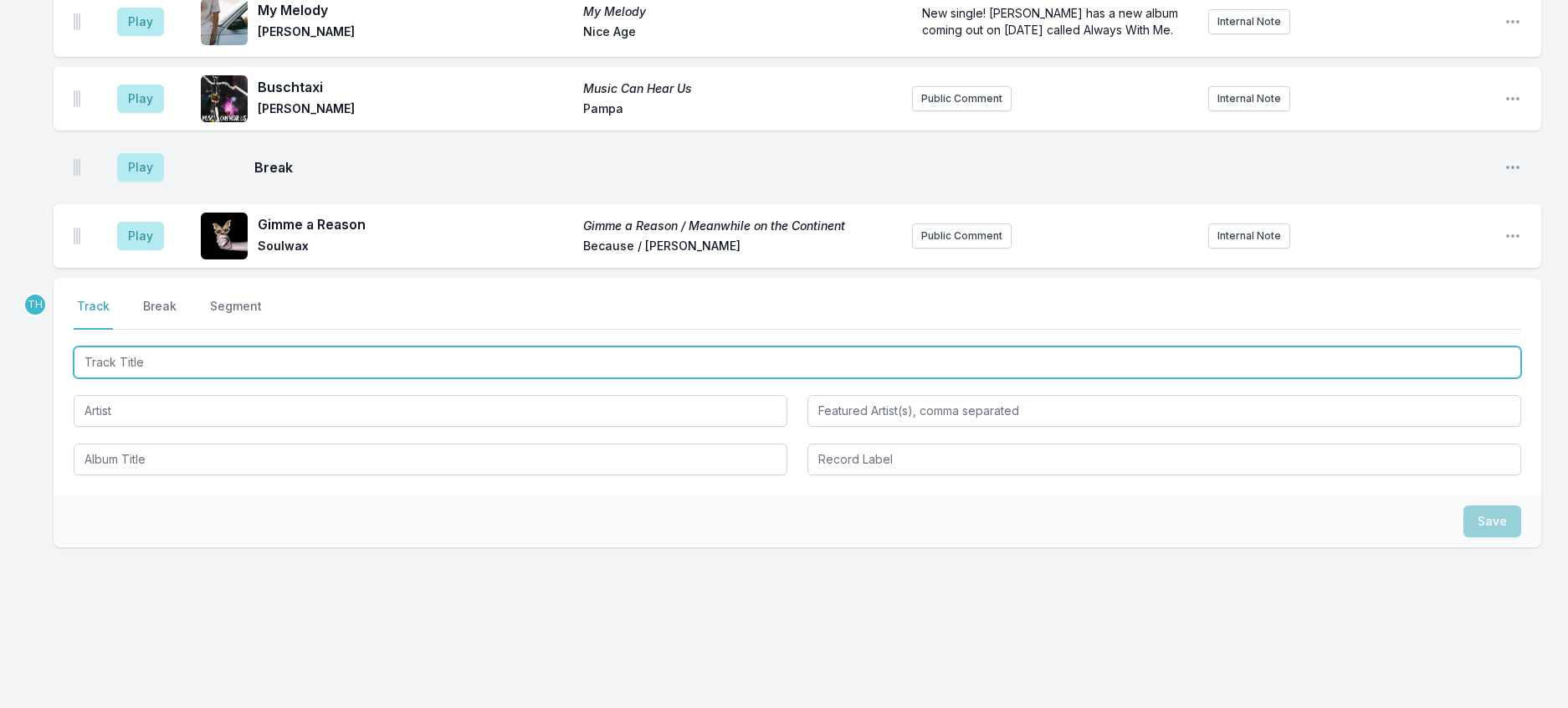
scroll to position [1364, 0]
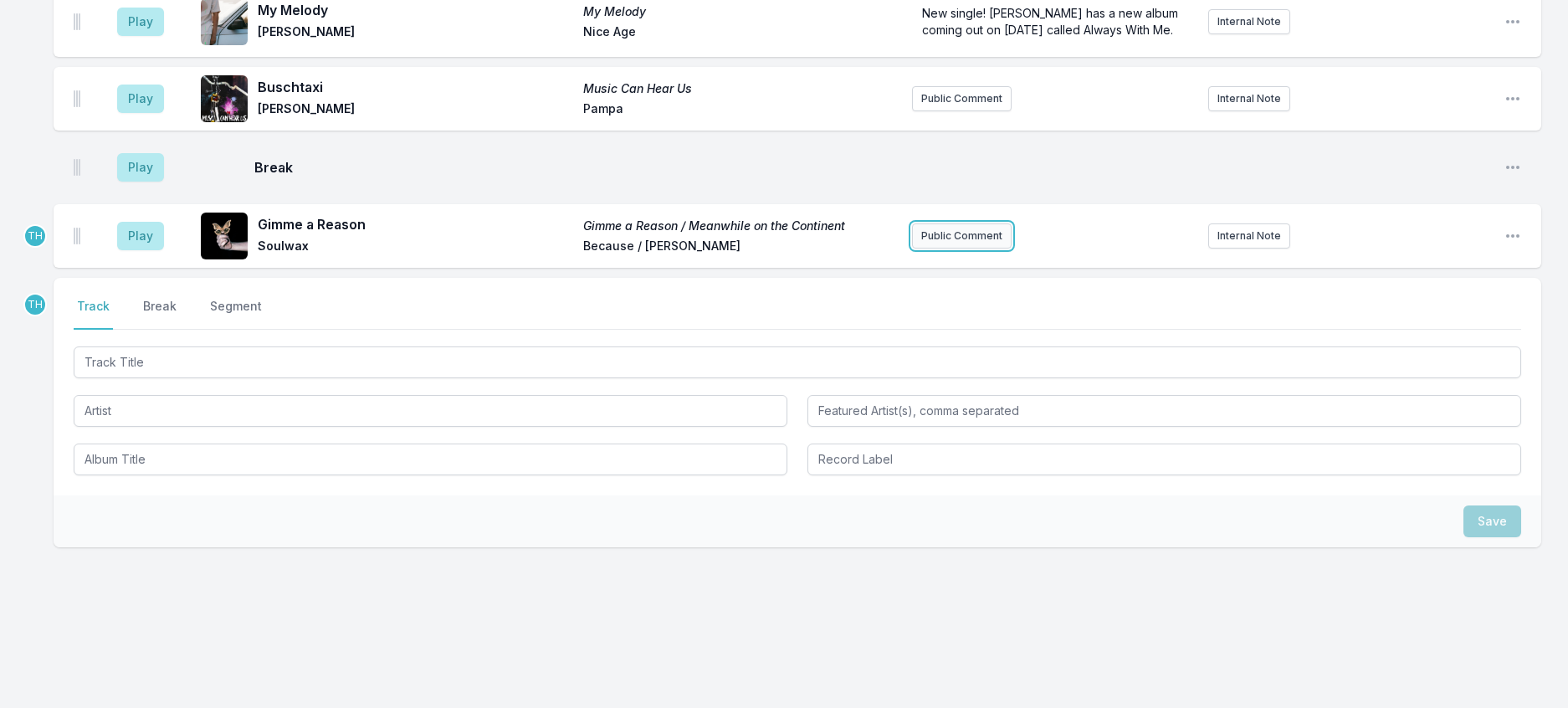
click at [952, 249] on button "Public Comment" at bounding box center [962, 236] width 100 height 25
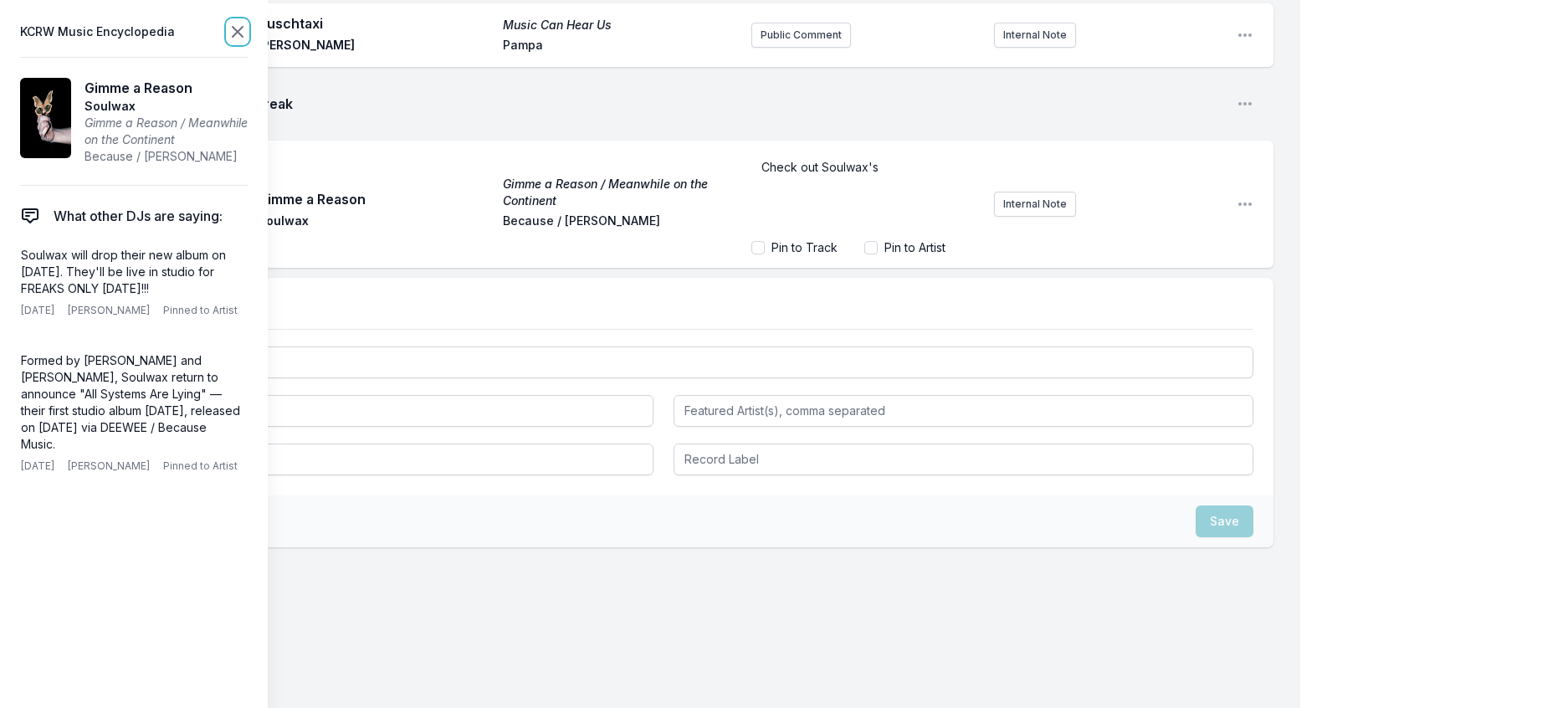
scroll to position [1366, 0]
click at [248, 31] on icon at bounding box center [238, 32] width 20 height 20
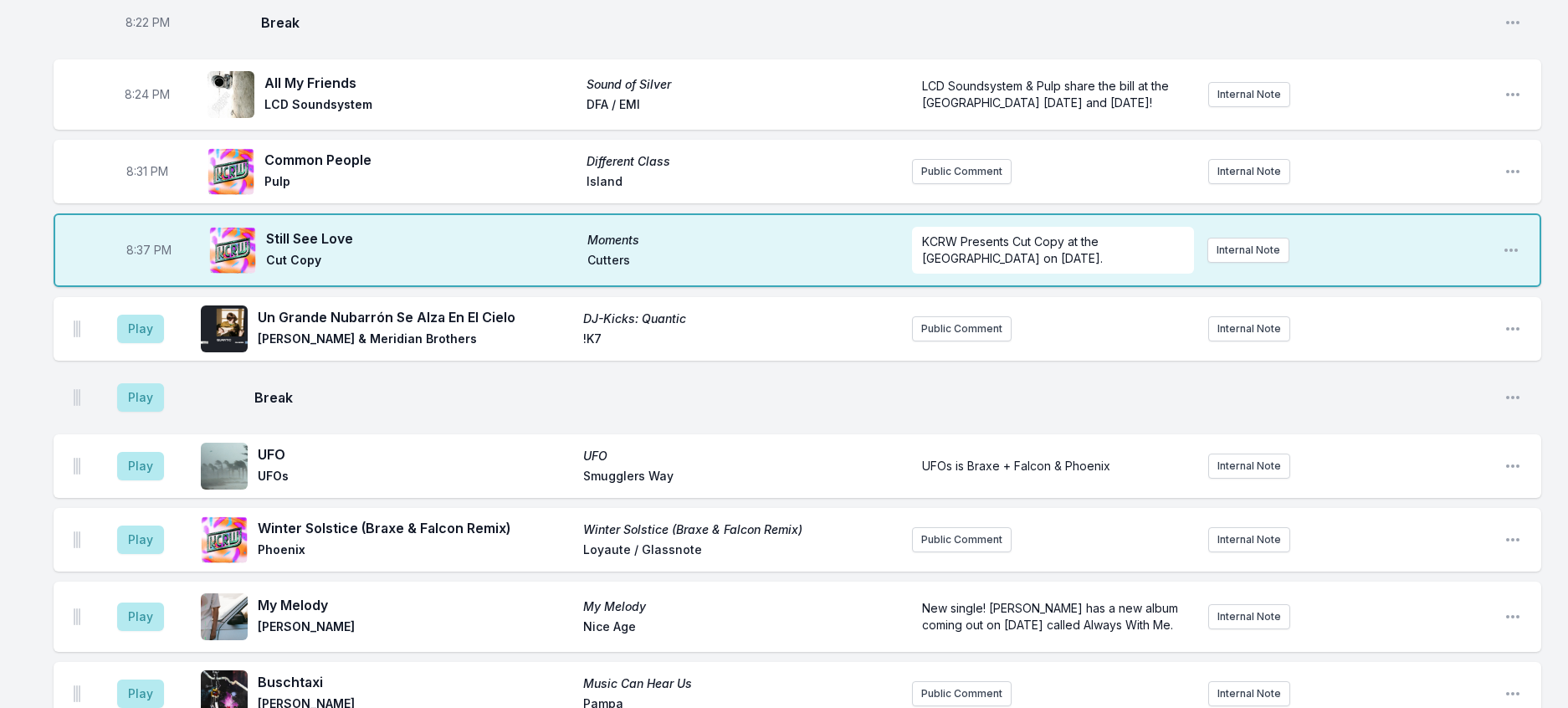
scroll to position [614, 0]
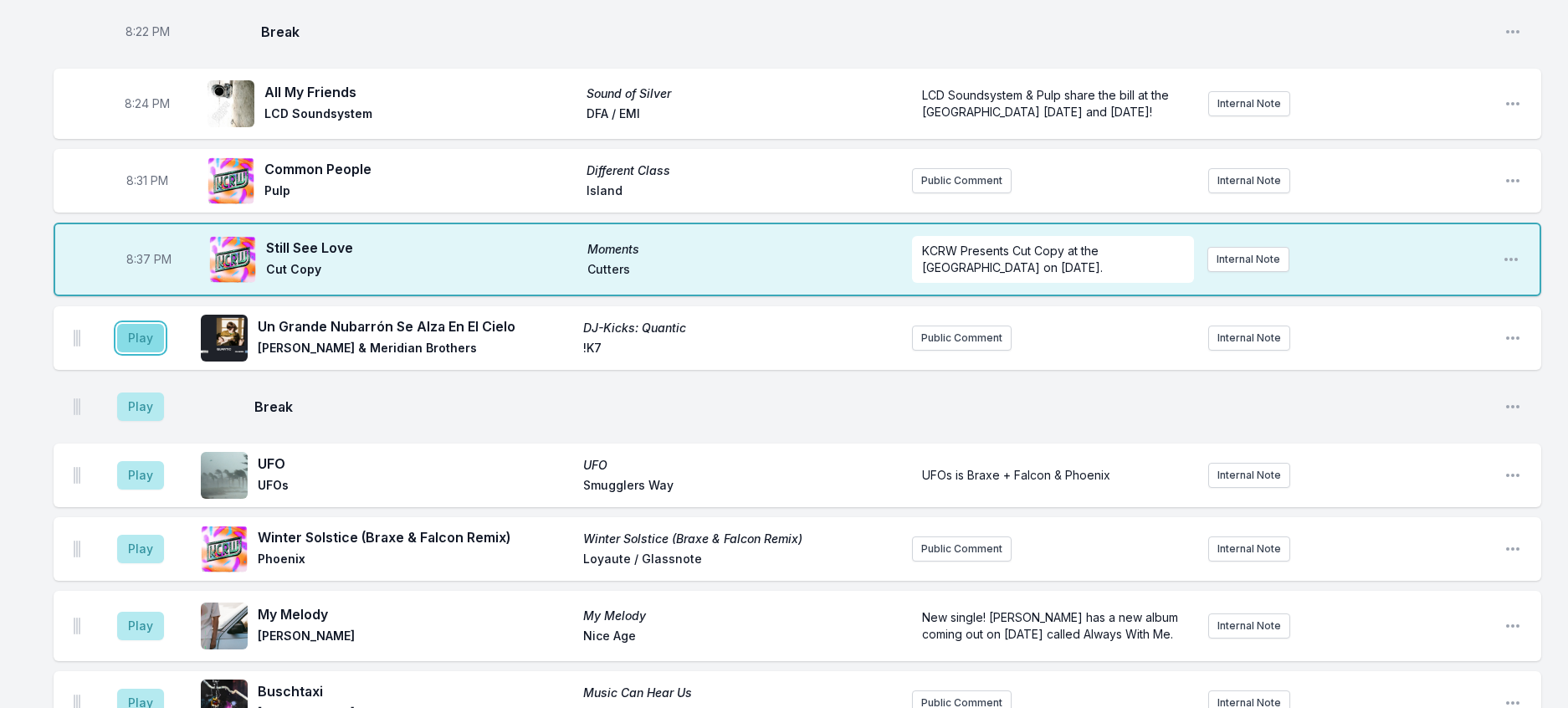
click at [164, 353] on button "Play" at bounding box center [140, 338] width 47 height 29
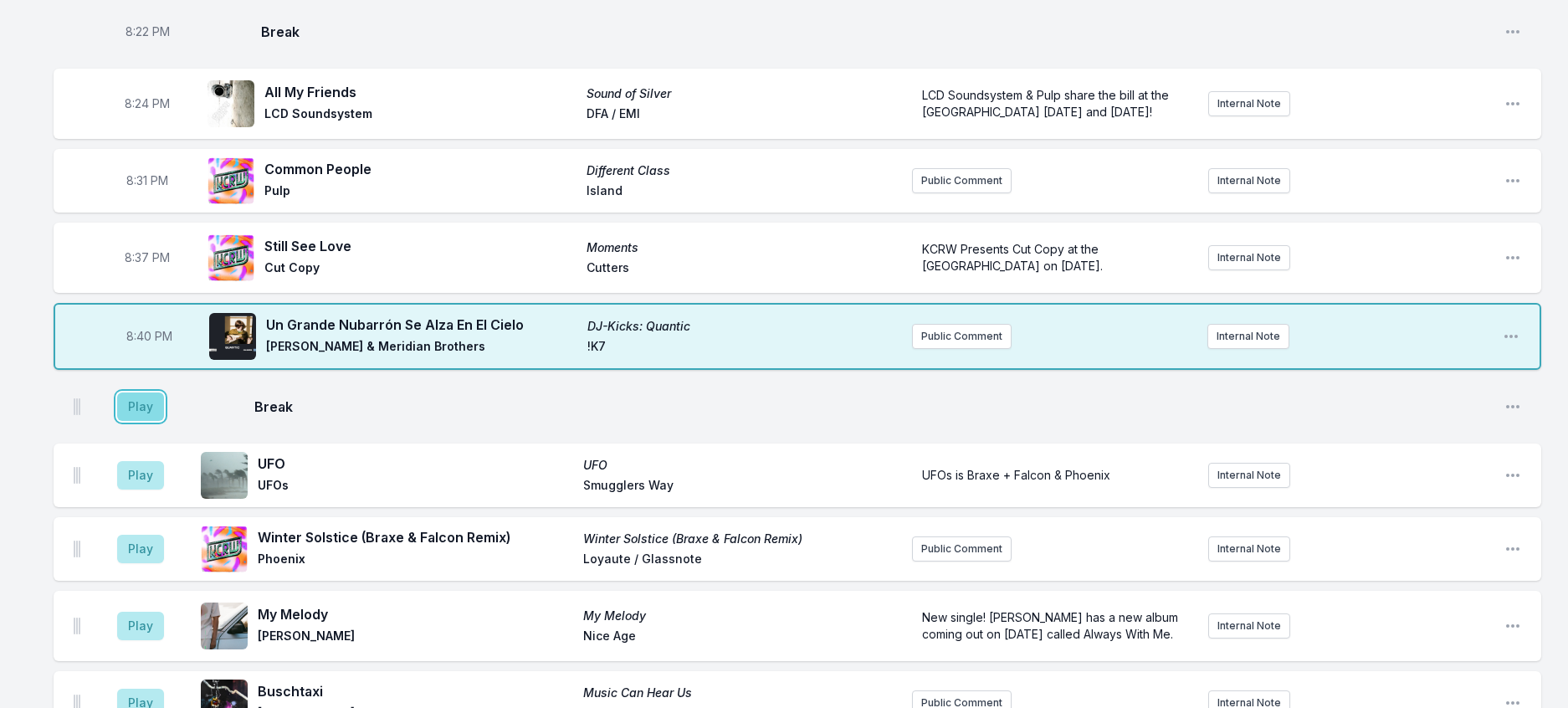
click at [164, 421] on button "Play" at bounding box center [140, 406] width 47 height 29
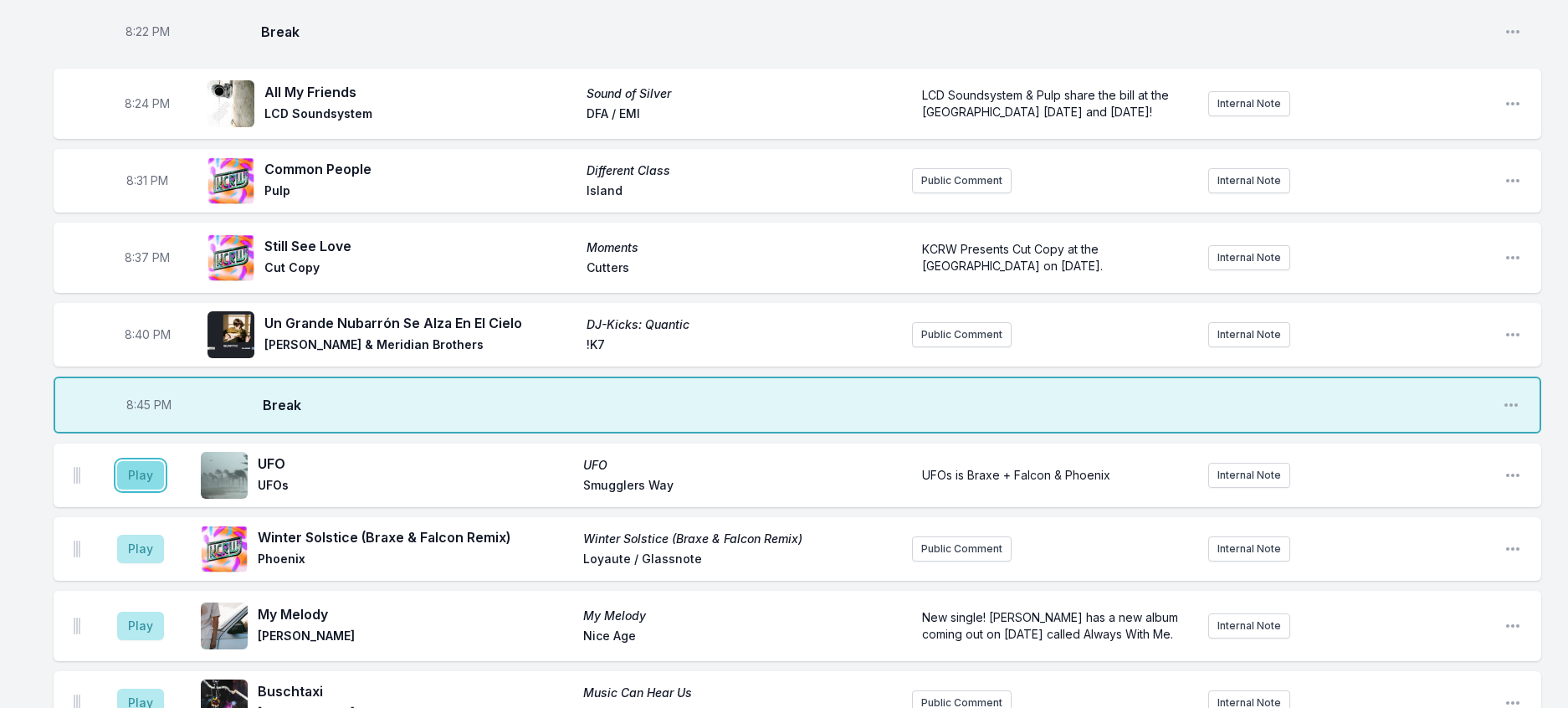
click at [164, 489] on button "Play" at bounding box center [140, 474] width 47 height 29
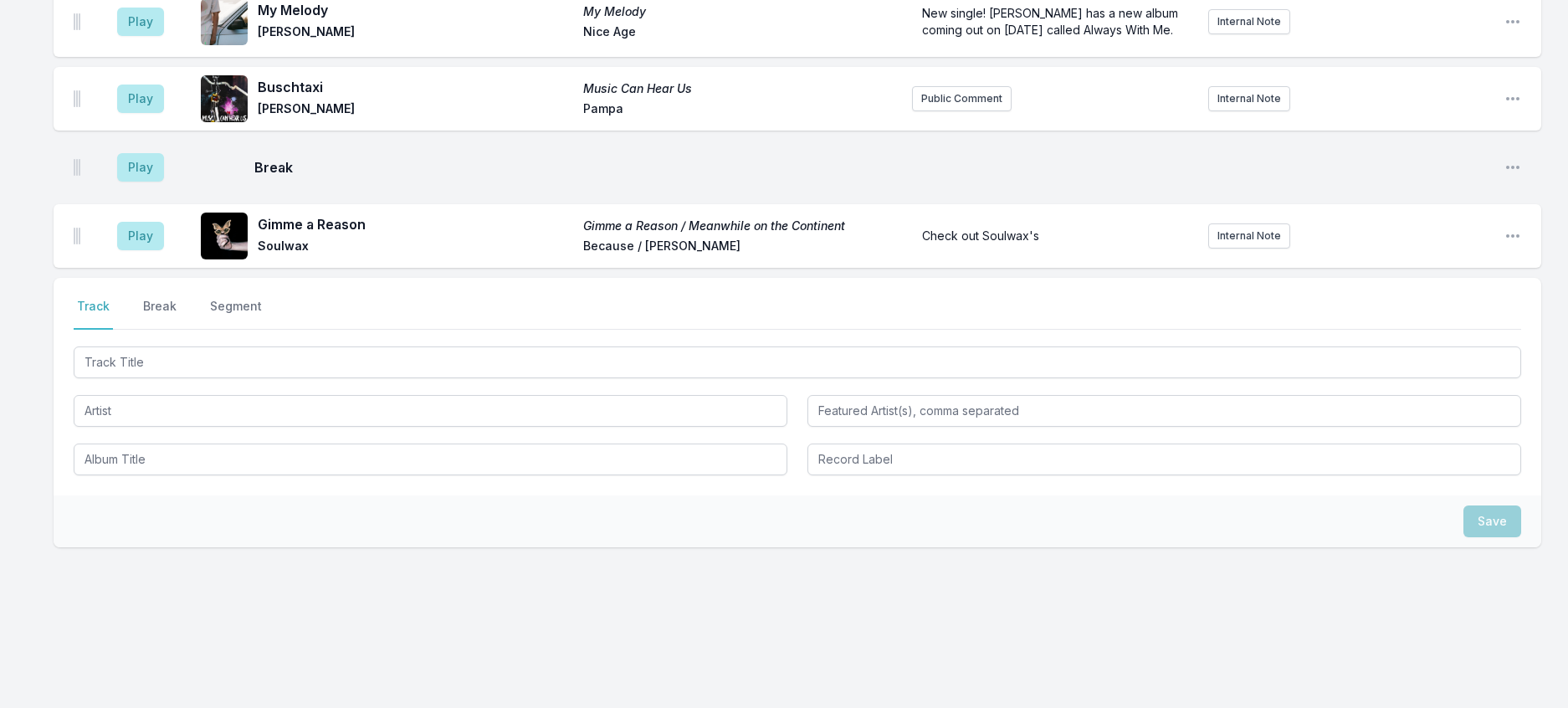
scroll to position [1283, 0]
click at [1057, 251] on div "Check out Soulwax's" at bounding box center [1053, 236] width 282 height 30
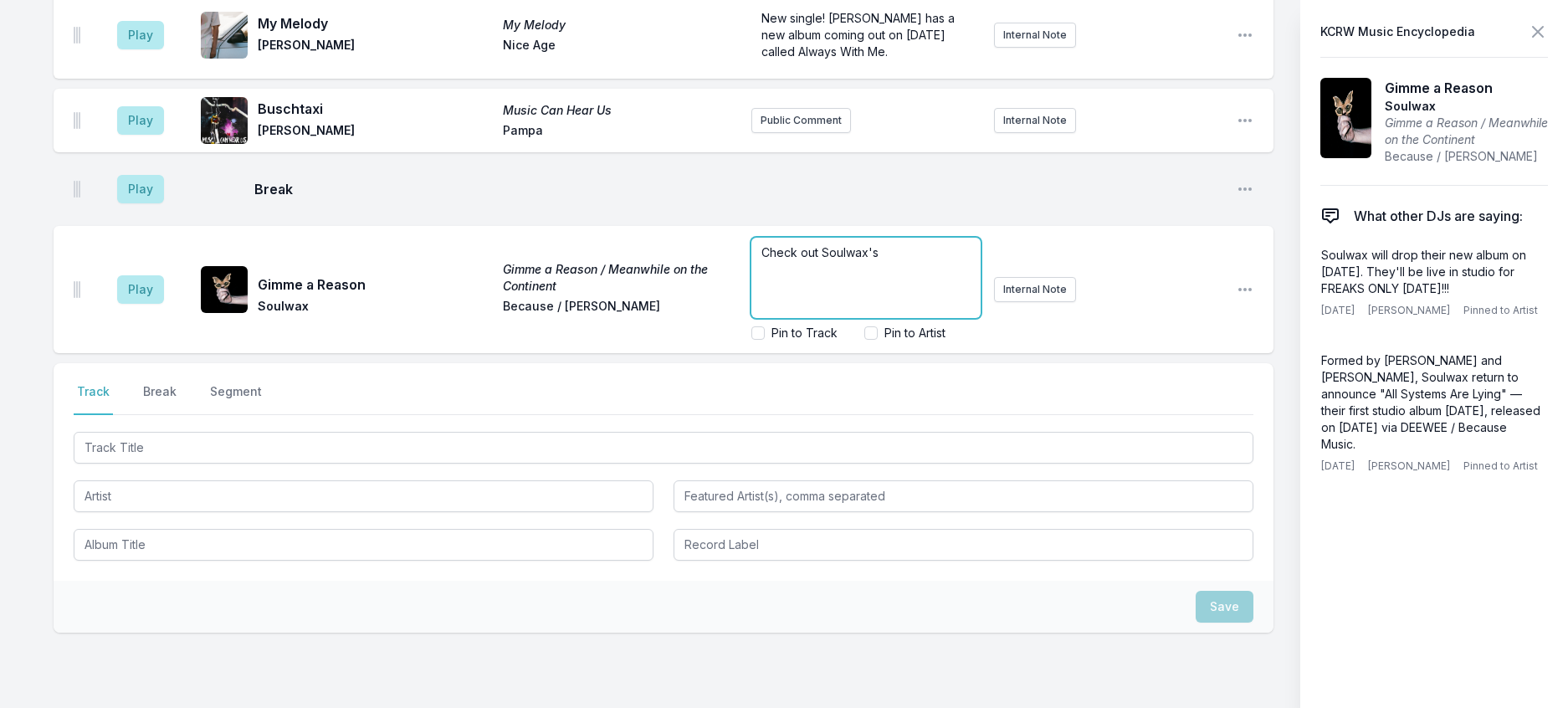
scroll to position [1355, 0]
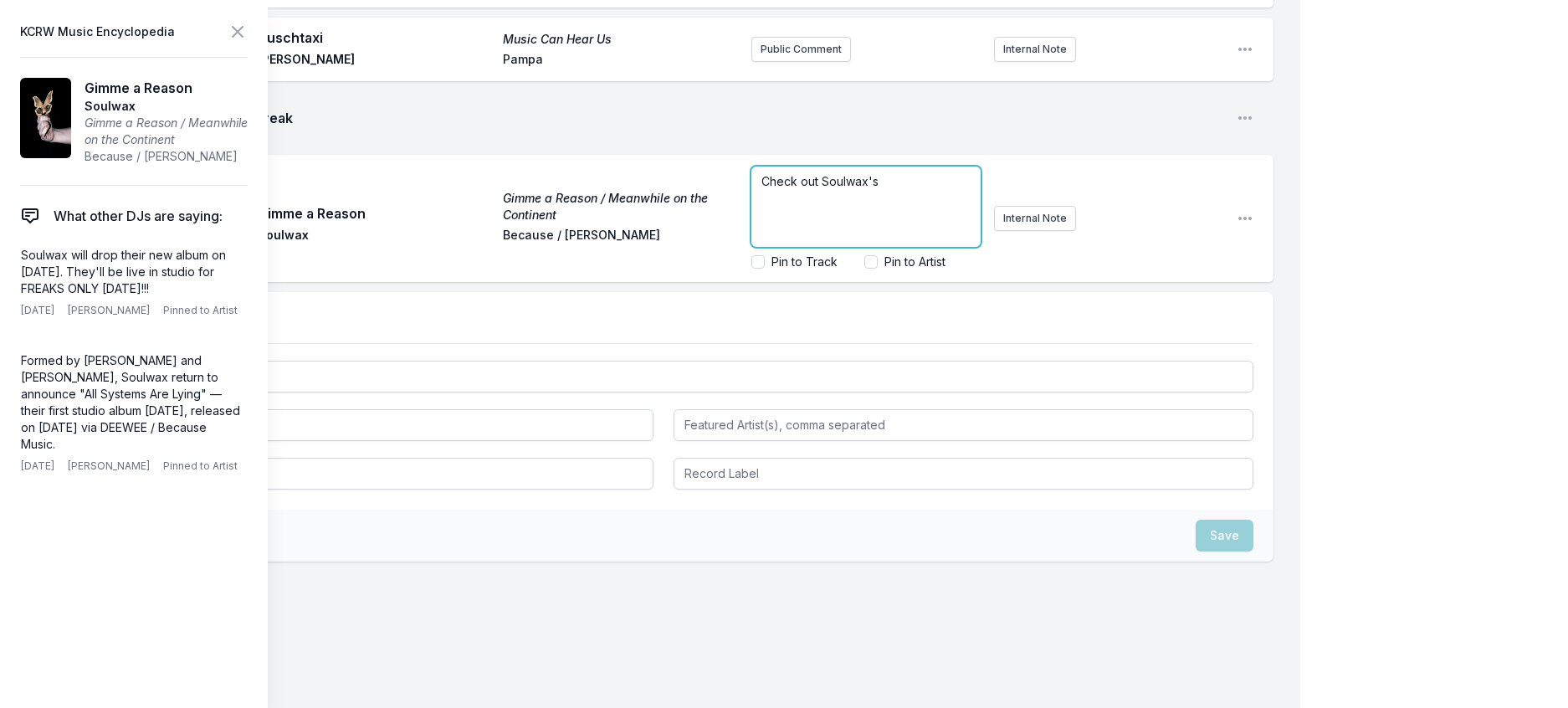
drag, startPoint x: 876, startPoint y: 416, endPoint x: 882, endPoint y: 409, distance: 9.2
click at [879, 190] on p "Check out Soulwax's" at bounding box center [866, 181] width 209 height 17
click at [870, 205] on span "Check out [PERSON_NAME]'s FREAKS ONLY" at bounding box center [845, 189] width 167 height 31
click at [838, 207] on p "Check out [PERSON_NAME]'s LA-inspired FREAKS ONLY" at bounding box center [866, 190] width 209 height 34
drag, startPoint x: 861, startPoint y: 451, endPoint x: 804, endPoint y: 412, distance: 69.1
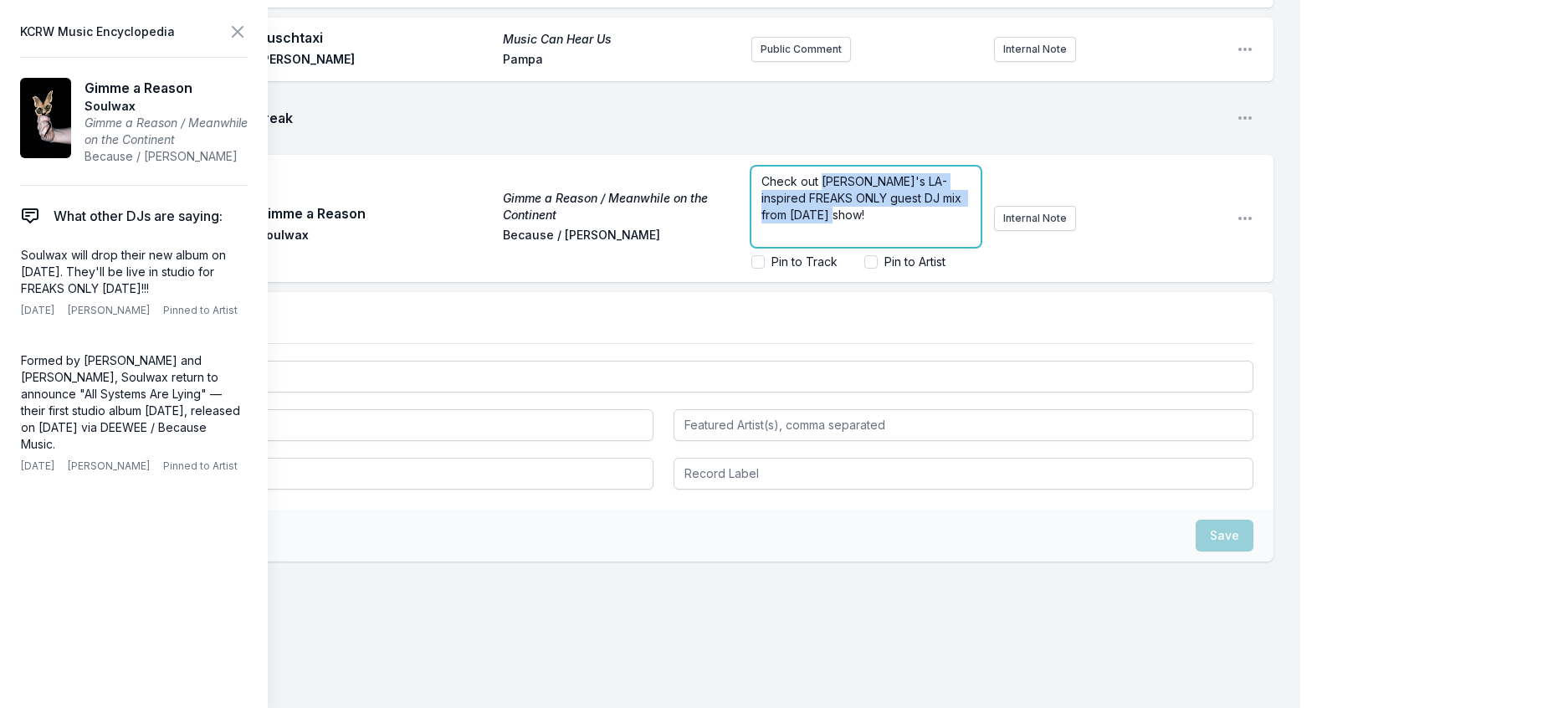
click at [804, 222] on span "Check out [PERSON_NAME]'s LA-inspired FREAKS ONLY guest DJ mix from [DATE] show!" at bounding box center [863, 198] width 203 height 48
click at [934, 224] on p "Check out [PERSON_NAME]'s LA-inspired FREAKS ONLY guest DJ mix from [DATE] show…" at bounding box center [866, 198] width 209 height 51
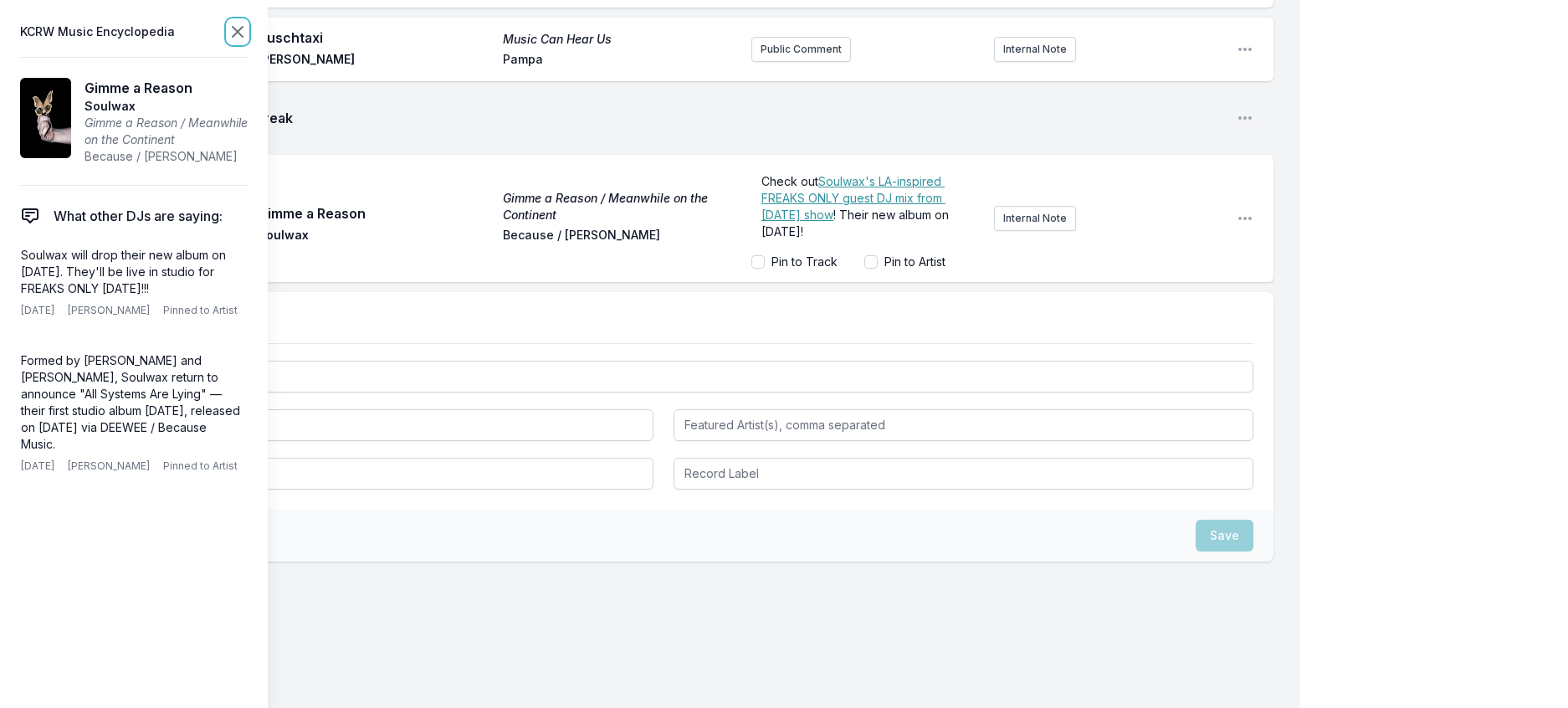
click at [248, 38] on icon at bounding box center [238, 32] width 20 height 20
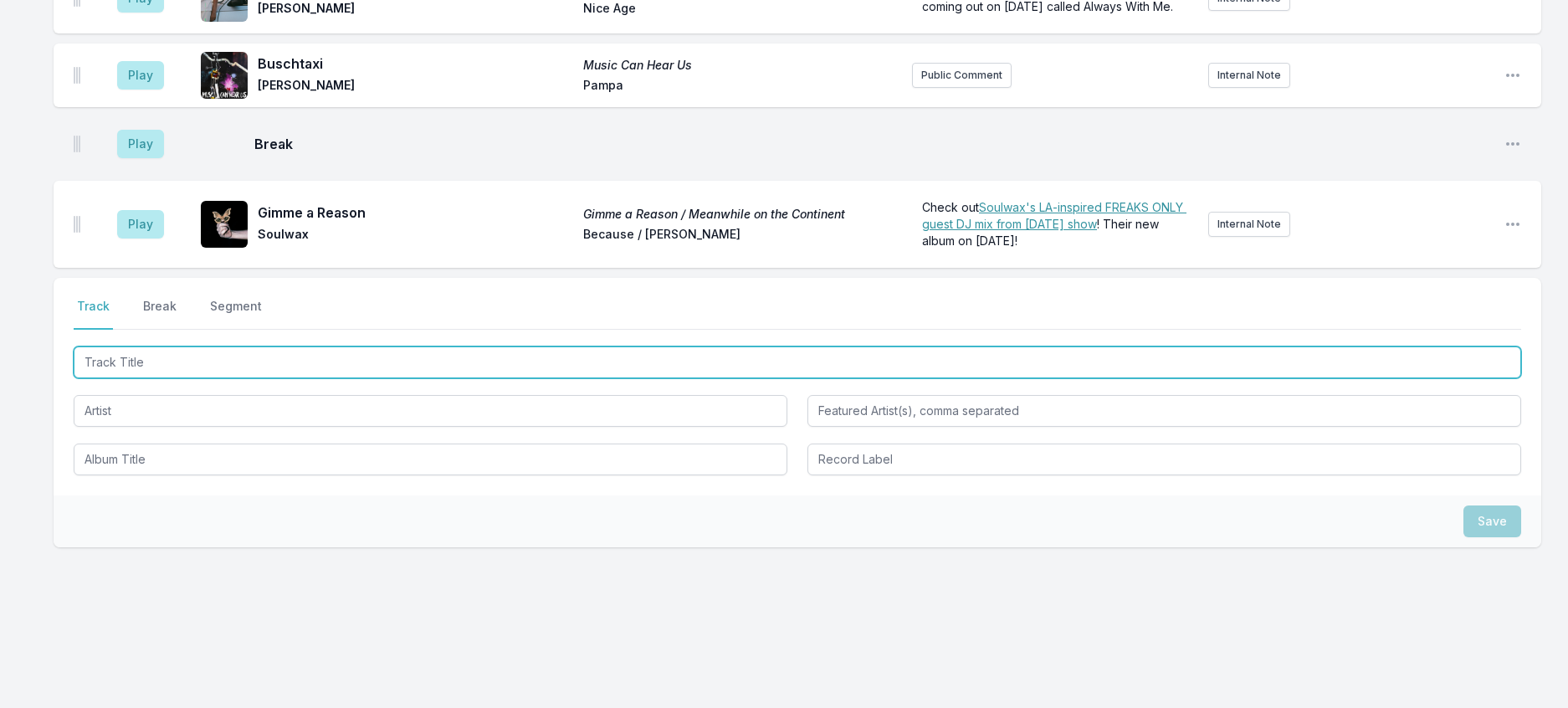
click at [397, 378] on input "Track Title" at bounding box center [796, 362] width 1447 height 32
type input "One Minute To Midnight"
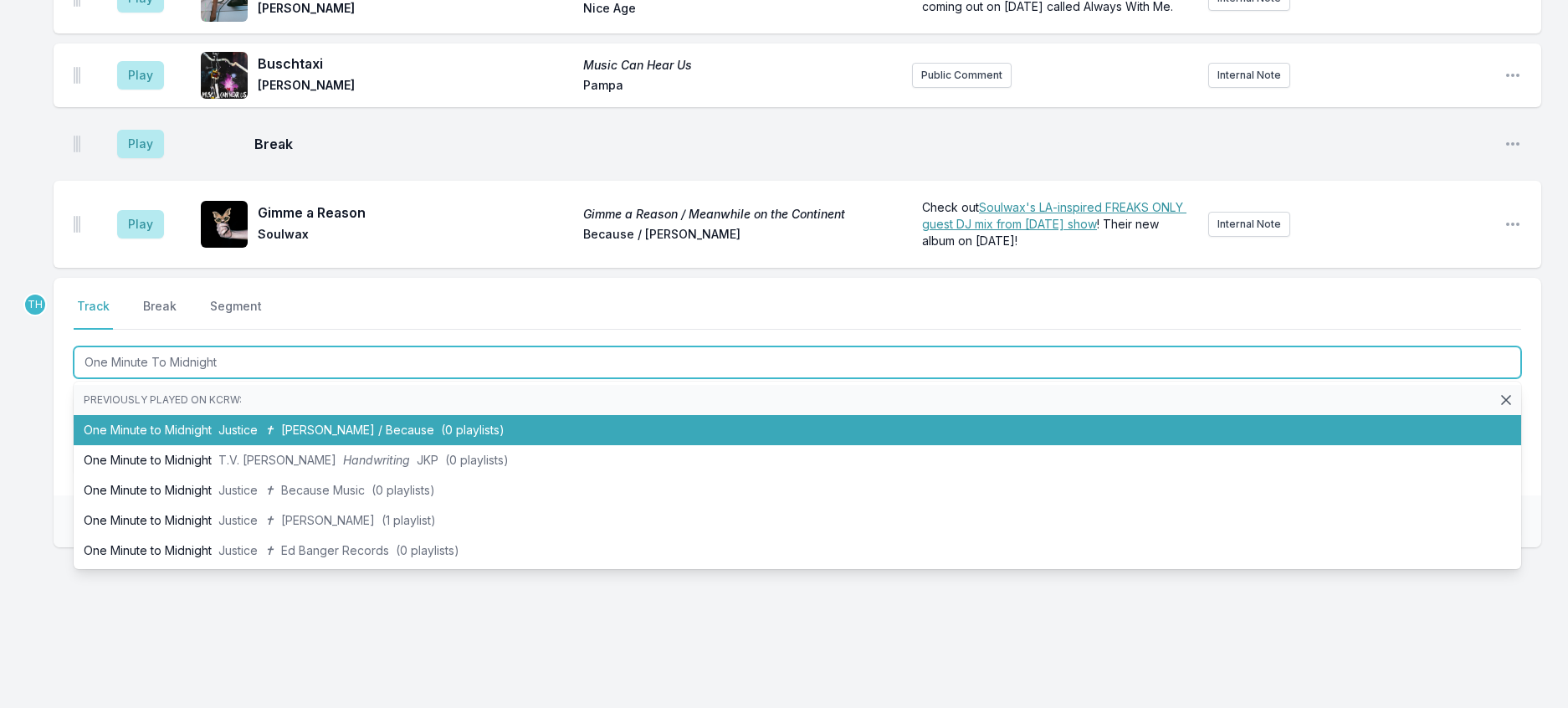
click at [299, 445] on li "One Minute to Midnight Justice ✝ [PERSON_NAME] / Because (0 playlists)" at bounding box center [796, 430] width 1447 height 30
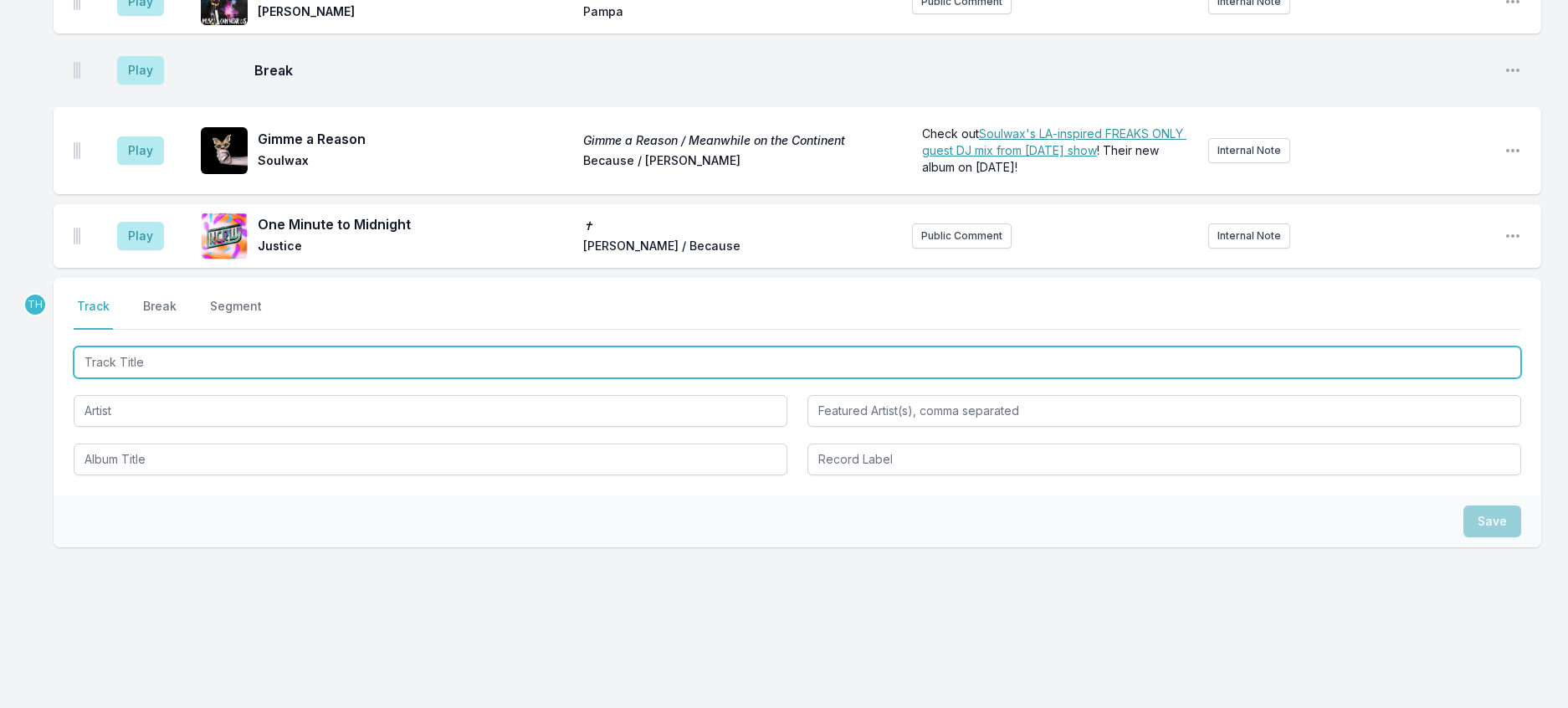
scroll to position [1437, 0]
type input "Kowloon"
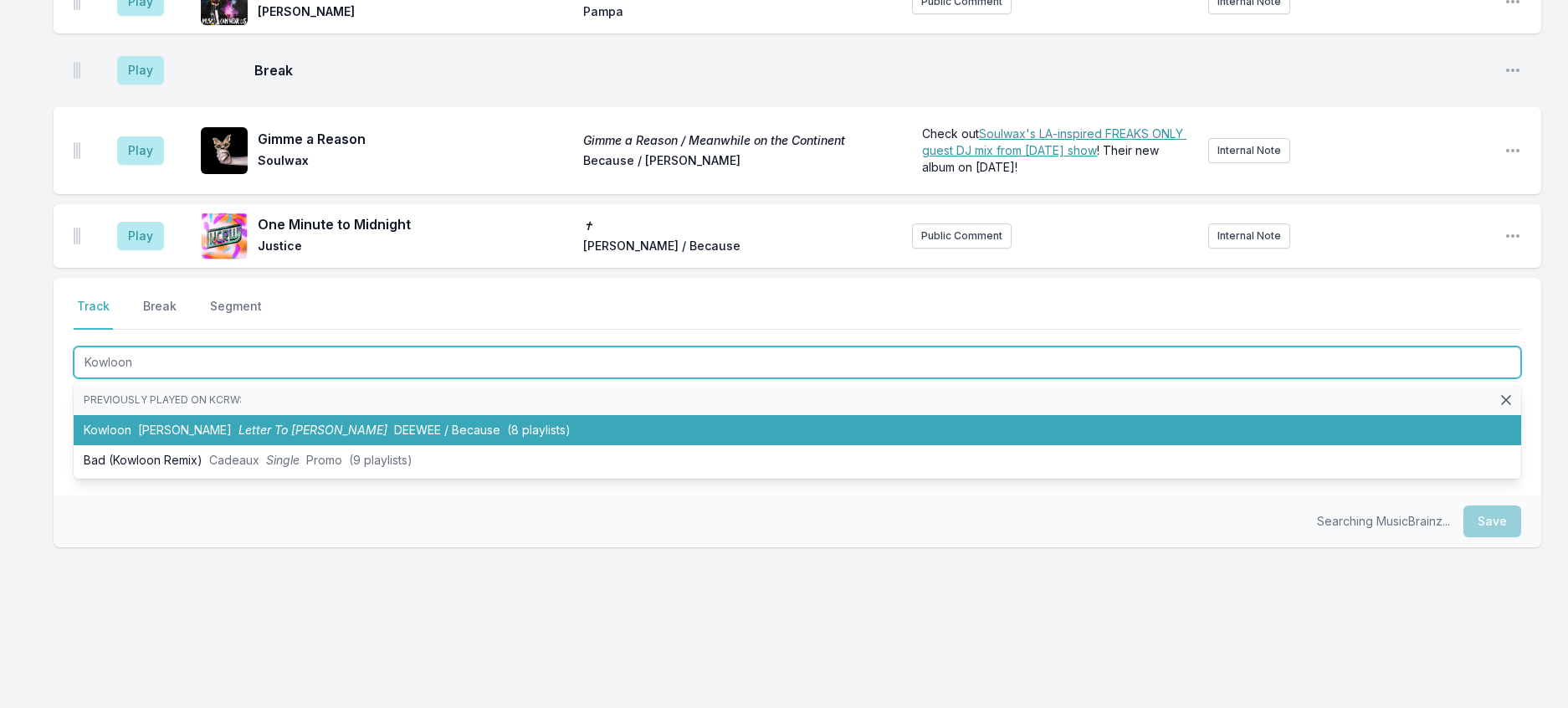
click at [507, 437] on span "(8 playlists)" at bounding box center [539, 430] width 63 height 14
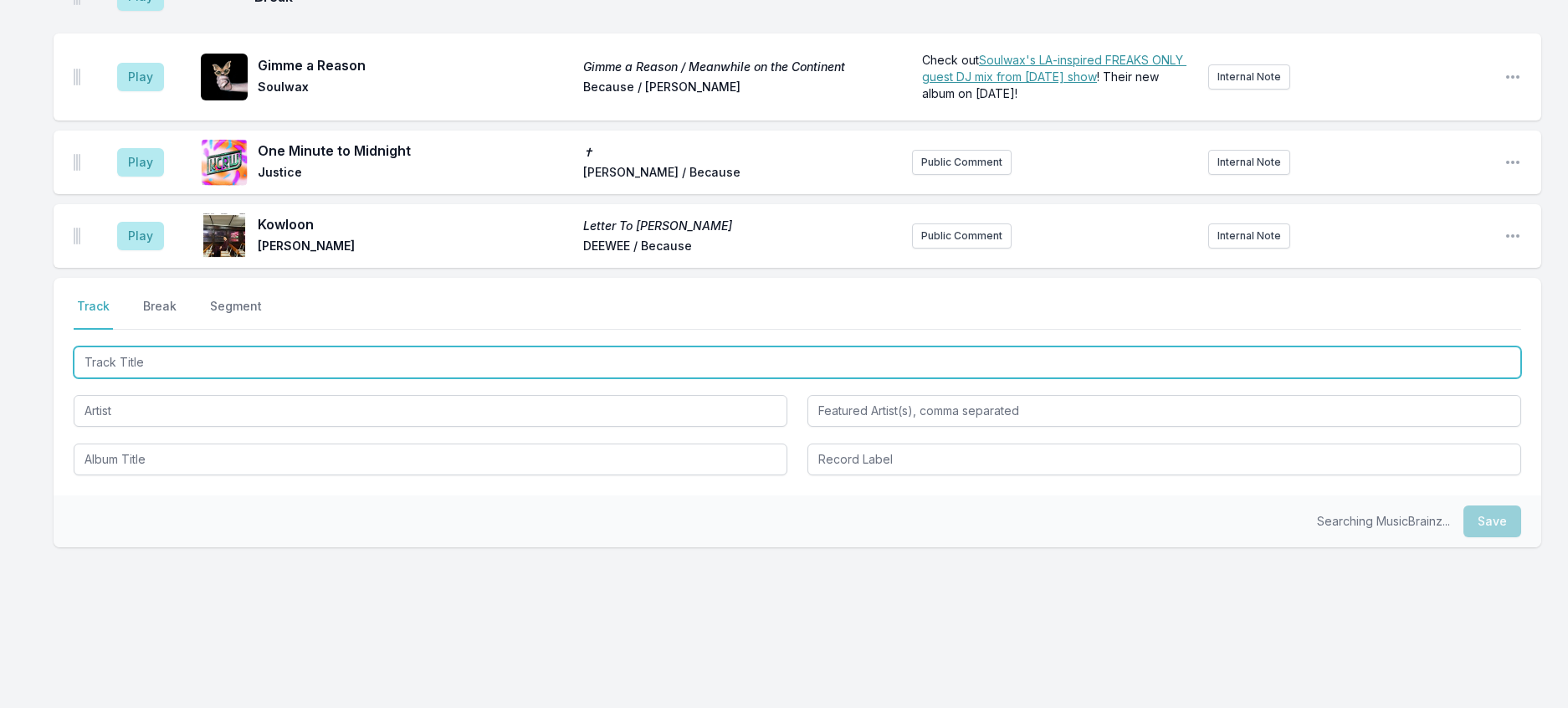
scroll to position [1520, 0]
type input "You're My World"
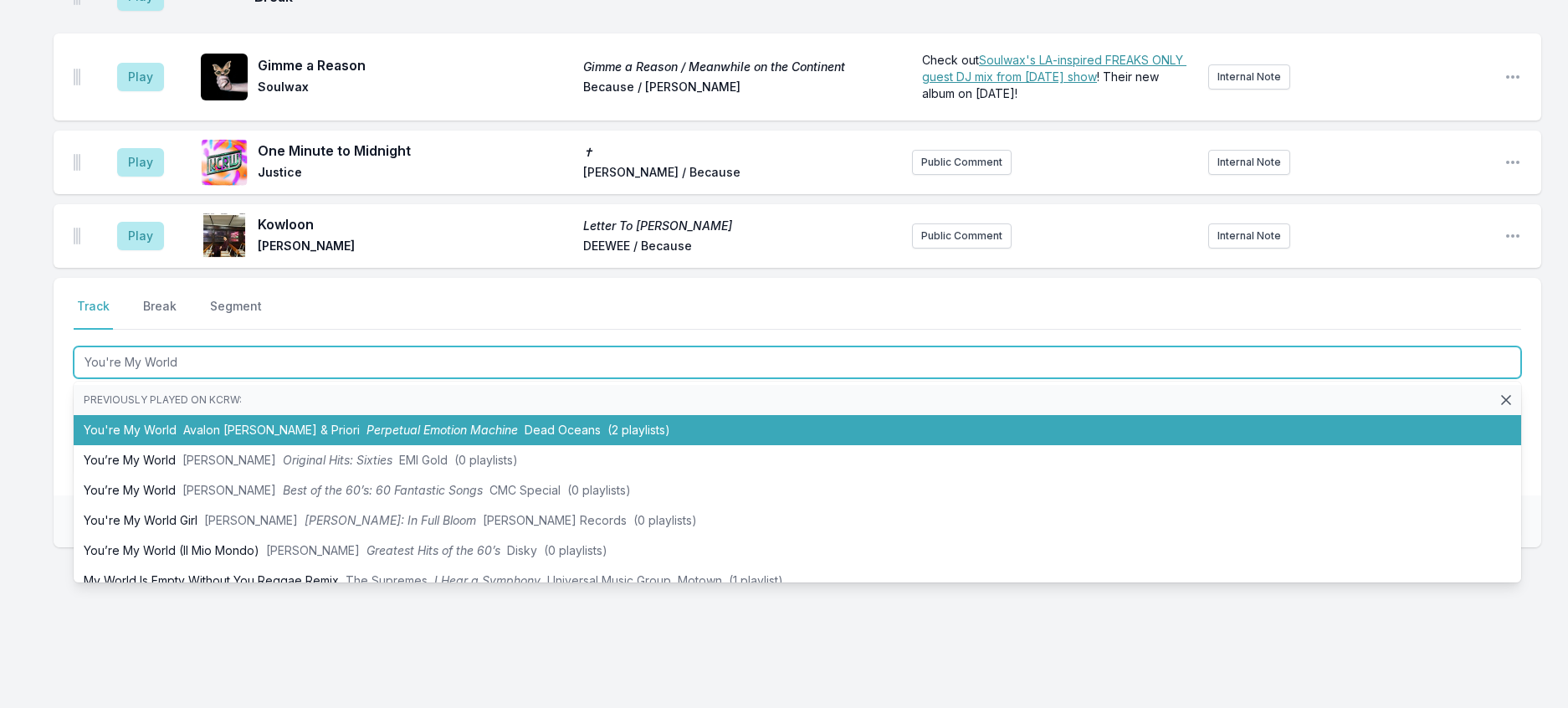
click at [481, 437] on span "Perpetual Emotion Machine" at bounding box center [442, 430] width 152 height 14
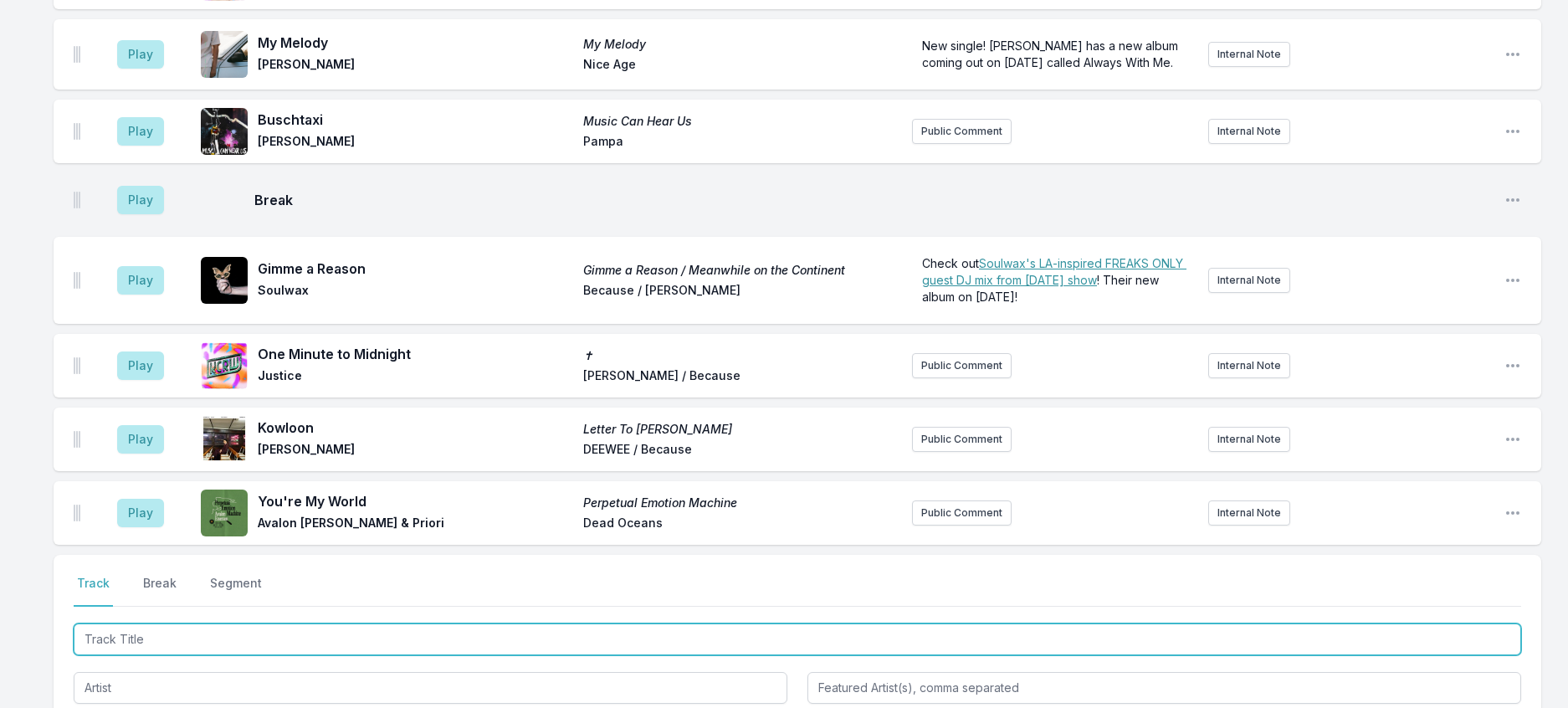
scroll to position [1101, 0]
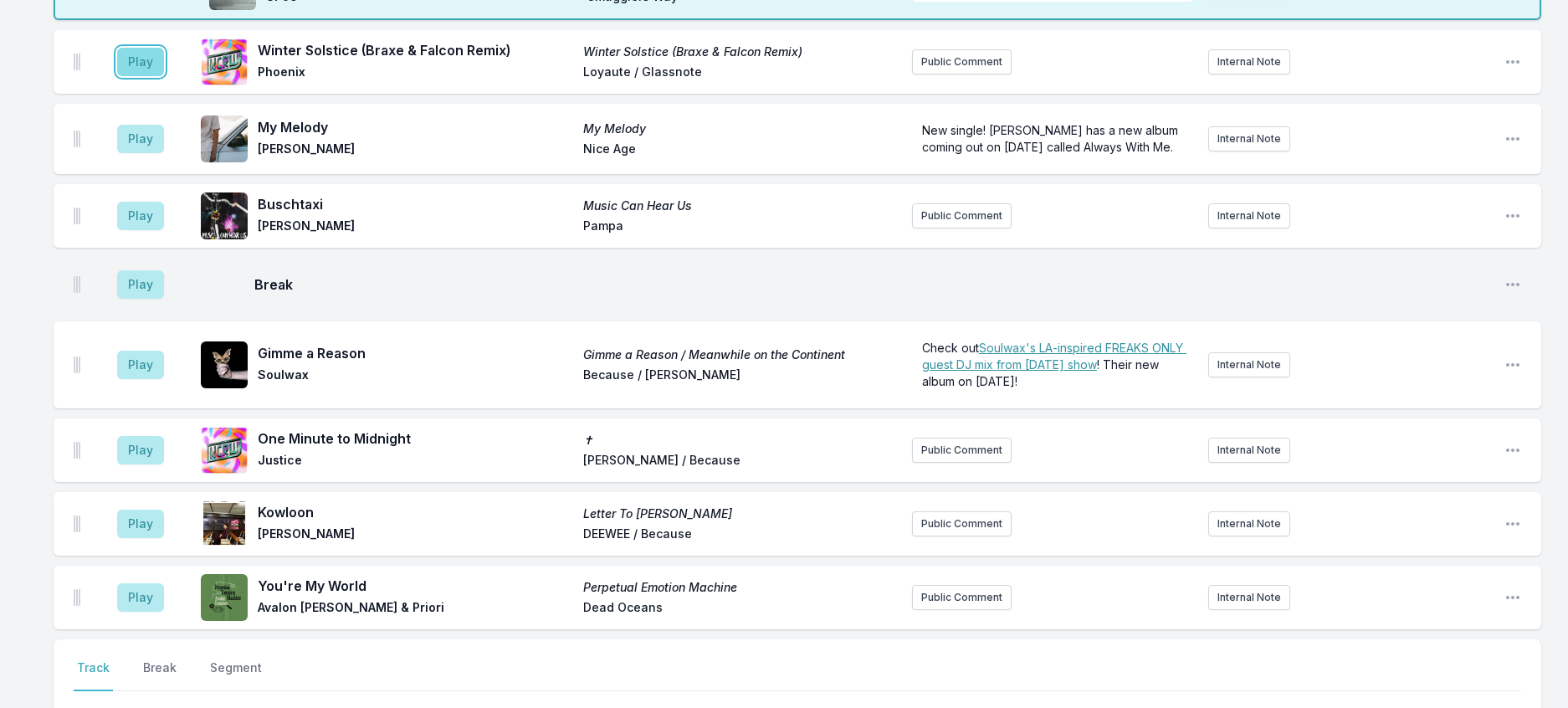
click at [155, 76] on button "Play" at bounding box center [140, 61] width 47 height 29
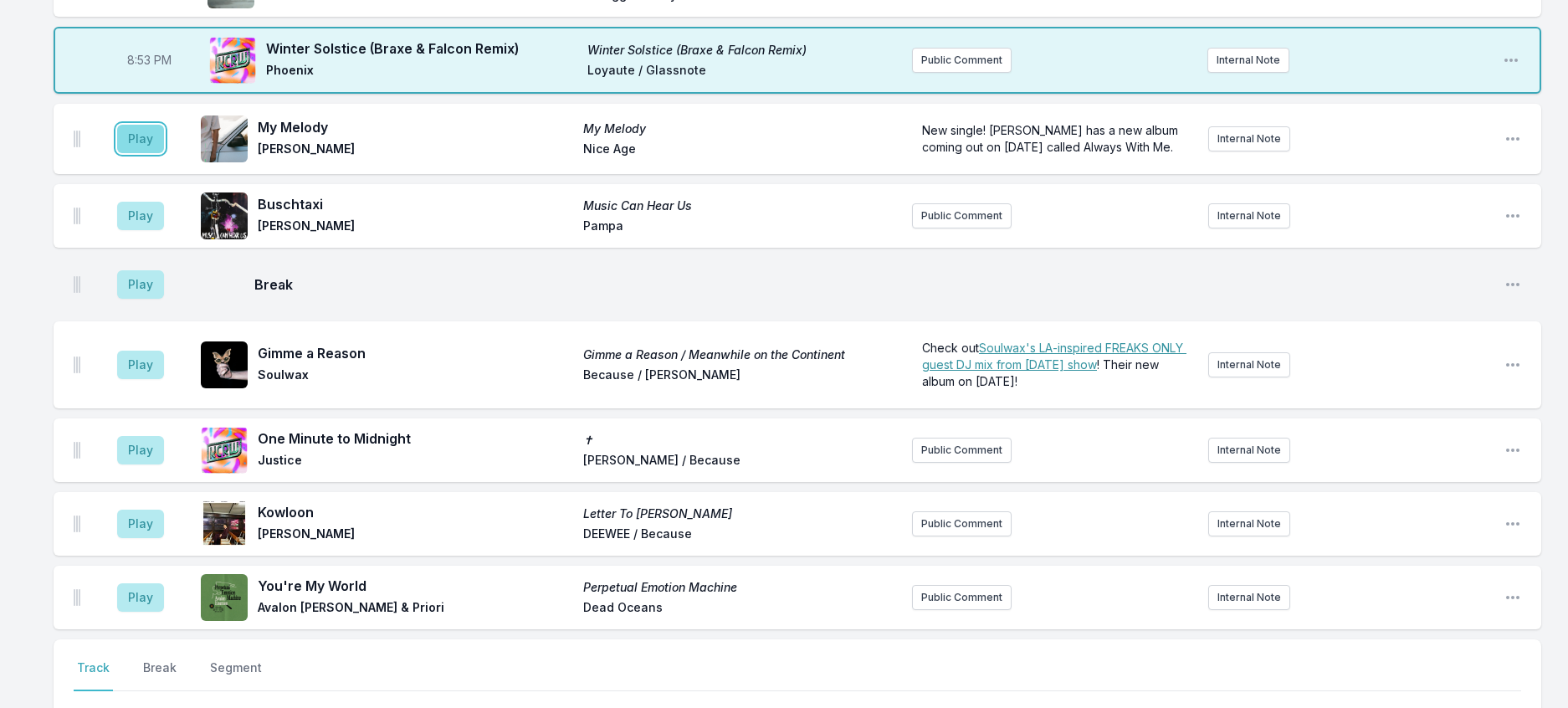
drag, startPoint x: 138, startPoint y: 307, endPoint x: 162, endPoint y: 298, distance: 25.6
click at [142, 153] on button "Play" at bounding box center [140, 139] width 47 height 29
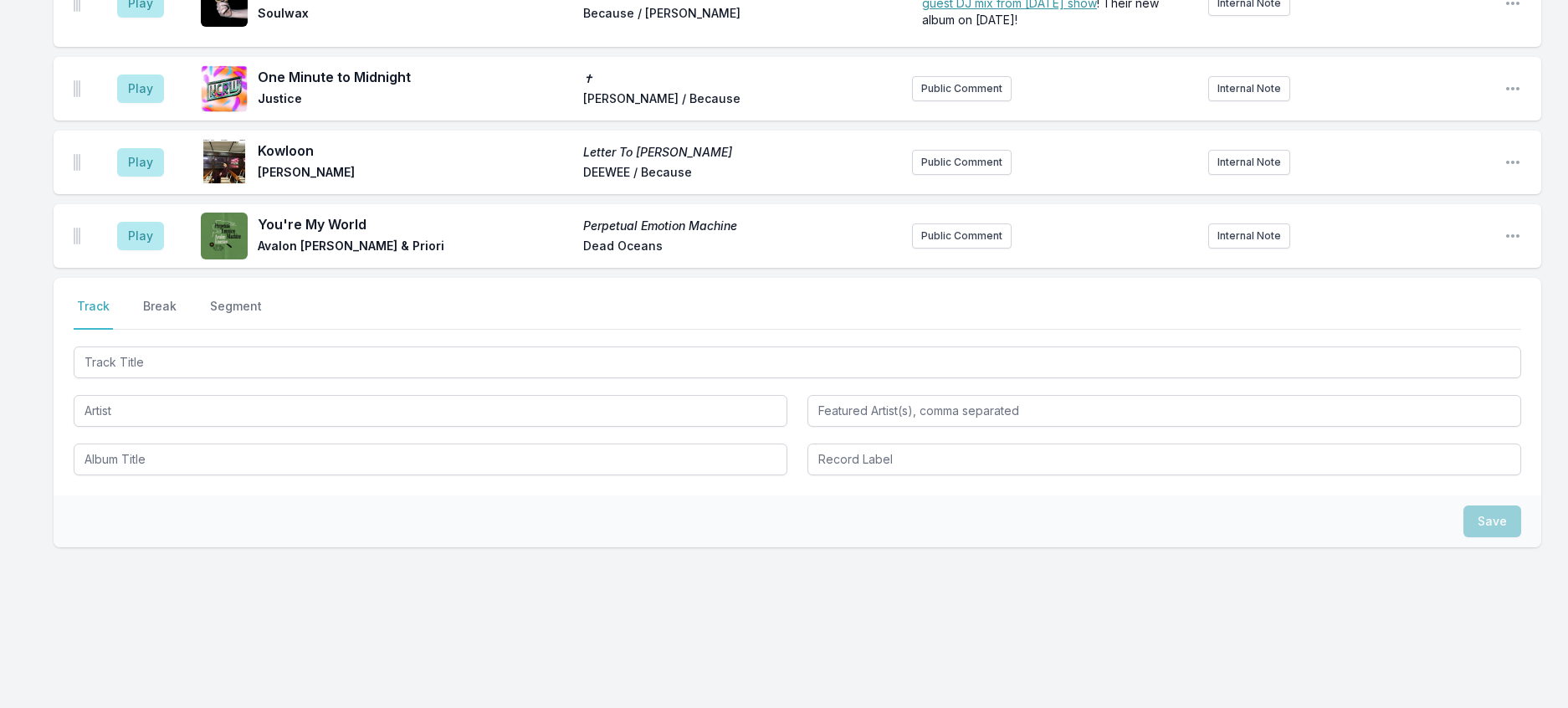
scroll to position [1602, 0]
click at [171, 330] on button "Break" at bounding box center [159, 314] width 41 height 32
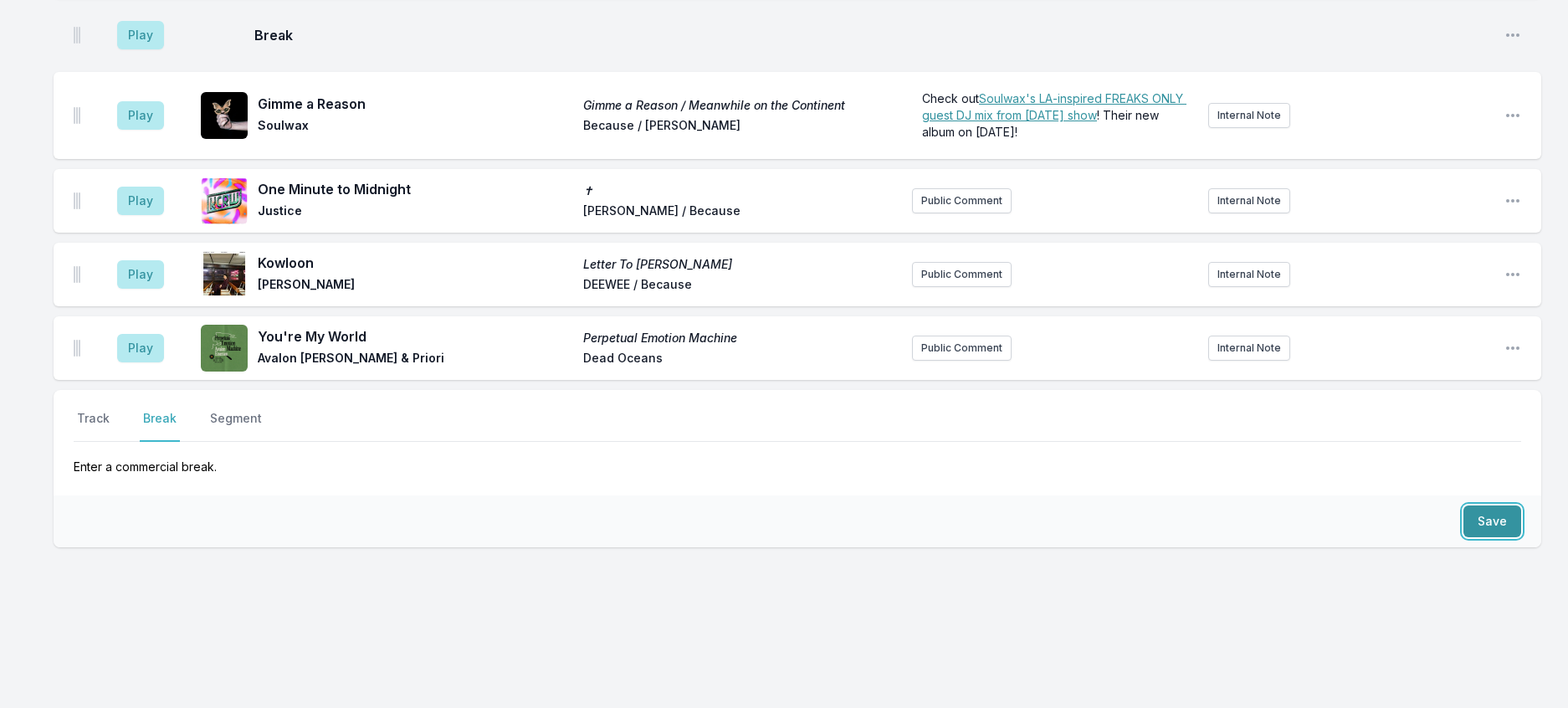
click at [1487, 510] on button "Save" at bounding box center [1492, 521] width 57 height 32
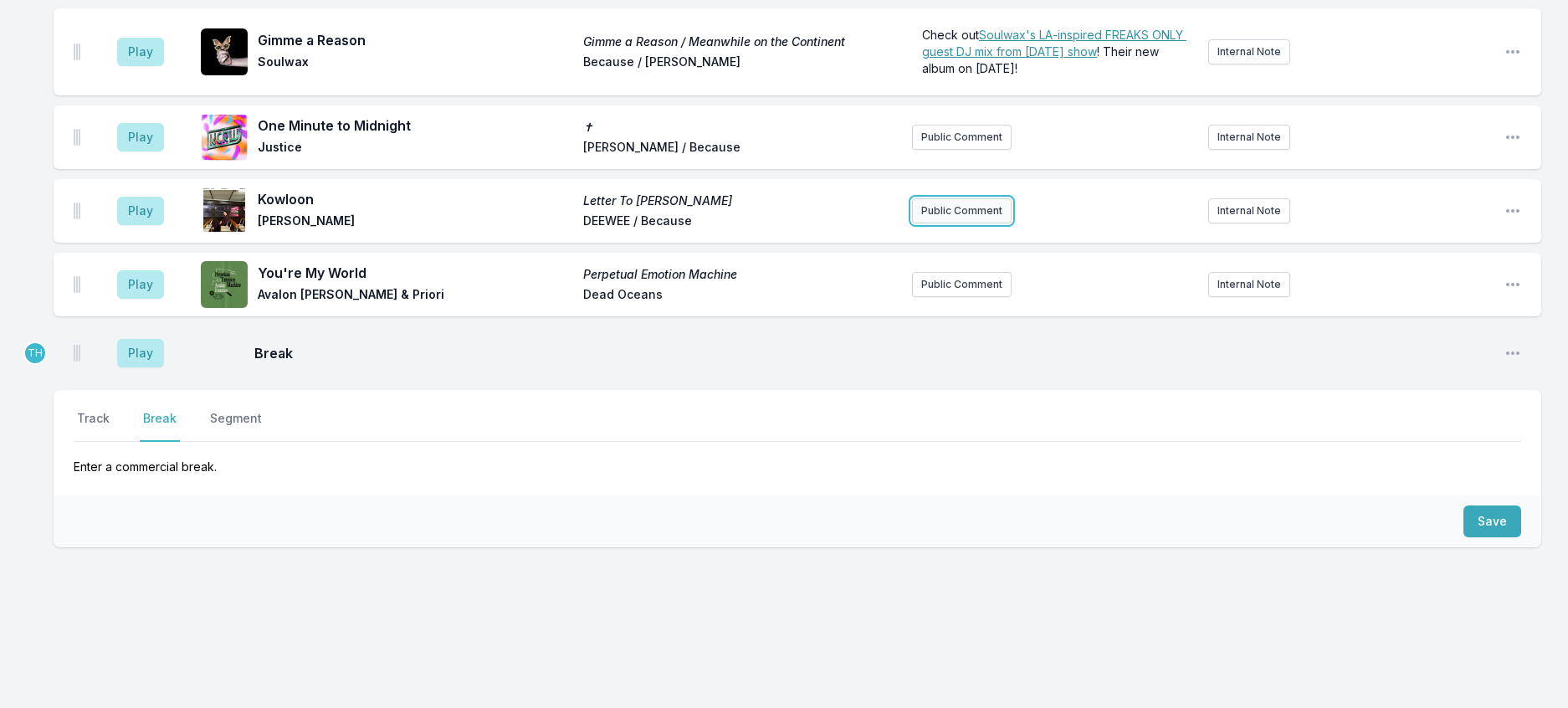
click at [954, 198] on button "Public Comment" at bounding box center [962, 210] width 100 height 25
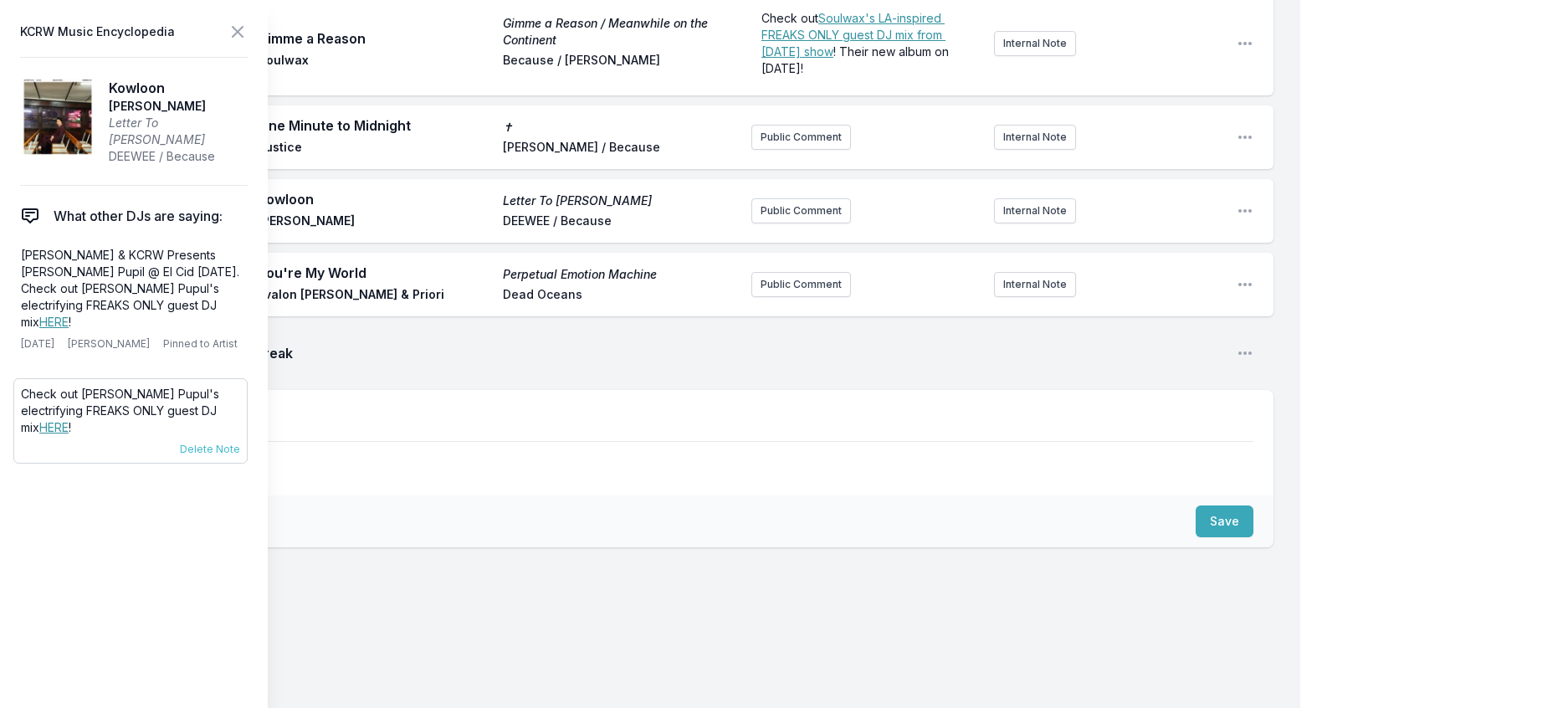
scroll to position [1673, 0]
drag, startPoint x: 241, startPoint y: 450, endPoint x: 13, endPoint y: 439, distance: 228.3
click at [13, 439] on aside "KCRW Music Encyclopedia Kowloon [PERSON_NAME] Letter To [PERSON_NAME] / Because…" at bounding box center [134, 354] width 267 height 708
copy p "Check out [PERSON_NAME] Pupul's electrifying FREAKS ONLY guest DJ mix HERE !"
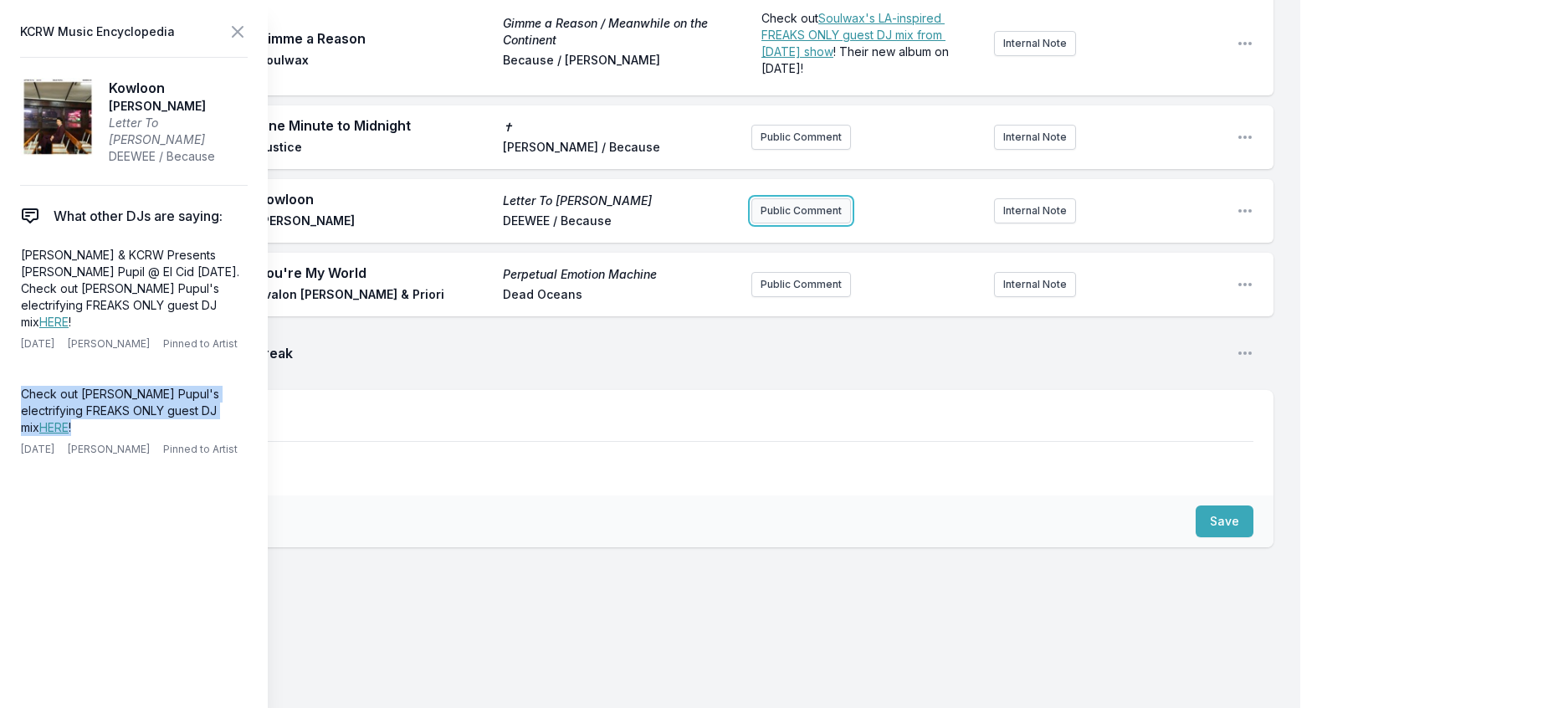
click at [796, 224] on button "Public Comment" at bounding box center [801, 210] width 100 height 25
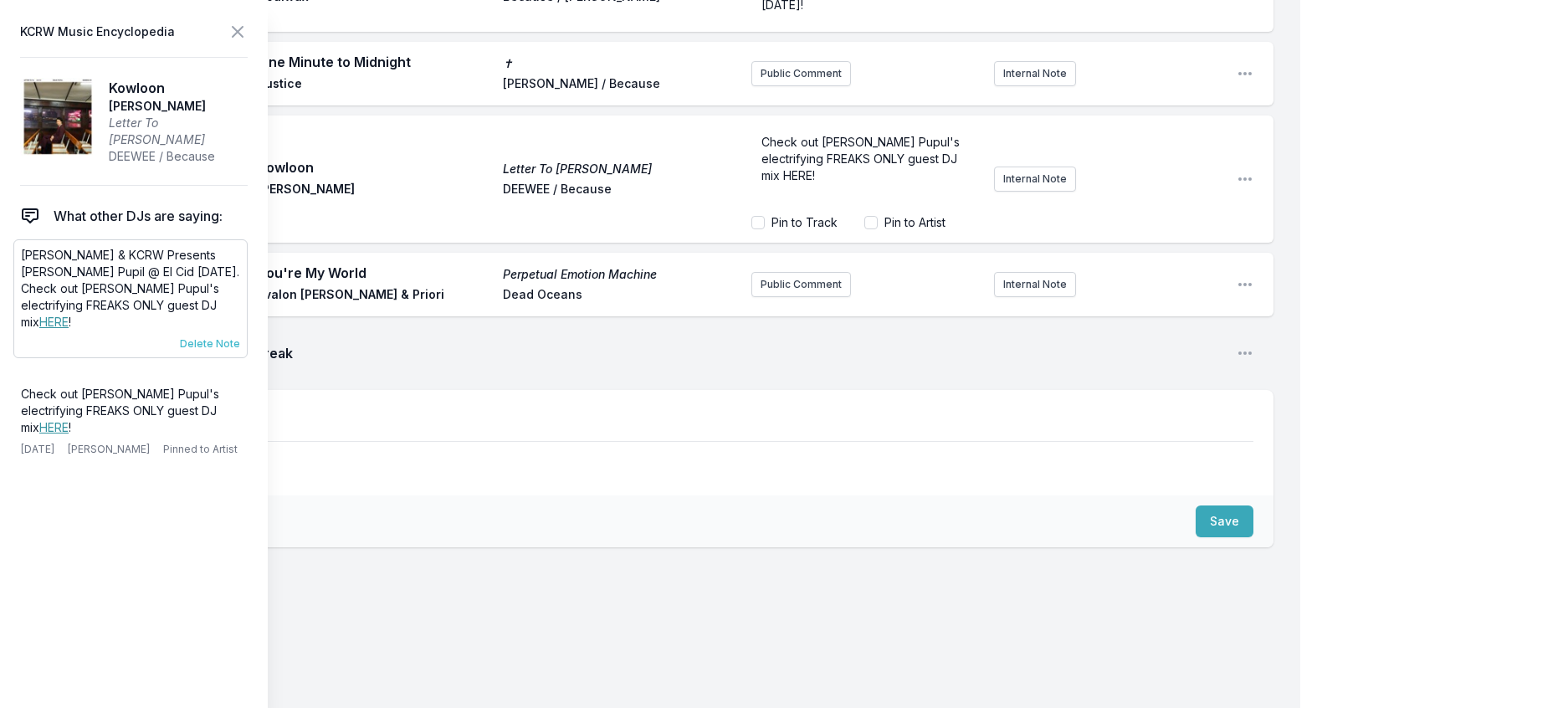
scroll to position [1700, 0]
click at [233, 351] on span "Delete Note" at bounding box center [210, 344] width 60 height 14
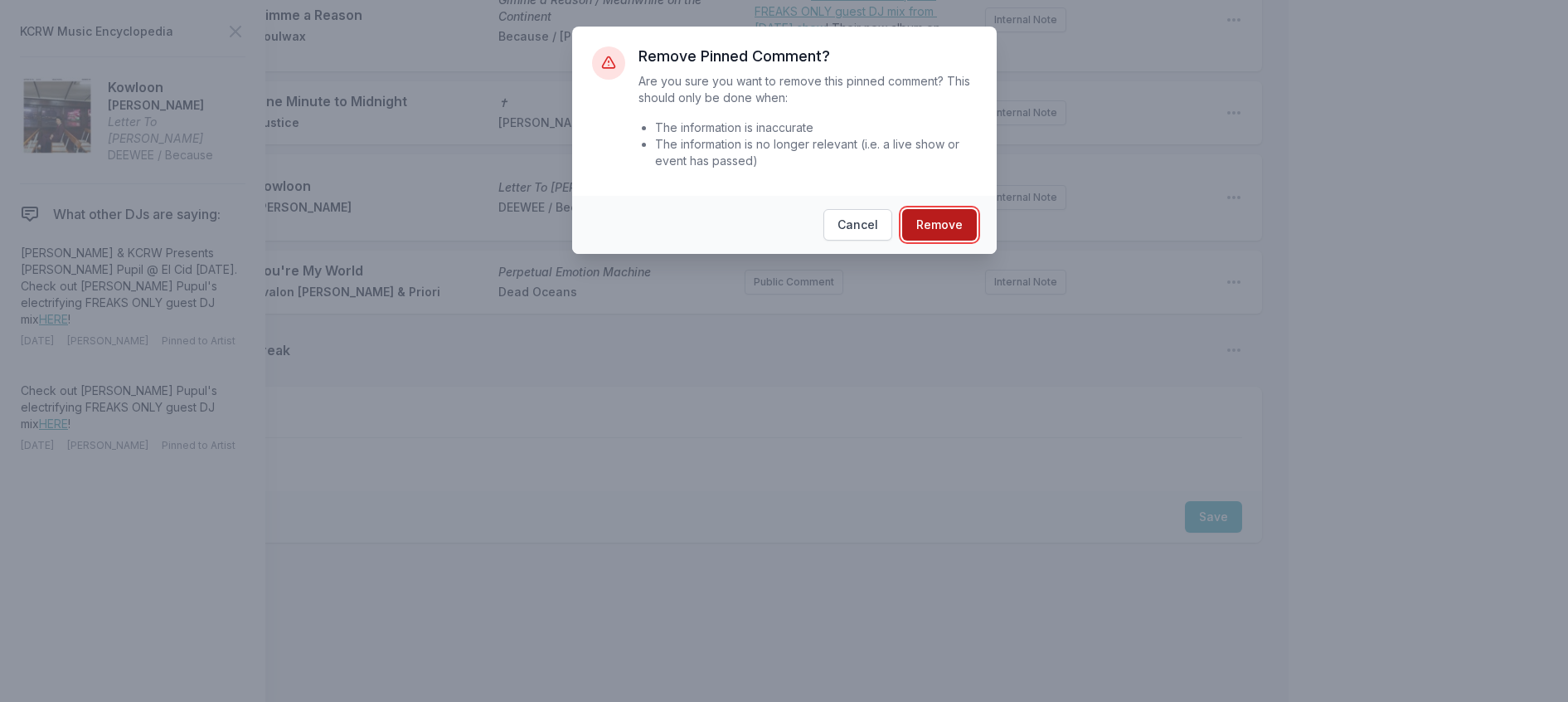
click at [940, 241] on button "Remove" at bounding box center [940, 225] width 75 height 31
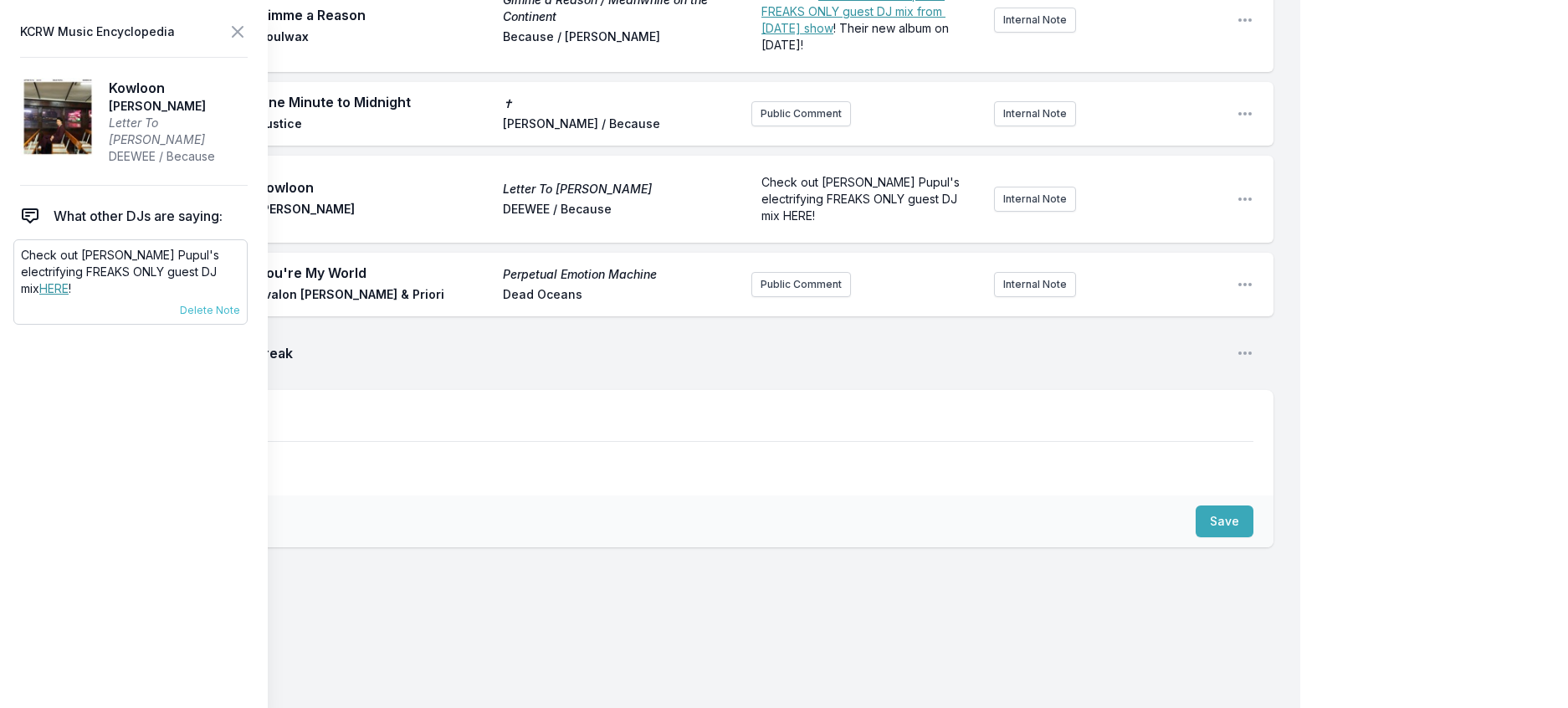
click at [68, 295] on link "HERE" at bounding box center [54, 288] width 30 height 14
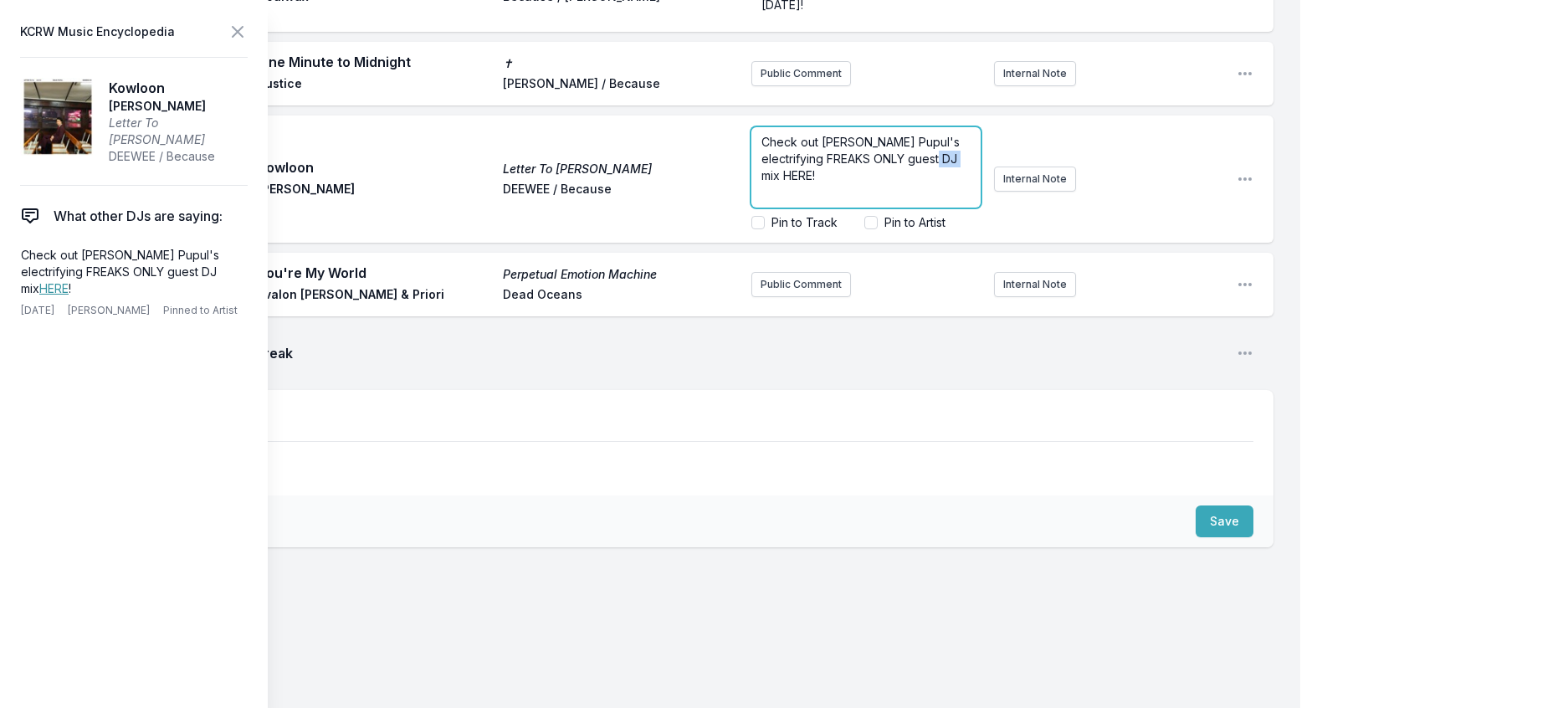
drag, startPoint x: 817, startPoint y: 268, endPoint x: 787, endPoint y: 272, distance: 30.3
click at [787, 182] on span "Check out [PERSON_NAME] Pupul's electrifying FREAKS ONLY guest DJ mix HERE!" at bounding box center [863, 158] width 202 height 48
click at [243, 37] on icon at bounding box center [238, 32] width 10 height 10
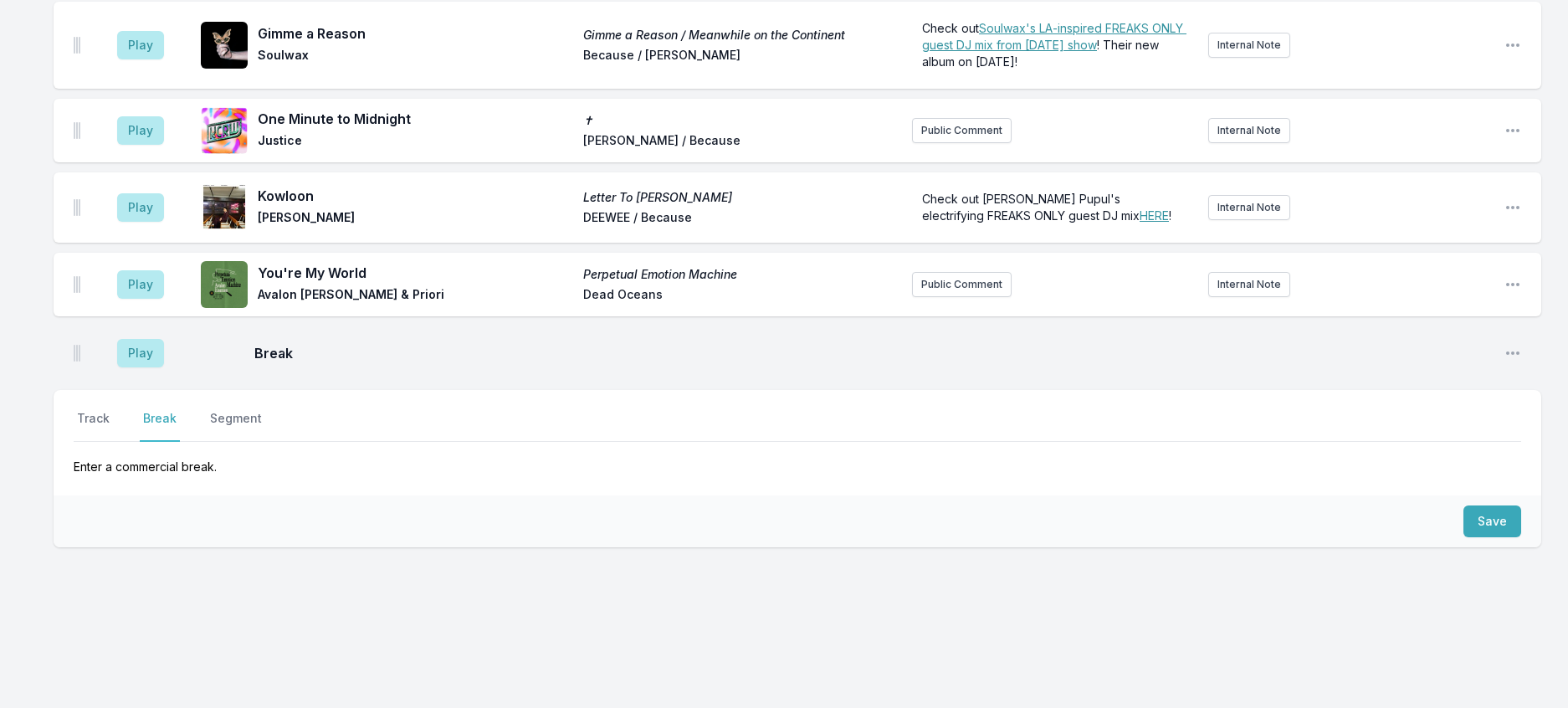
scroll to position [1700, 0]
click at [92, 410] on button "Track" at bounding box center [93, 426] width 40 height 32
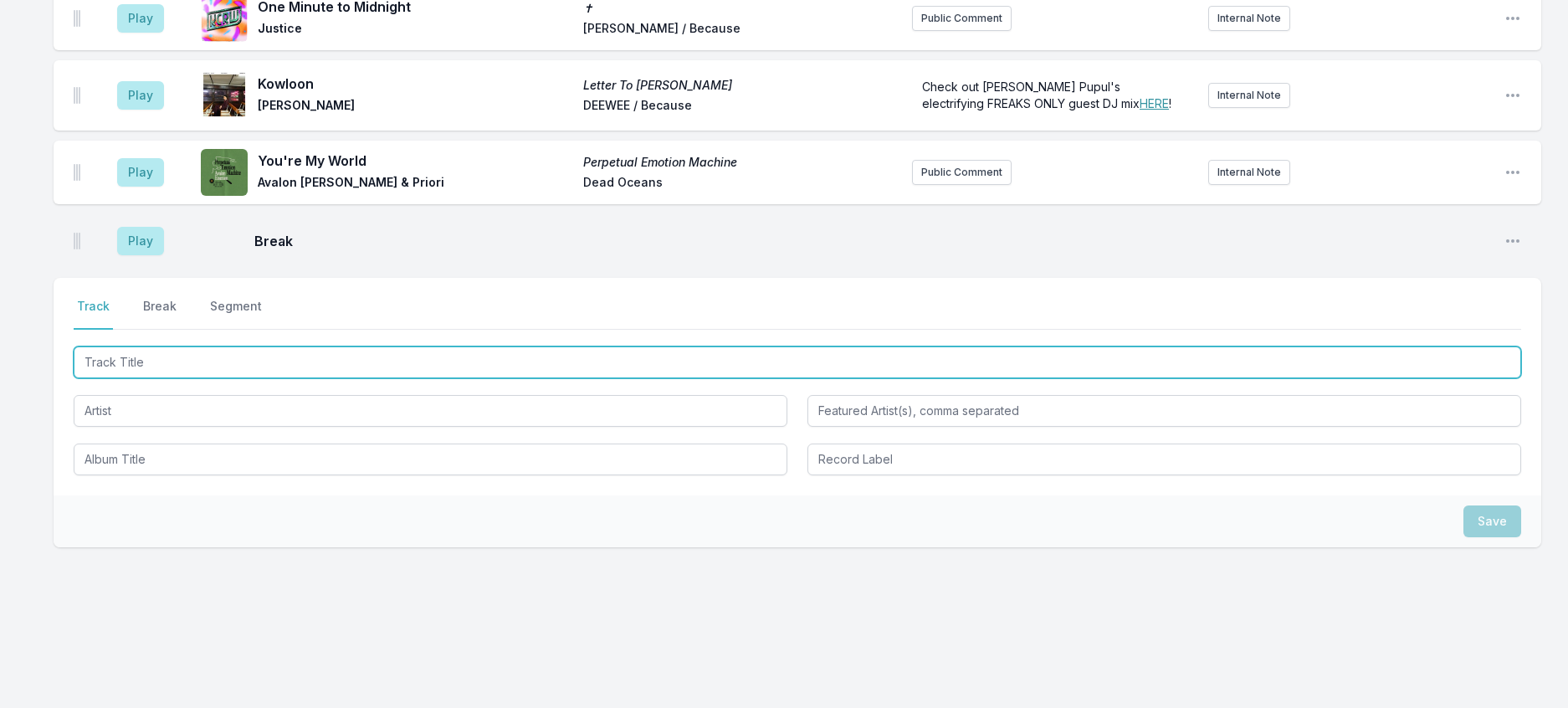
click at [107, 378] on input "Track Title" at bounding box center [796, 362] width 1447 height 32
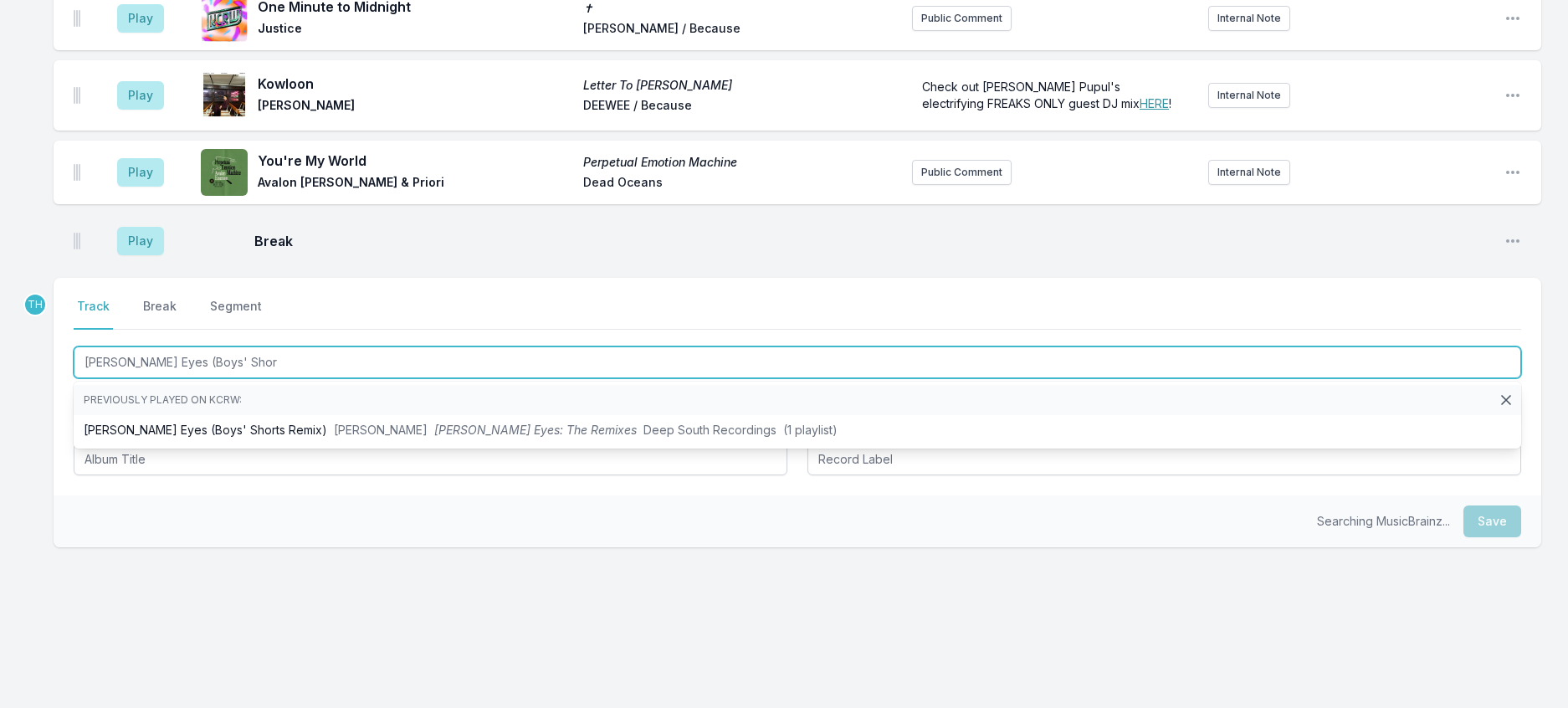
type input "[PERSON_NAME] Eyes (Boys' Short"
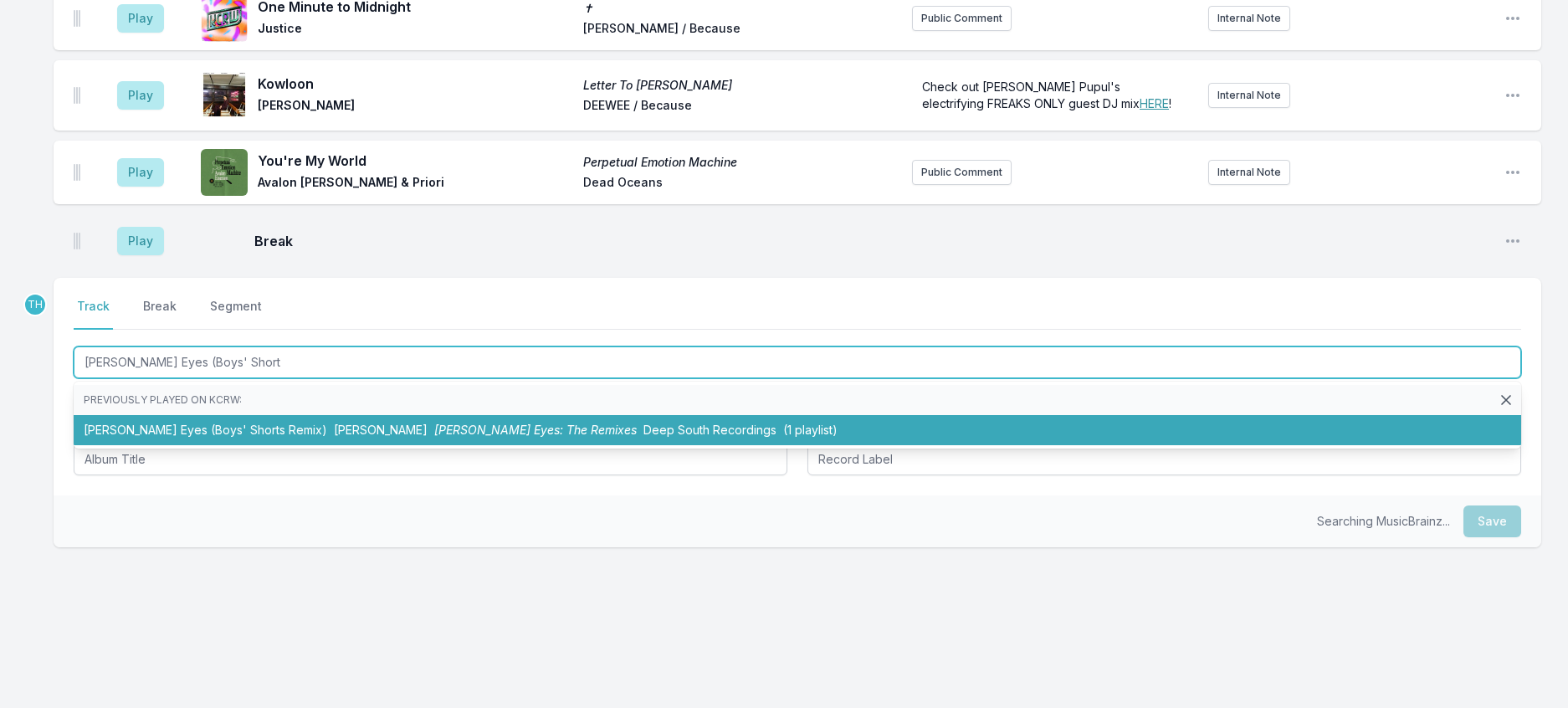
click at [279, 445] on li "[PERSON_NAME] Eyes (Boys' Shorts Remix) [PERSON_NAME] [PERSON_NAME] Eyes: The R…" at bounding box center [796, 430] width 1447 height 30
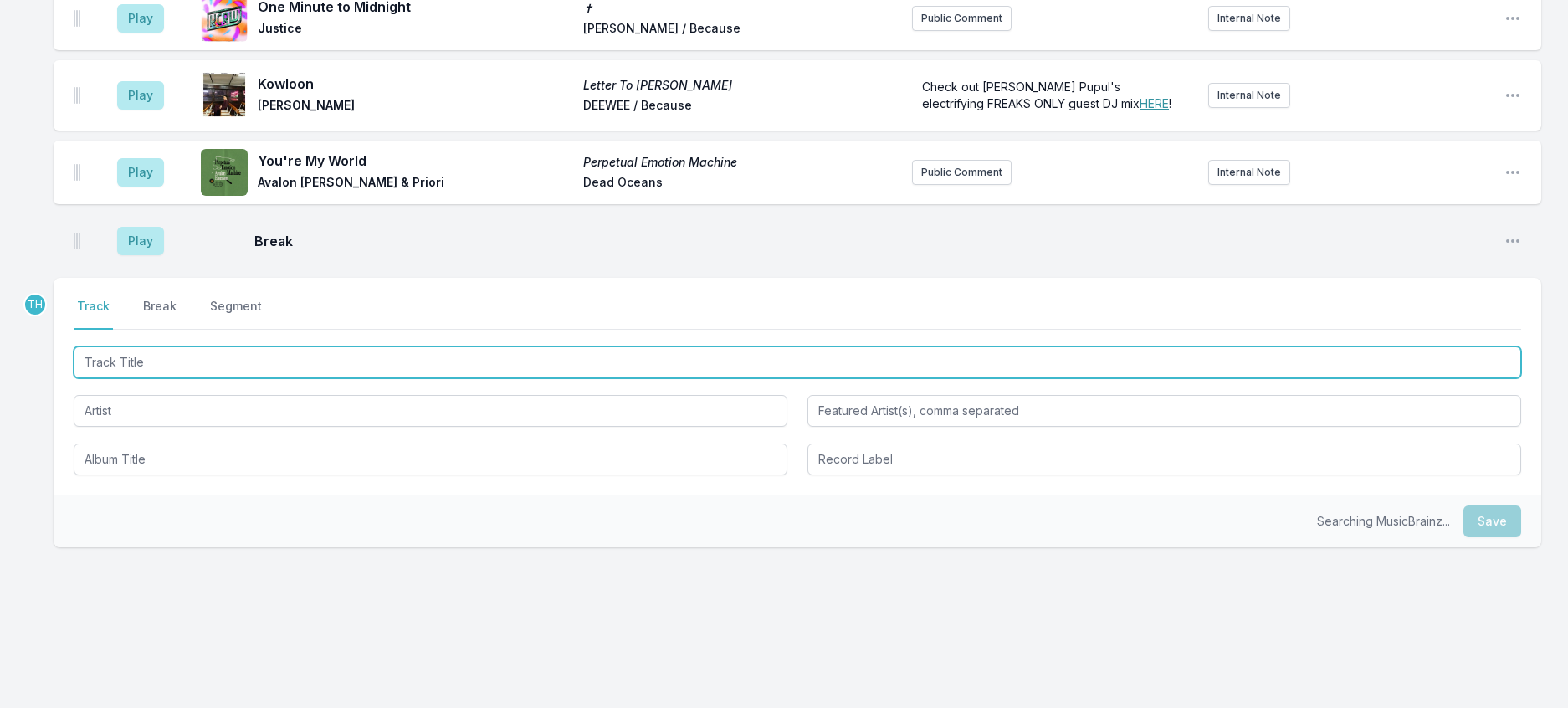
scroll to position [1783, 0]
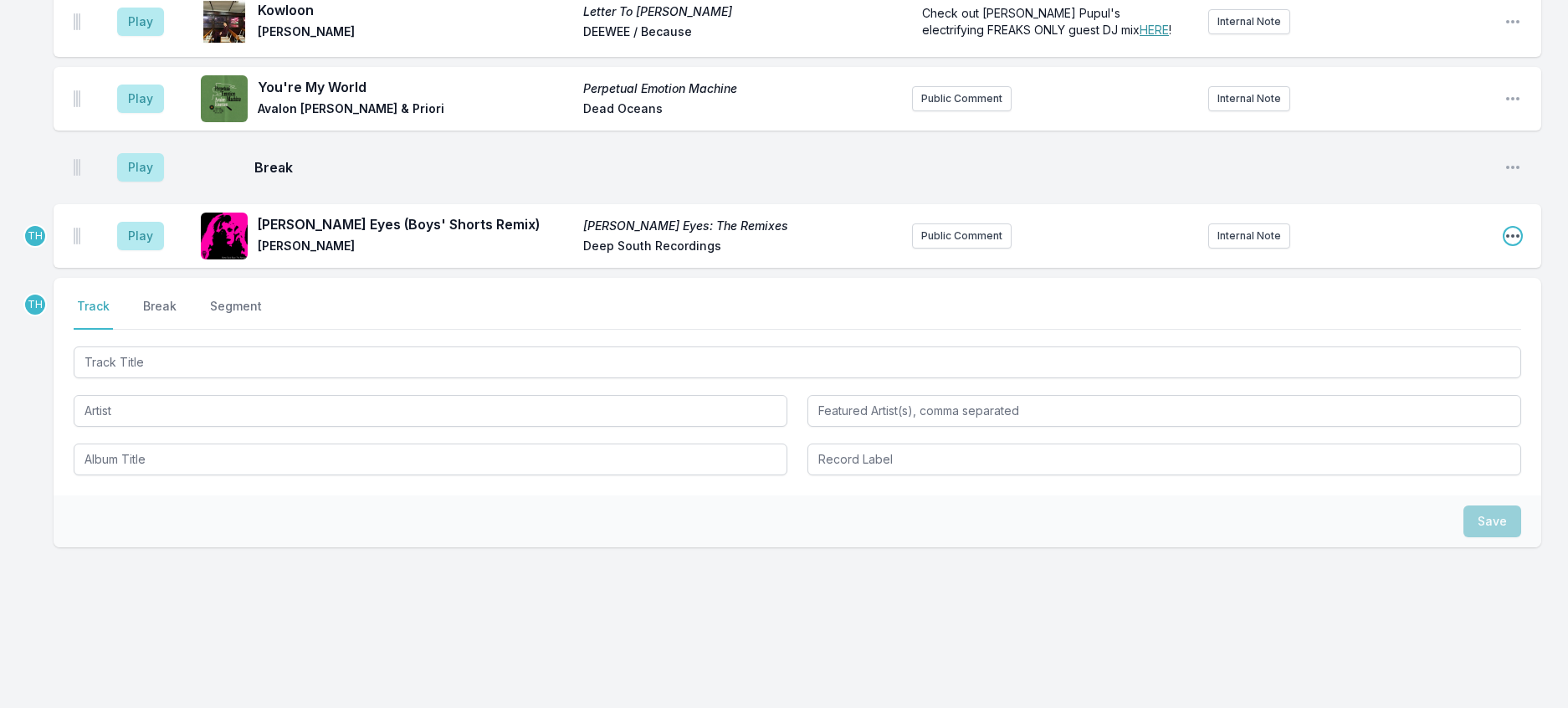
click at [1507, 245] on icon "Open playlist item options" at bounding box center [1513, 236] width 17 height 17
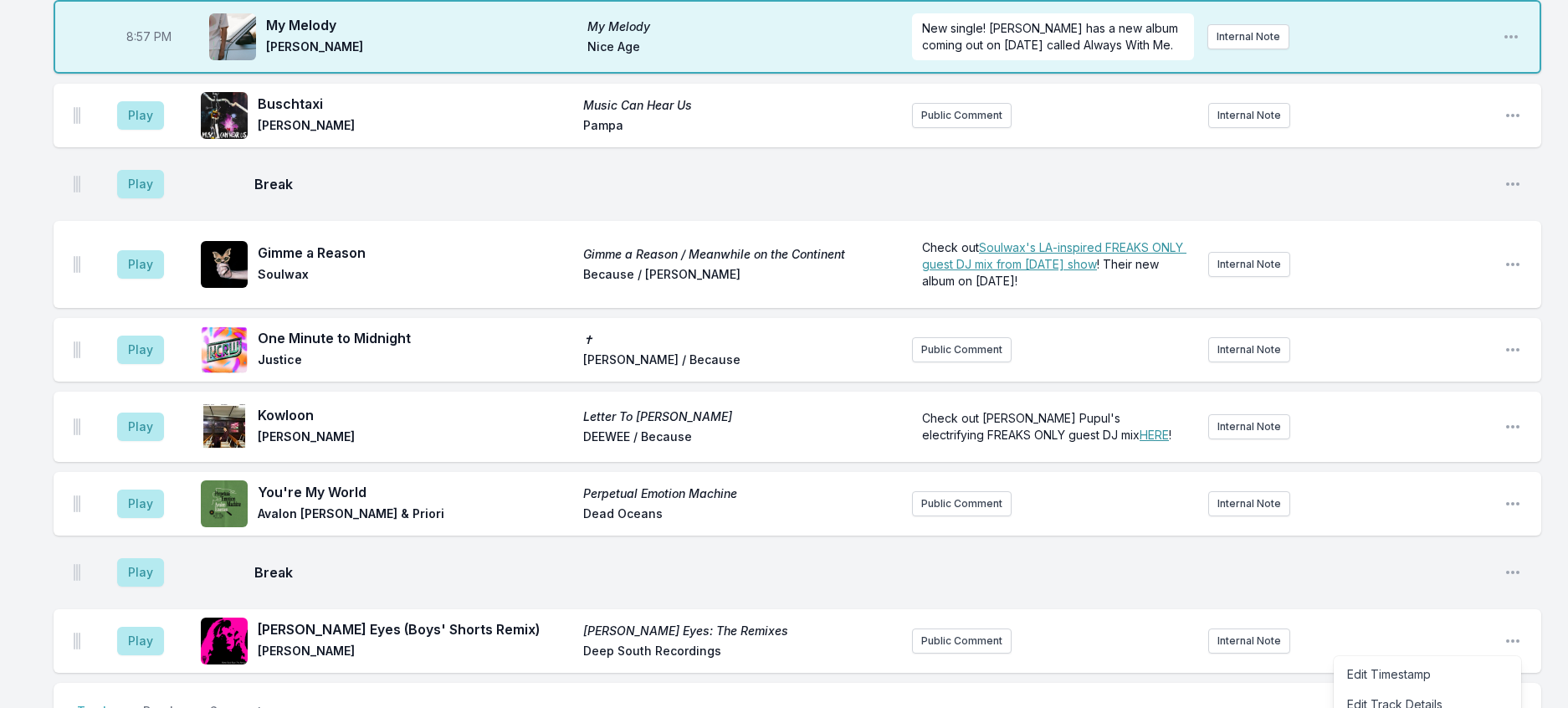
scroll to position [1198, 0]
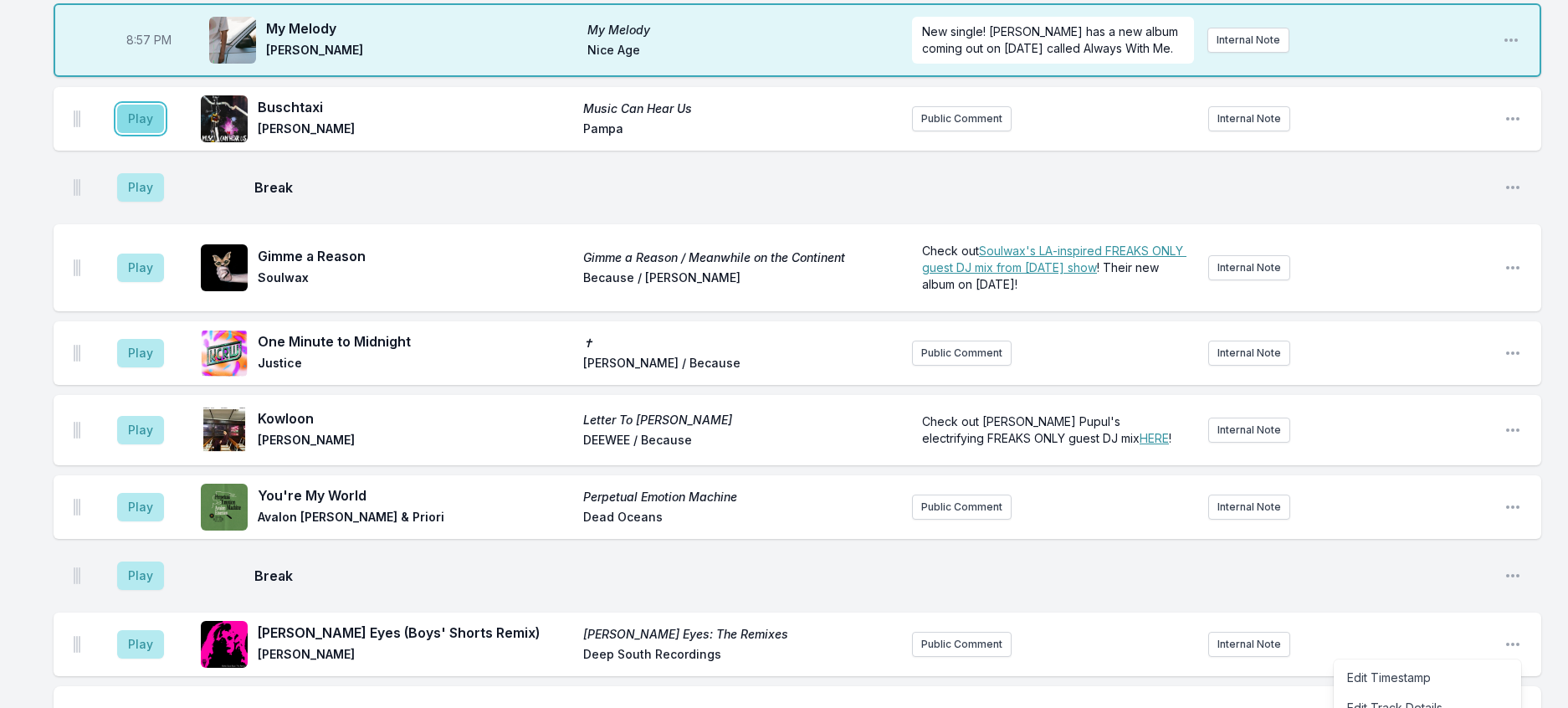
click at [163, 133] on button "Play" at bounding box center [140, 119] width 47 height 29
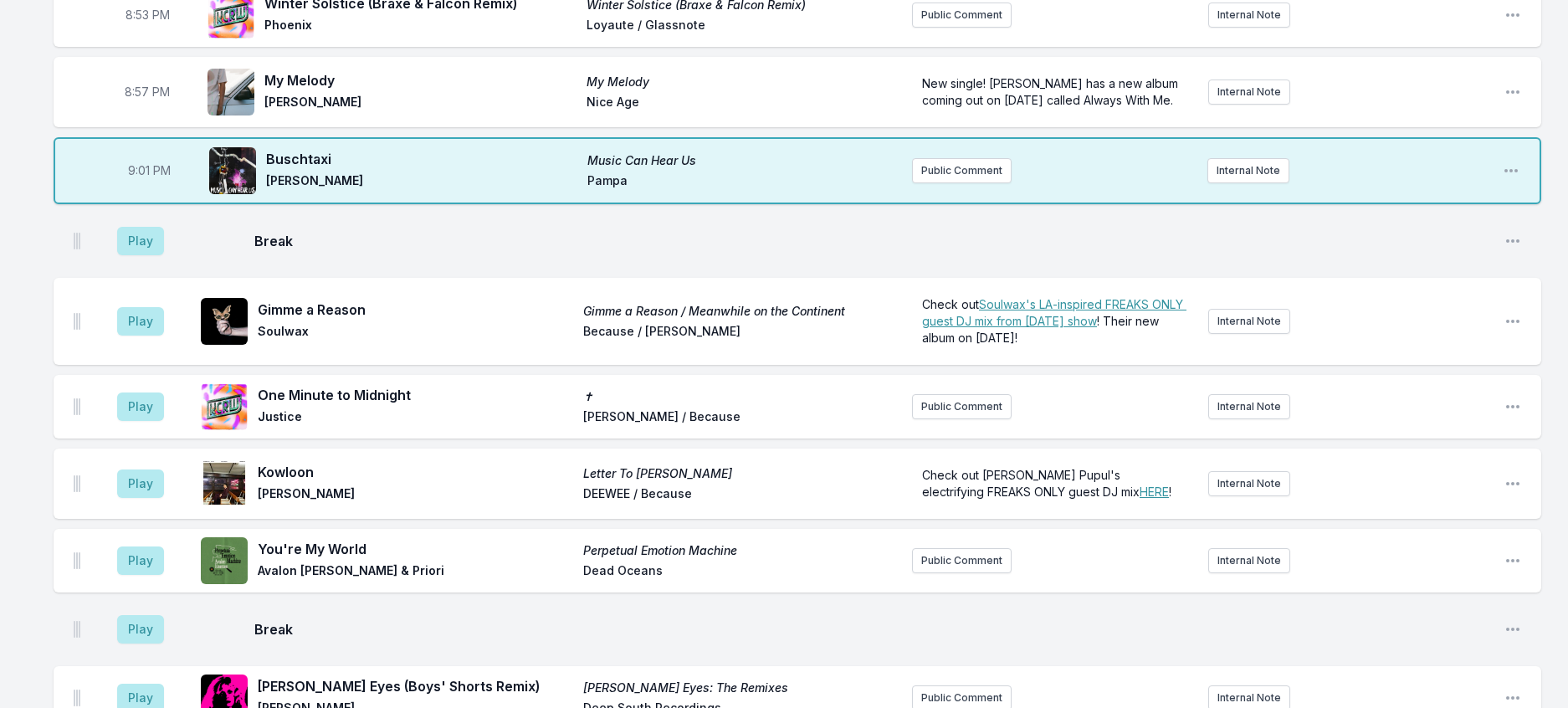
scroll to position [1114, 0]
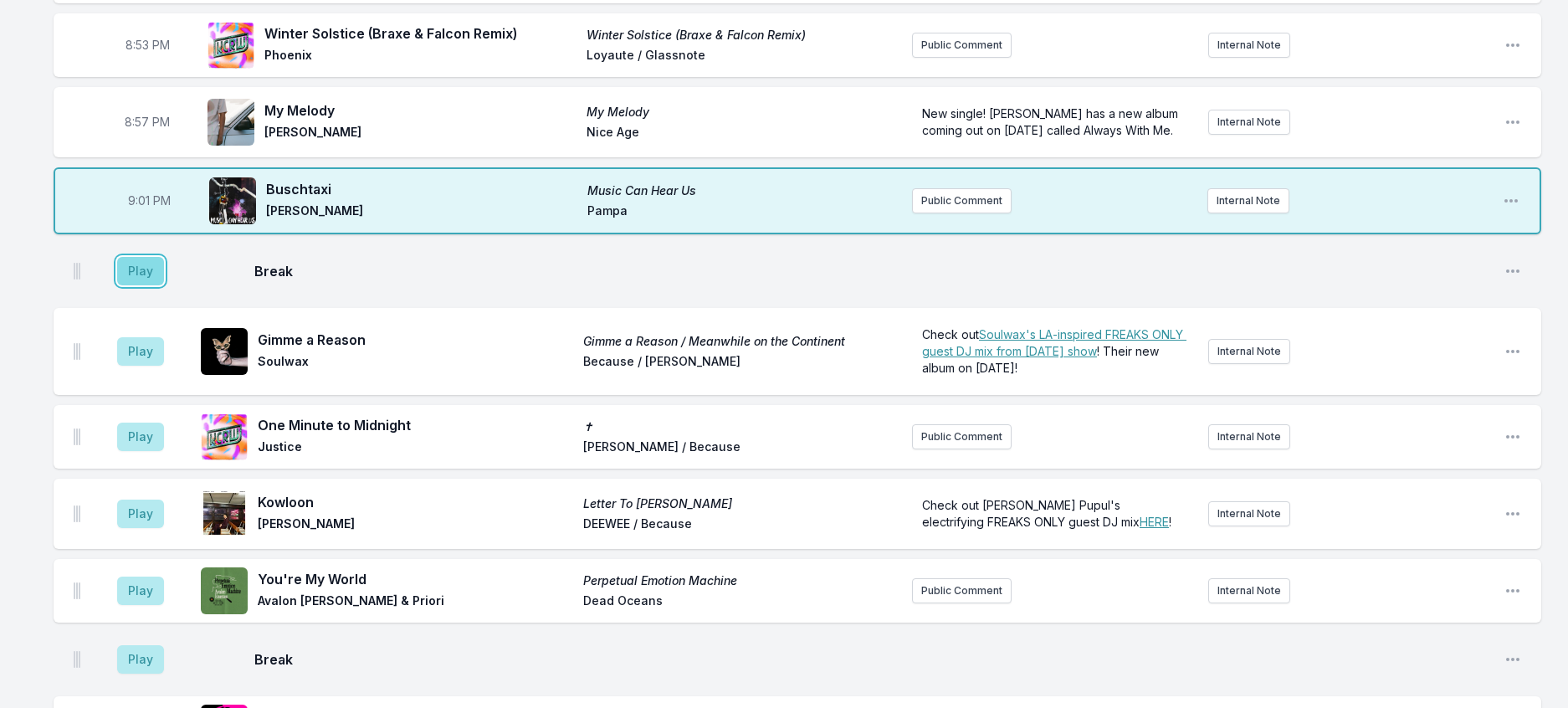
click at [158, 285] on button "Play" at bounding box center [140, 270] width 47 height 29
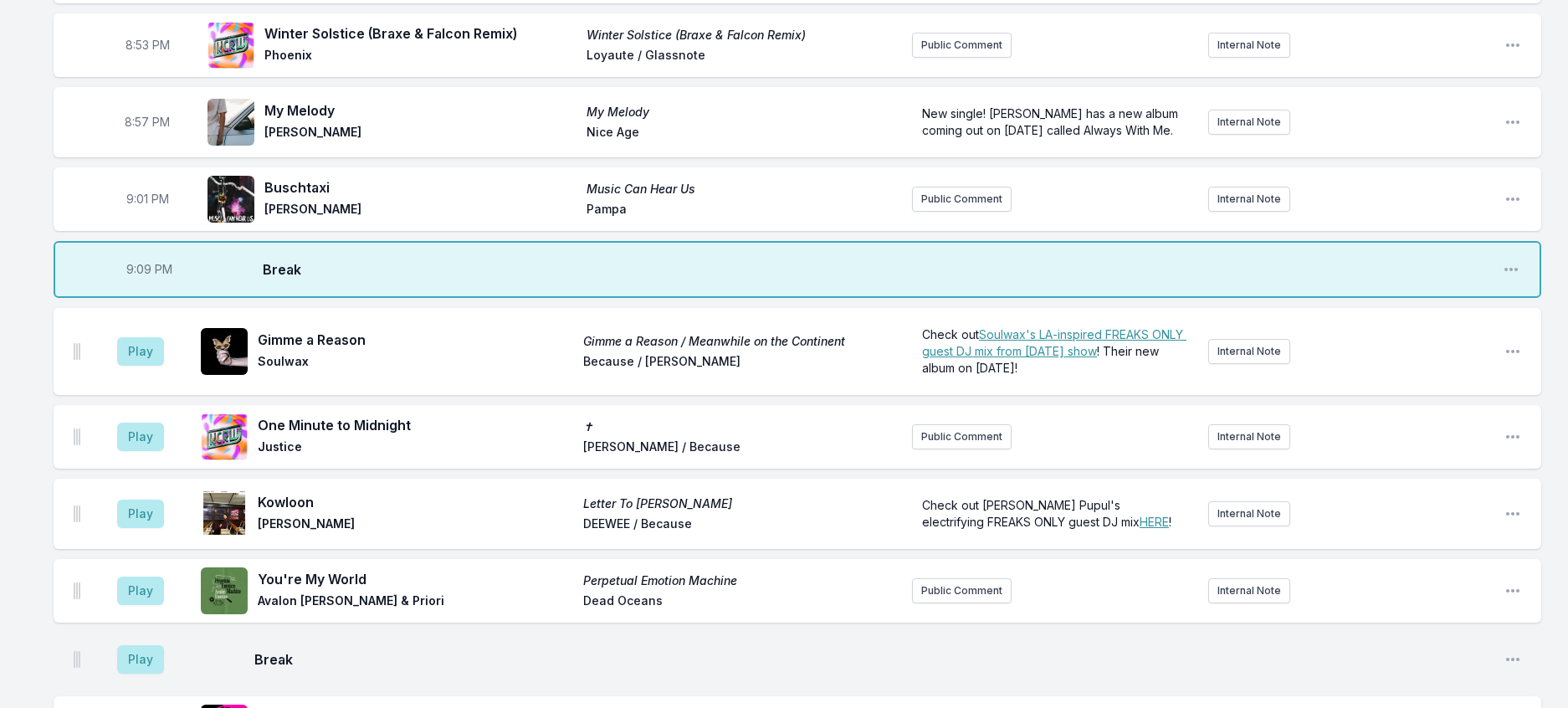
click at [163, 277] on span "9:09 PM" at bounding box center [150, 269] width 46 height 17
drag, startPoint x: 163, startPoint y: 465, endPoint x: 150, endPoint y: 464, distance: 13.0
click at [146, 285] on input "21:09" at bounding box center [149, 269] width 94 height 32
click at [151, 285] on input "21:09" at bounding box center [149, 269] width 94 height 32
type input "21:06"
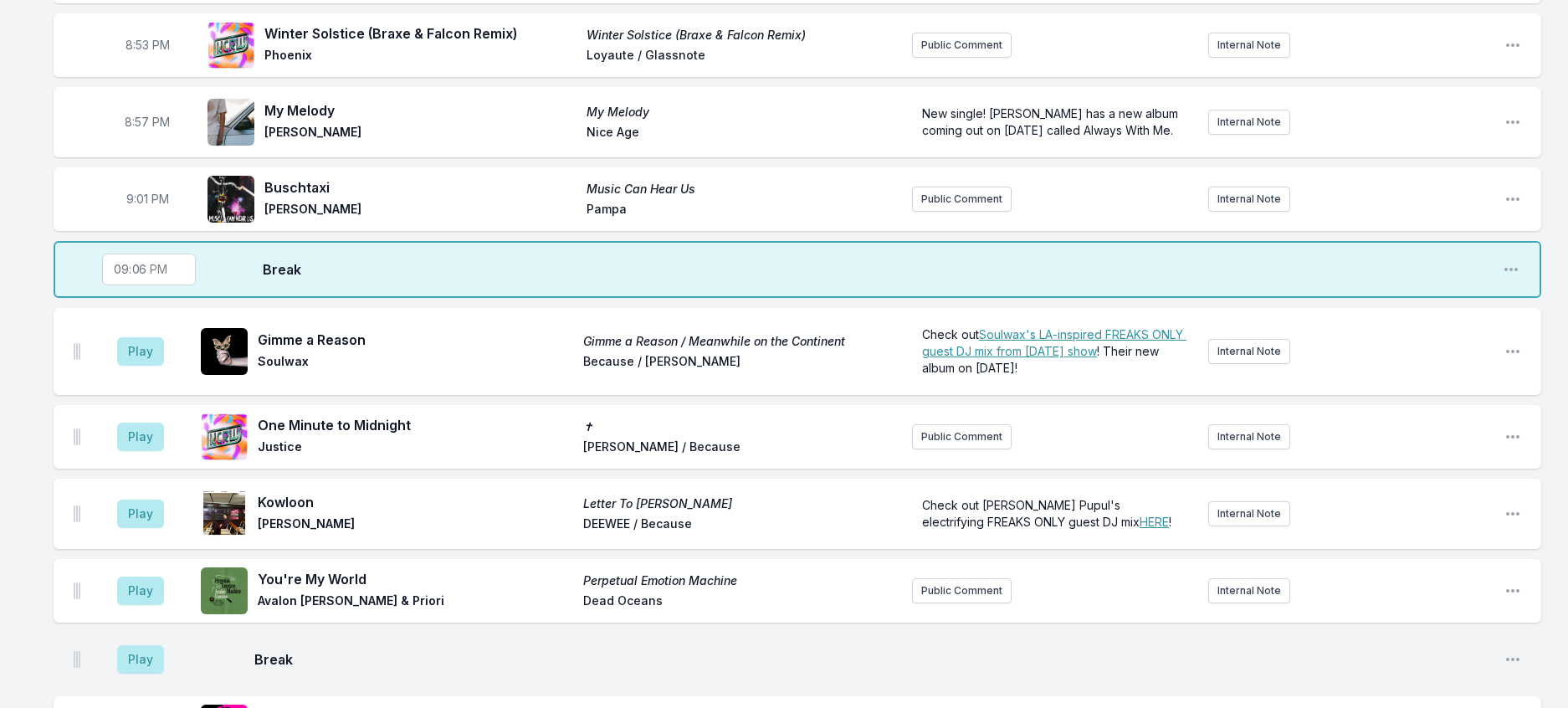
click at [1555, 501] on div "8:01 PM In Another Life Dance Called Memory Nation of Language Sub Pop Nation o…" at bounding box center [784, 124] width 1568 height 2150
click at [140, 365] on button "Play" at bounding box center [140, 351] width 47 height 29
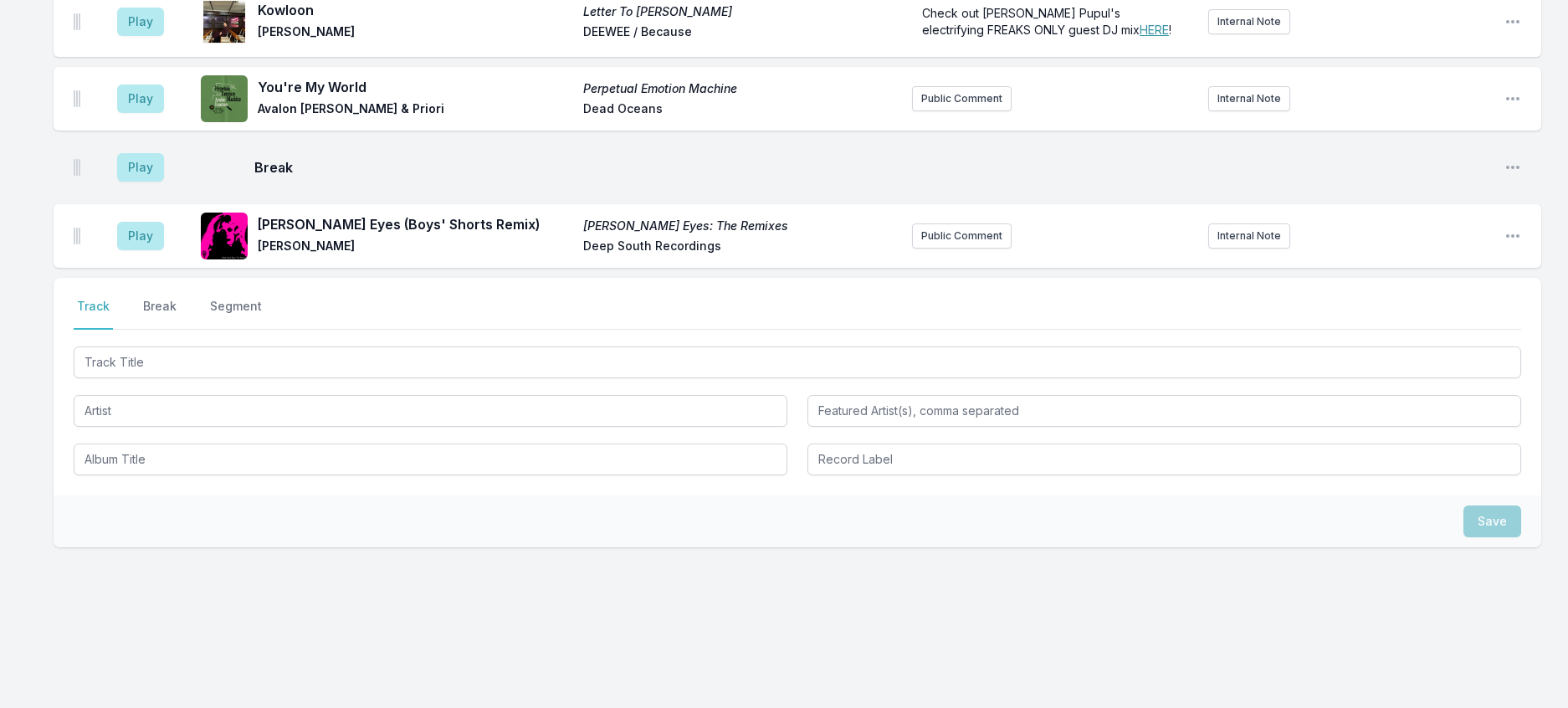
scroll to position [1783, 0]
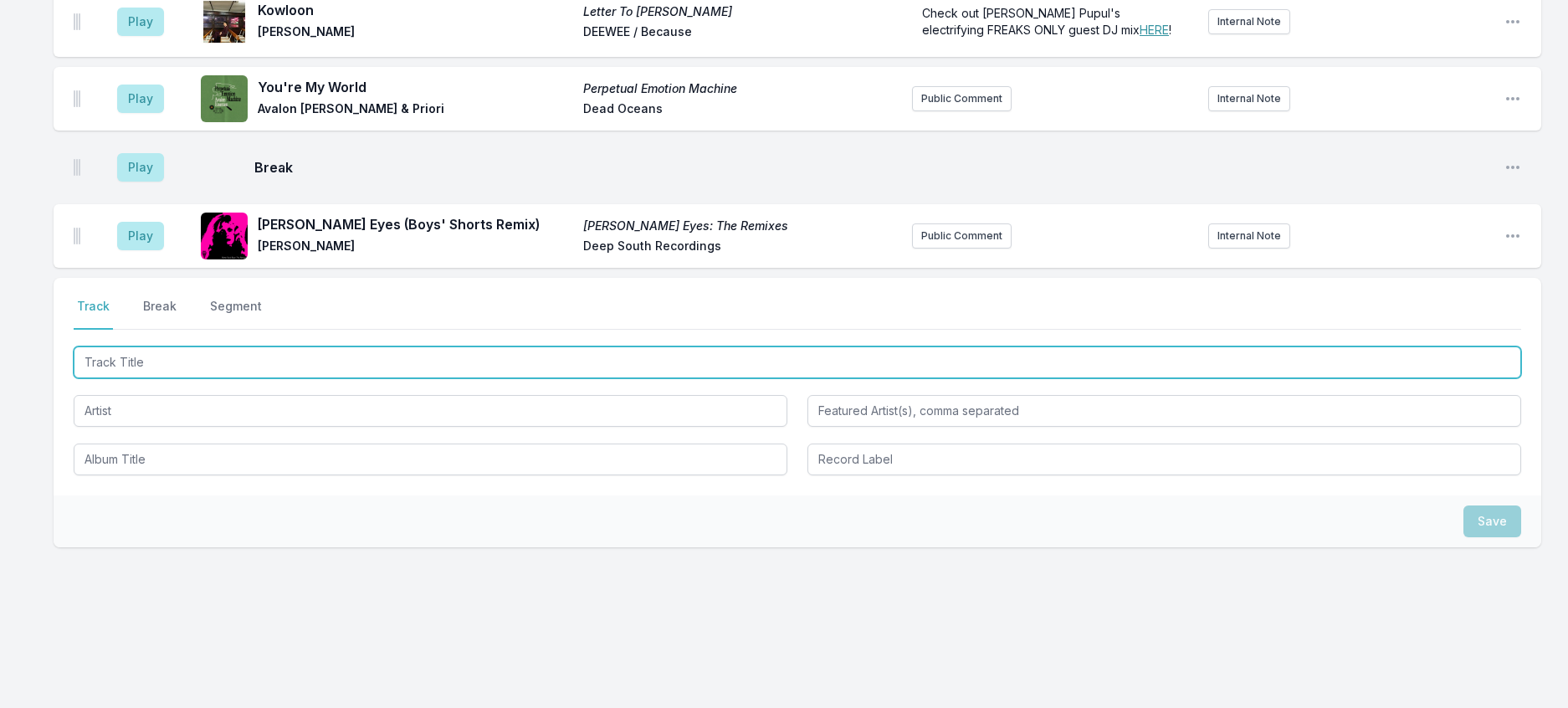
click at [384, 378] on input "Track Title" at bounding box center [796, 362] width 1447 height 32
type input "Under The Flowerpot"
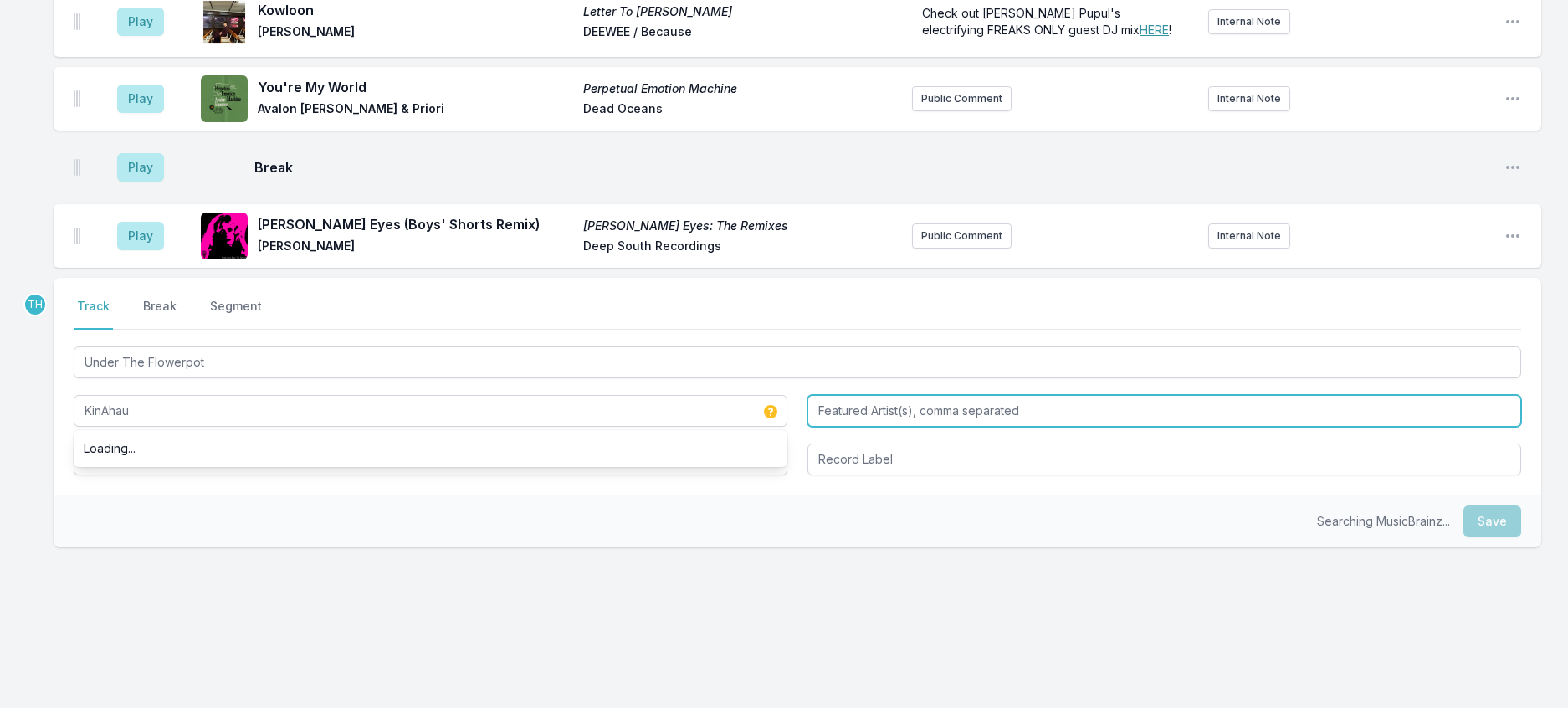
type input "KinAhau"
type input "[PERSON_NAME]"
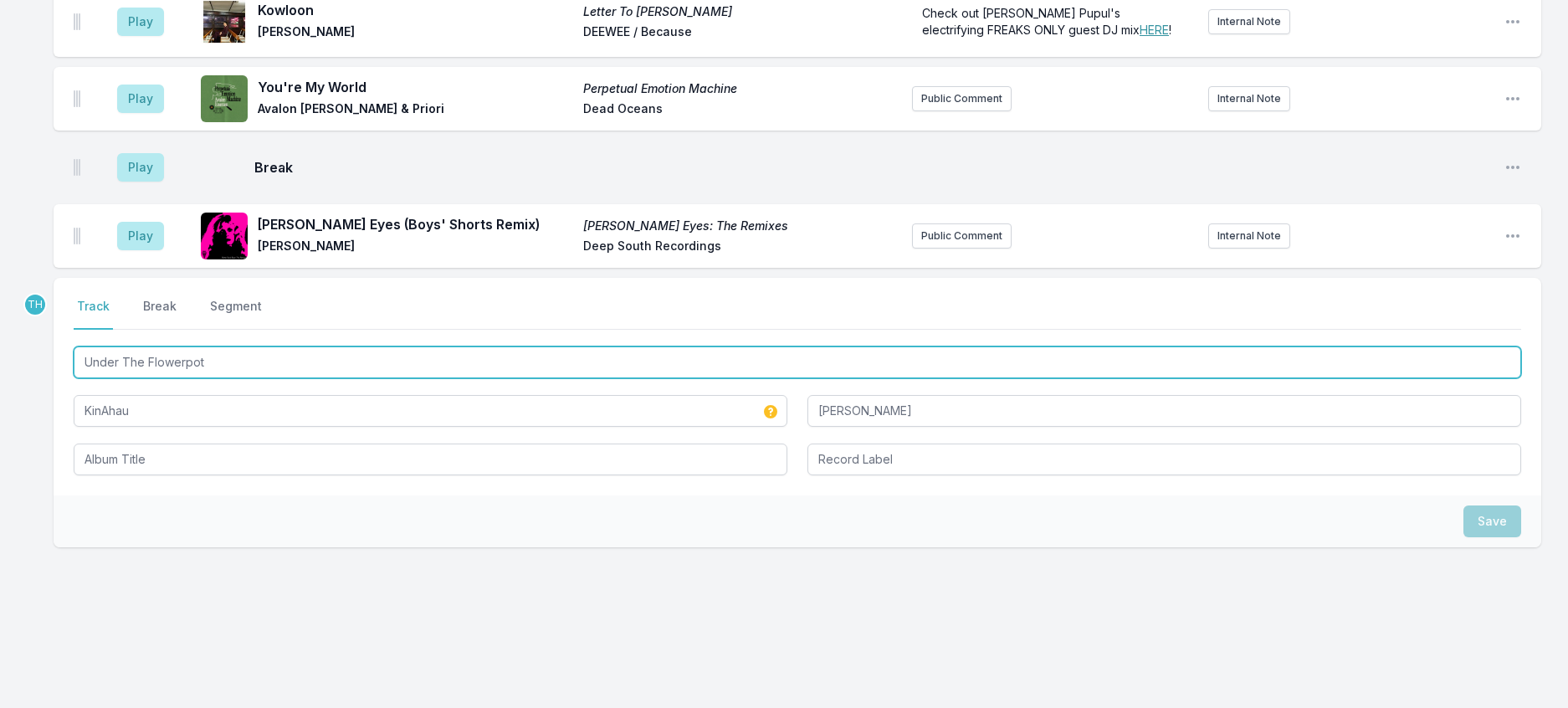
click at [334, 378] on input "Under The Flowerpot" at bounding box center [796, 362] width 1447 height 32
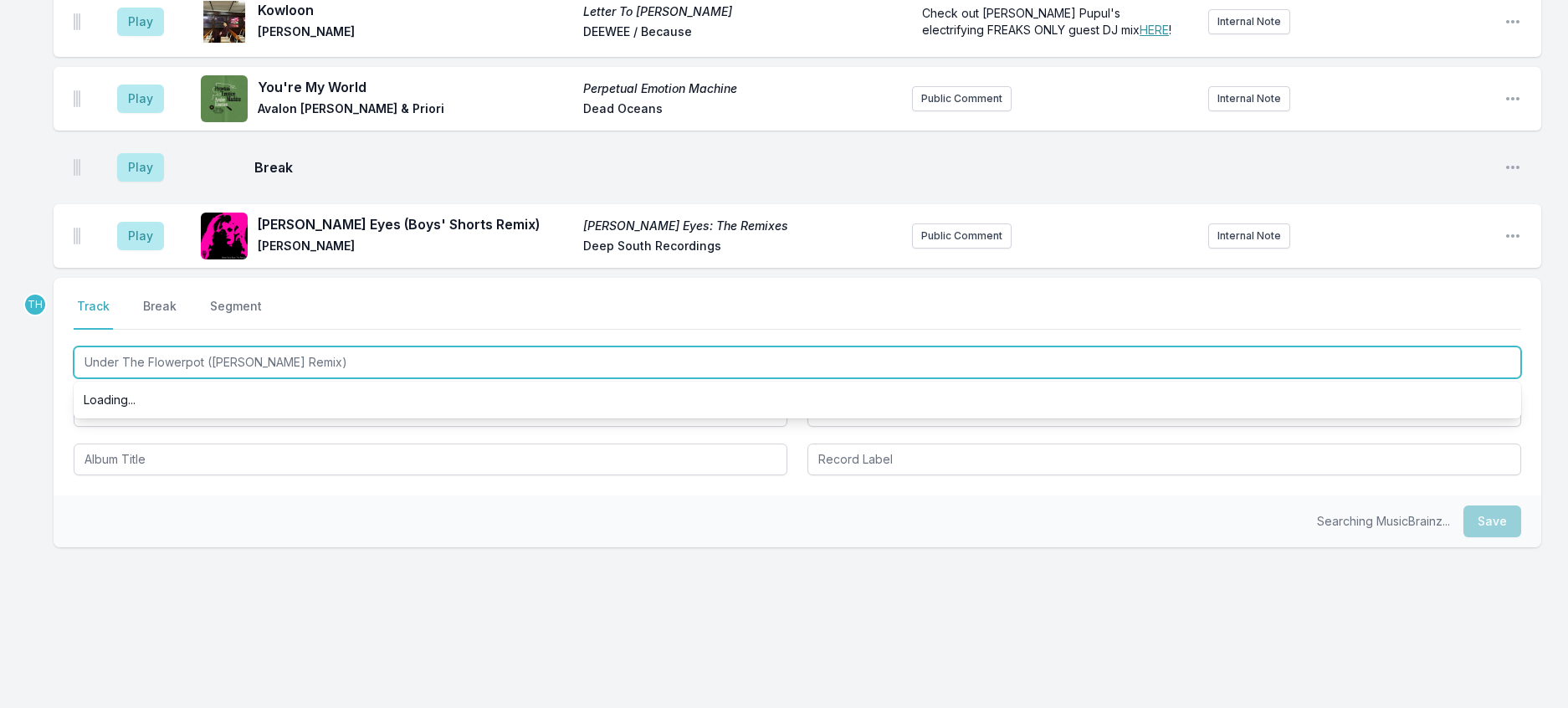
type input "Under The Flowerpot ([PERSON_NAME] Remix)"
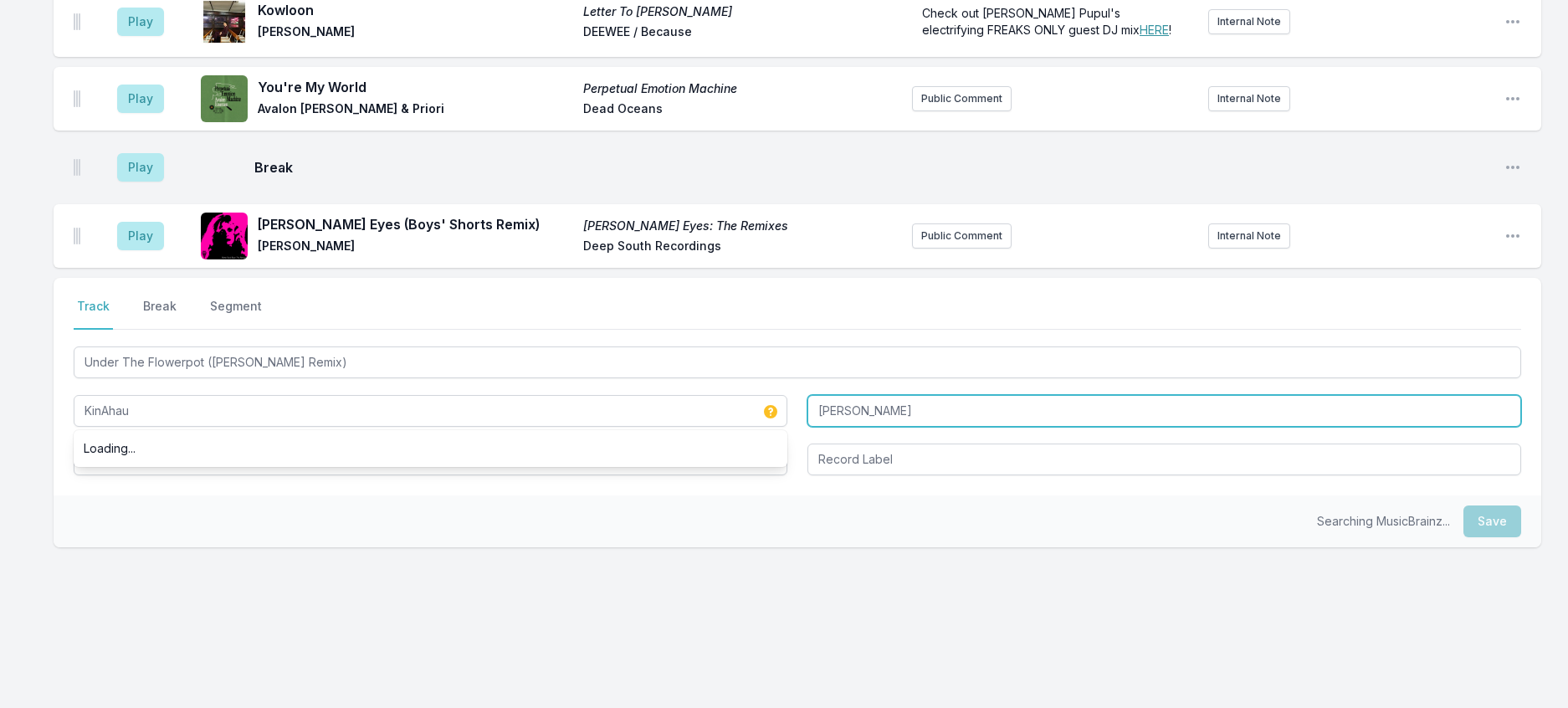
type input "KinAhau"
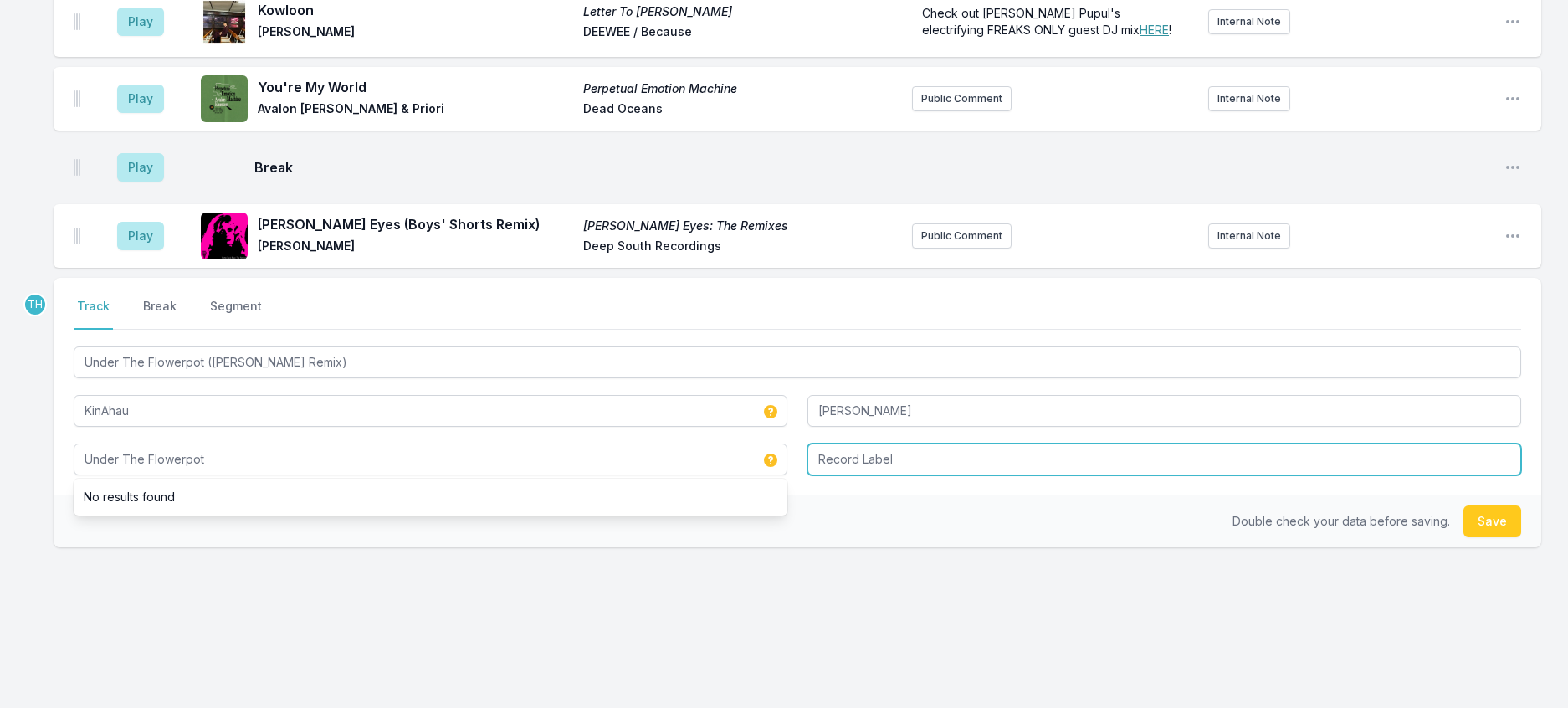
type input "Under The Flowerpot"
type input "Crosstown Rebels"
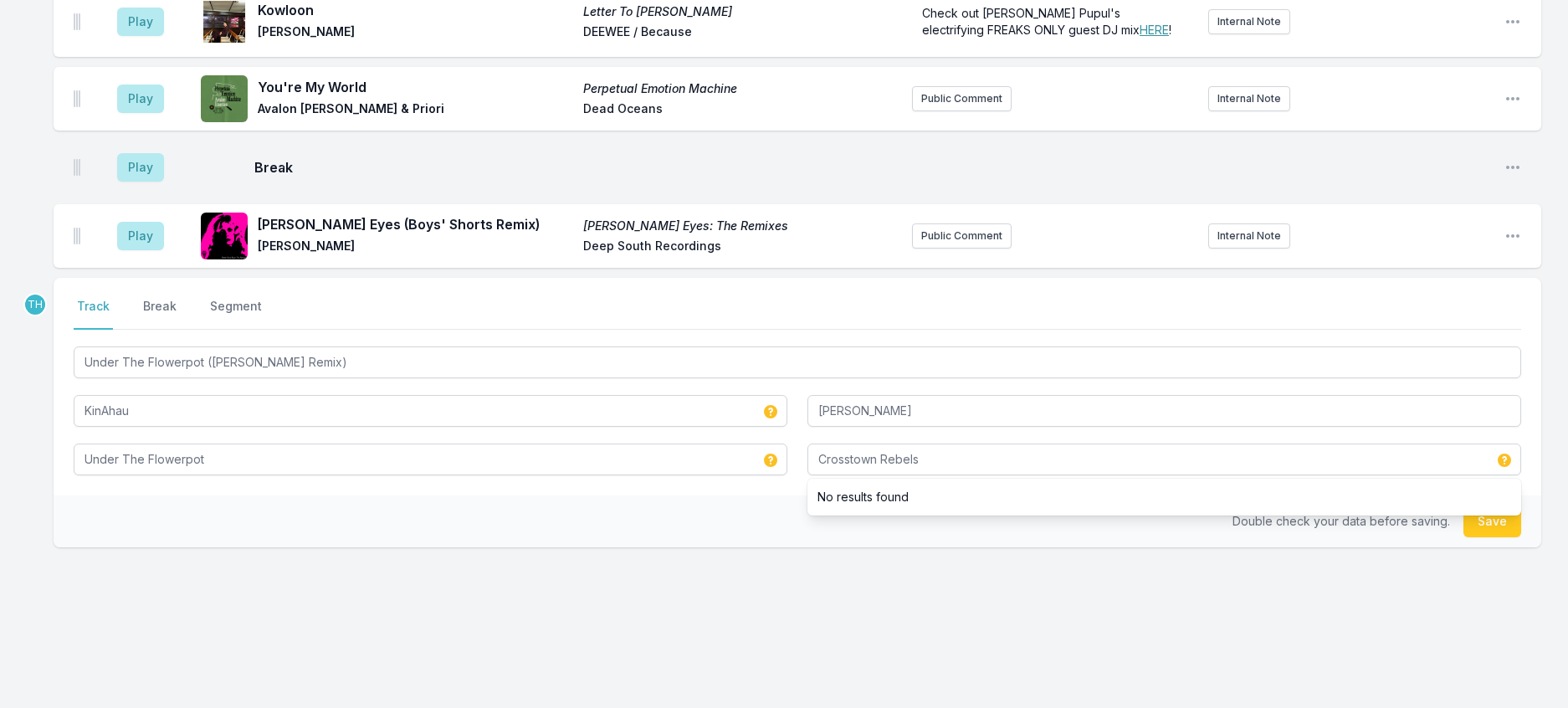
drag, startPoint x: 701, startPoint y: 641, endPoint x: 793, endPoint y: 623, distance: 93.7
click at [702, 547] on div "Double check your data before saving. Save" at bounding box center [797, 521] width 1488 height 51
click at [1479, 537] on button "Save" at bounding box center [1492, 521] width 57 height 32
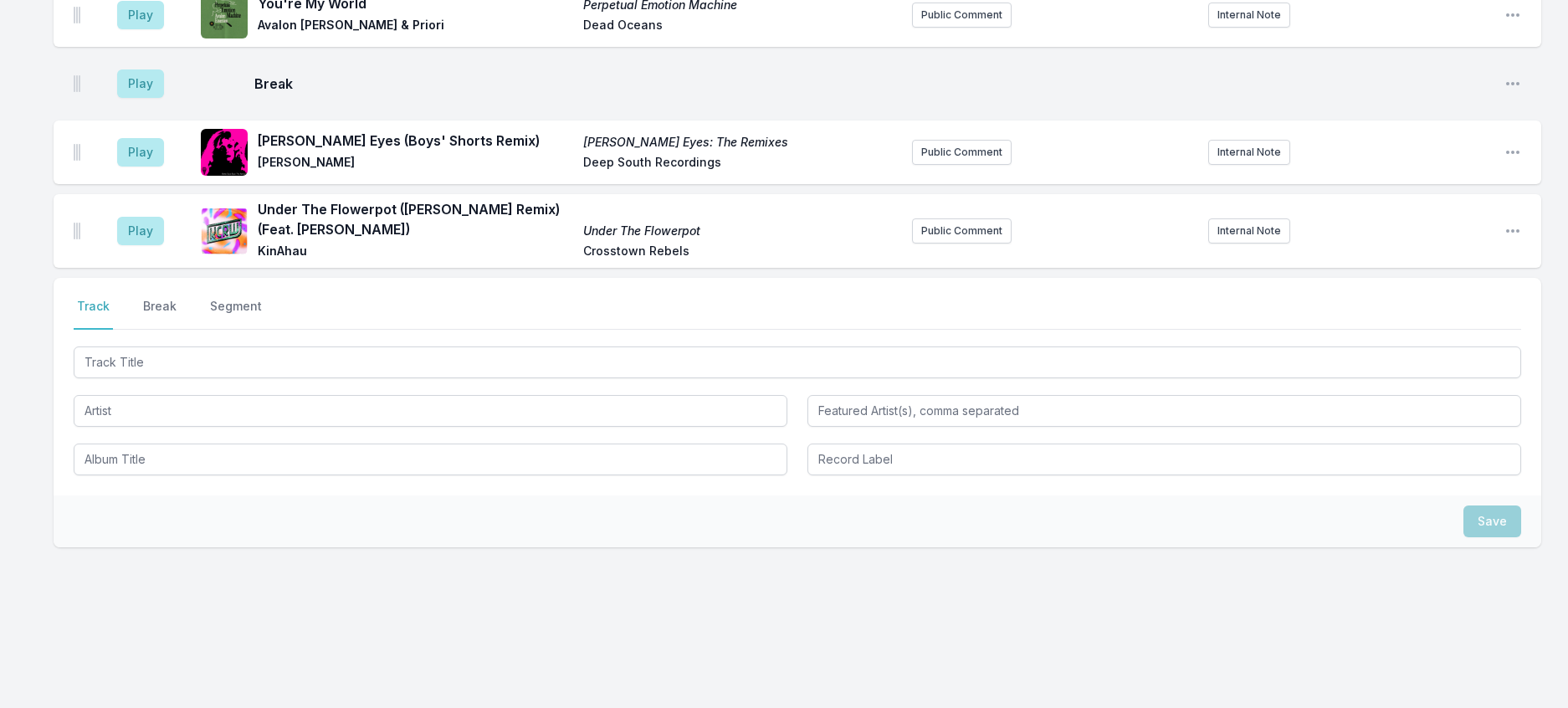
scroll to position [1876, 0]
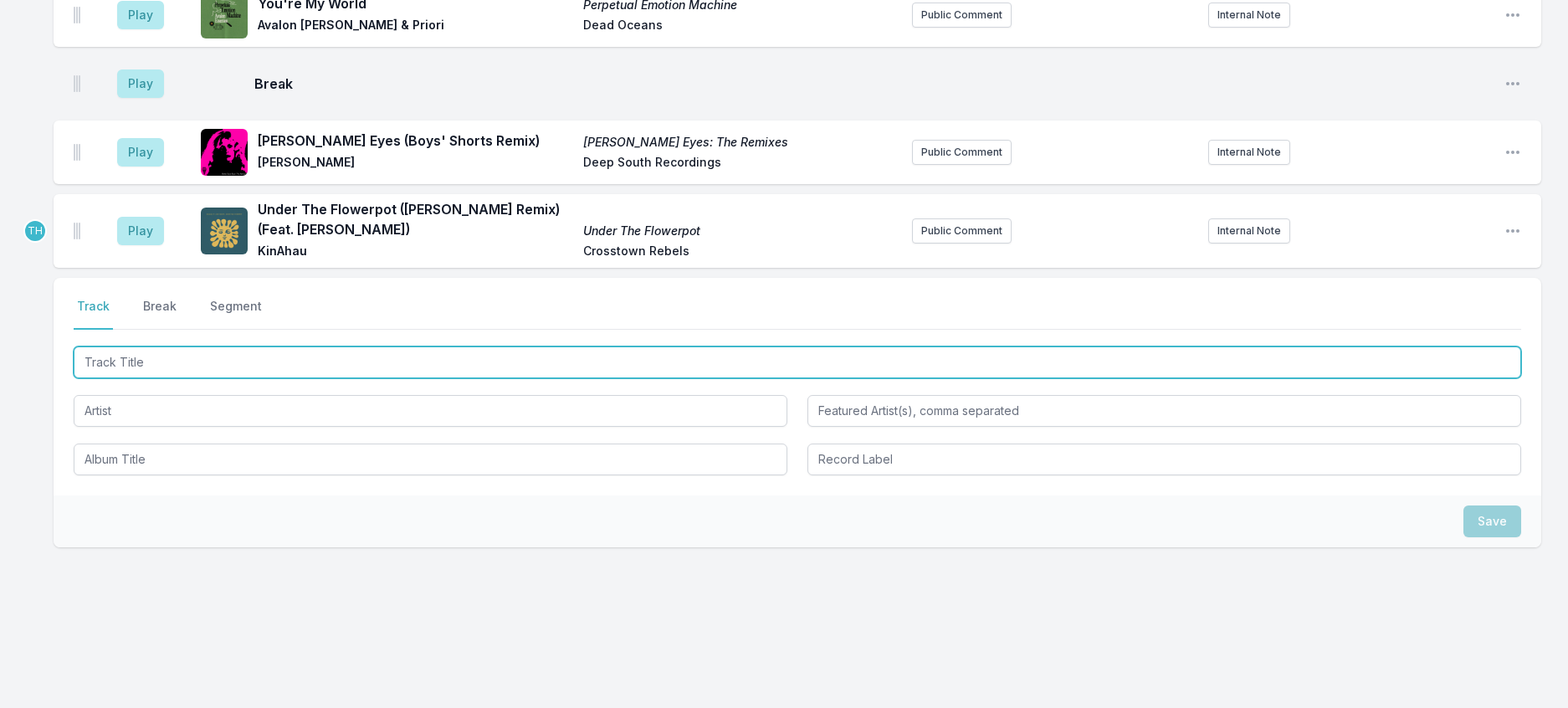
click at [250, 378] on input "Track Title" at bounding box center [796, 362] width 1447 height 32
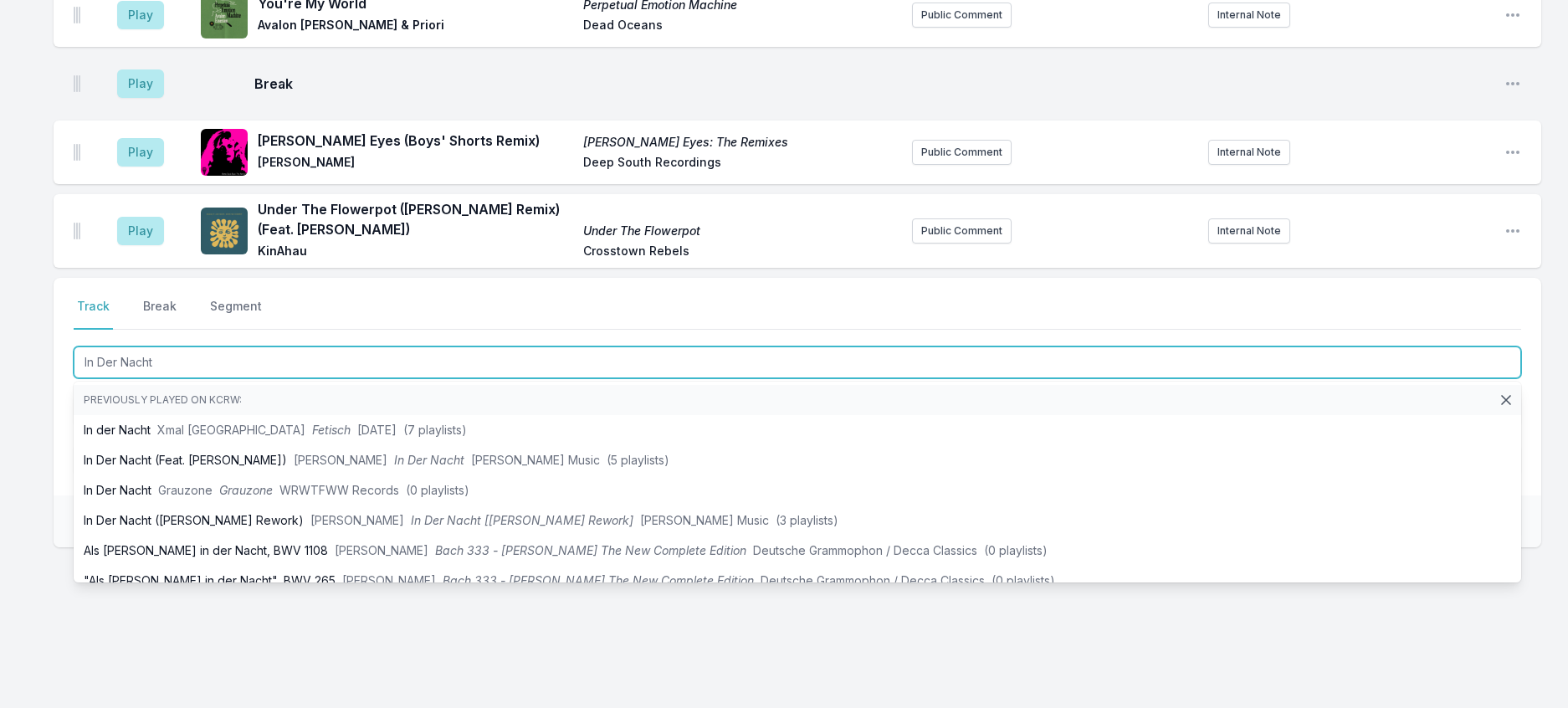
type input "In Der Nacht"
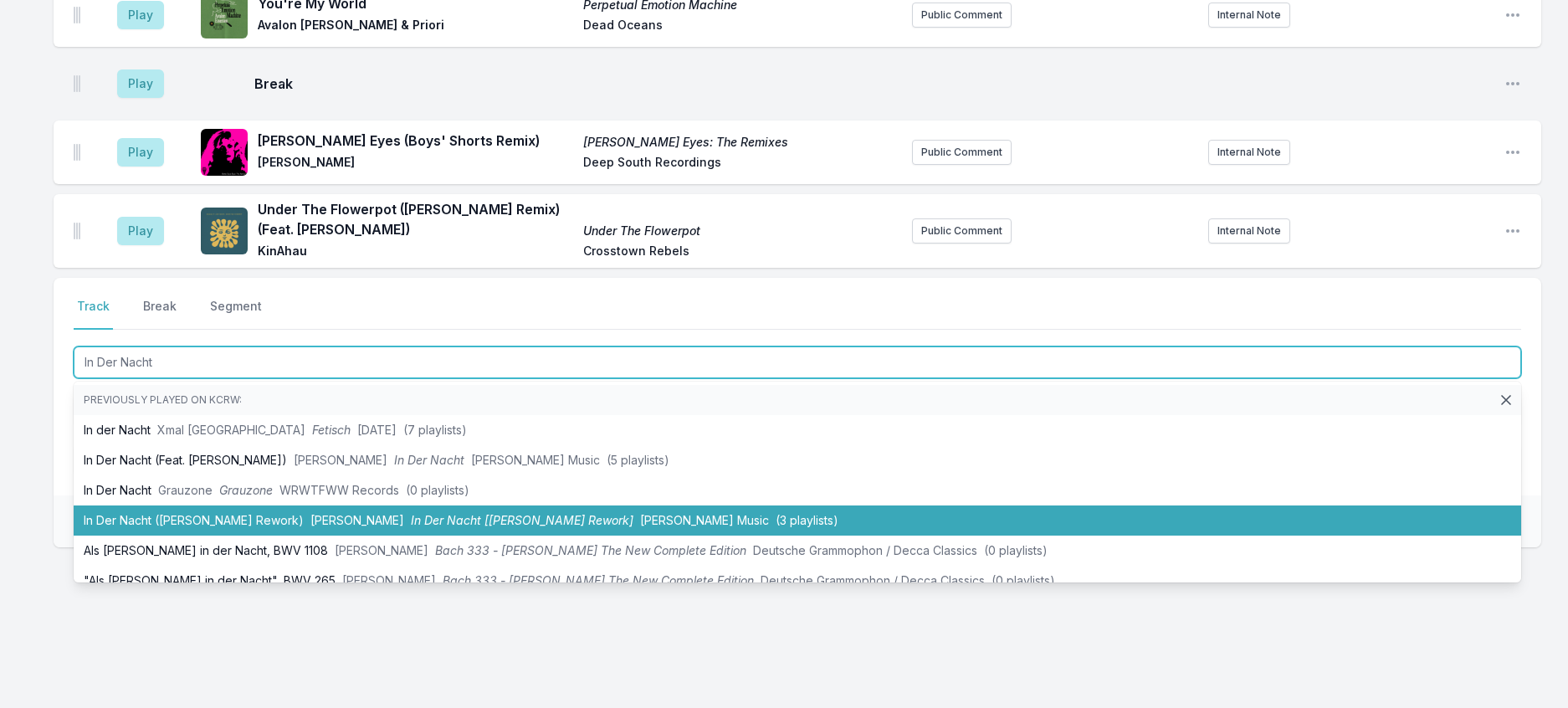
click at [310, 536] on li "In Der Nacht ([PERSON_NAME] Rework) [PERSON_NAME] In Der Nacht [[PERSON_NAME] R…" at bounding box center [796, 520] width 1447 height 30
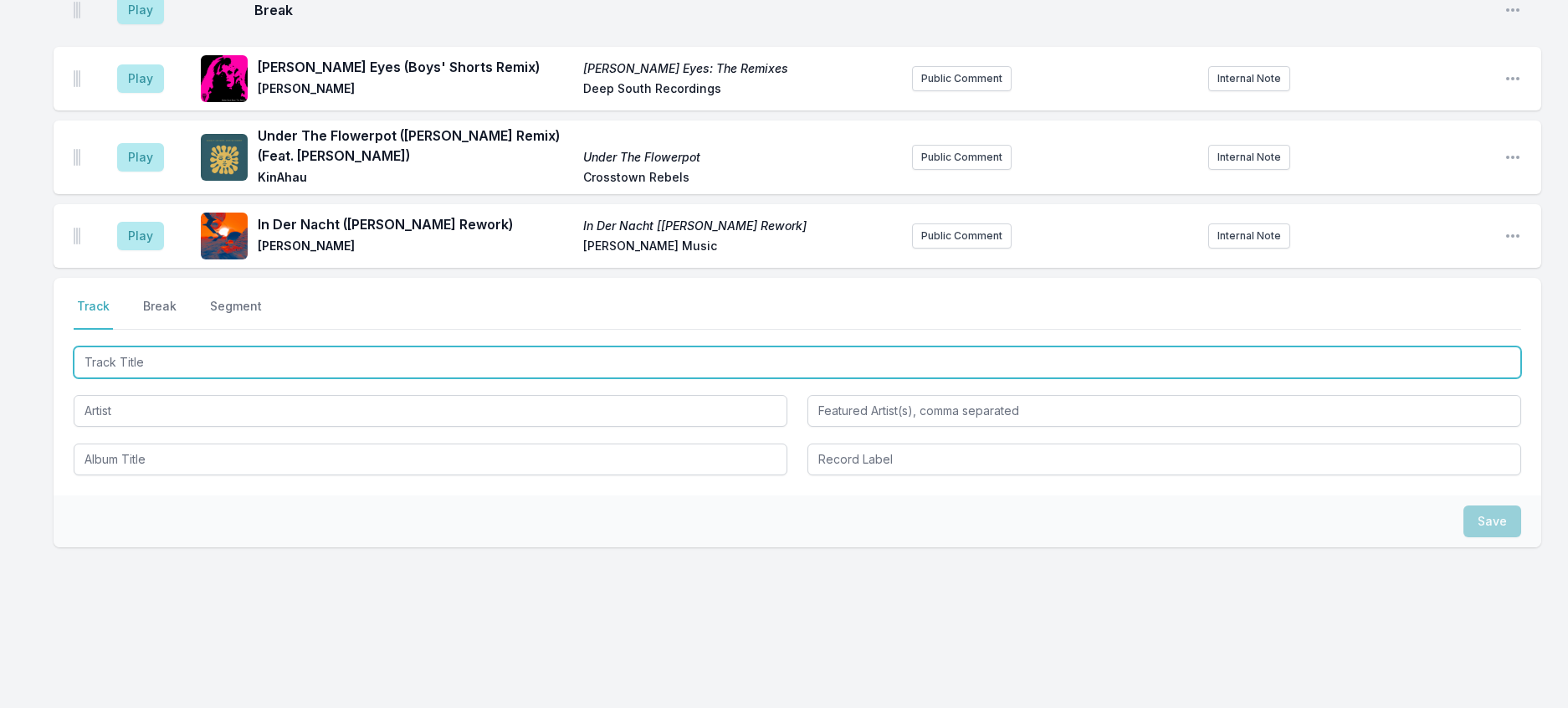
scroll to position [1960, 0]
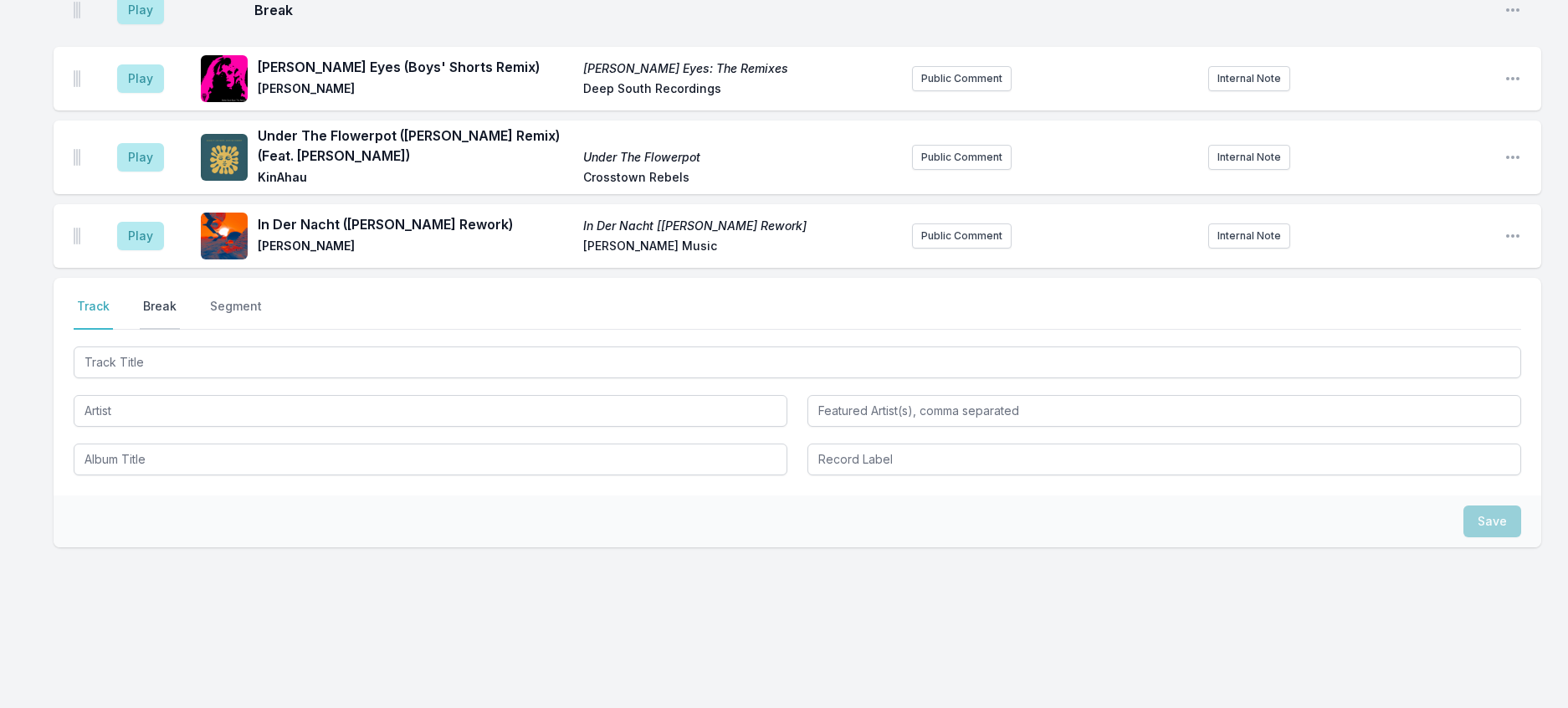
click at [172, 330] on button "Break" at bounding box center [159, 314] width 41 height 32
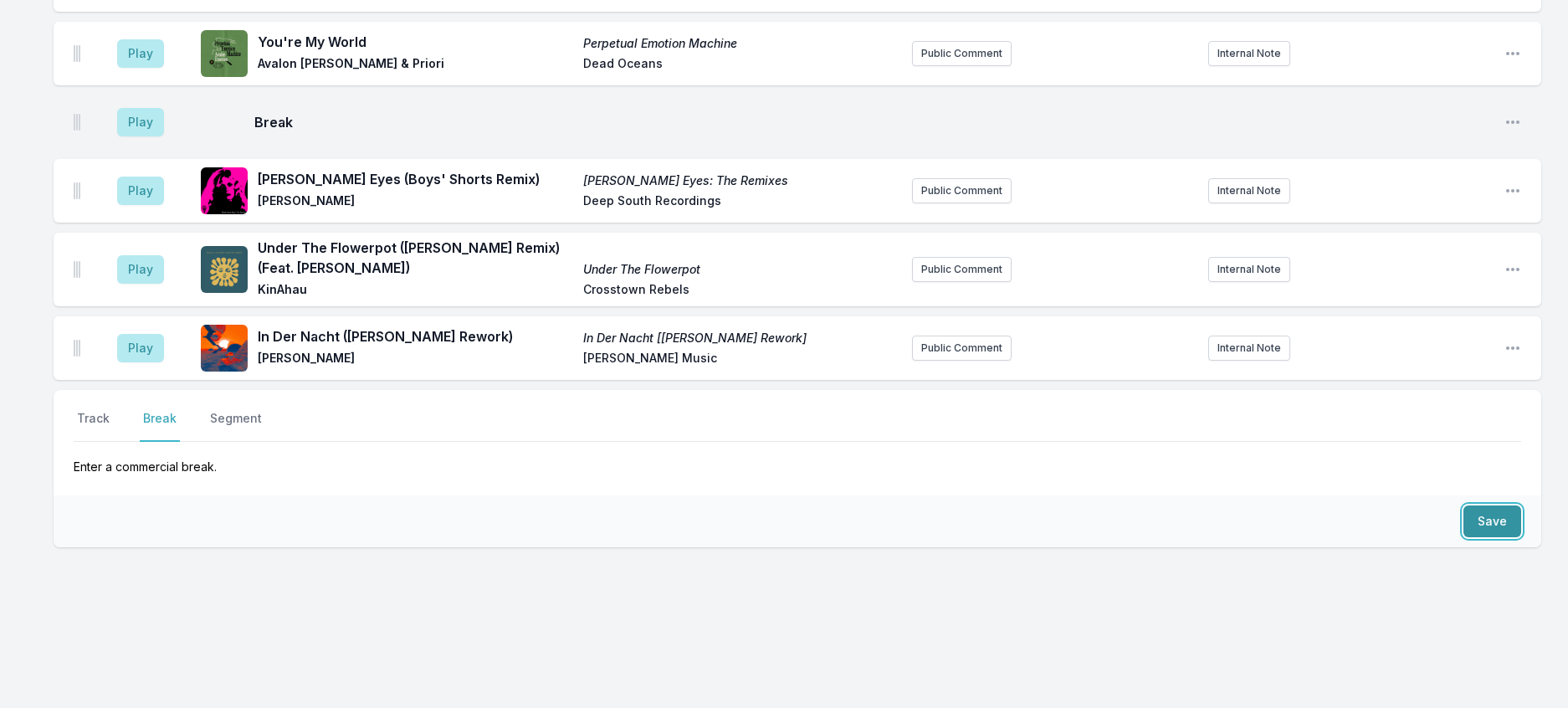
drag, startPoint x: 1485, startPoint y: 497, endPoint x: 549, endPoint y: 370, distance: 944.6
click at [1484, 505] on button "Save" at bounding box center [1492, 521] width 57 height 32
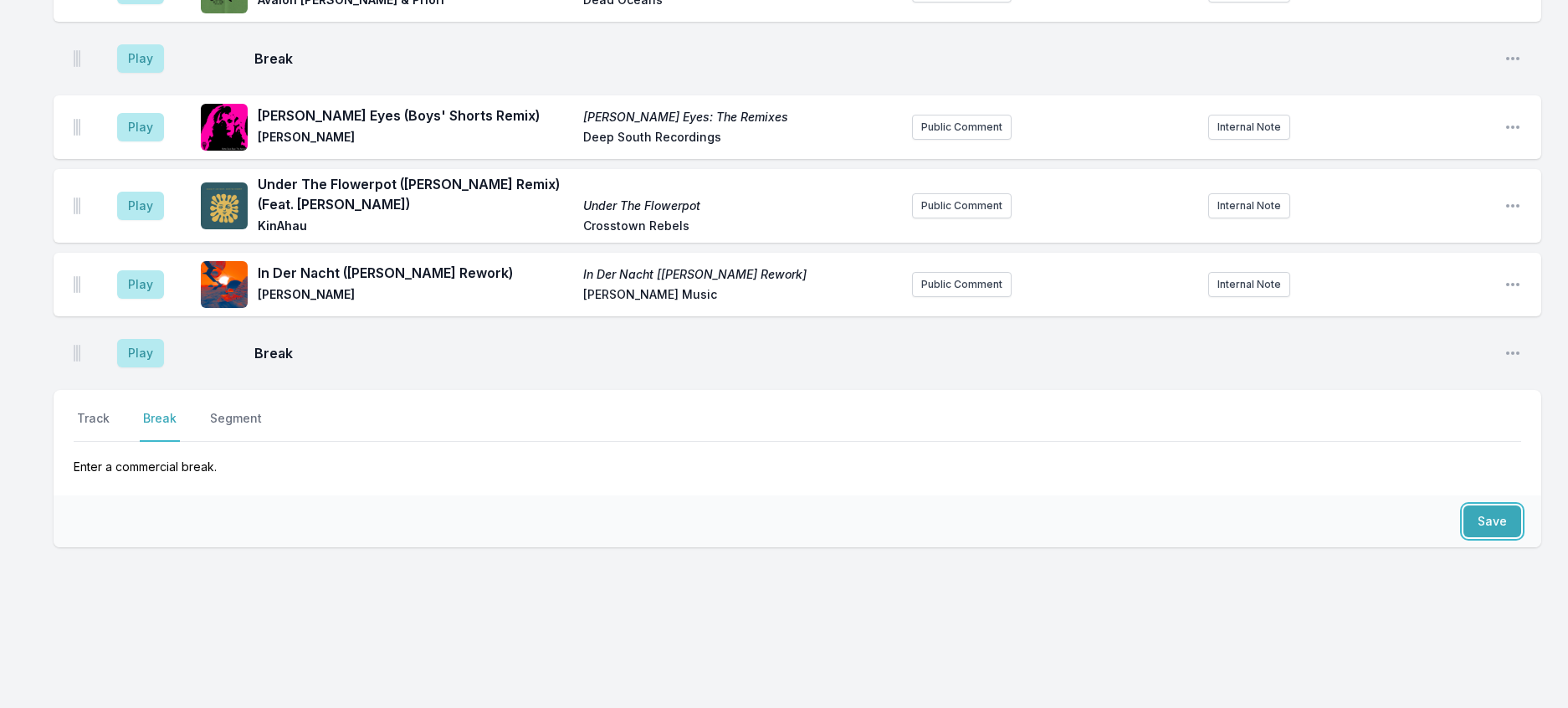
scroll to position [2032, 0]
drag, startPoint x: 114, startPoint y: 384, endPoint x: 121, endPoint y: 390, distance: 9.2
click at [113, 410] on button "Track" at bounding box center [93, 426] width 40 height 32
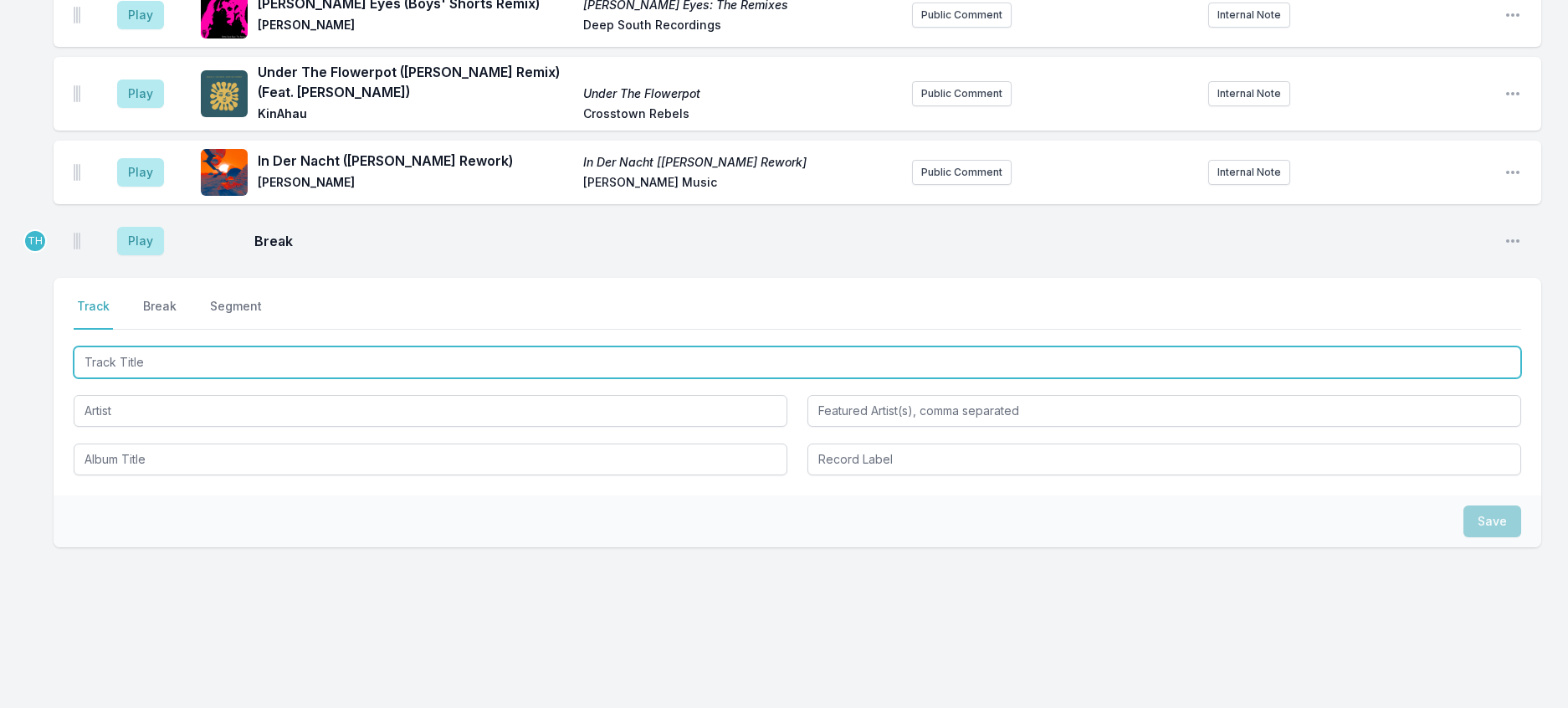
click at [153, 378] on input "Track Title" at bounding box center [796, 362] width 1447 height 32
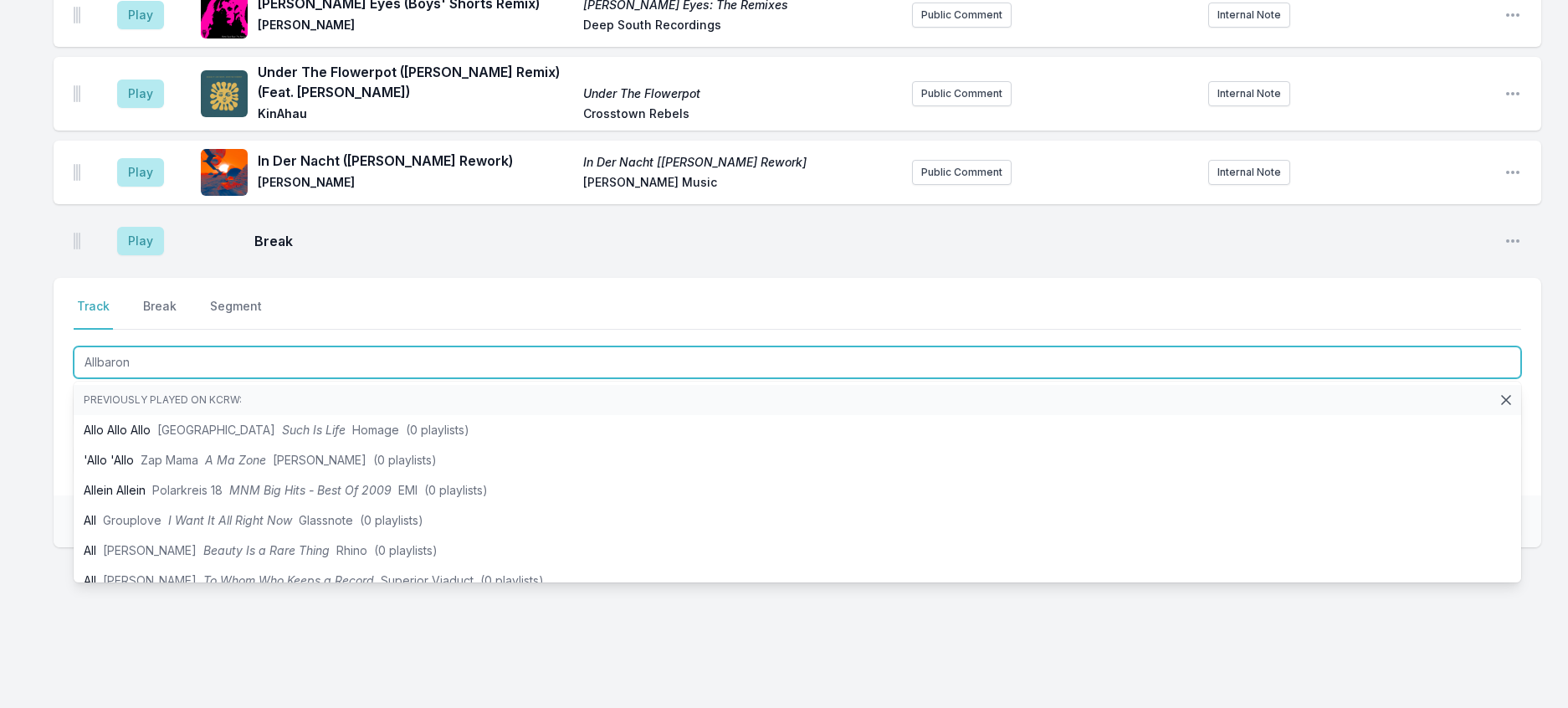
type input "Allbarone"
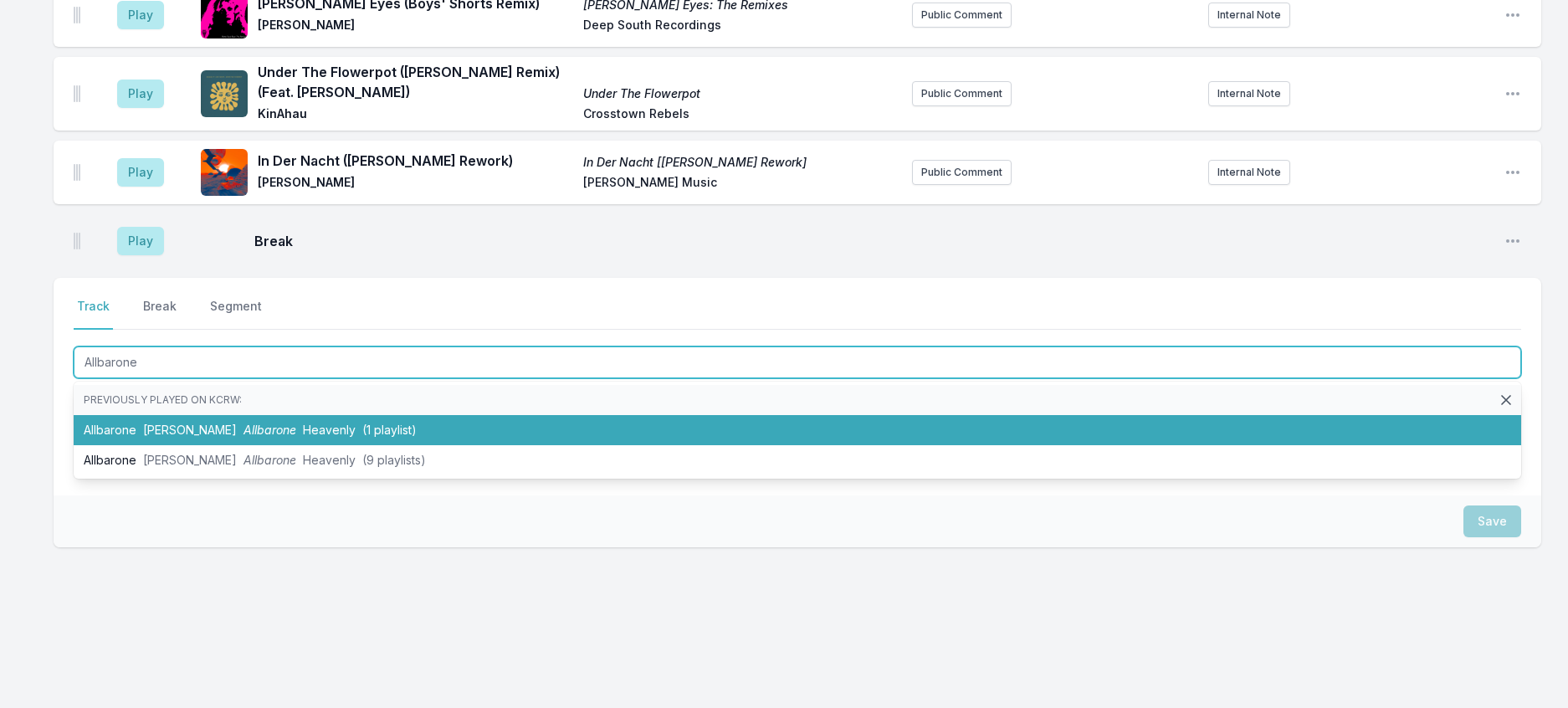
click at [261, 437] on span "Allbarone" at bounding box center [269, 430] width 52 height 14
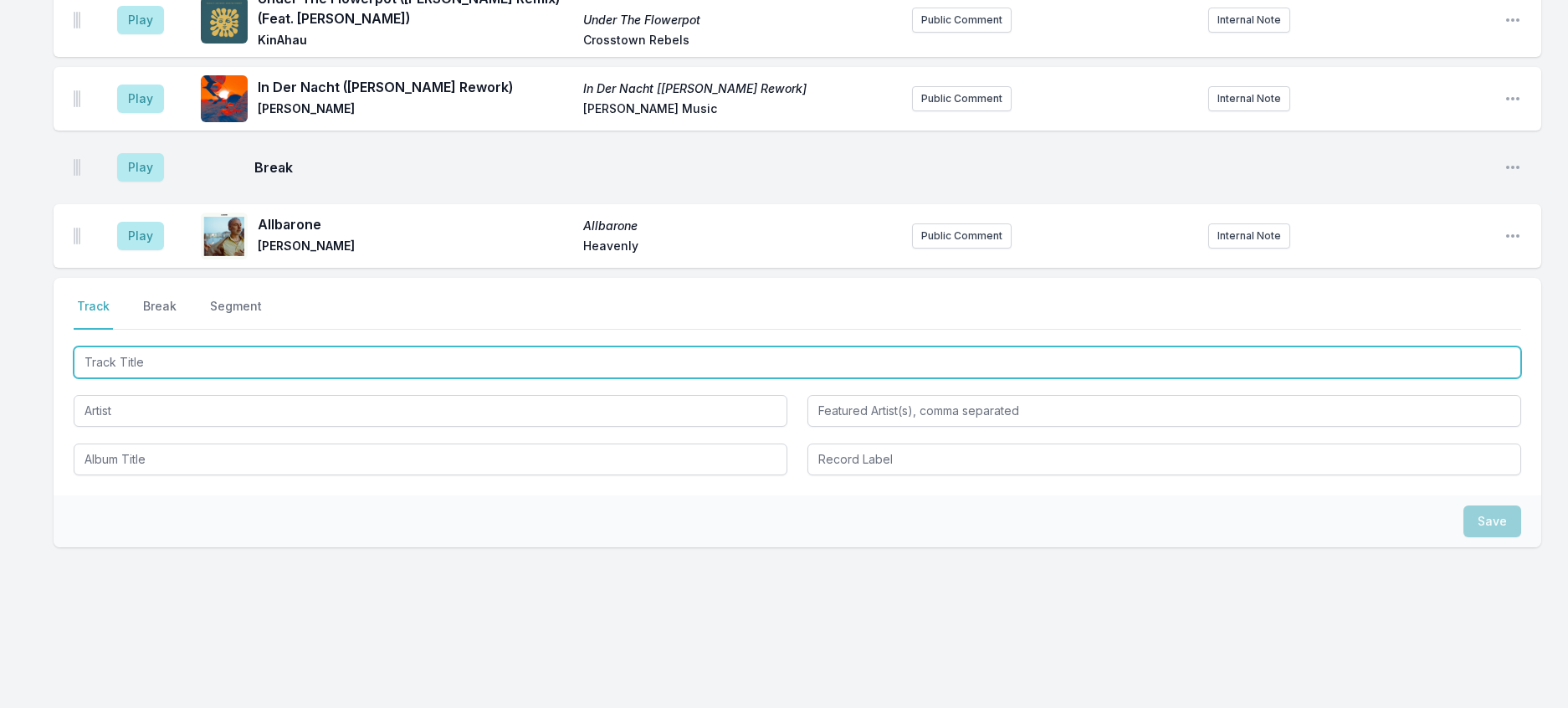
scroll to position [2114, 0]
click at [359, 378] on input "Track Title" at bounding box center [796, 362] width 1447 height 32
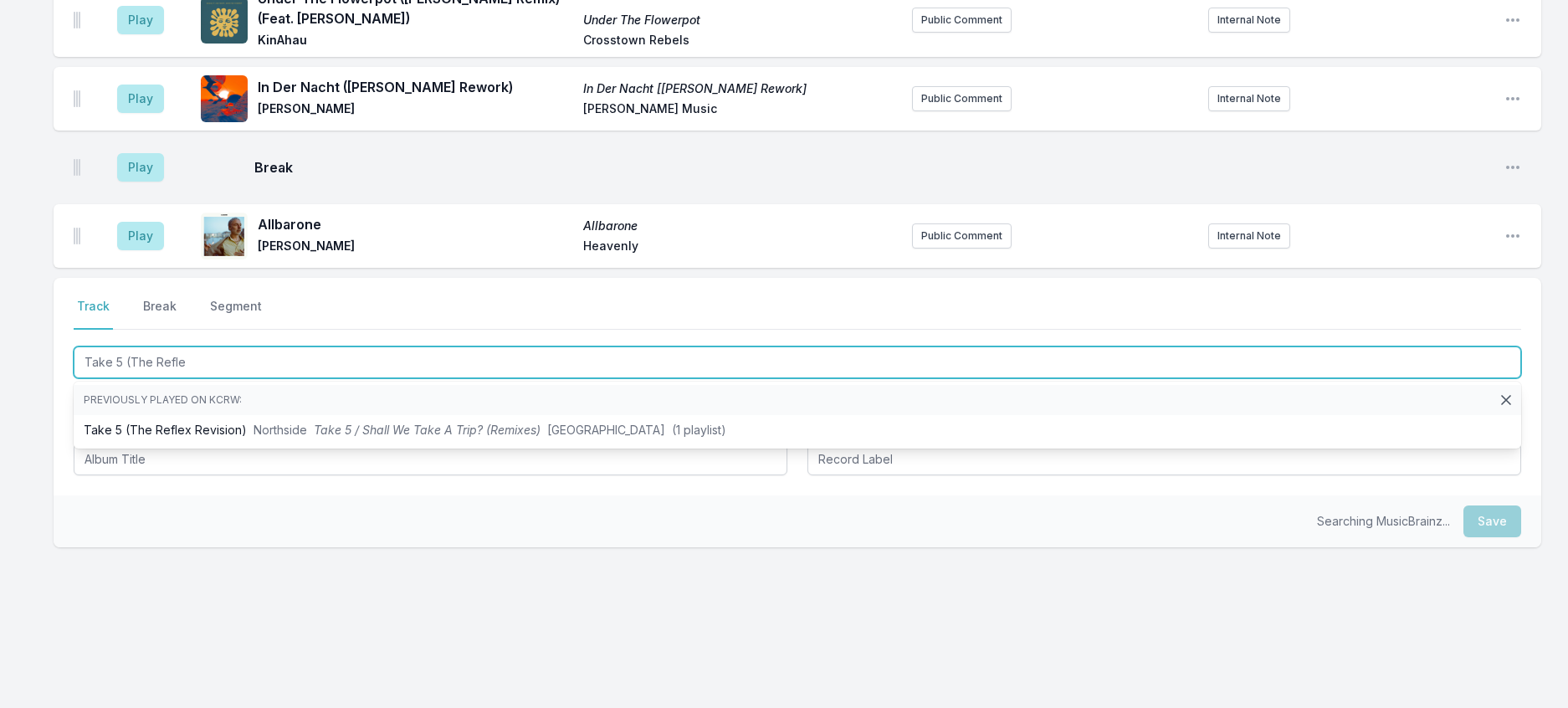
type input "Take 5 (The Reflex"
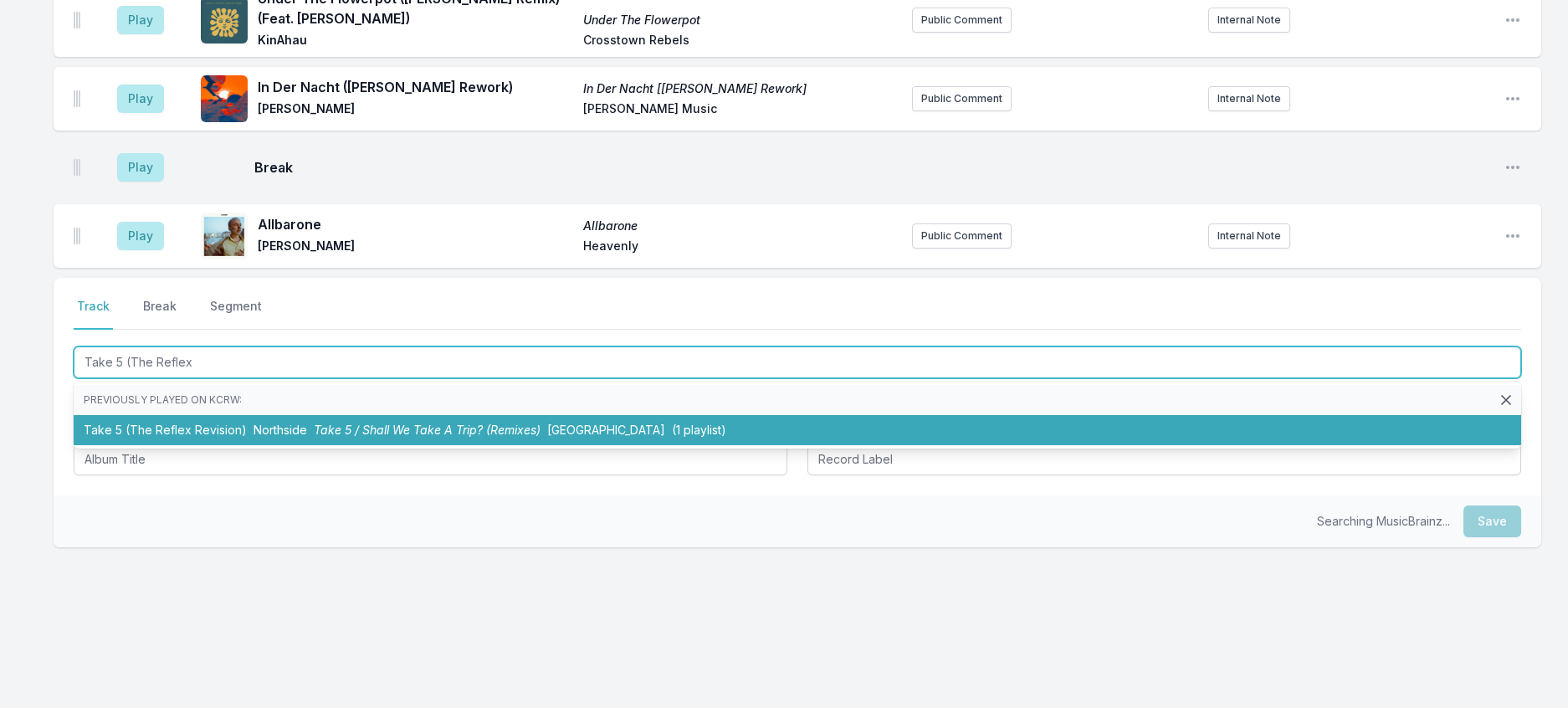
drag, startPoint x: 440, startPoint y: 514, endPoint x: 447, endPoint y: 539, distance: 26.0
click at [441, 445] on li "Take 5 (The Reflex Revision) Northside Take 5 / Shall We Take A Trip? (Remixes)…" at bounding box center [796, 430] width 1447 height 30
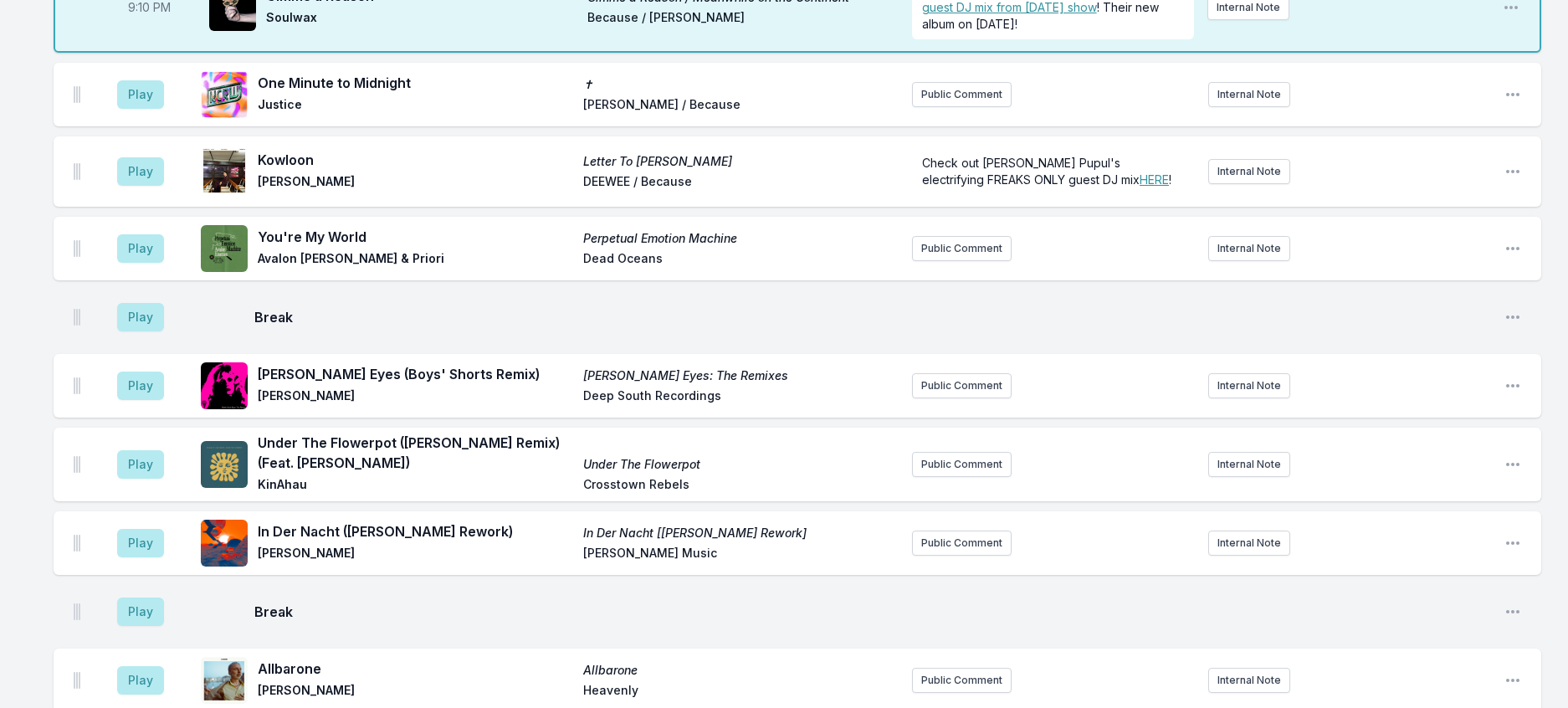
scroll to position [1445, 0]
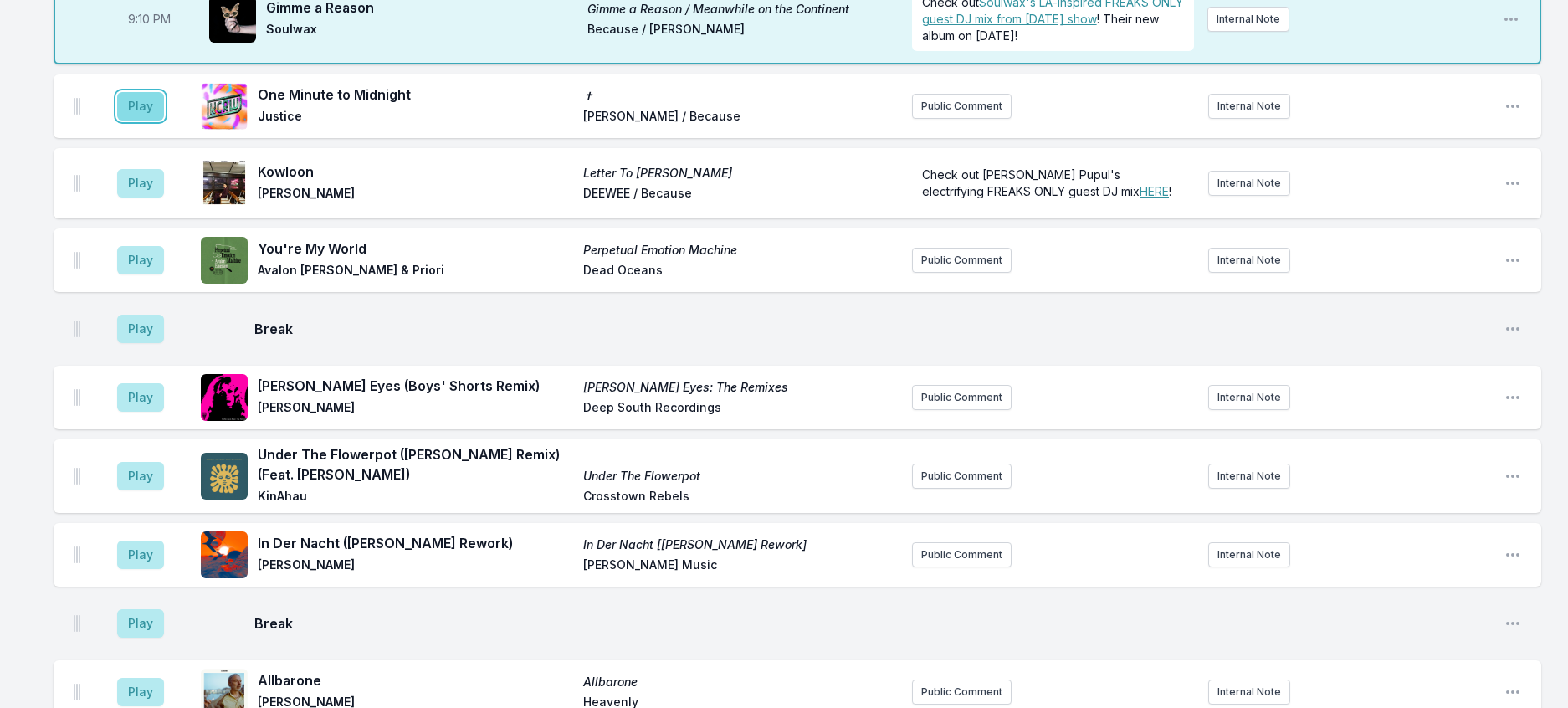
click at [164, 121] on button "Play" at bounding box center [140, 106] width 47 height 29
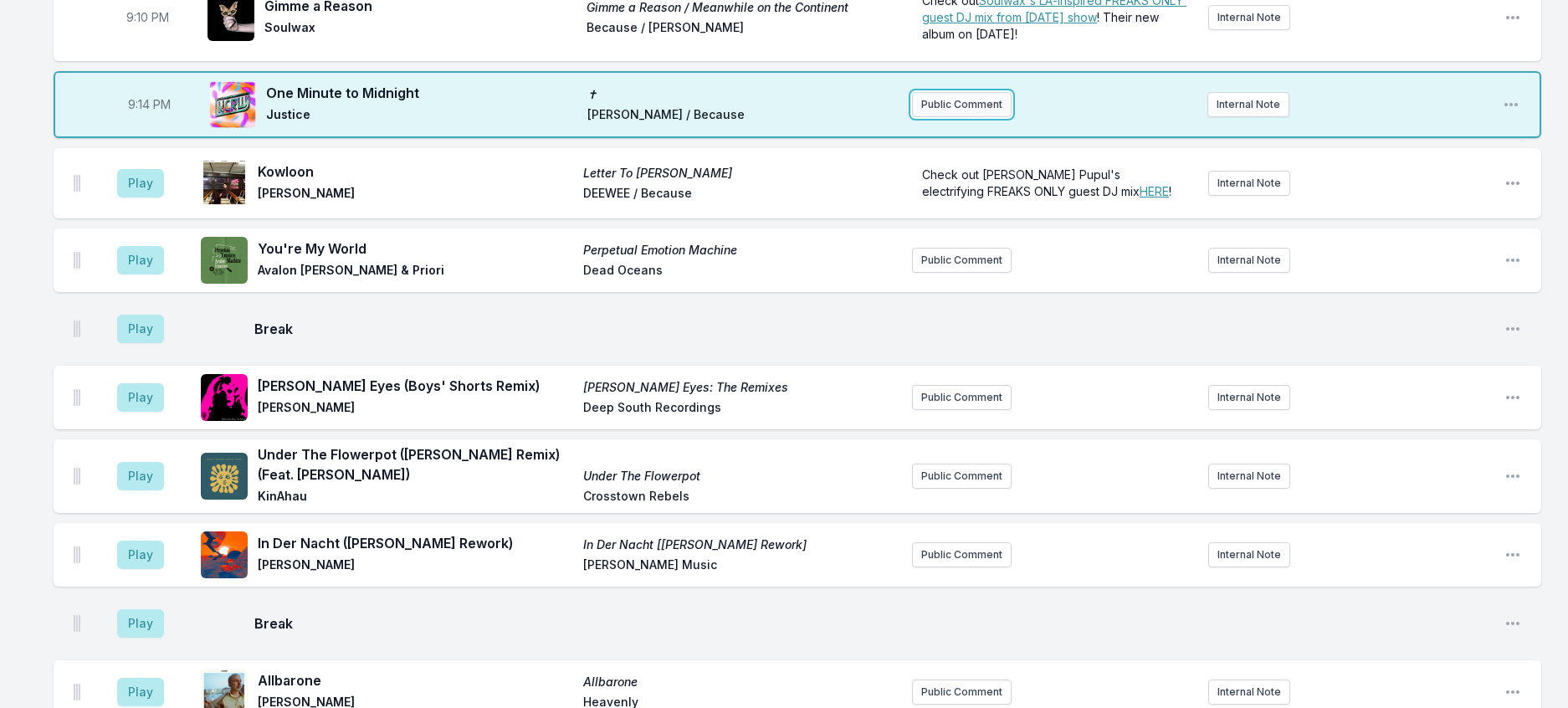
click at [938, 117] on button "Public Comment" at bounding box center [962, 104] width 100 height 25
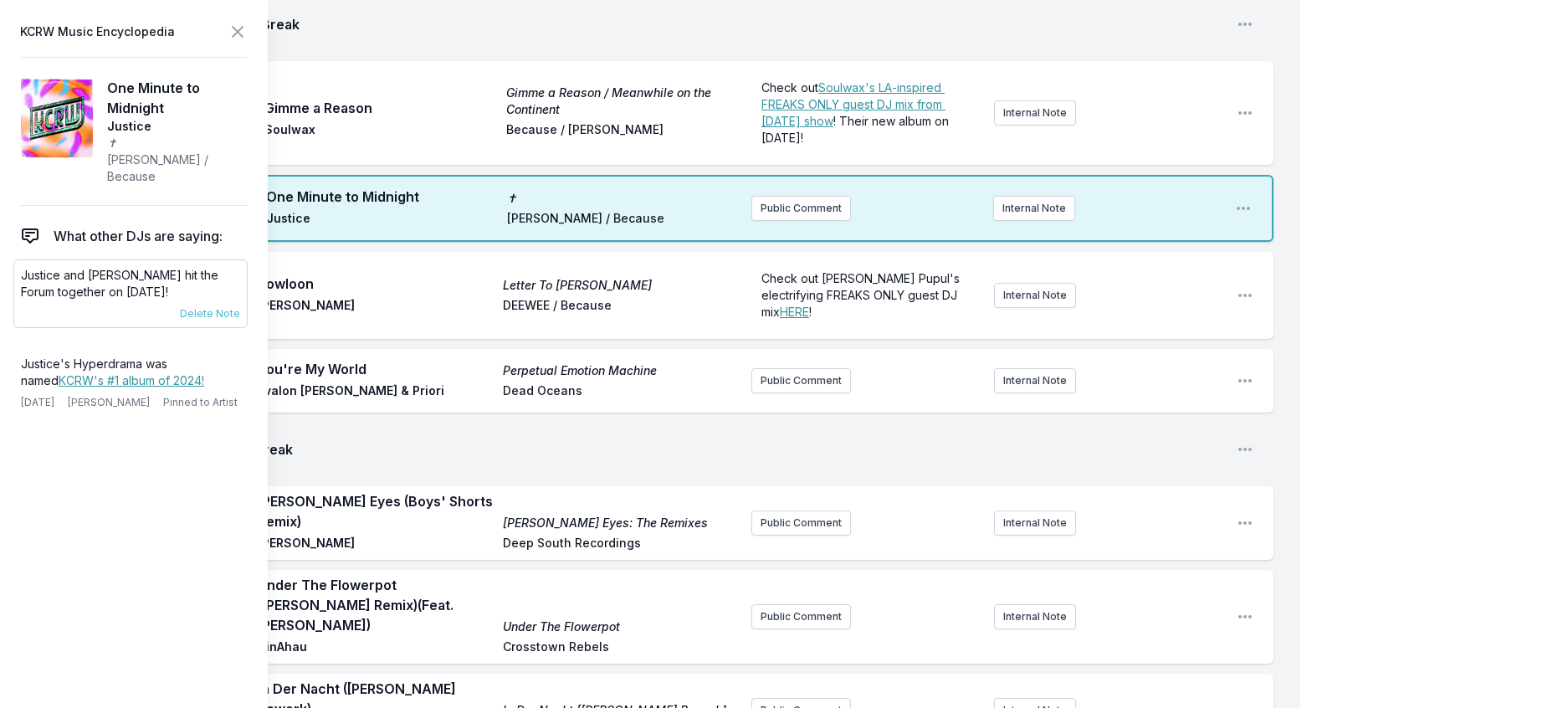
drag, startPoint x: 209, startPoint y: 306, endPoint x: 20, endPoint y: 290, distance: 189.7
click at [20, 290] on div "Justice and [PERSON_NAME] hit the Forum together on [DATE]! [DATE] [PERSON_NAME…" at bounding box center [131, 293] width 235 height 68
click at [754, 221] on button "Public Comment" at bounding box center [801, 208] width 100 height 25
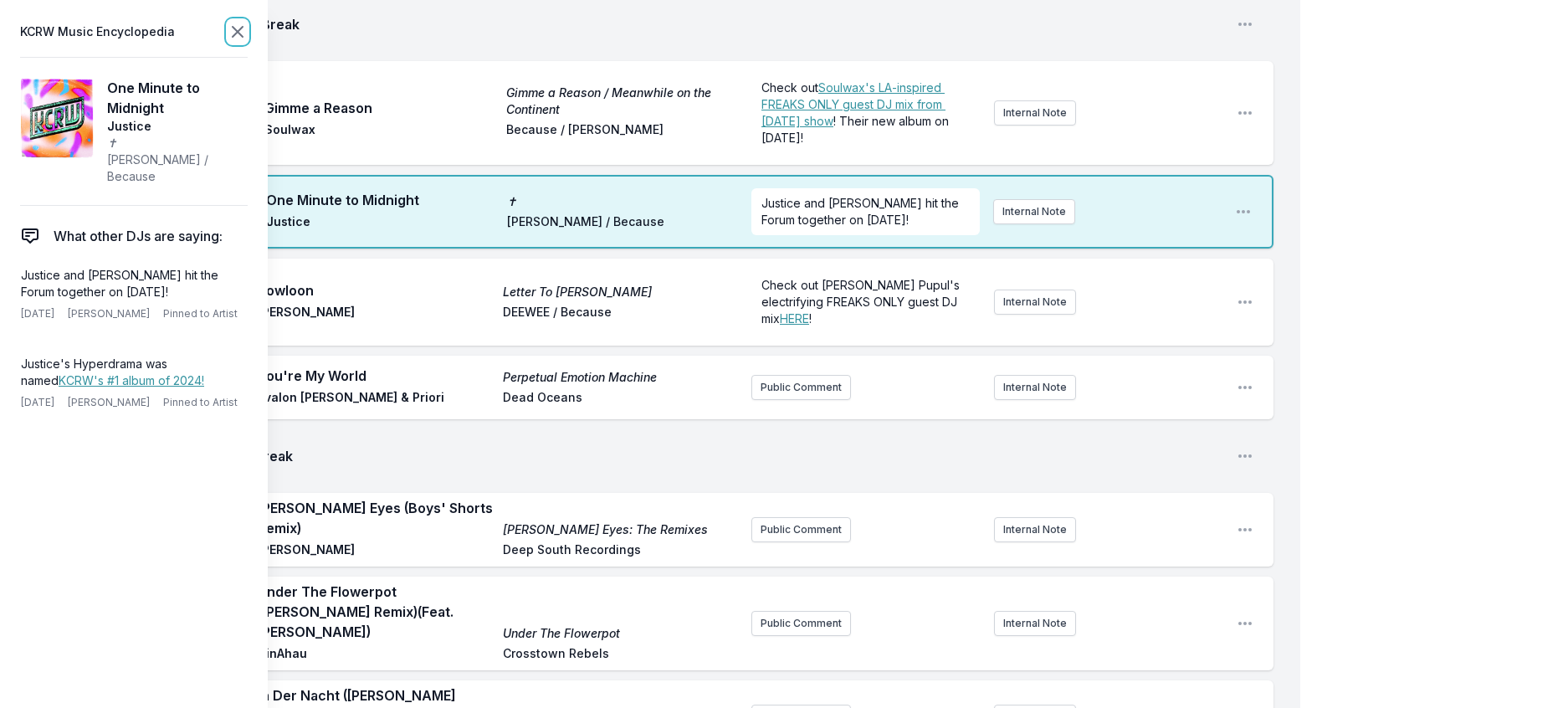
click at [248, 27] on icon at bounding box center [238, 32] width 20 height 20
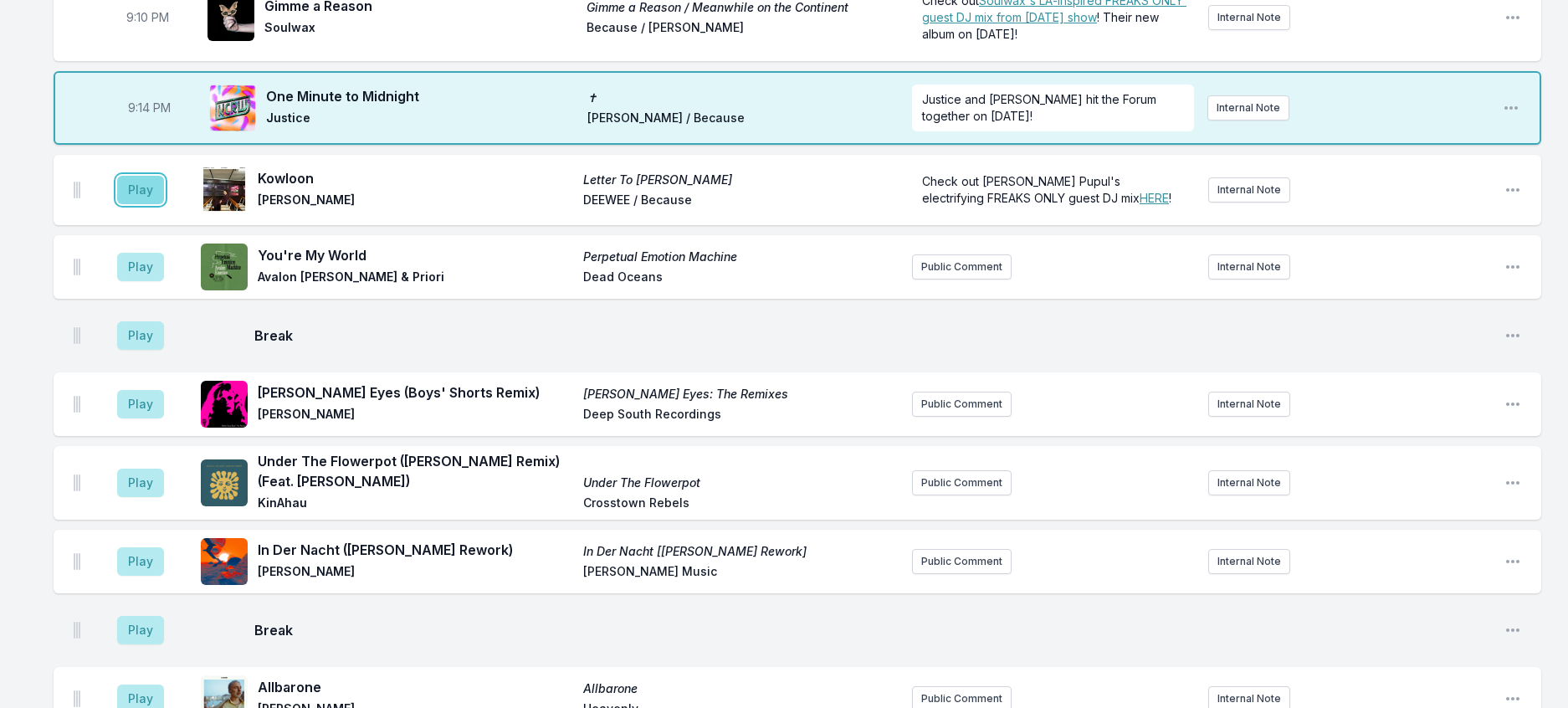
click at [164, 204] on button "Play" at bounding box center [140, 189] width 47 height 29
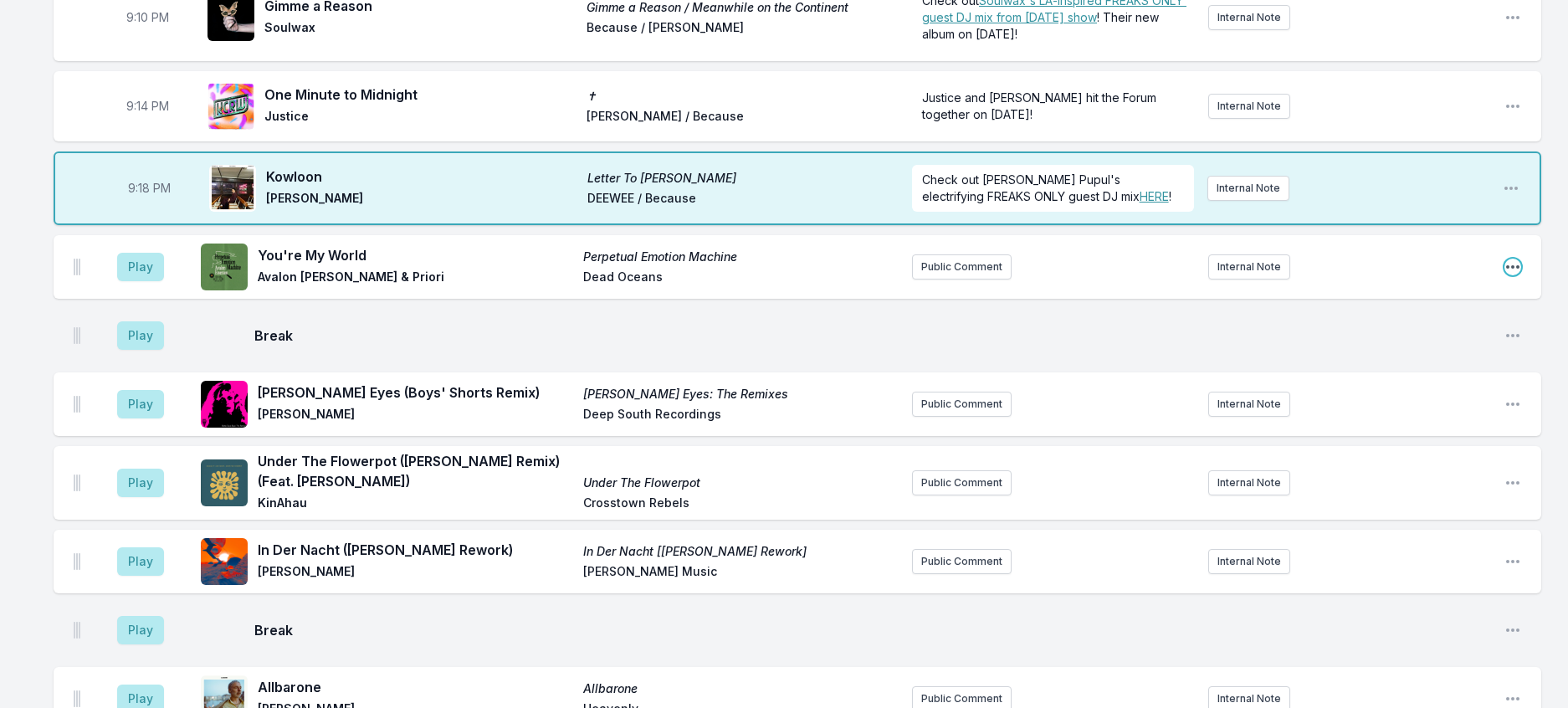
click at [1505, 275] on icon "Open playlist item options" at bounding box center [1513, 266] width 17 height 17
click at [1392, 375] on button "Delete Entry" at bounding box center [1426, 360] width 187 height 30
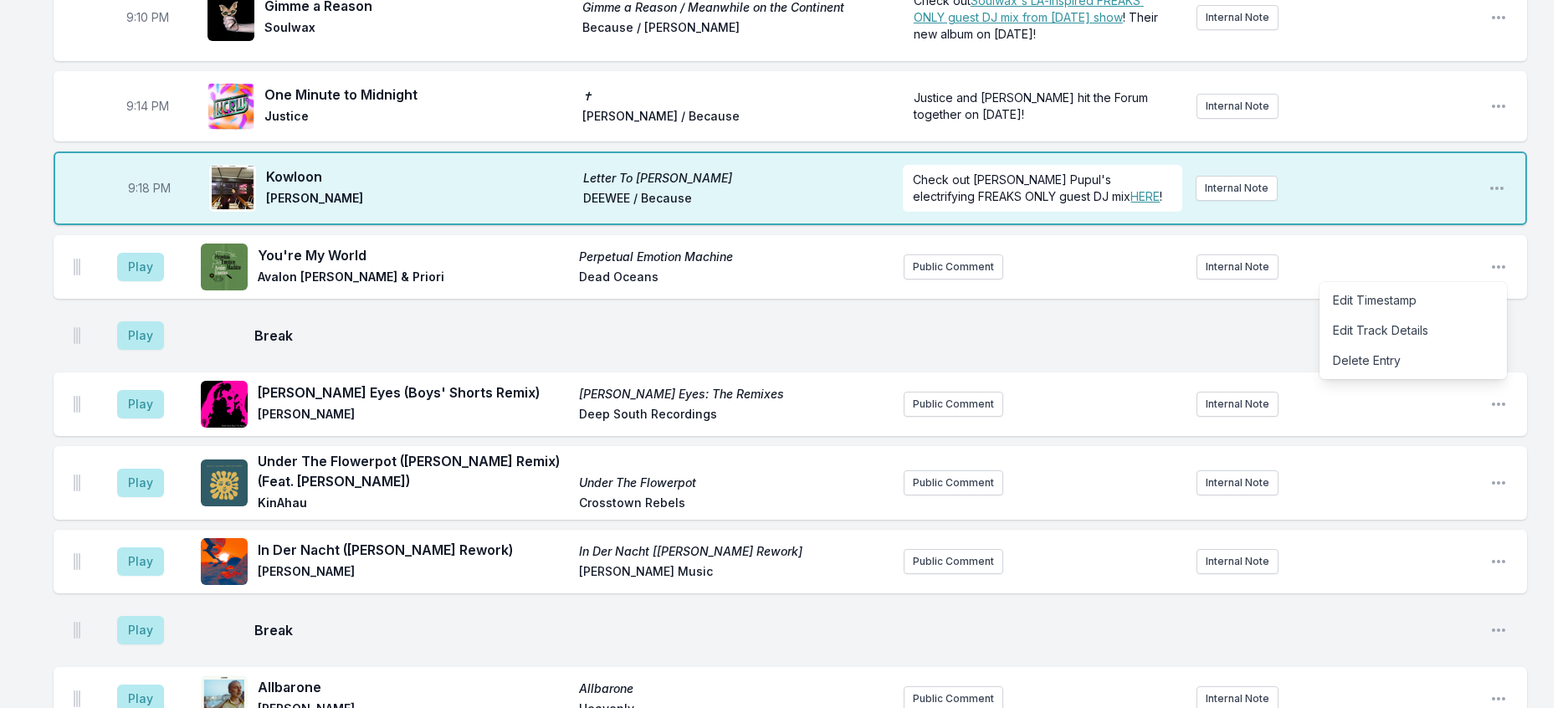
scroll to position [1425, 0]
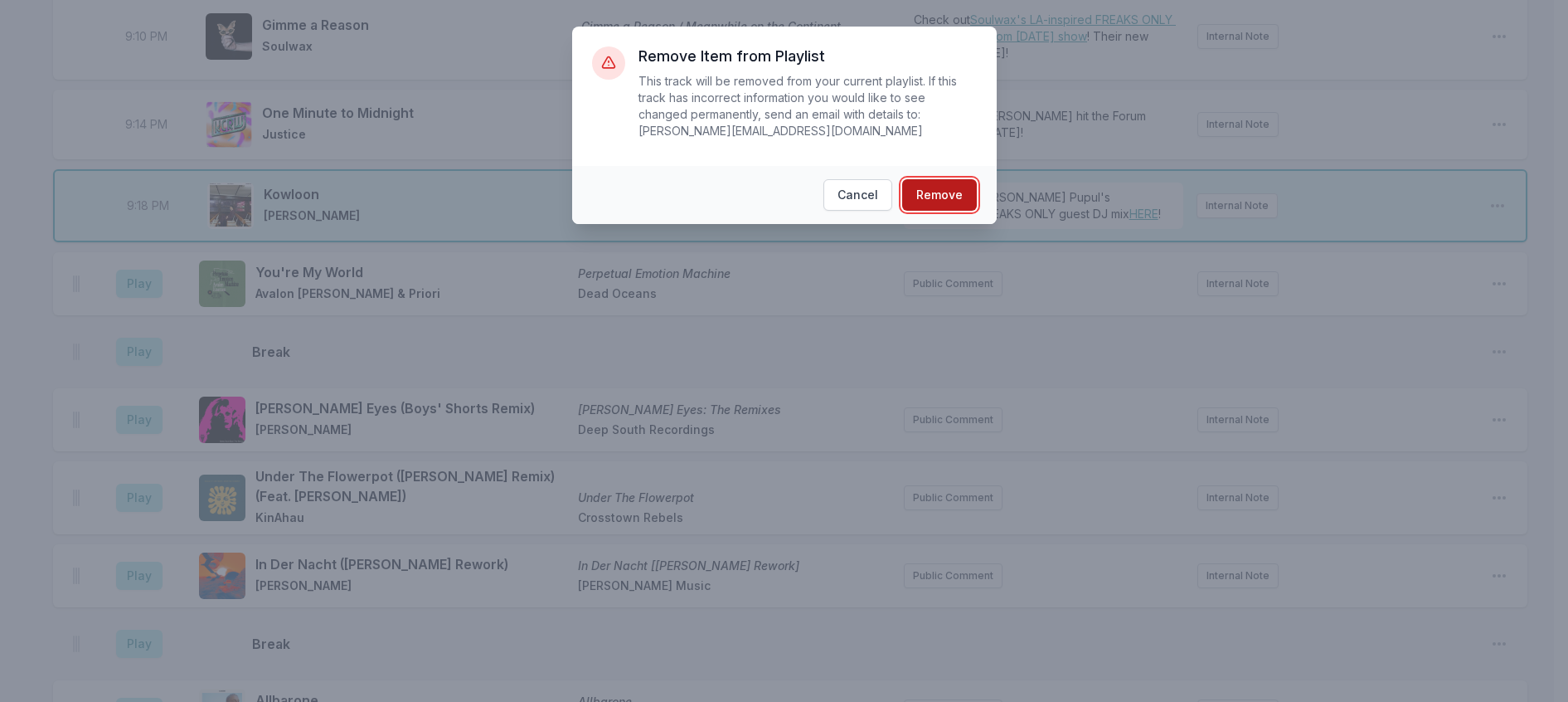
click at [945, 204] on button "Remove" at bounding box center [940, 194] width 75 height 31
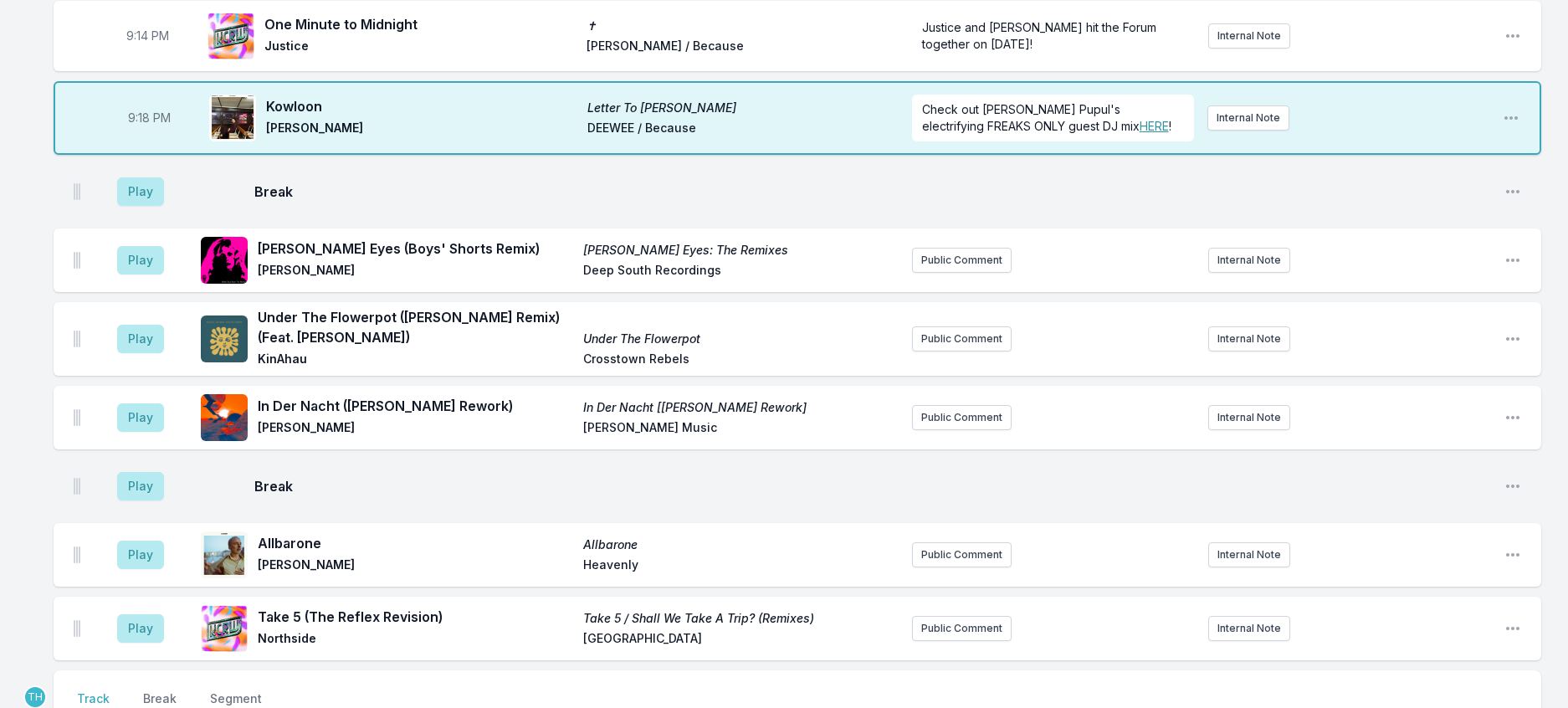
scroll to position [1592, 0]
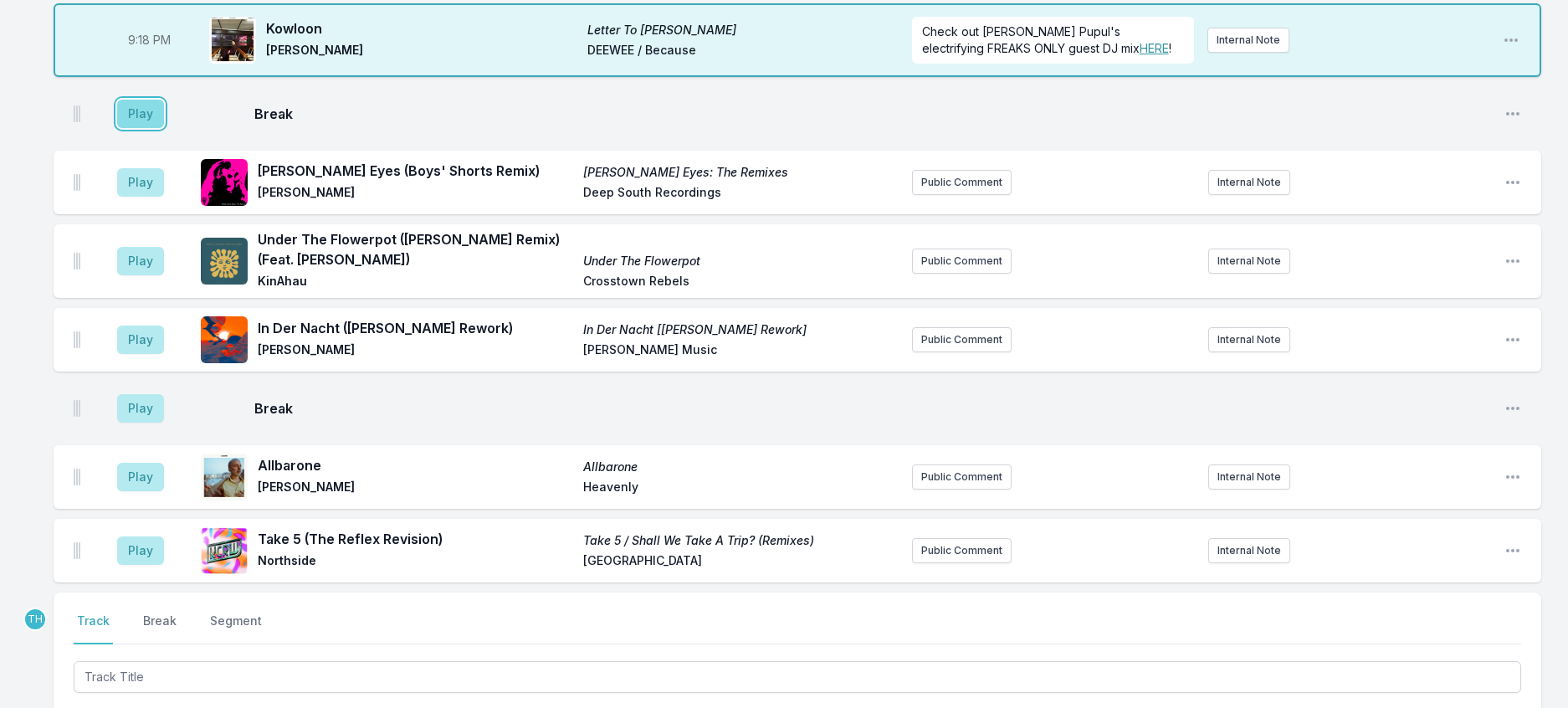
click at [153, 128] on button "Play" at bounding box center [140, 114] width 47 height 29
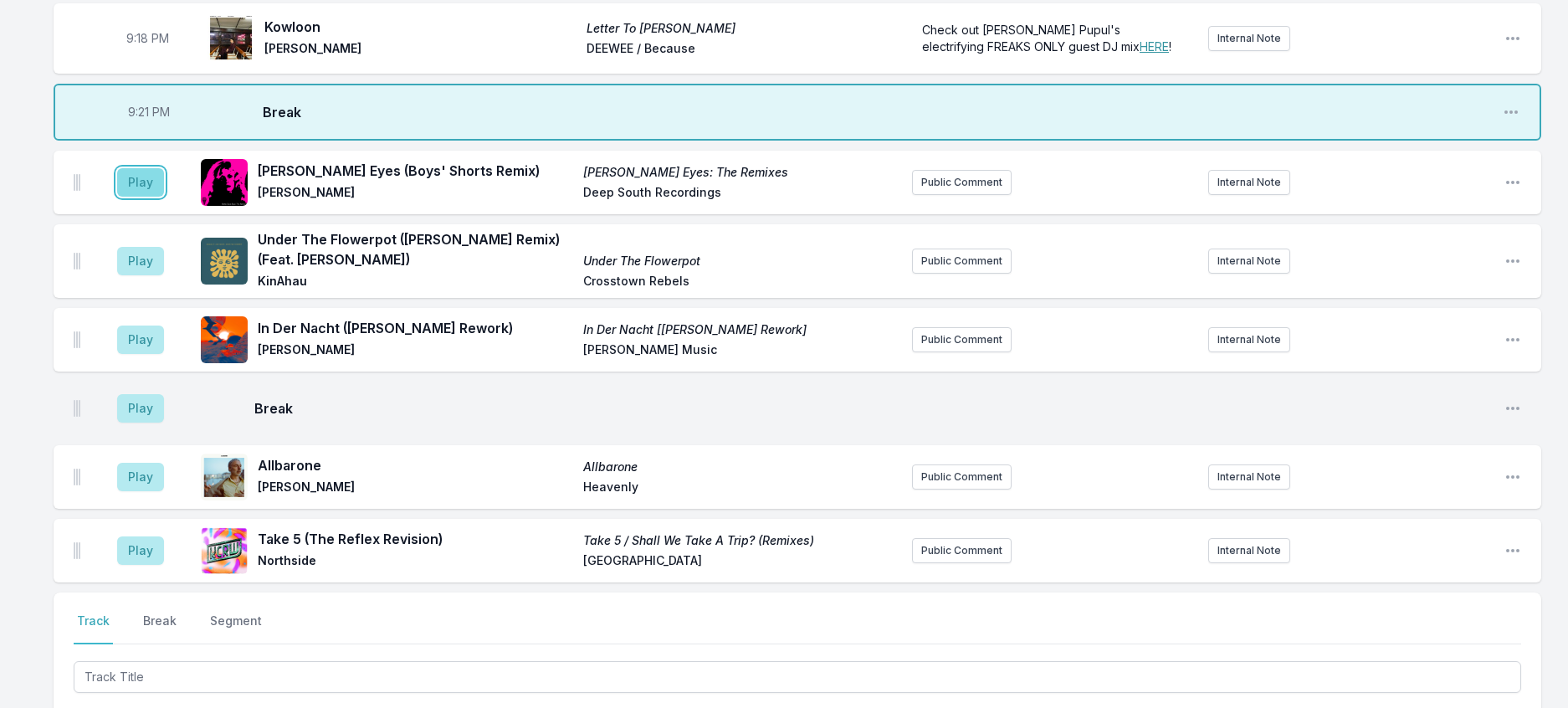
click at [149, 196] on button "Play" at bounding box center [140, 182] width 47 height 29
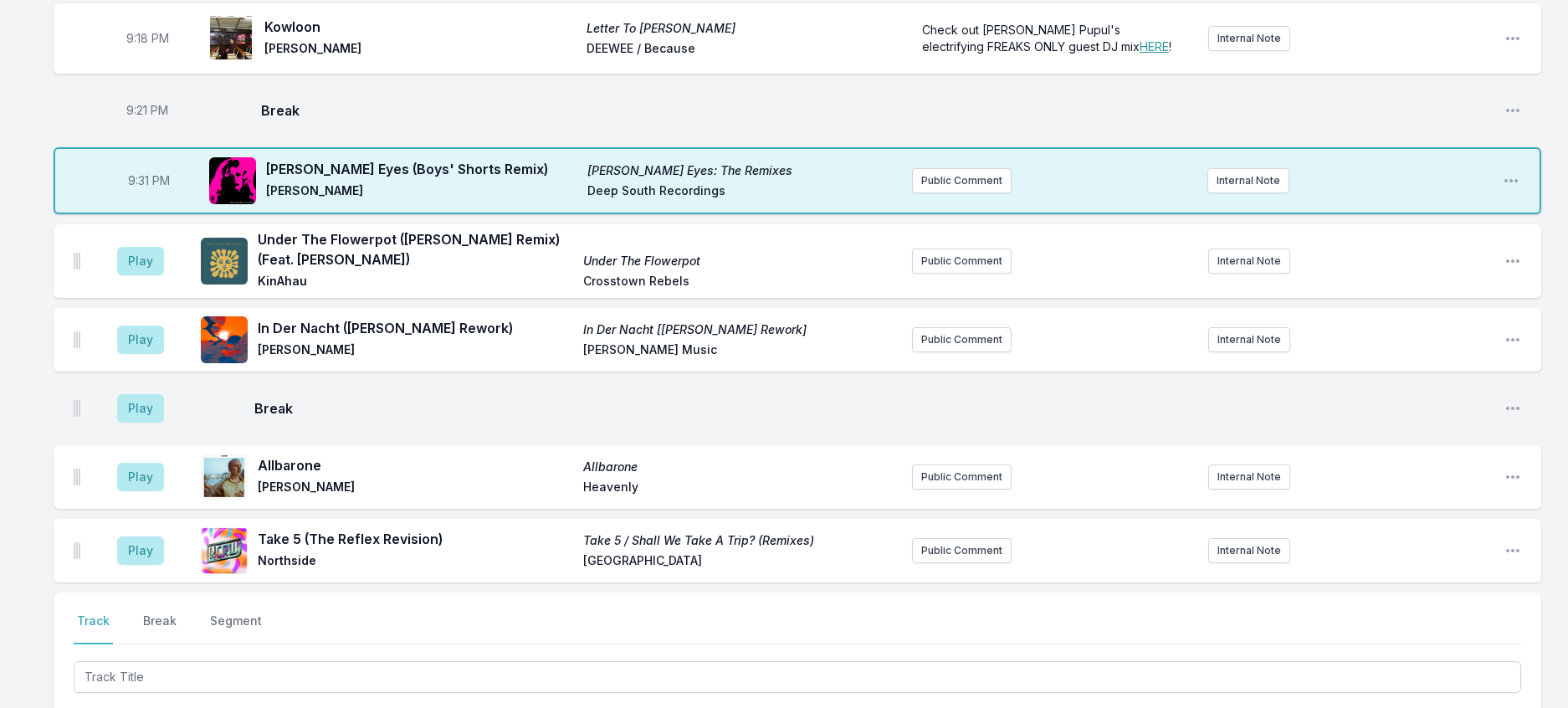
click at [153, 189] on span "9:31 PM" at bounding box center [149, 180] width 42 height 17
click at [153, 196] on input "21:31" at bounding box center [149, 180] width 94 height 32
type input "21:28"
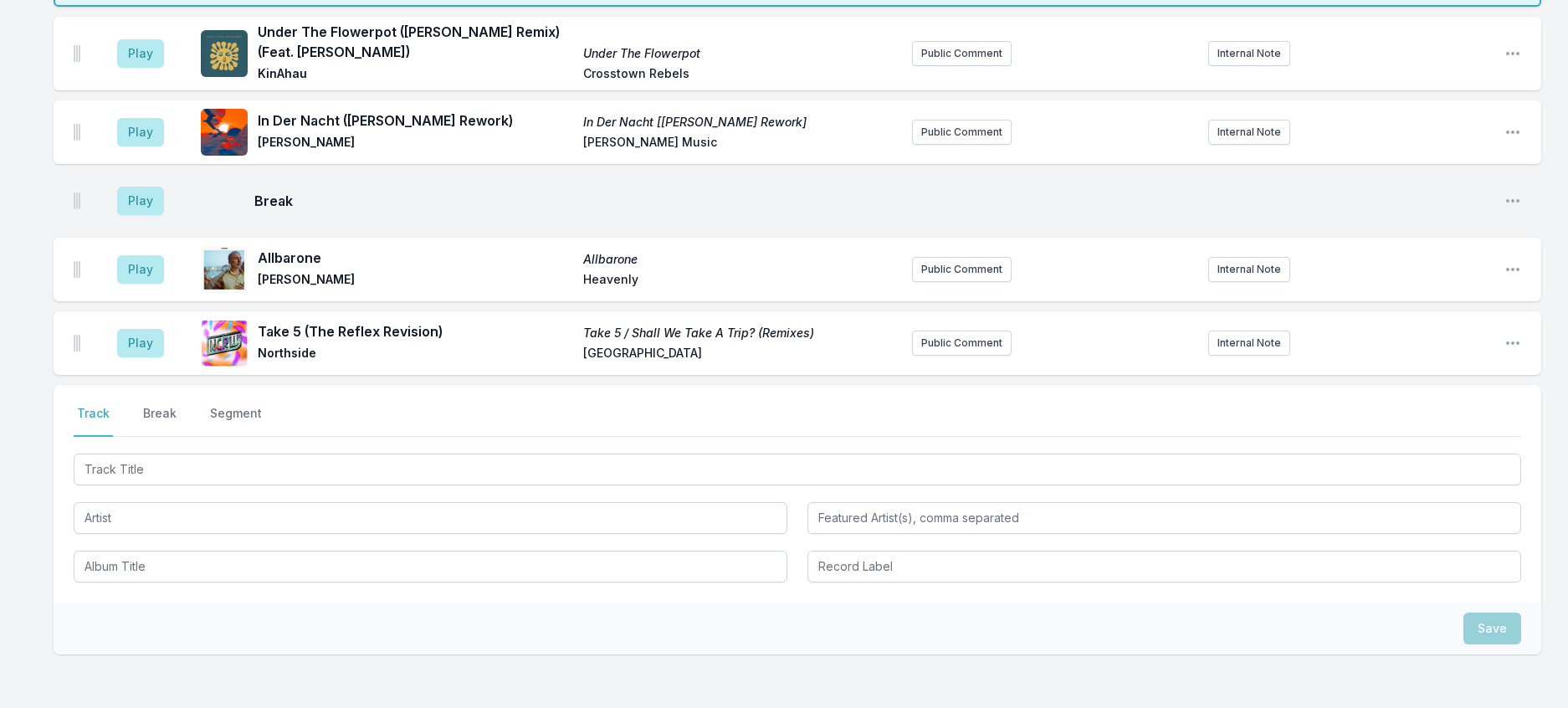
scroll to position [1844, 0]
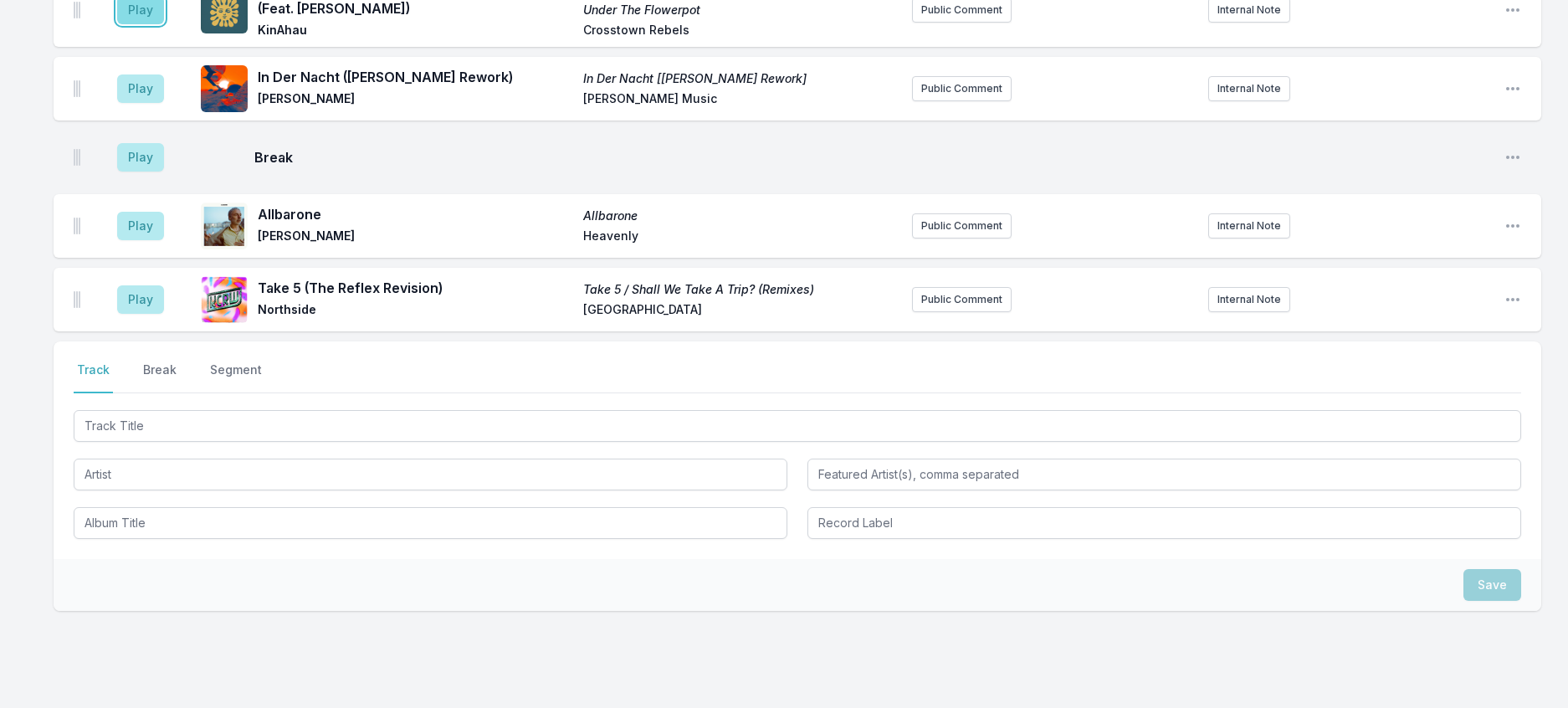
click at [164, 24] on button "Play" at bounding box center [140, 10] width 47 height 29
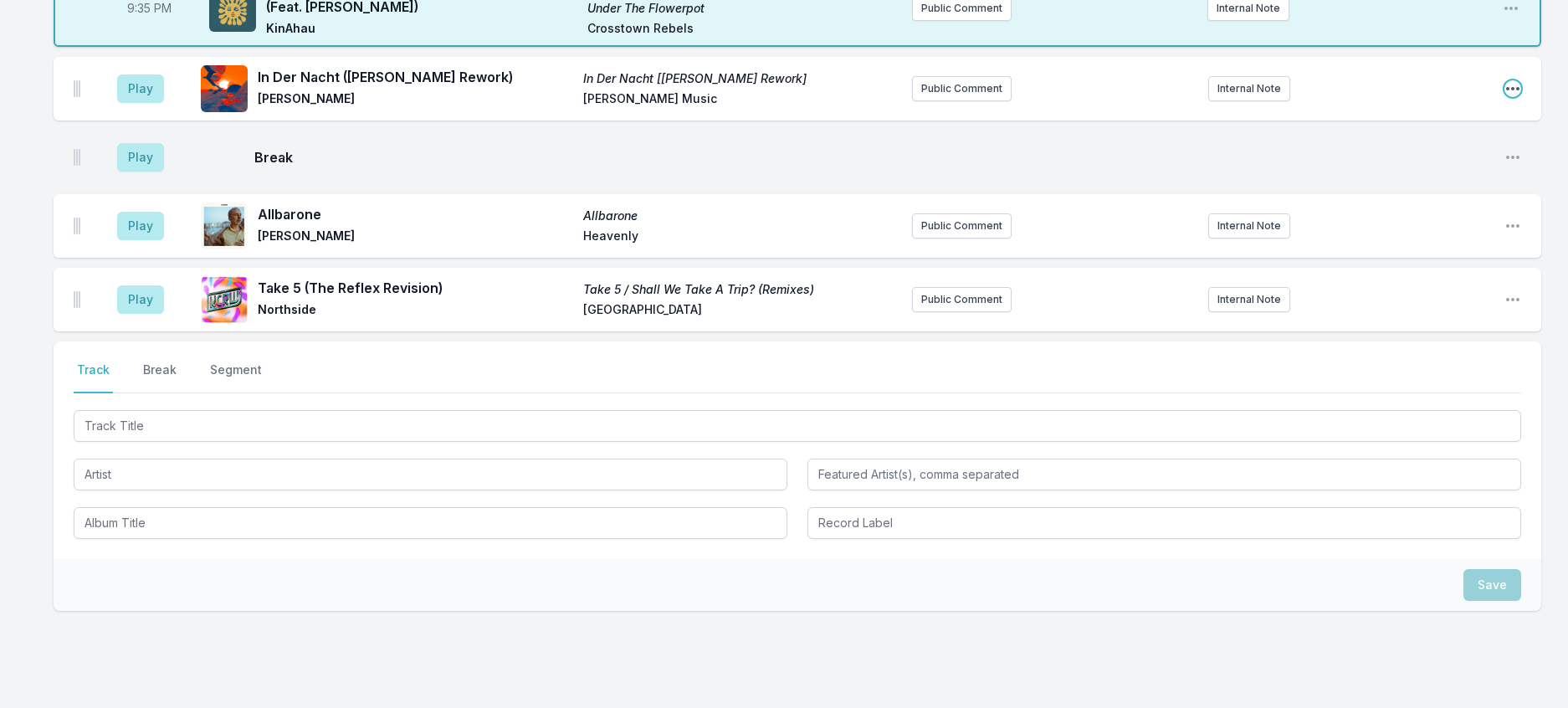
click at [1505, 97] on icon "Open playlist item options" at bounding box center [1513, 88] width 17 height 17
click at [1369, 197] on button "Delete Entry" at bounding box center [1426, 182] width 187 height 30
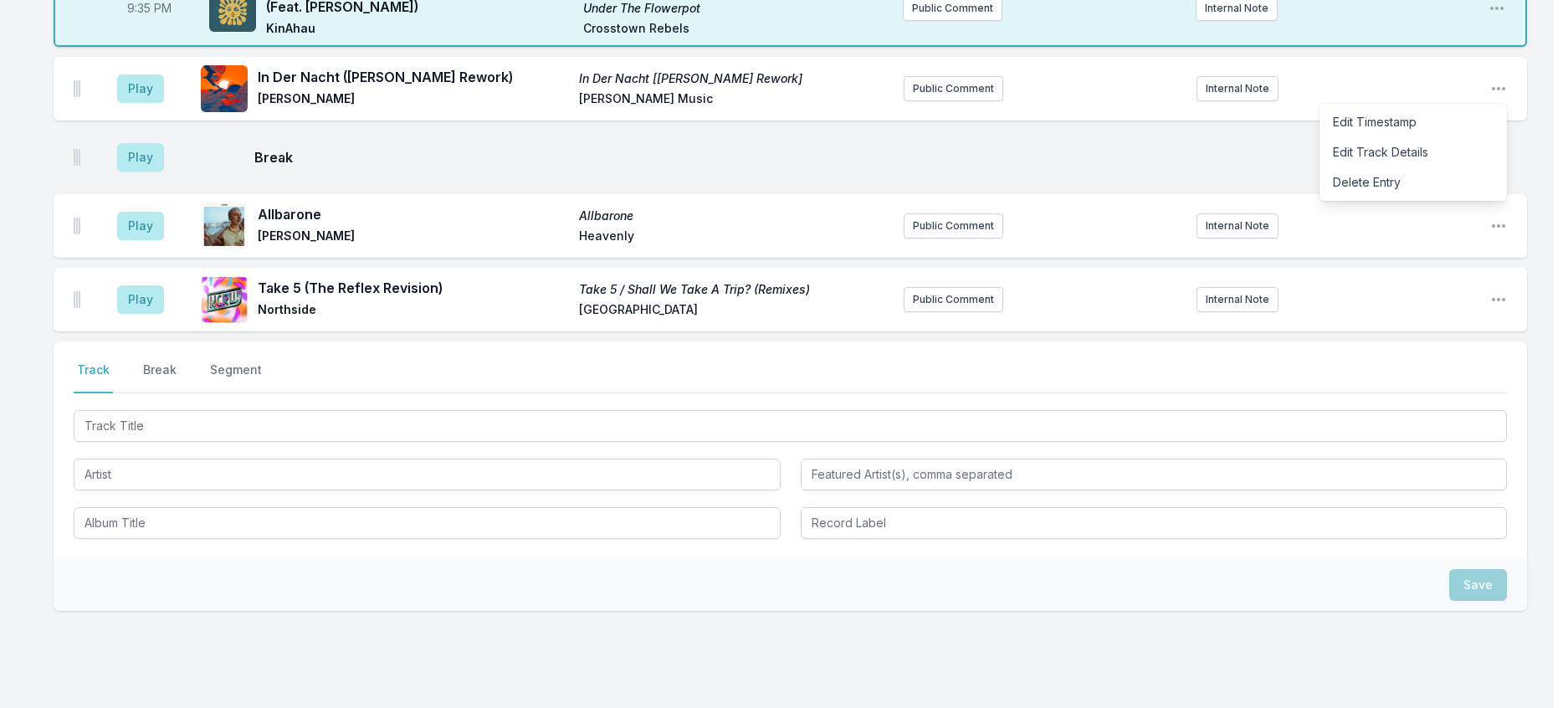
scroll to position [1825, 0]
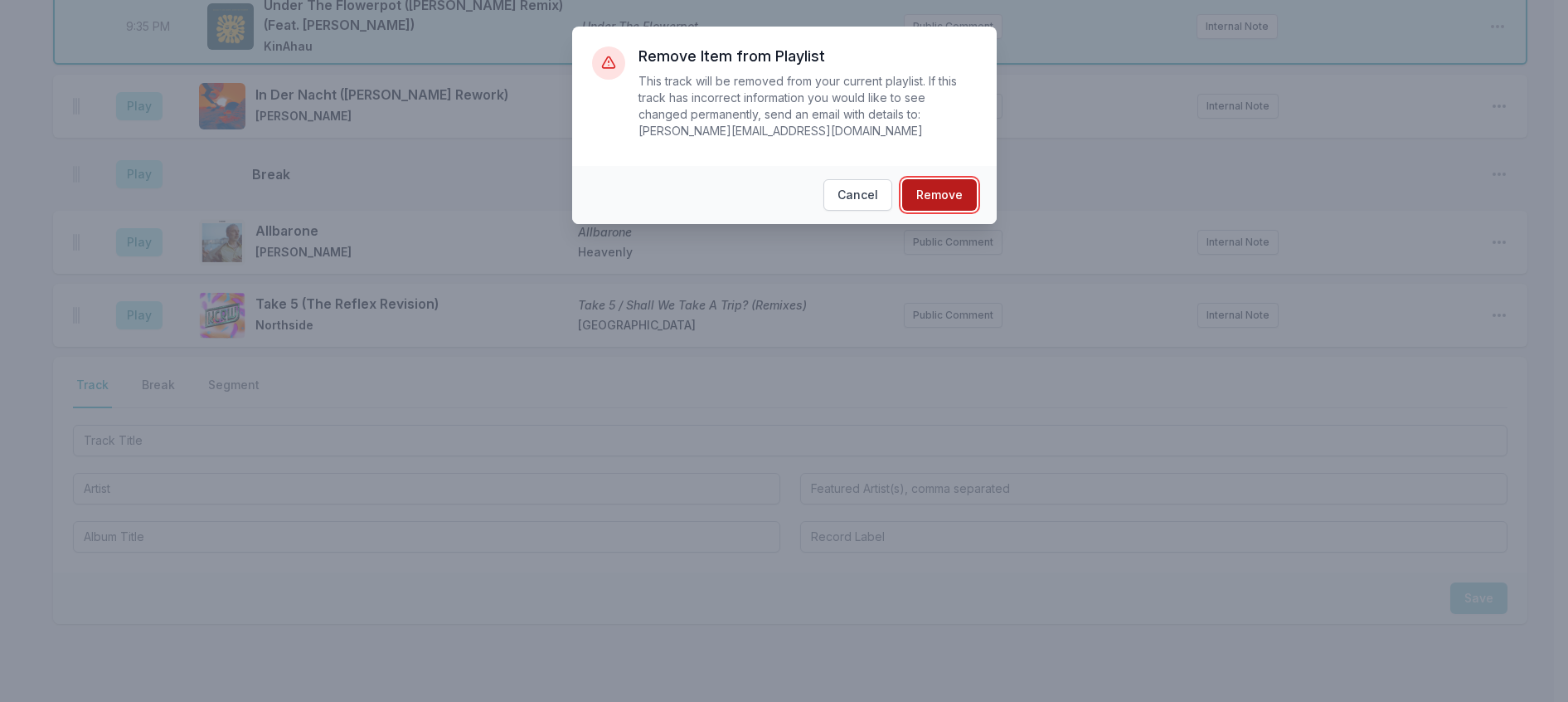
click at [964, 209] on button "Remove" at bounding box center [940, 194] width 75 height 31
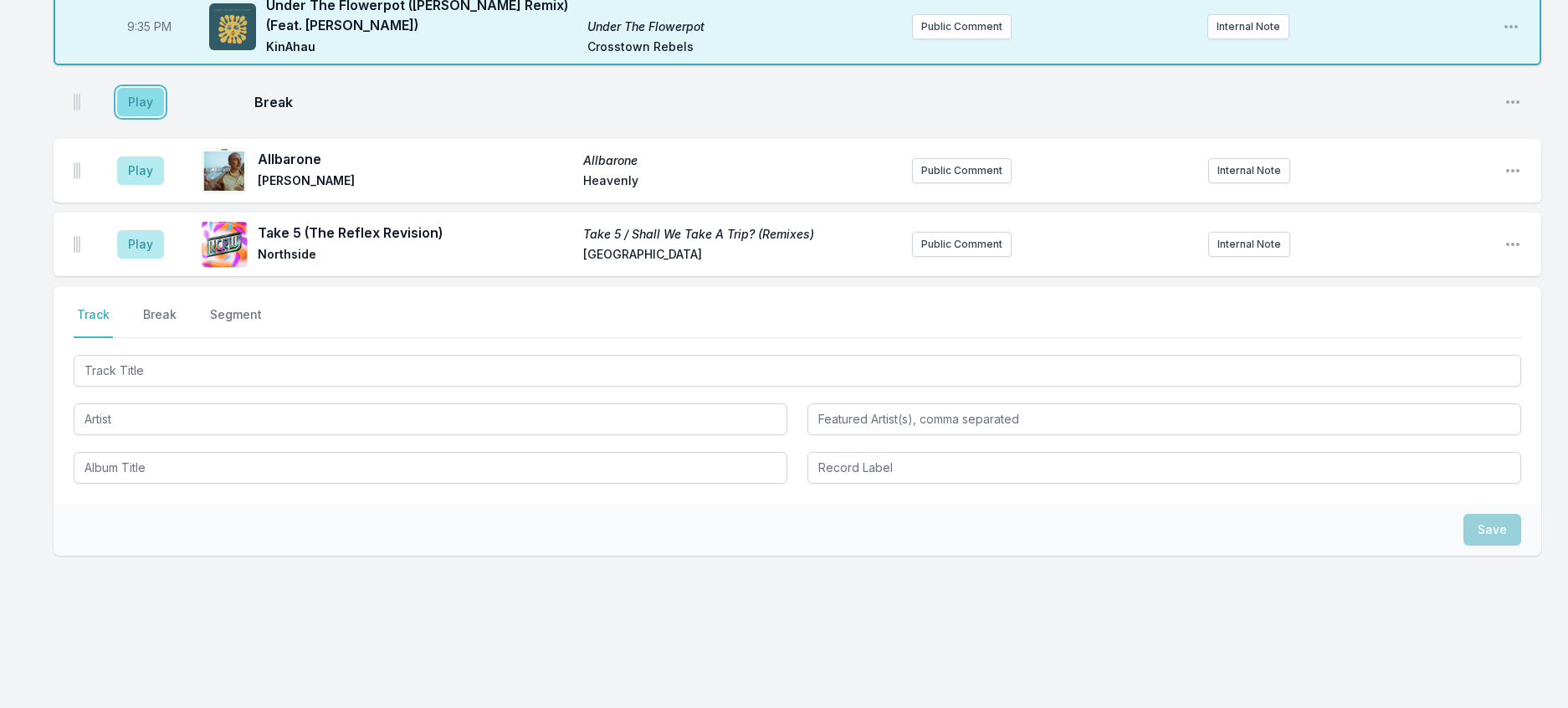
click at [147, 116] on button "Play" at bounding box center [140, 102] width 47 height 29
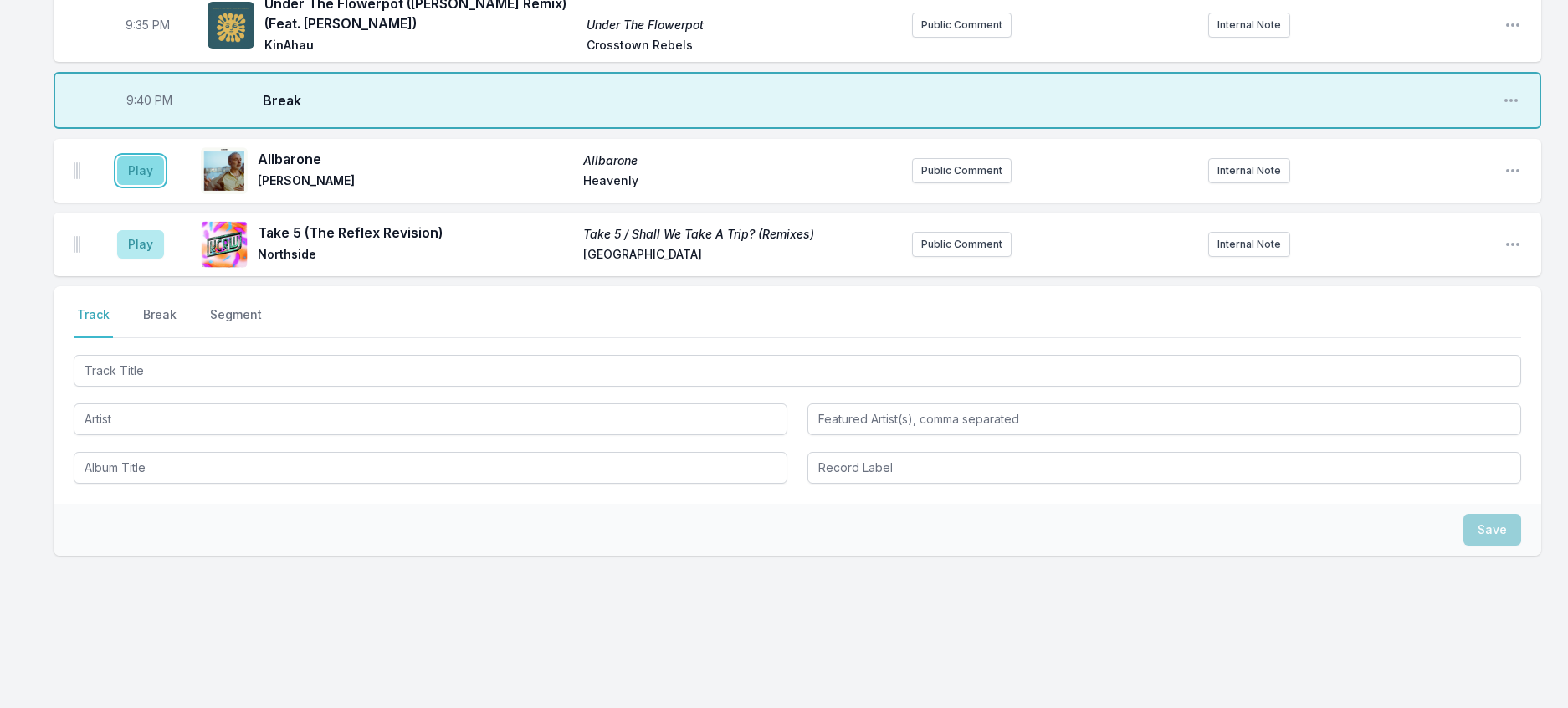
click at [162, 185] on button "Play" at bounding box center [140, 170] width 47 height 29
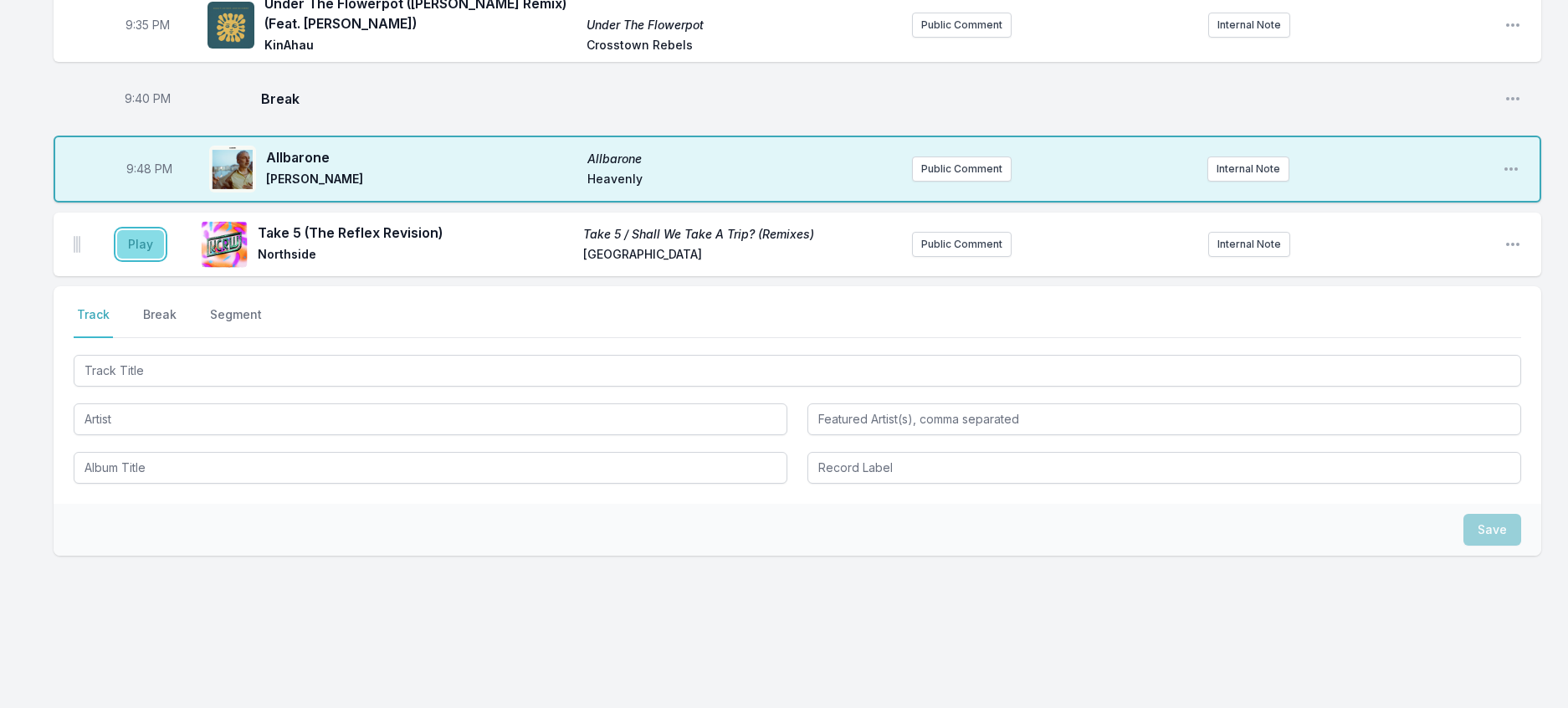
click at [154, 258] on button "Play" at bounding box center [140, 244] width 47 height 29
